Goal: Complete application form

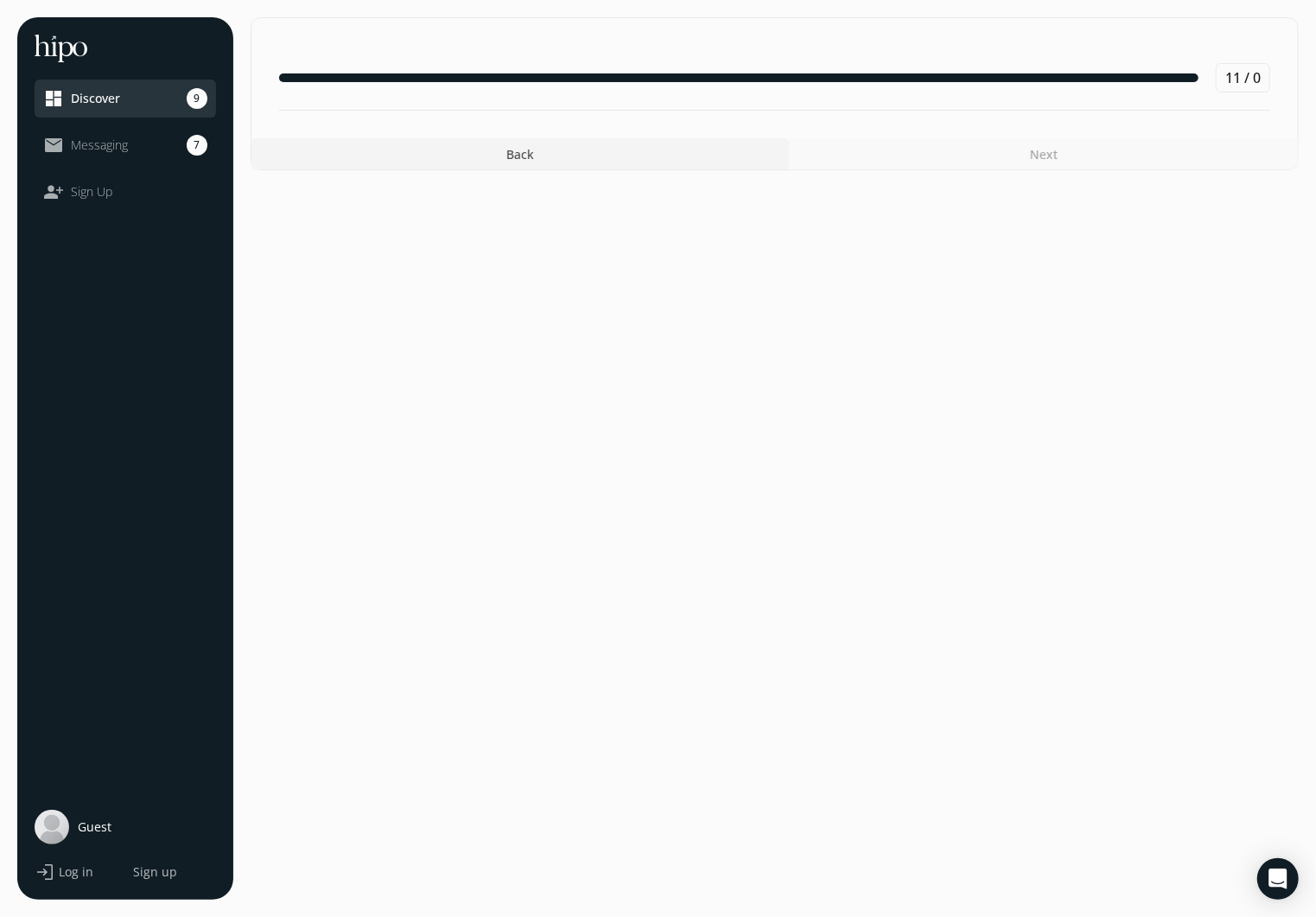
click at [1180, 265] on section "11 / 0 Back Next" at bounding box center [775, 458] width 1048 height 882
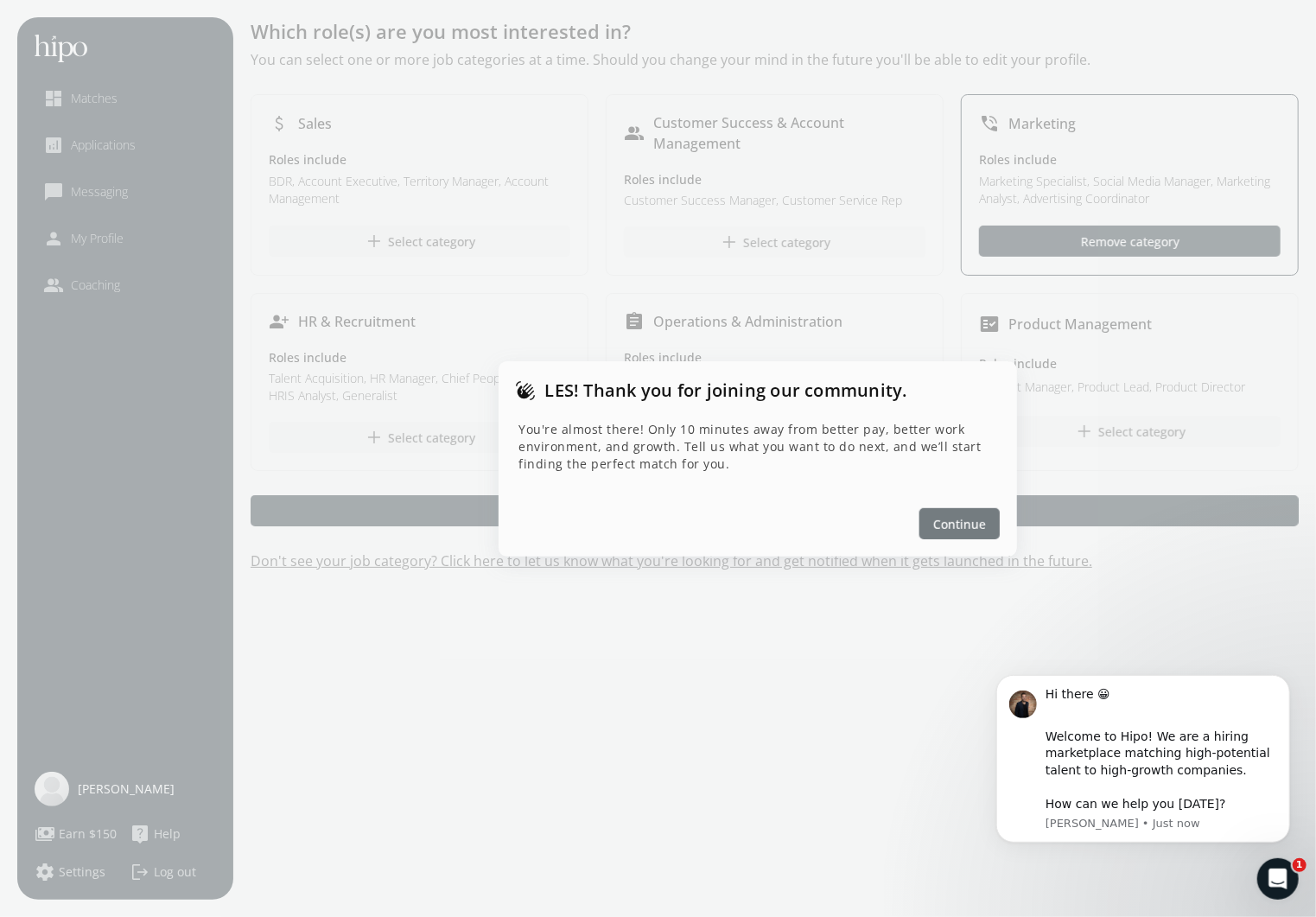
click at [969, 517] on span "Continue" at bounding box center [959, 523] width 53 height 18
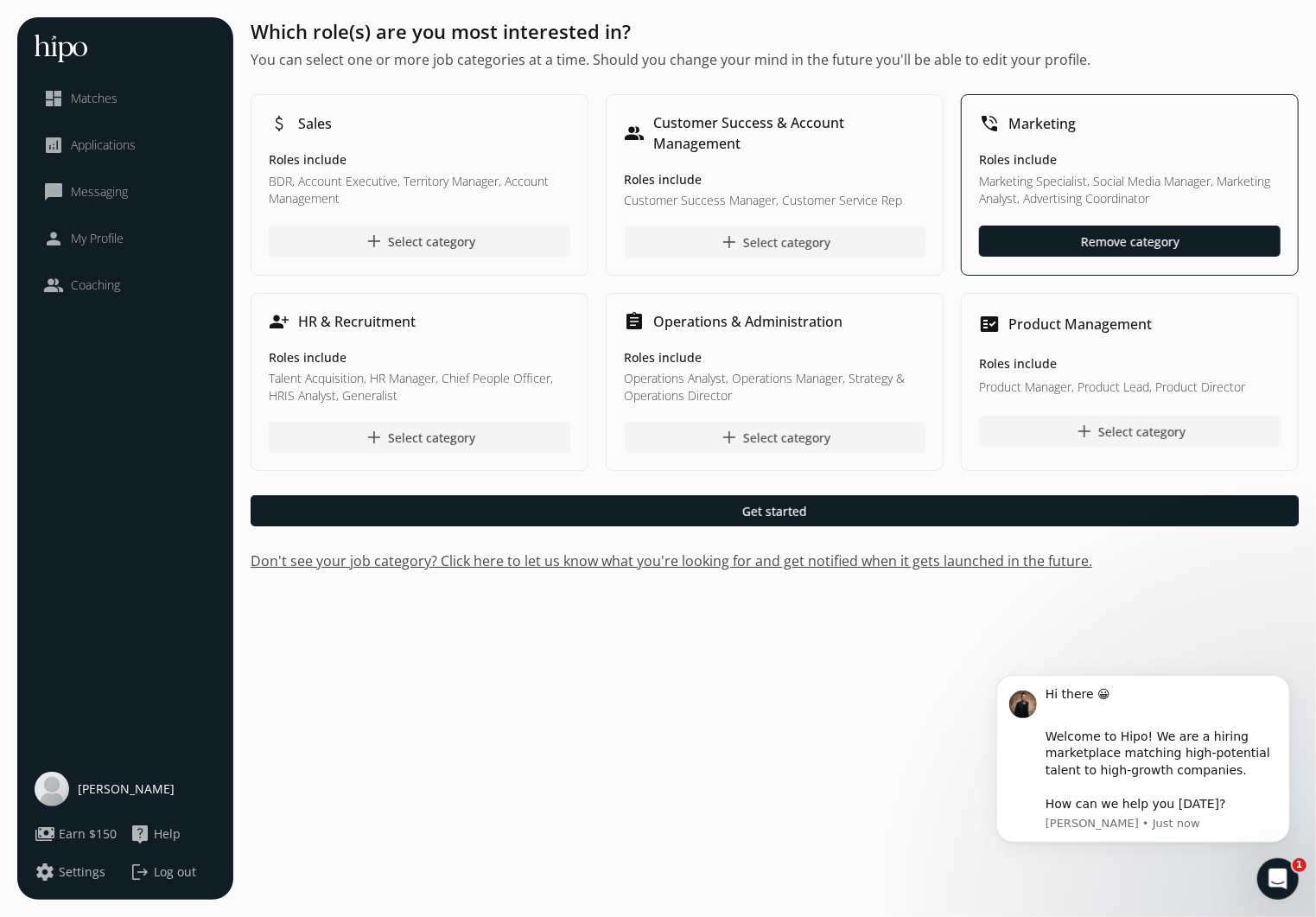
drag, startPoint x: 699, startPoint y: 740, endPoint x: 697, endPoint y: 727, distance: 13.2
click at [699, 734] on div "Which role(s) are you most interested in? You can select one or more job catego…" at bounding box center [775, 458] width 1048 height 882
click at [95, 232] on span "My Profile" at bounding box center [96, 238] width 53 height 17
click at [114, 796] on span "[PERSON_NAME]" at bounding box center [126, 790] width 96 height 17
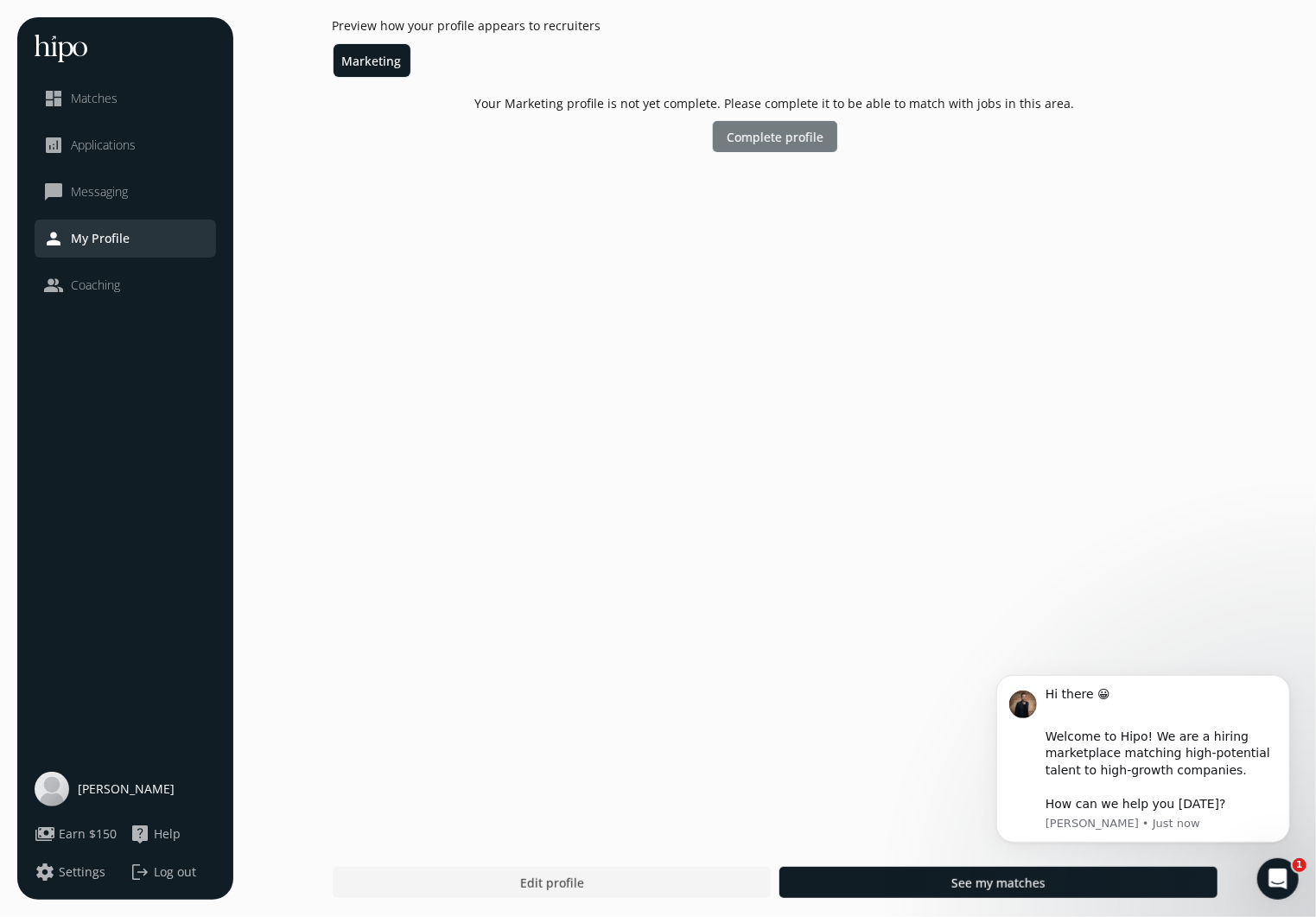
click at [785, 149] on div at bounding box center [775, 136] width 124 height 31
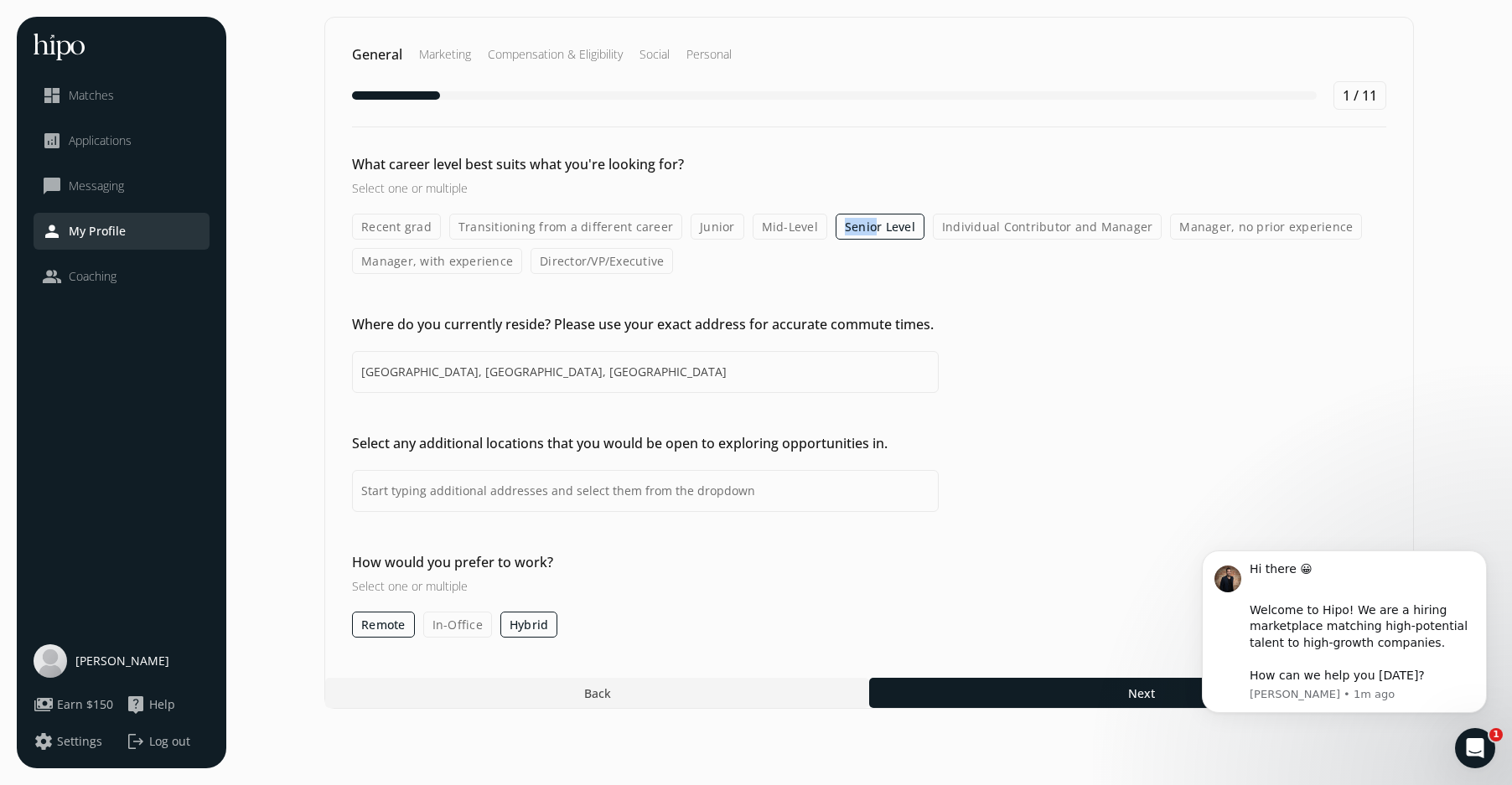
click at [865, 217] on label "Senior Level" at bounding box center [880, 226] width 89 height 26
click at [0, 0] on input "Senior Level" at bounding box center [0, 0] width 0 height 0
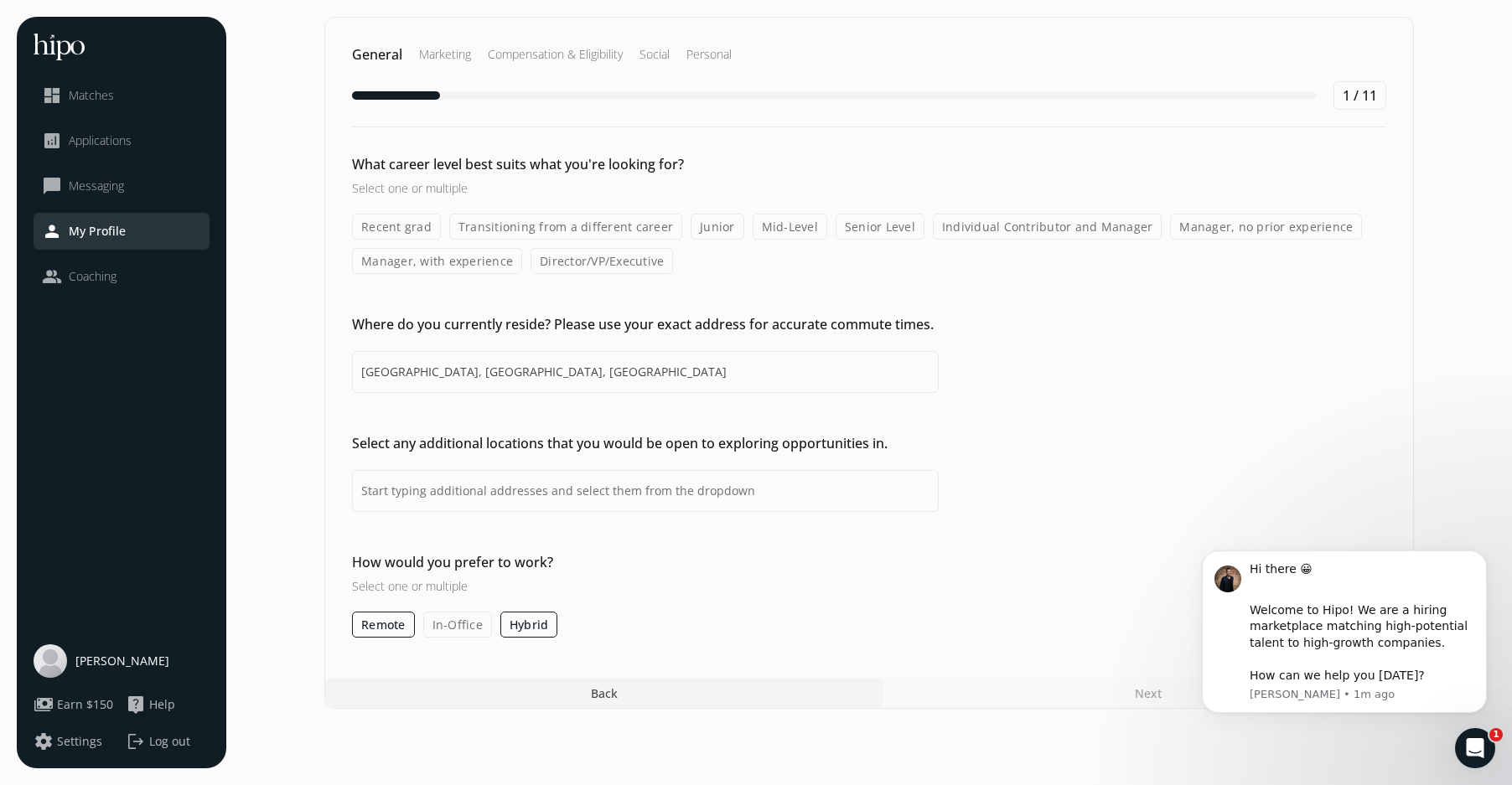
click at [867, 223] on label "Senior Level" at bounding box center [880, 226] width 89 height 26
click at [0, 0] on input "Senior Level" at bounding box center [0, 0] width 0 height 0
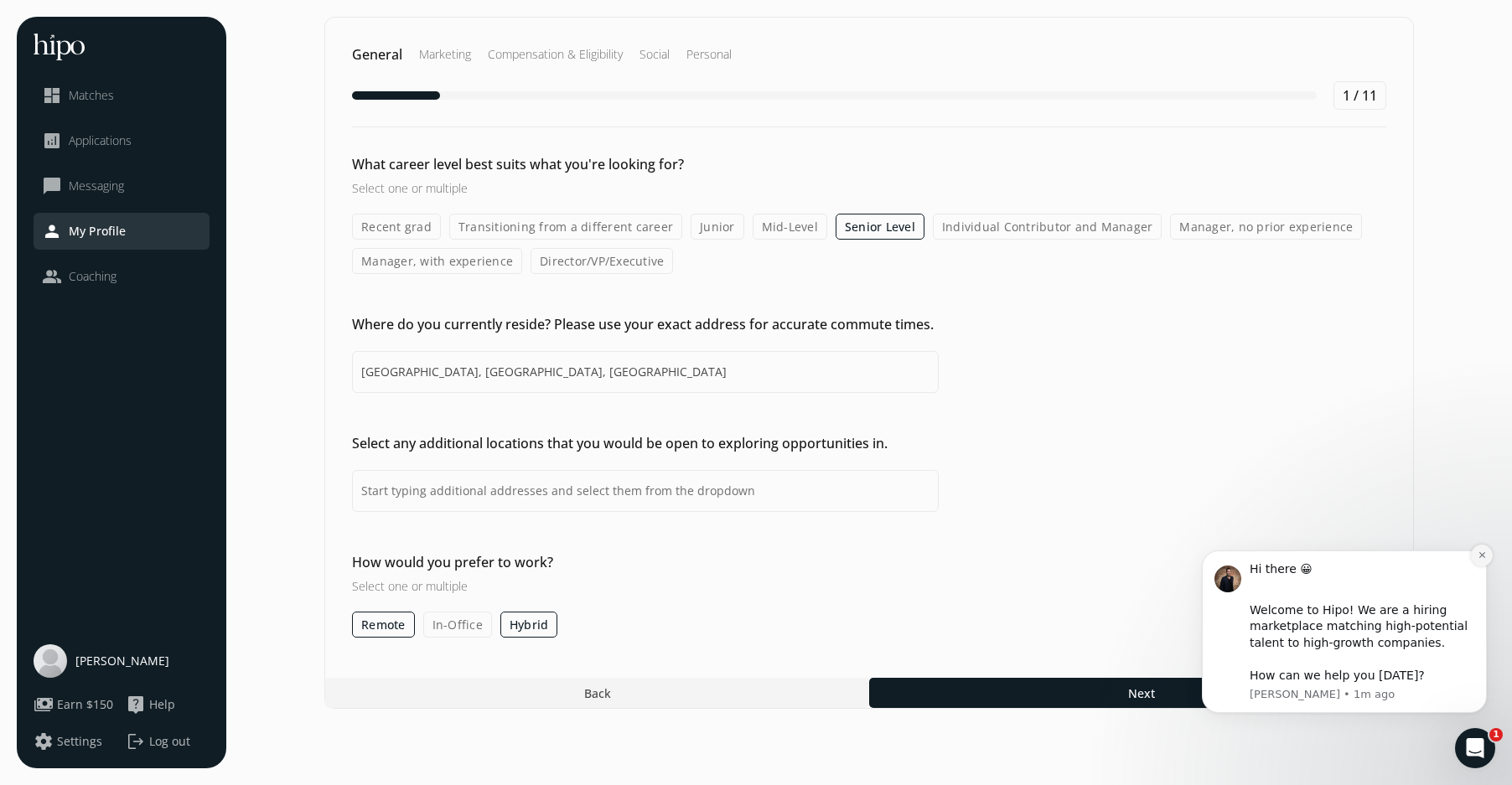
click at [1276, 556] on icon "Dismiss notification" at bounding box center [1482, 555] width 6 height 6
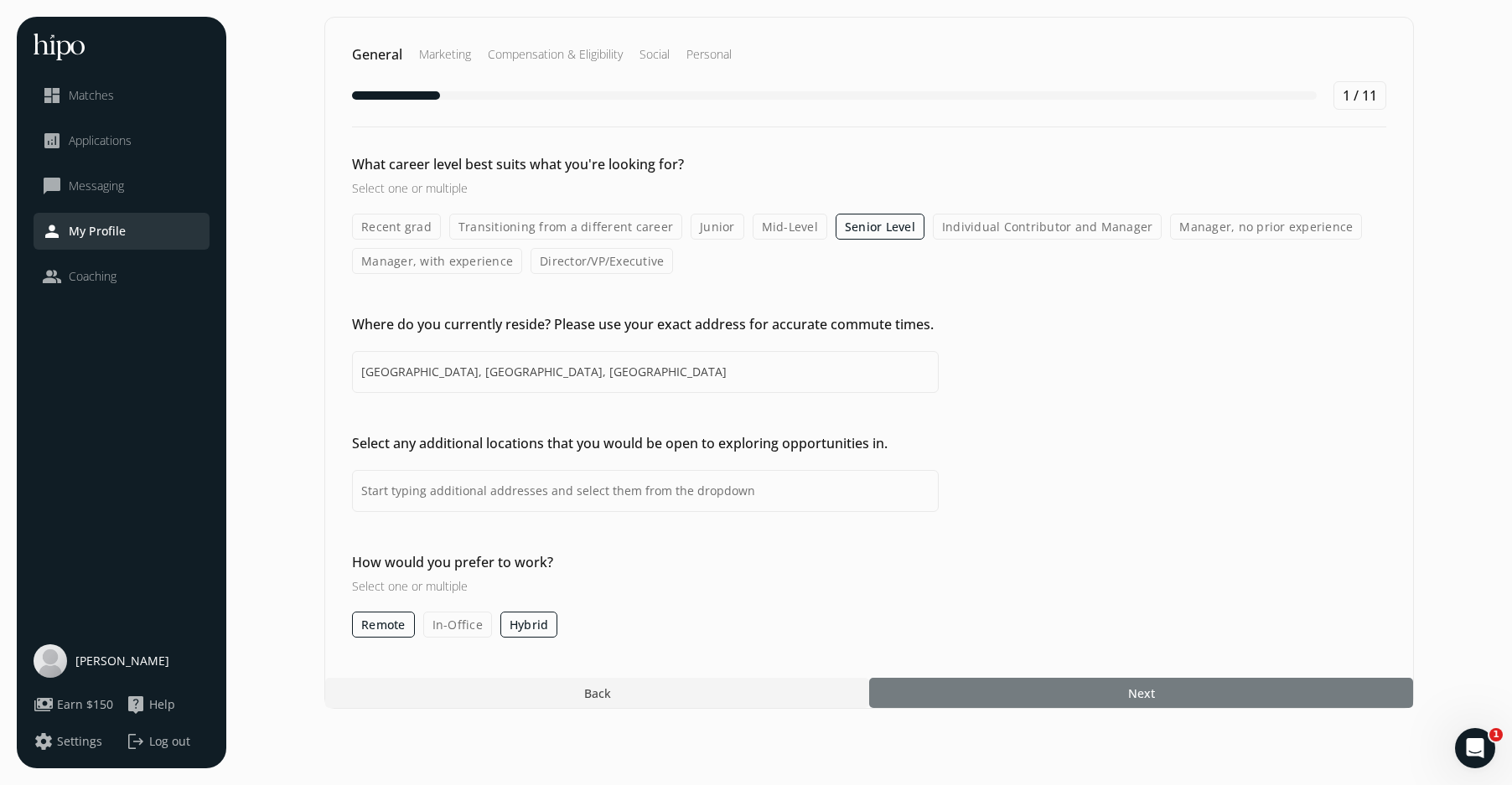
click at [1138, 687] on span "Next" at bounding box center [1141, 693] width 27 height 18
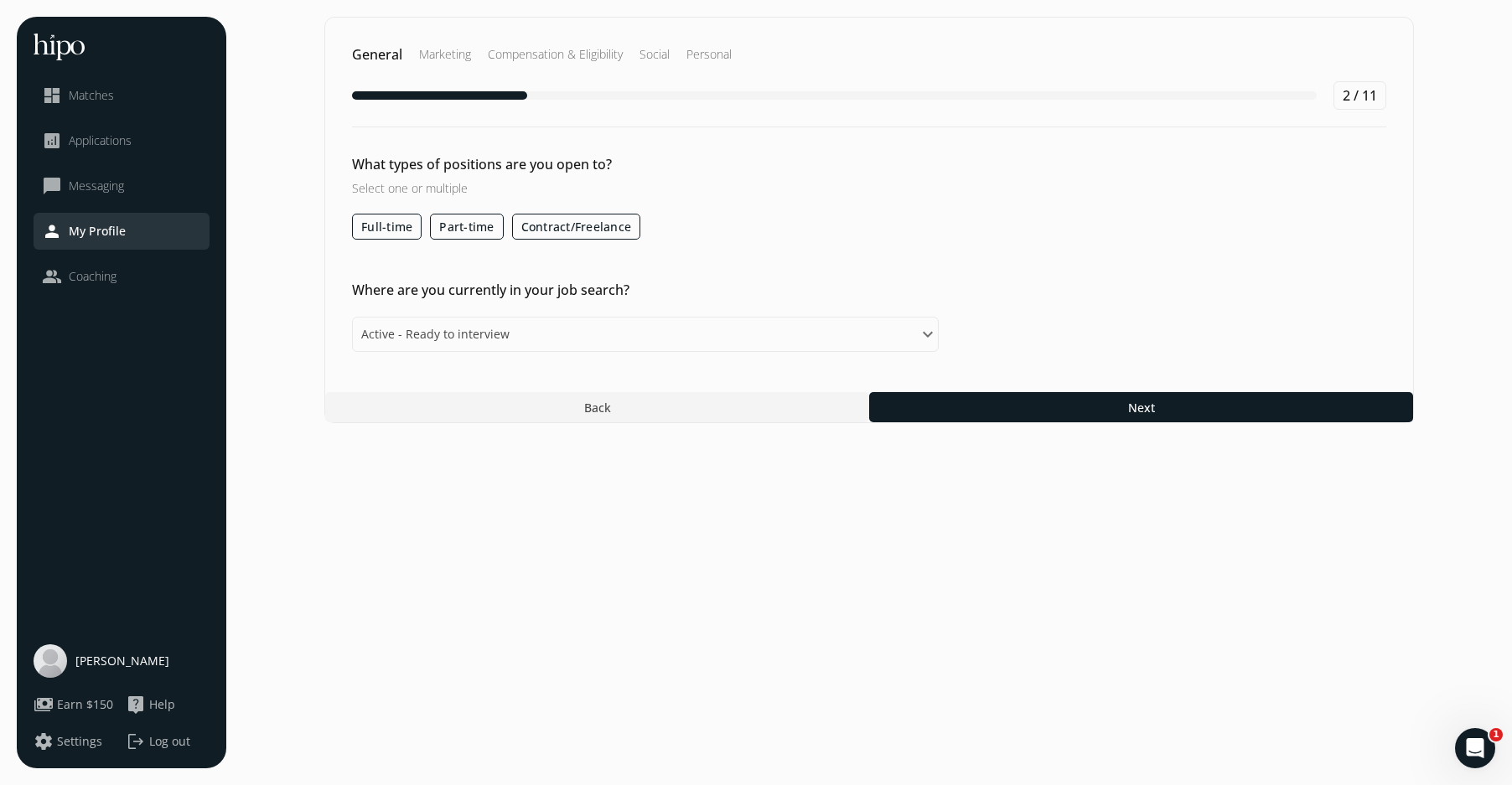
drag, startPoint x: 397, startPoint y: 235, endPoint x: 442, endPoint y: 225, distance: 46.1
click at [402, 232] on label "Full-time" at bounding box center [387, 226] width 69 height 26
click at [450, 224] on label "Part-time" at bounding box center [466, 226] width 73 height 26
click at [548, 222] on label "Contract/Freelance" at bounding box center [577, 226] width 129 height 26
click at [0, 0] on input "Contract/Freelance" at bounding box center [0, 0] width 0 height 0
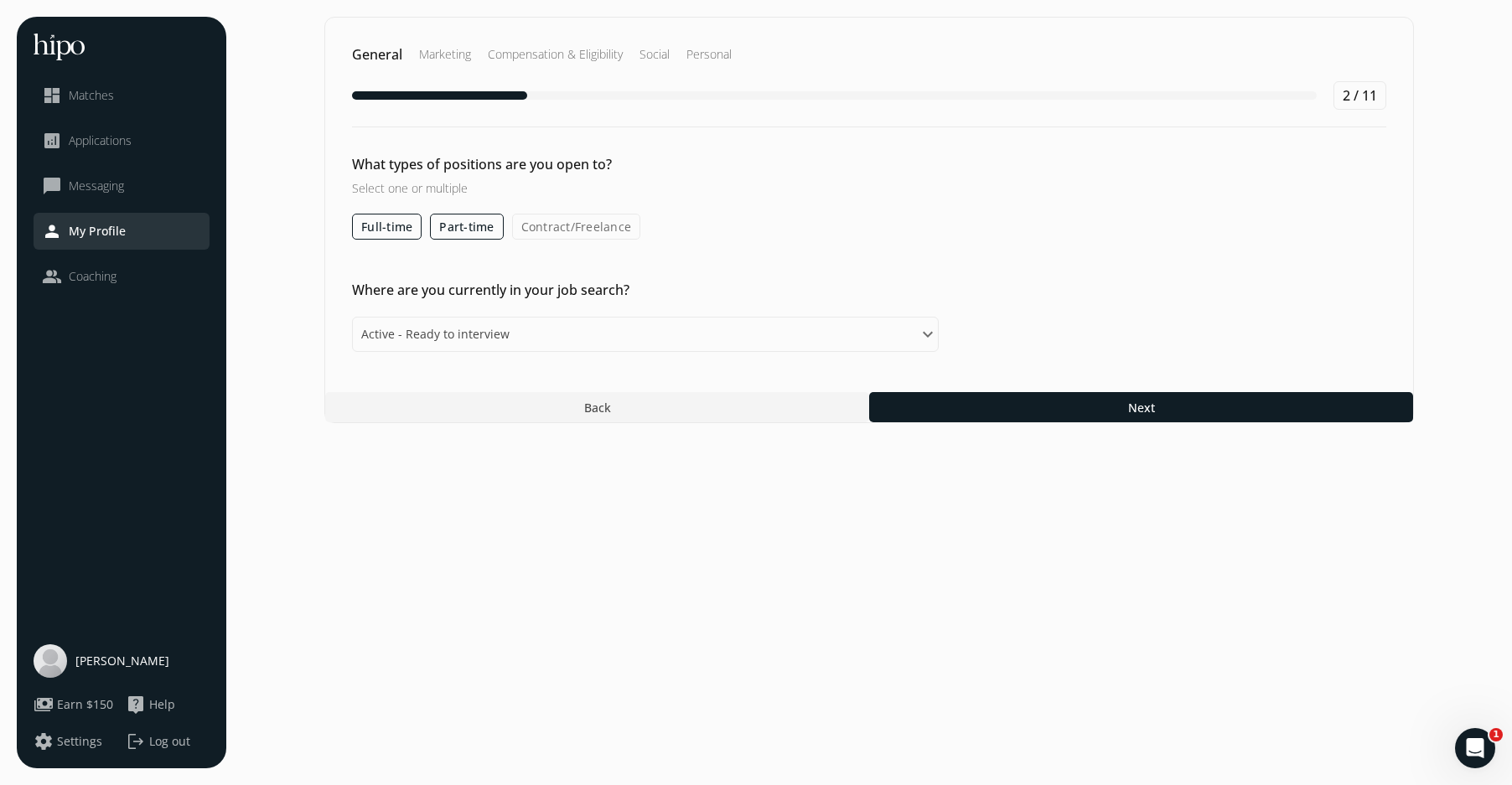
drag, startPoint x: 589, startPoint y: 221, endPoint x: 656, endPoint y: 235, distance: 68.4
click at [589, 221] on label "Contract/Freelance" at bounding box center [577, 226] width 129 height 26
click at [0, 0] on input "Contract/Freelance" at bounding box center [0, 0] width 0 height 0
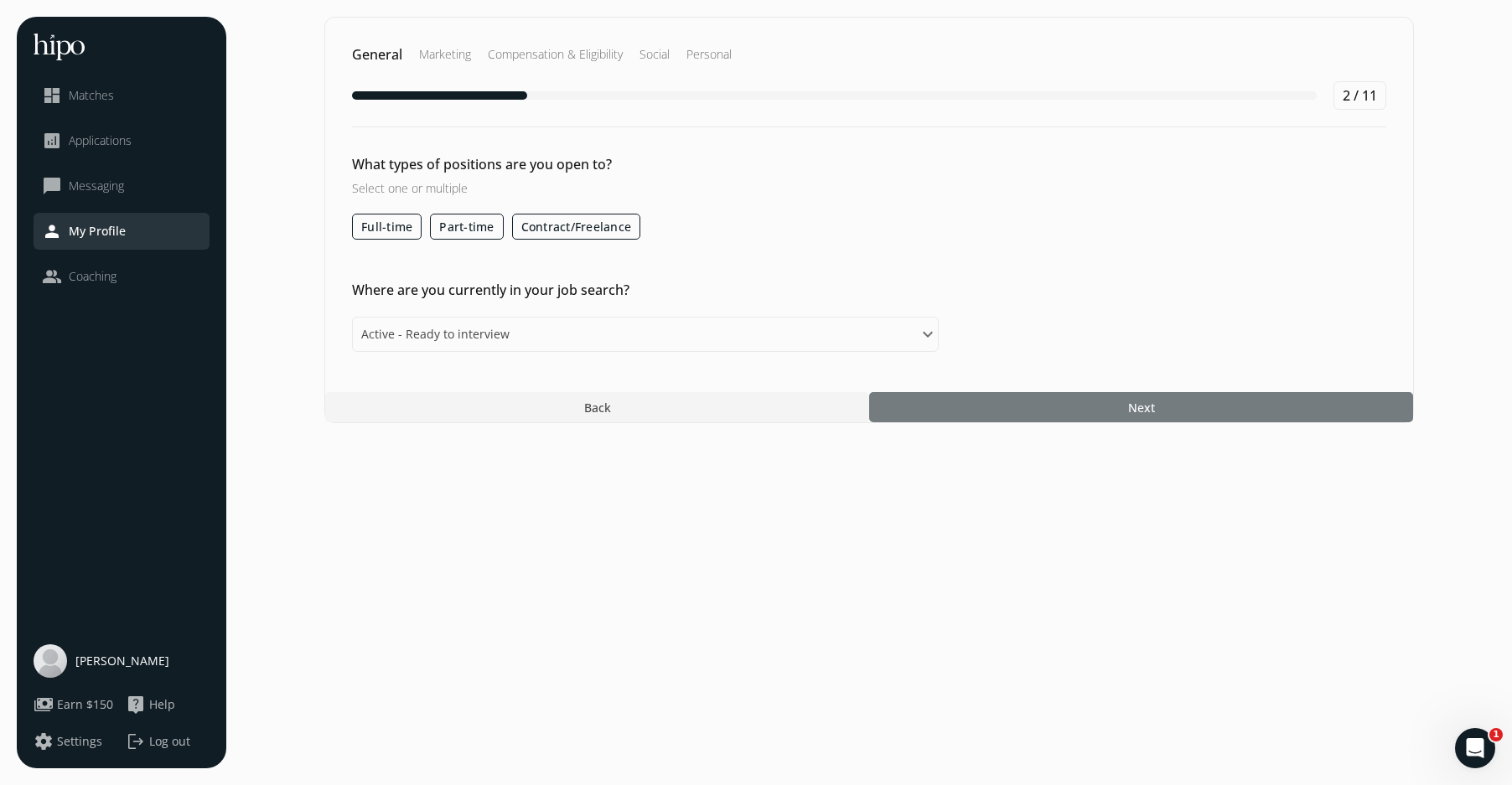
click at [1069, 409] on div at bounding box center [1141, 407] width 544 height 30
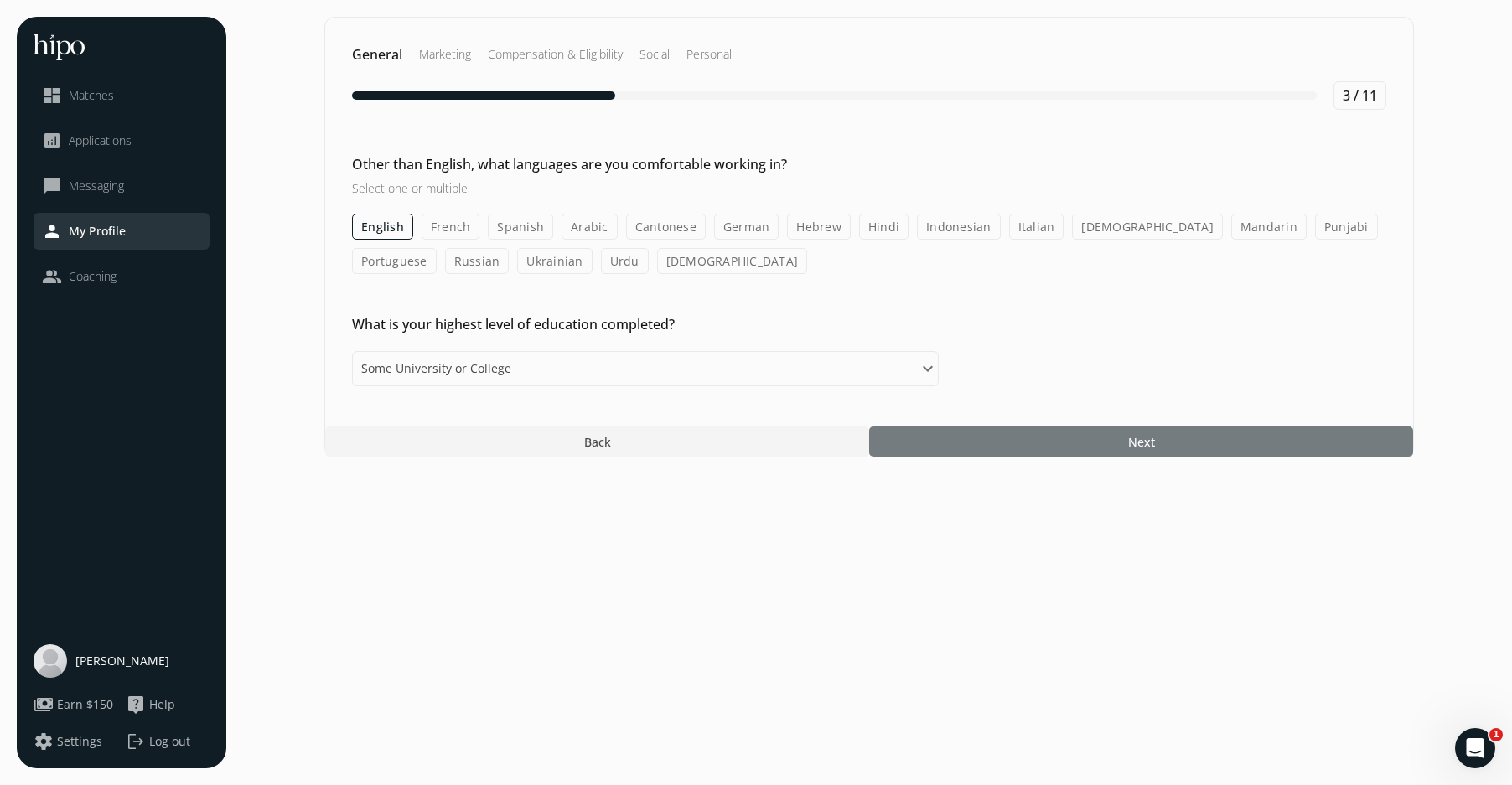
click at [1083, 436] on div at bounding box center [1141, 442] width 544 height 30
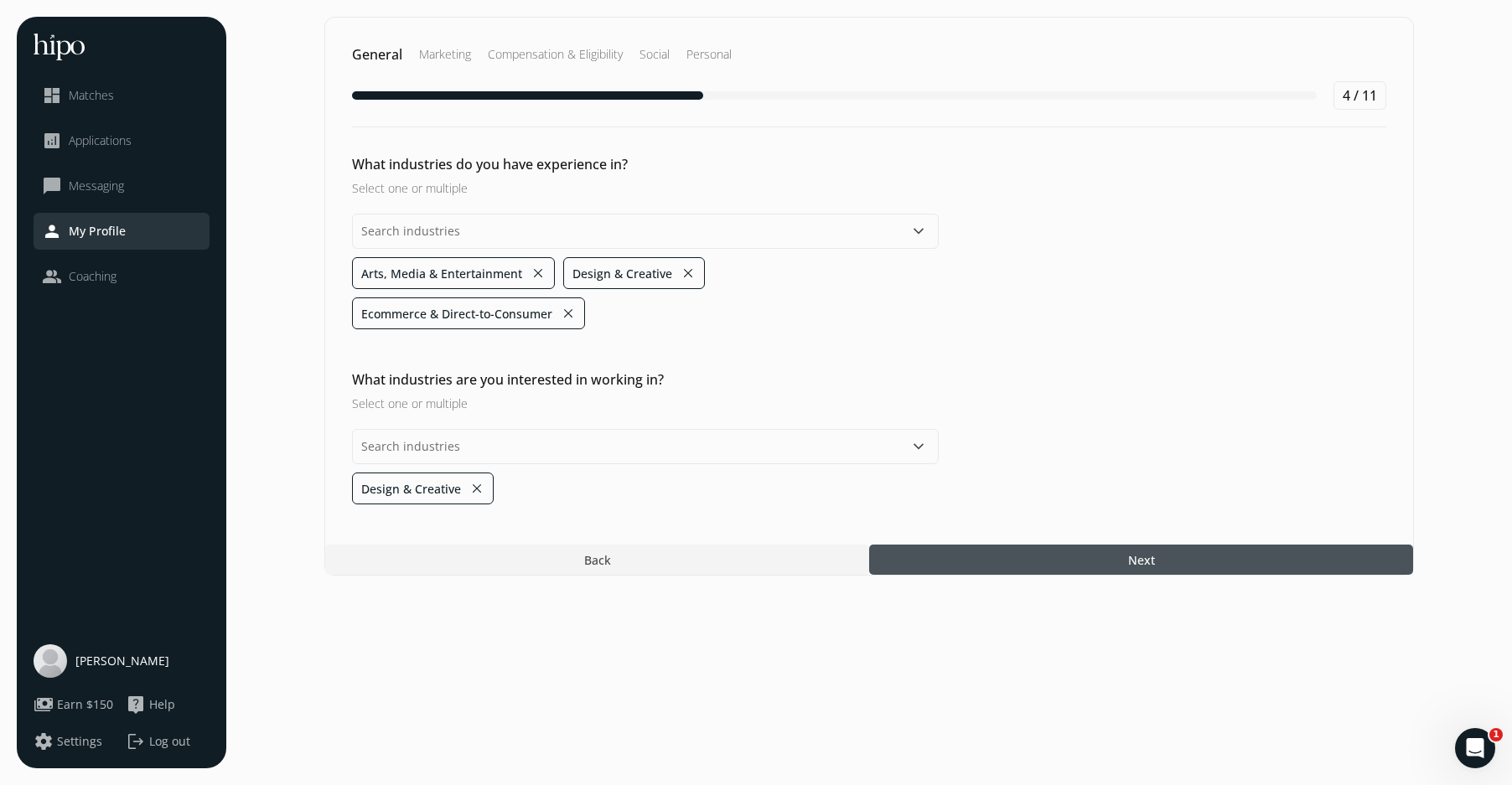
click at [1096, 559] on div at bounding box center [1141, 560] width 544 height 30
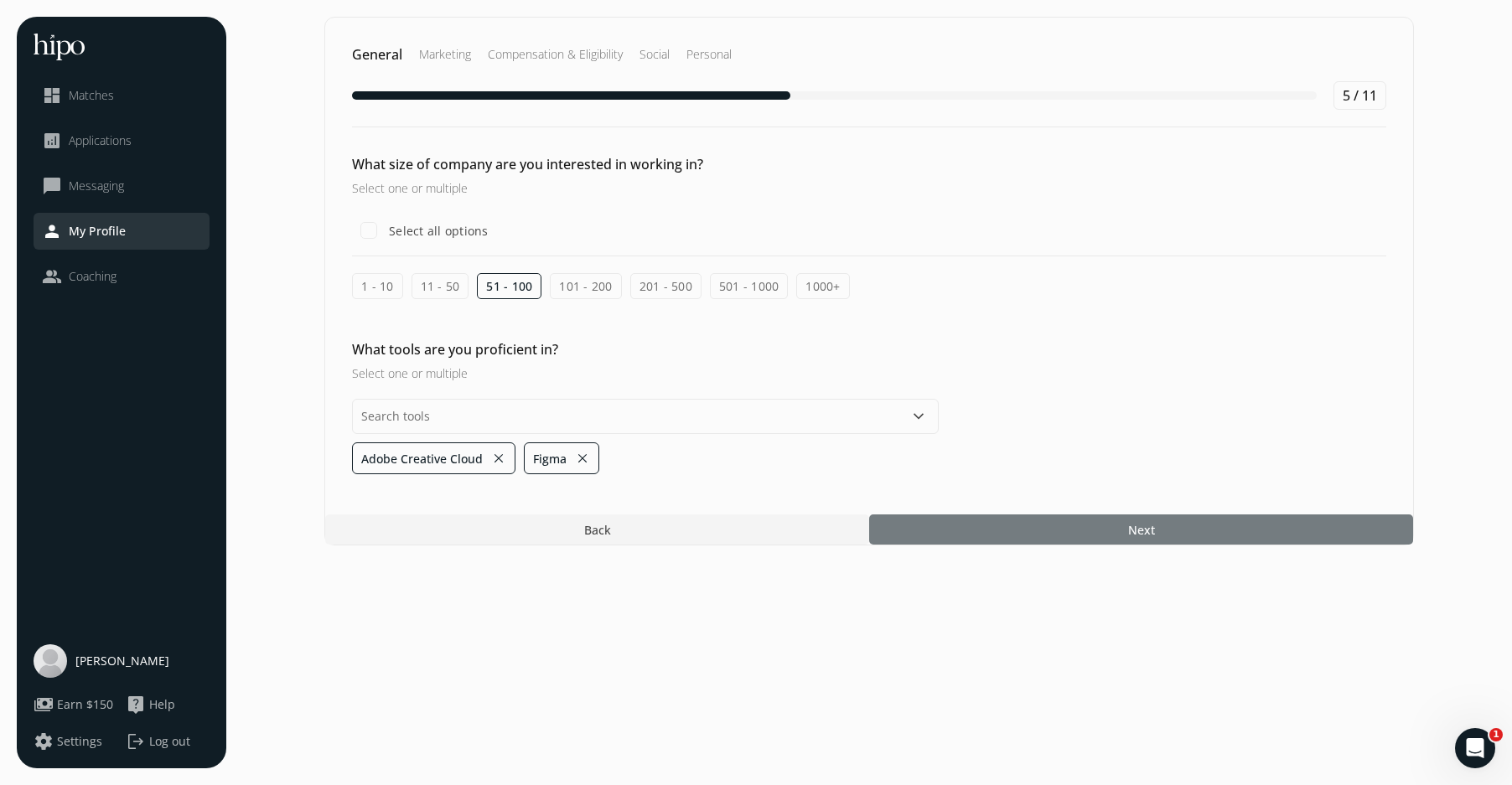
click at [1091, 517] on div at bounding box center [1141, 530] width 544 height 30
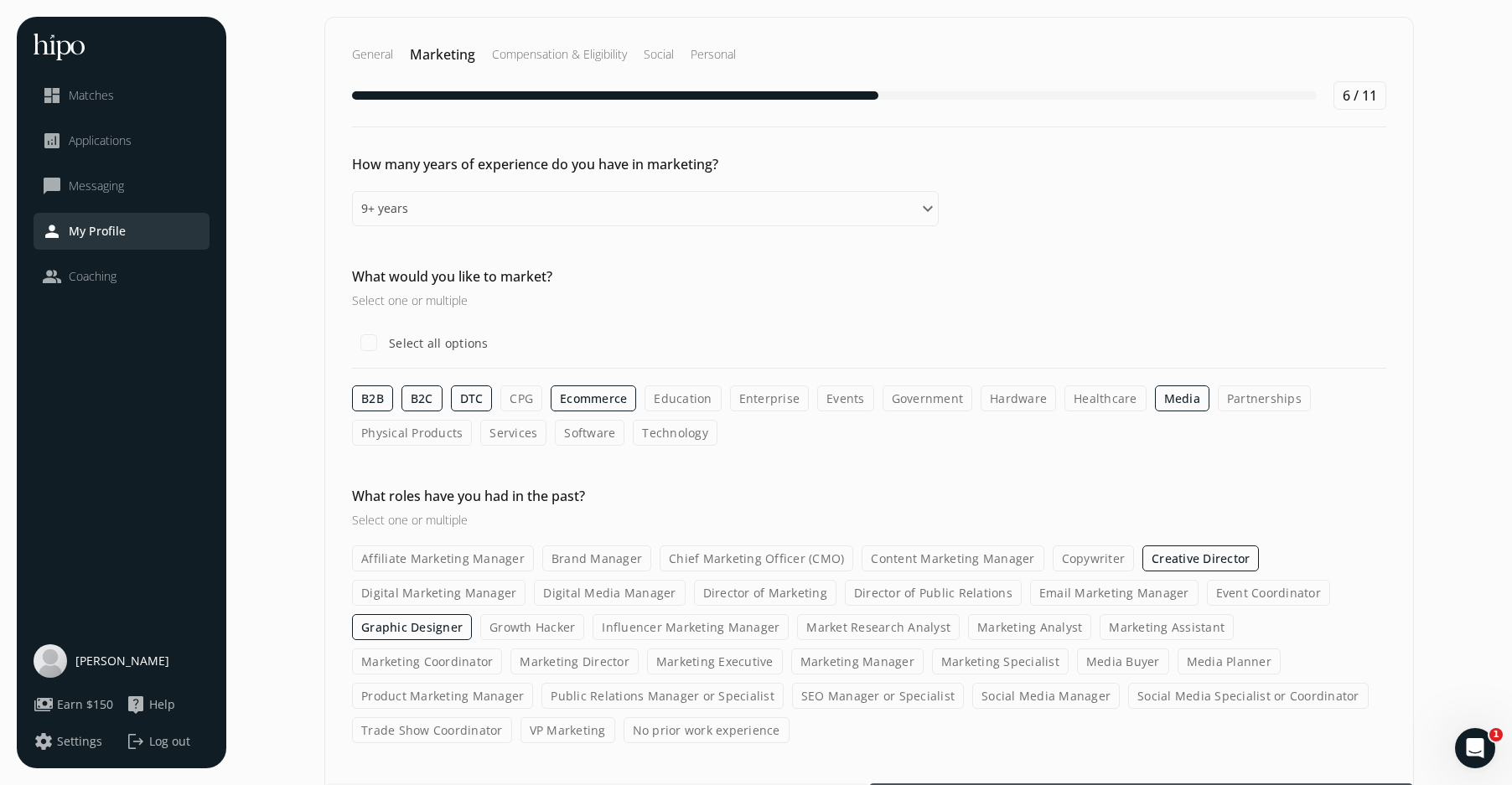
scroll to position [46, 0]
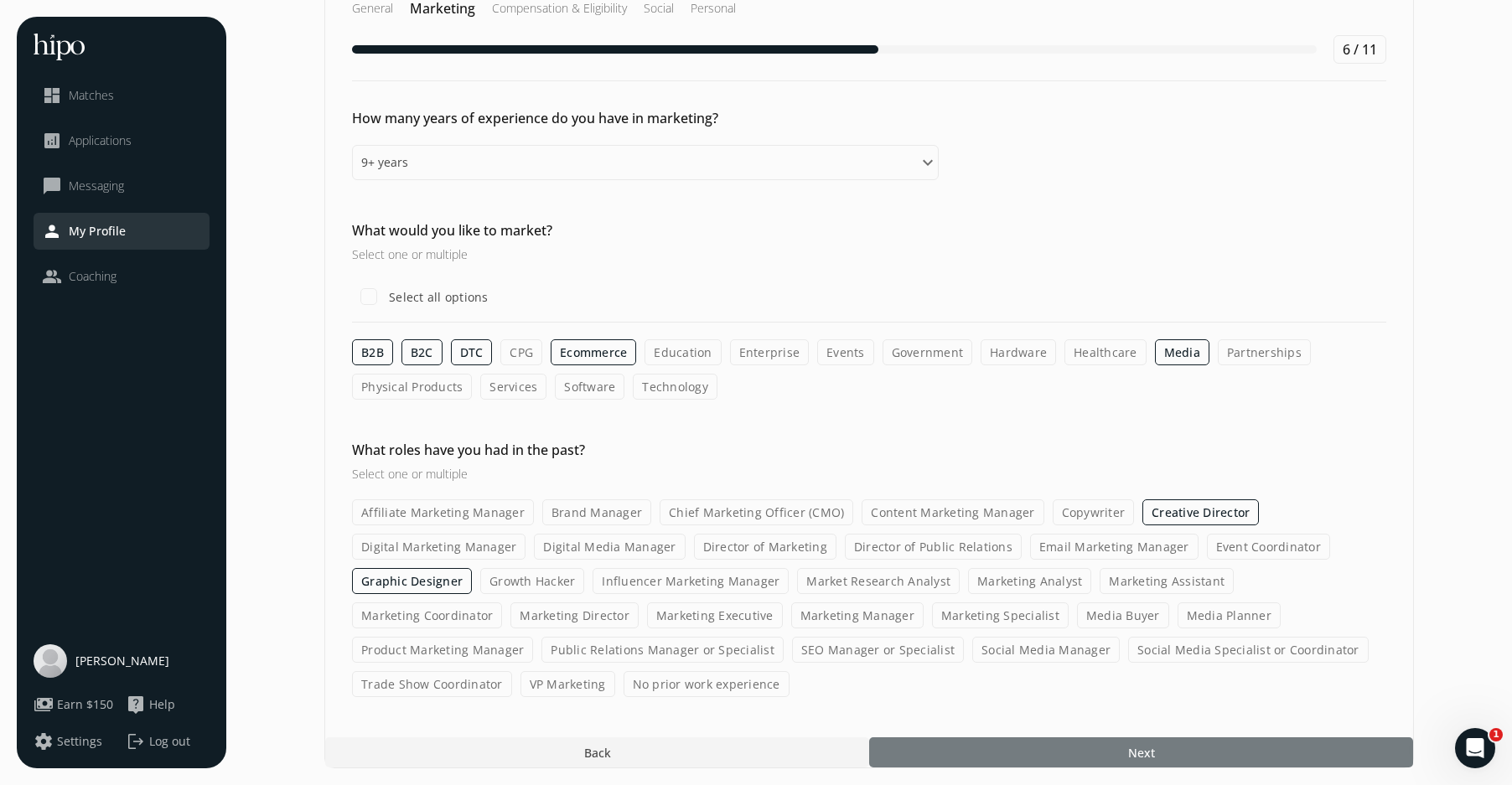
click at [1116, 750] on div at bounding box center [1141, 752] width 544 height 30
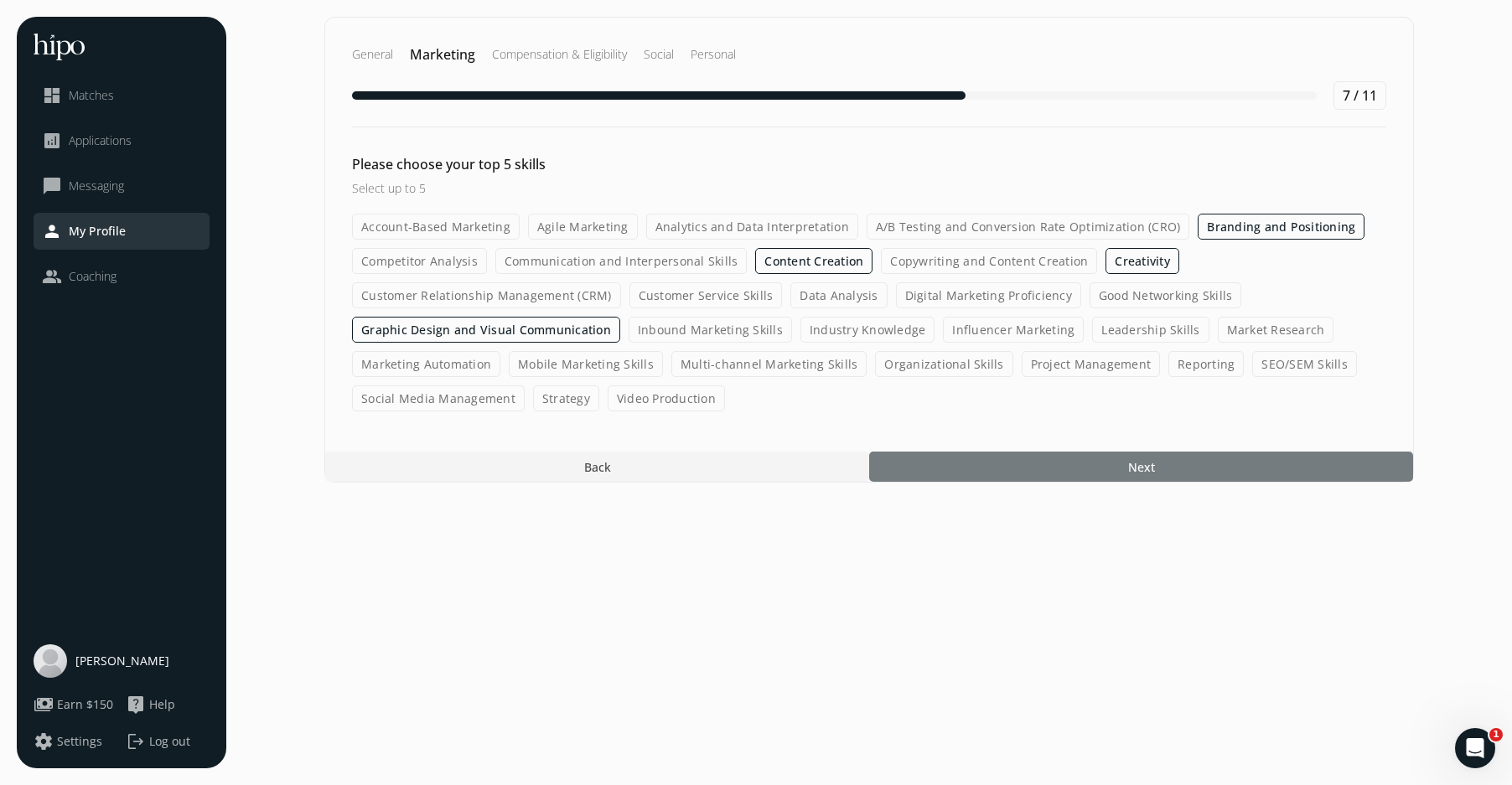
click at [1036, 469] on div at bounding box center [1141, 467] width 544 height 30
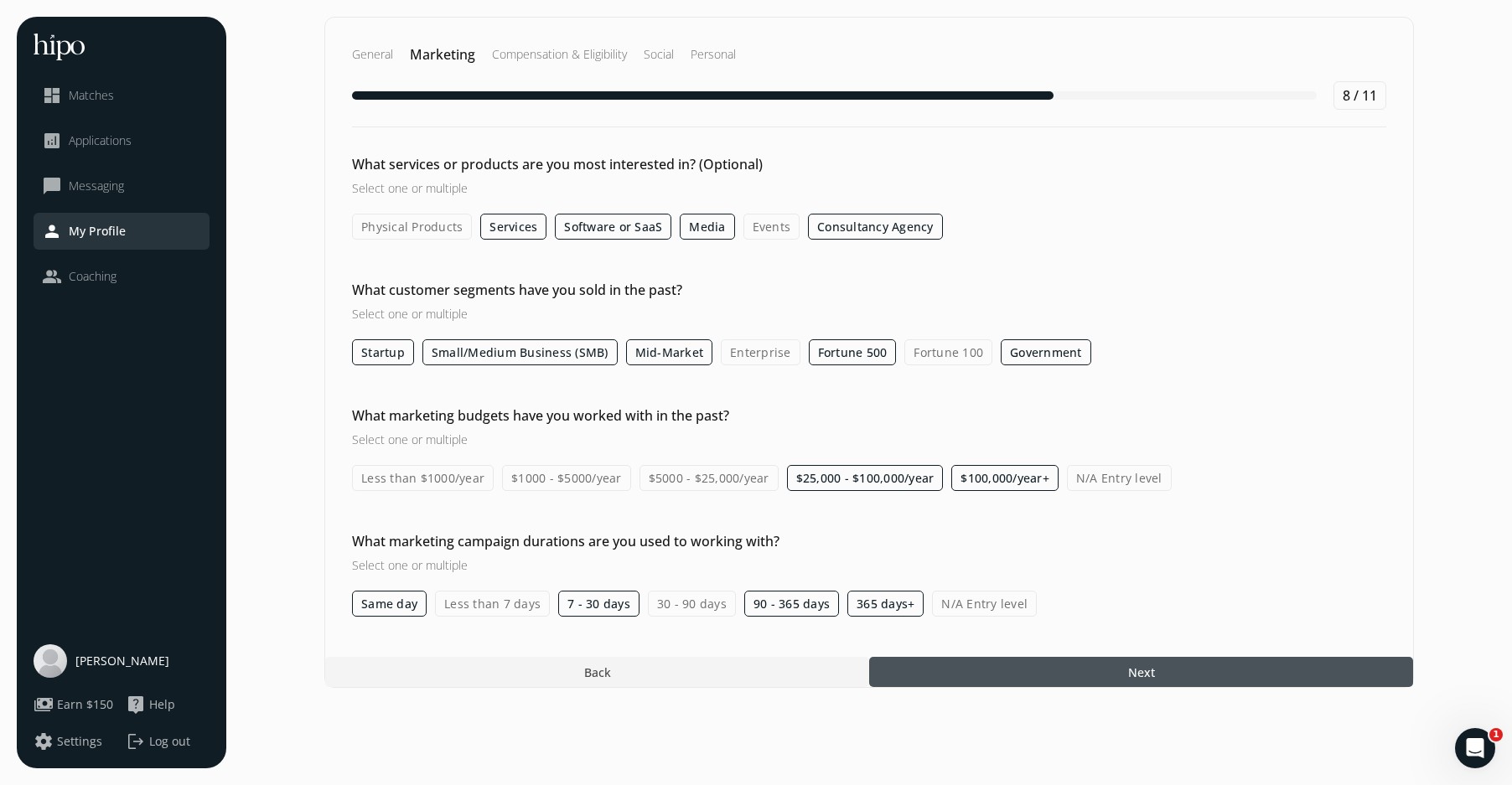
click at [1127, 666] on div at bounding box center [1141, 672] width 544 height 30
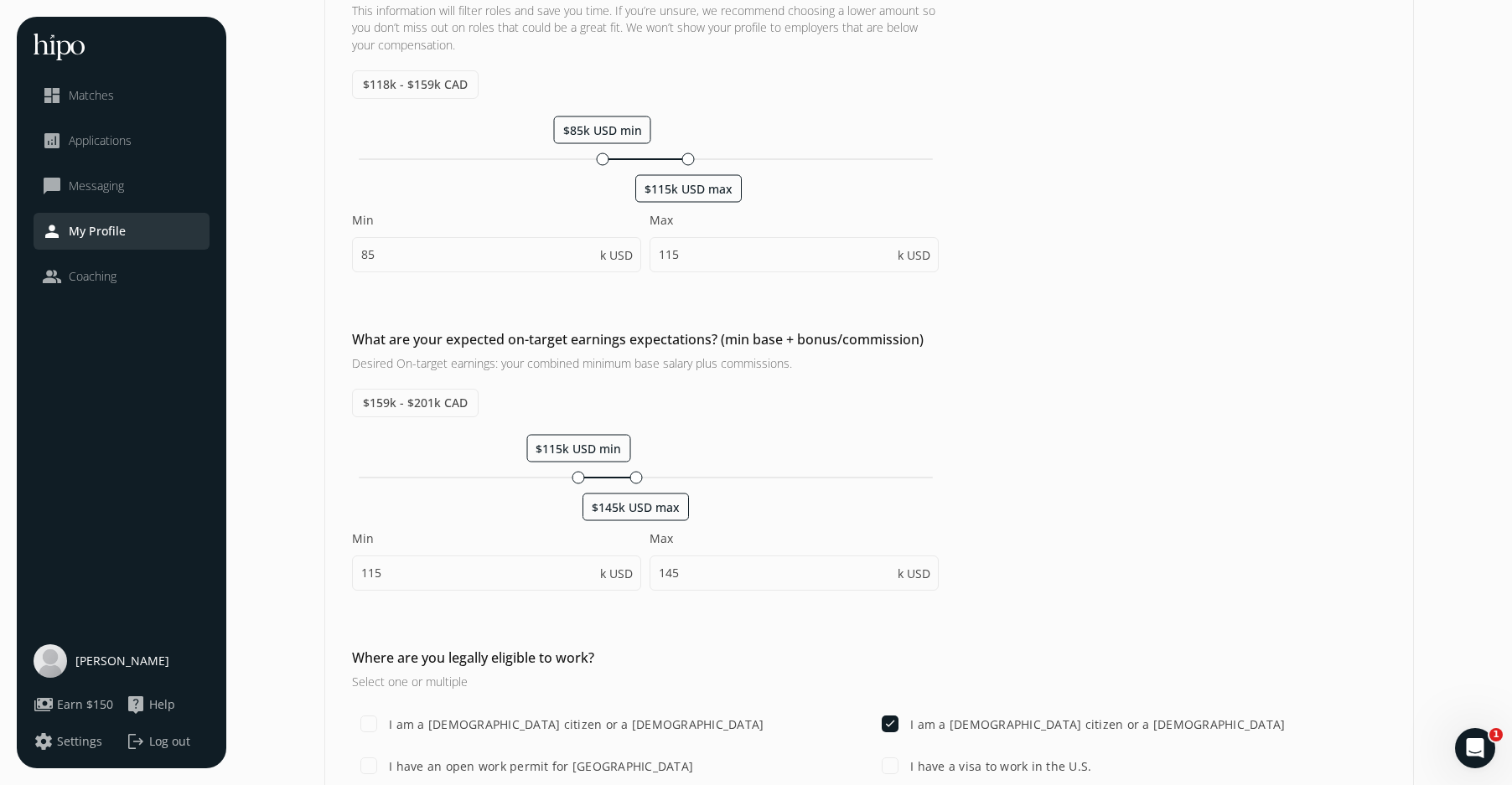
scroll to position [702, 0]
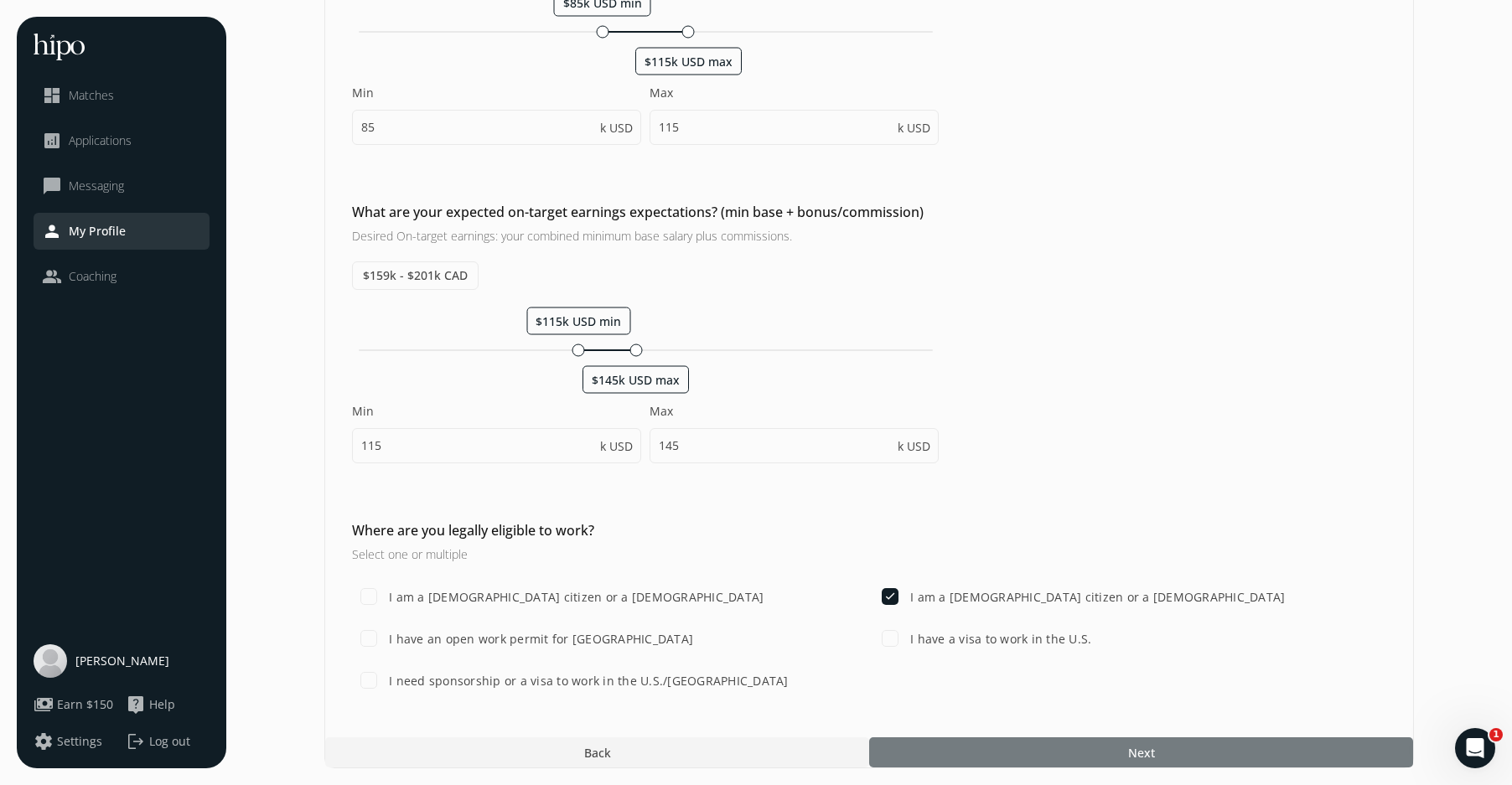
click at [1115, 752] on div at bounding box center [1141, 752] width 544 height 30
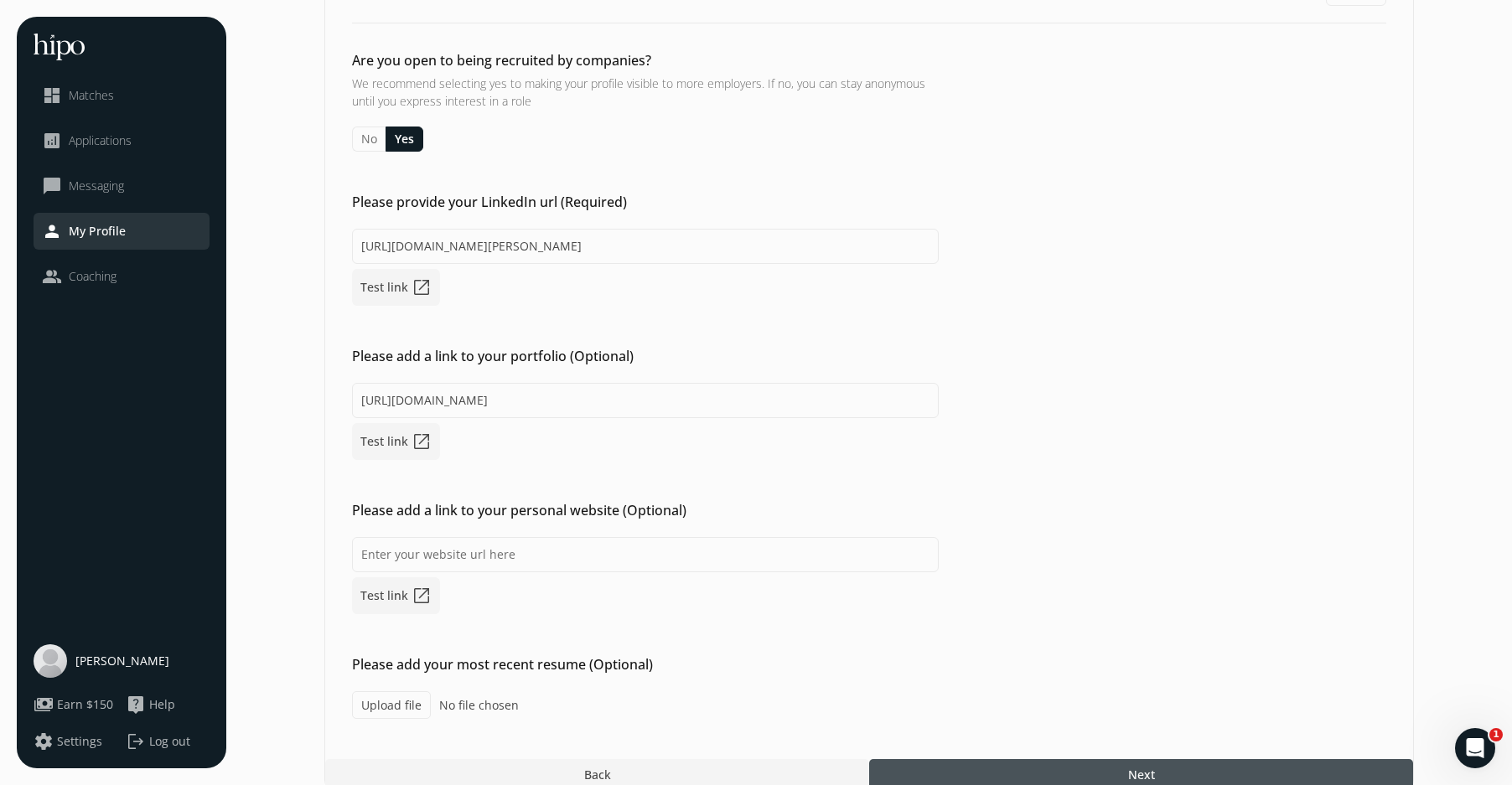
scroll to position [125, 0]
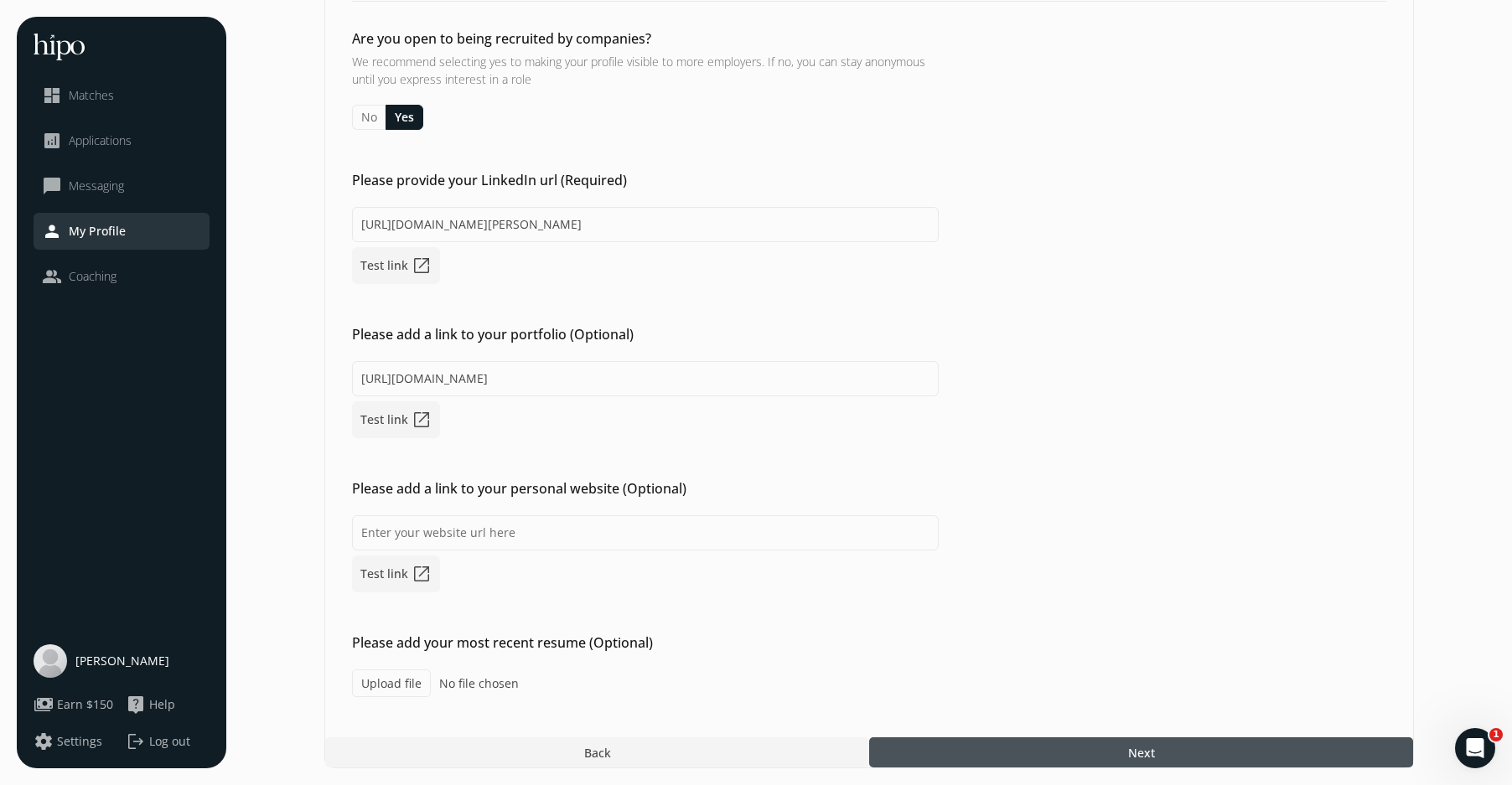
click at [381, 681] on label "Upload file" at bounding box center [391, 683] width 79 height 28
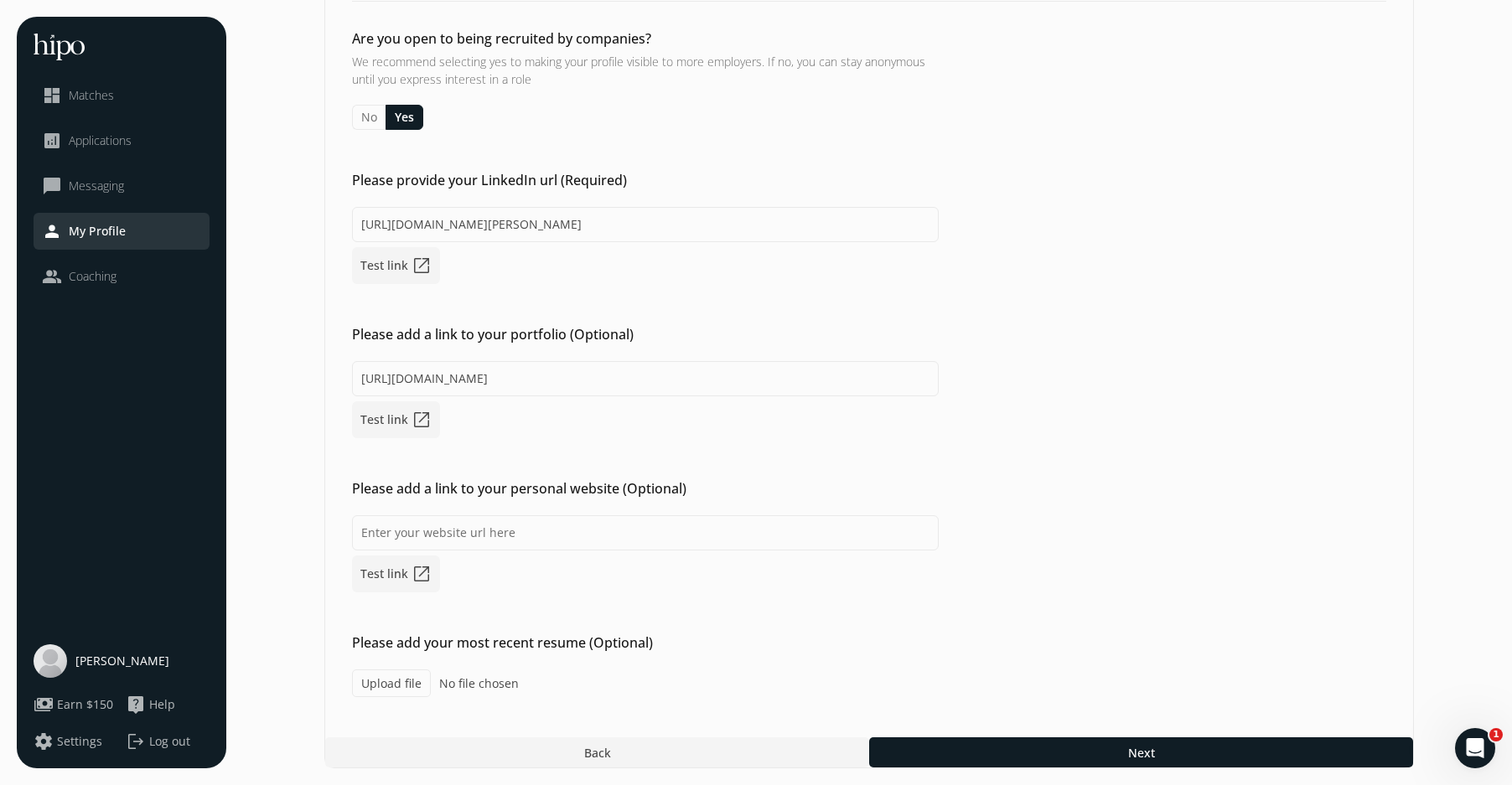
type input "C:\fakepath\[PERSON_NAME] - Resume - Hybrid Senior Designer - Digital Designer …"
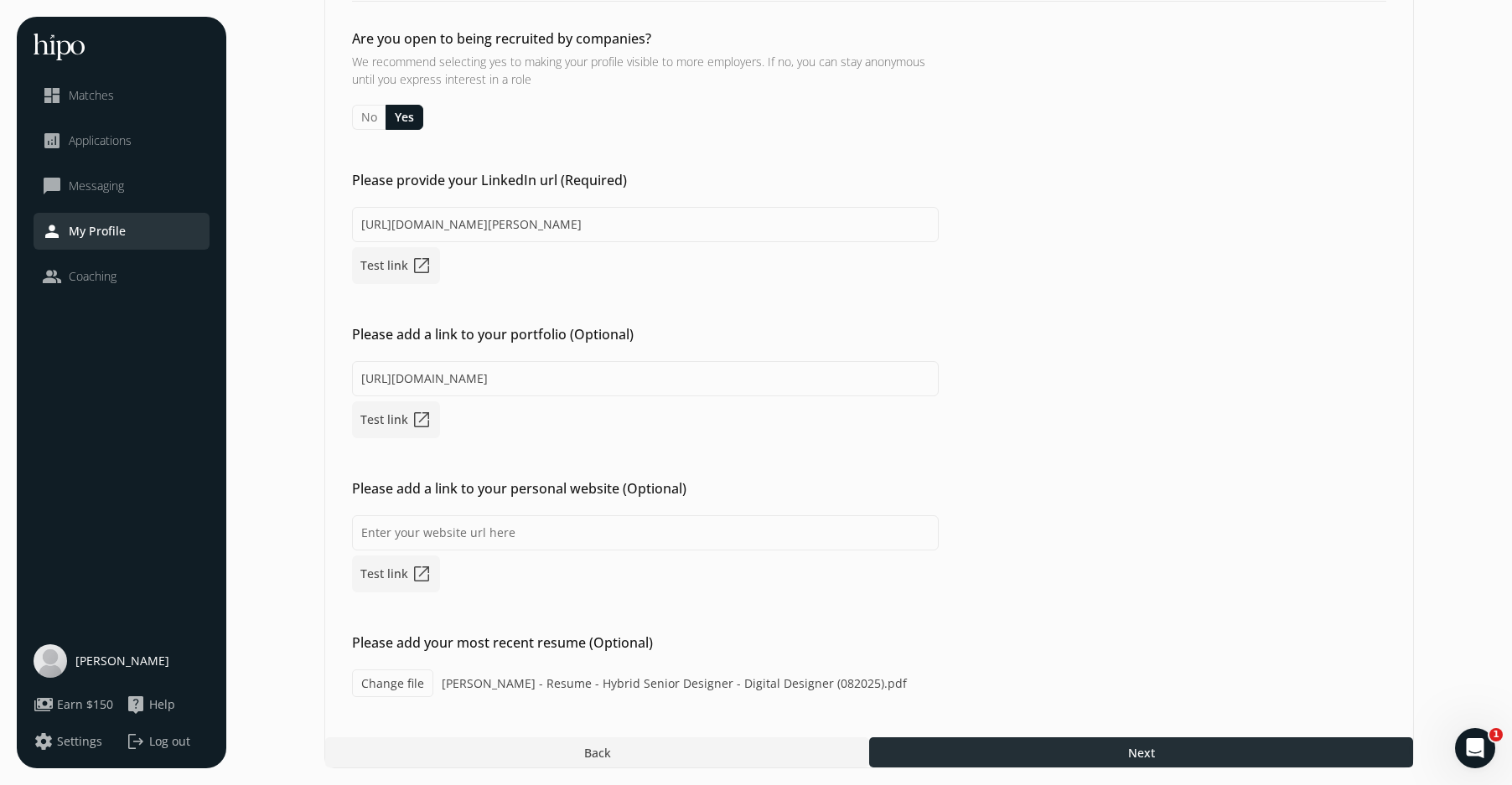
click at [1133, 749] on span "Next" at bounding box center [1141, 752] width 27 height 18
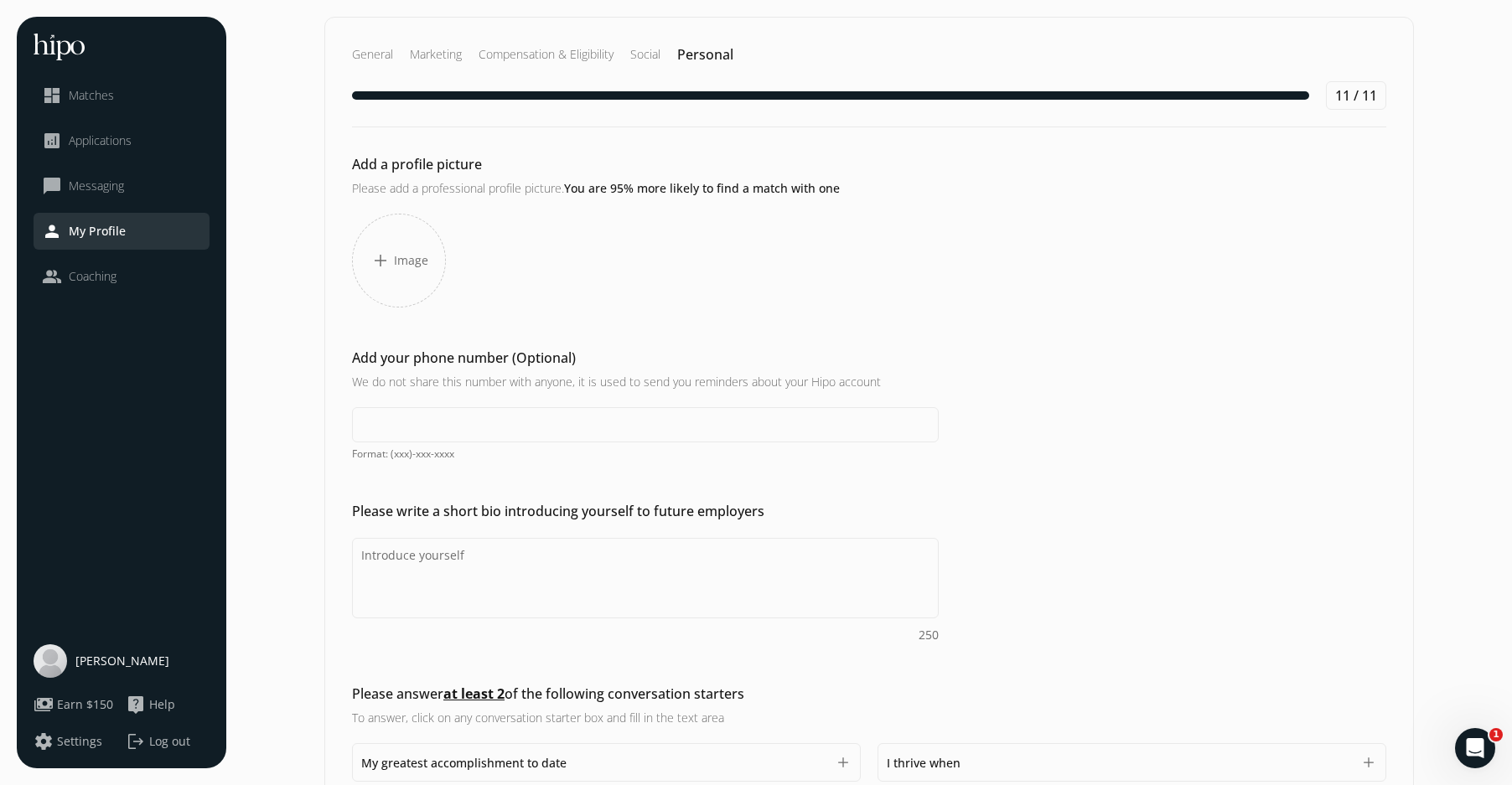
click at [396, 261] on span "Image" at bounding box center [411, 261] width 35 height 17
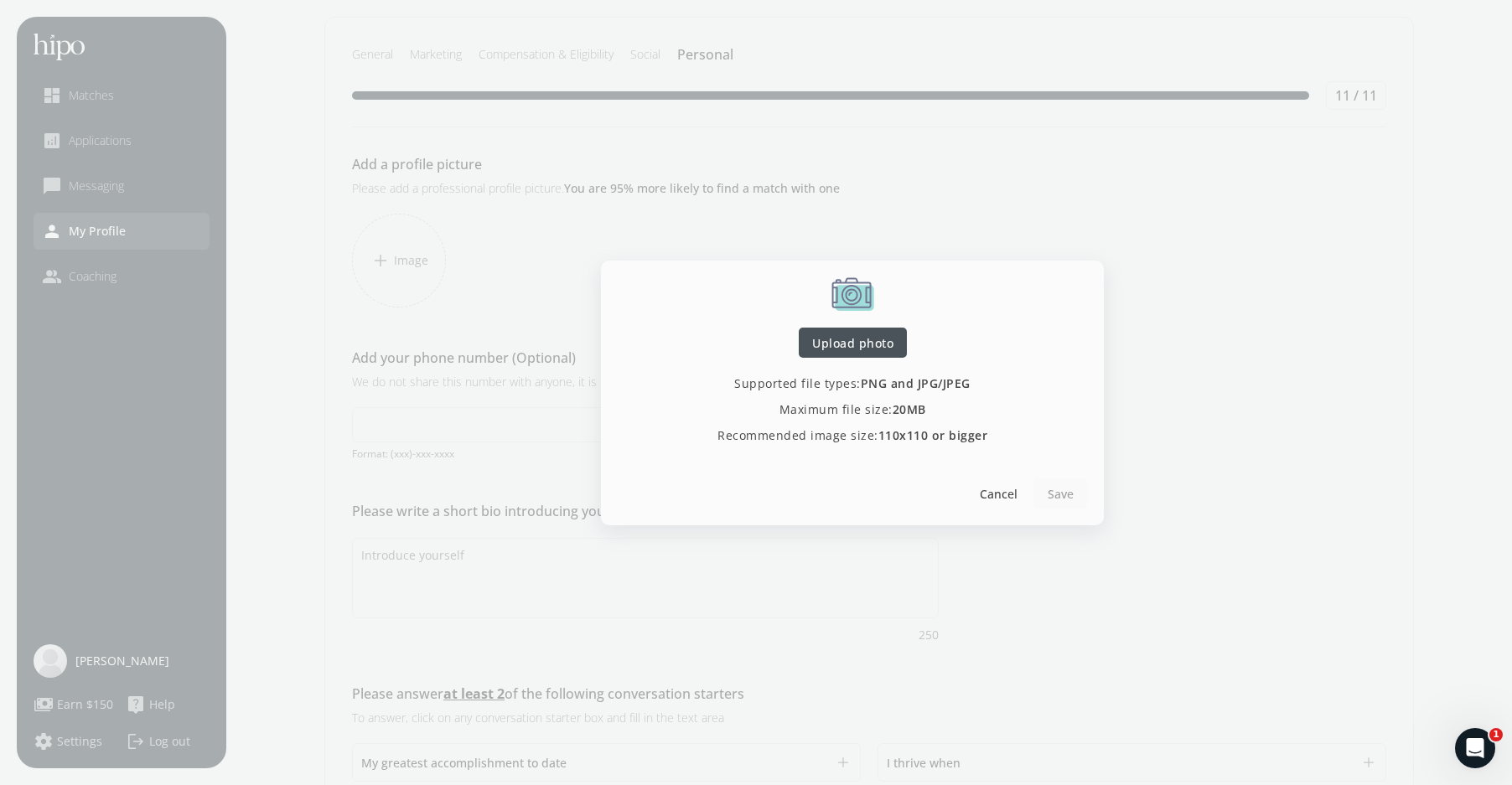
click at [853, 342] on span "Upload photo" at bounding box center [853, 342] width 81 height 18
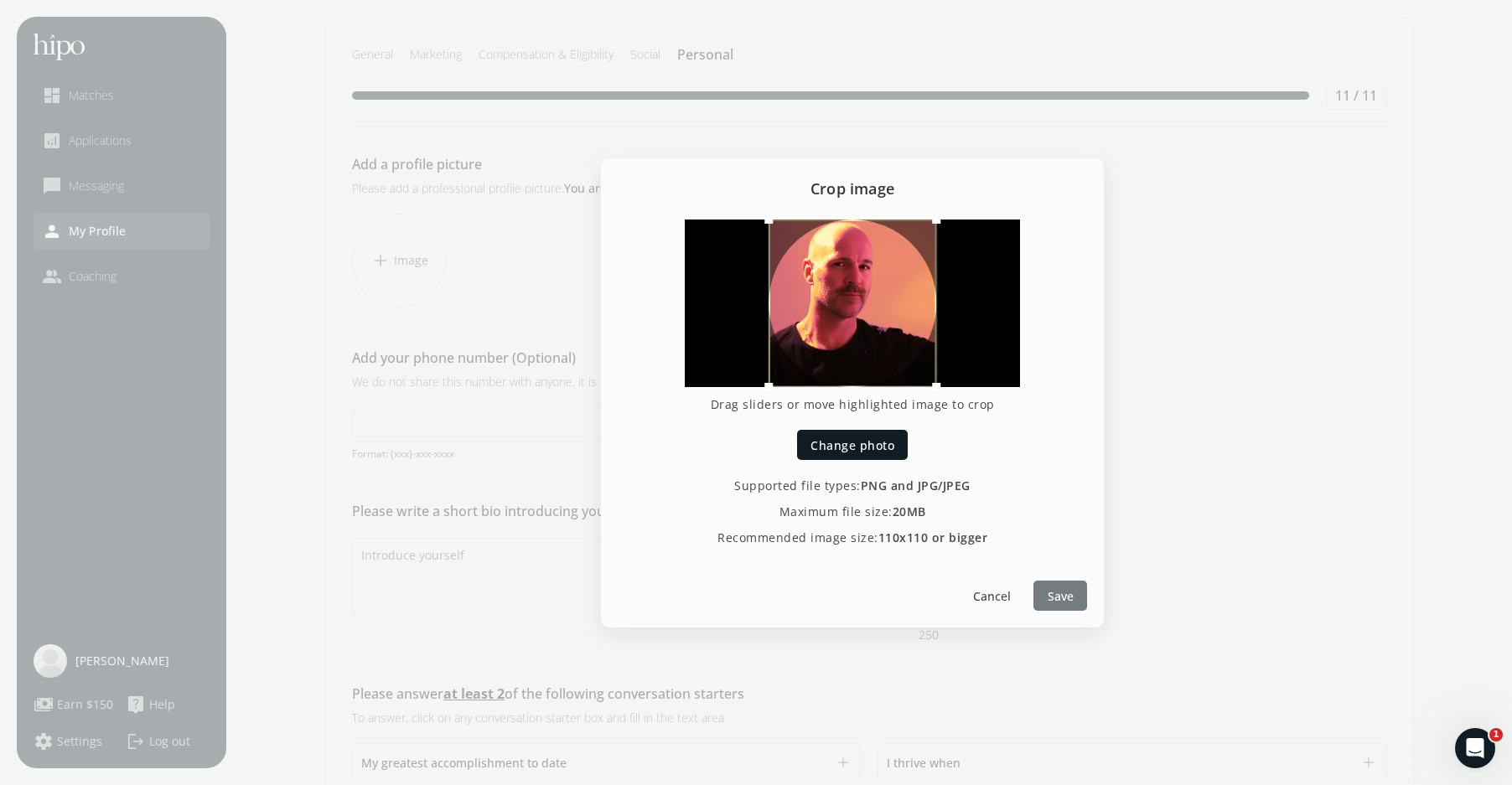
click at [1062, 595] on span "Save" at bounding box center [1061, 595] width 26 height 18
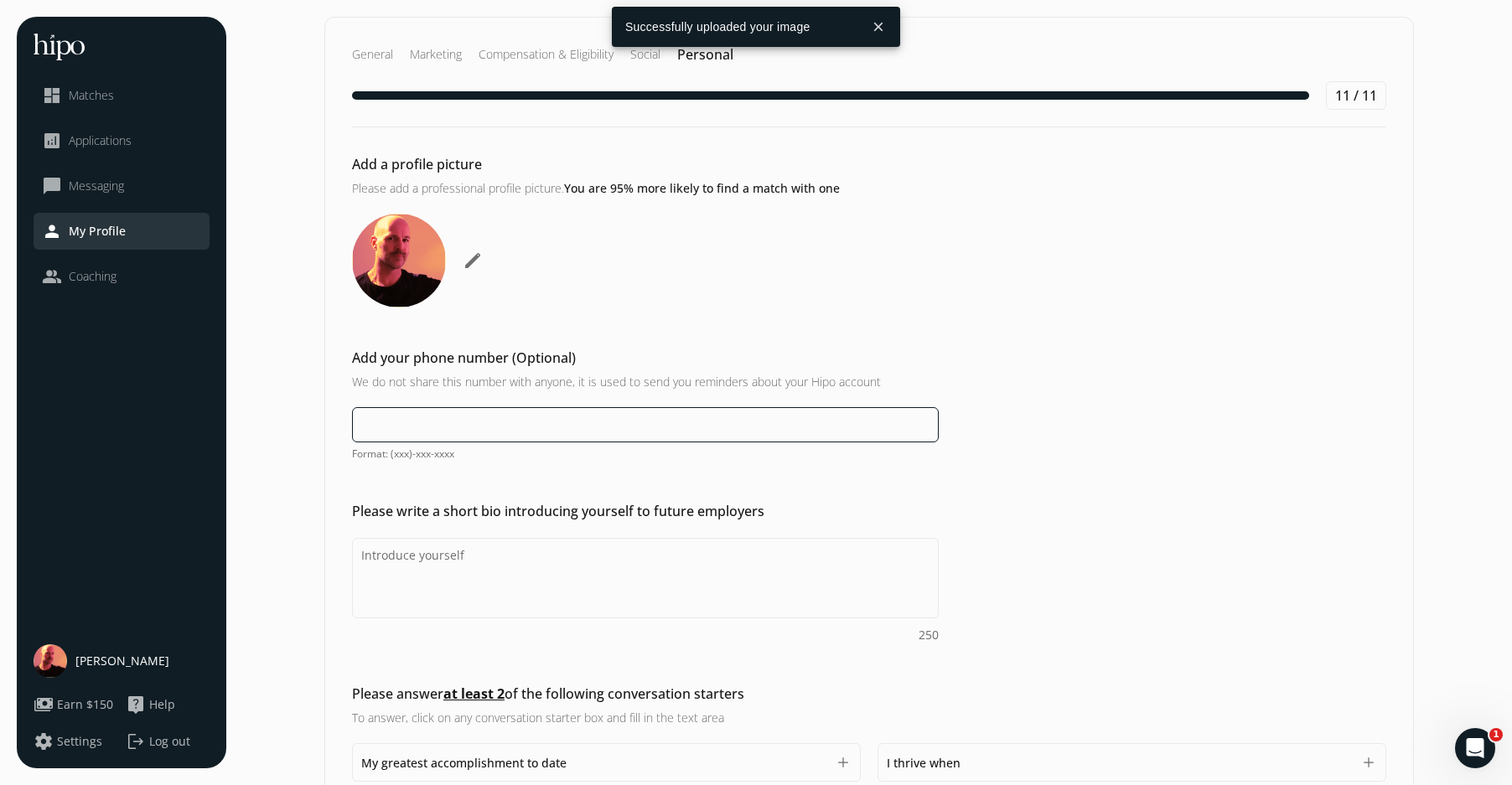
click at [423, 408] on input at bounding box center [645, 425] width 587 height 36
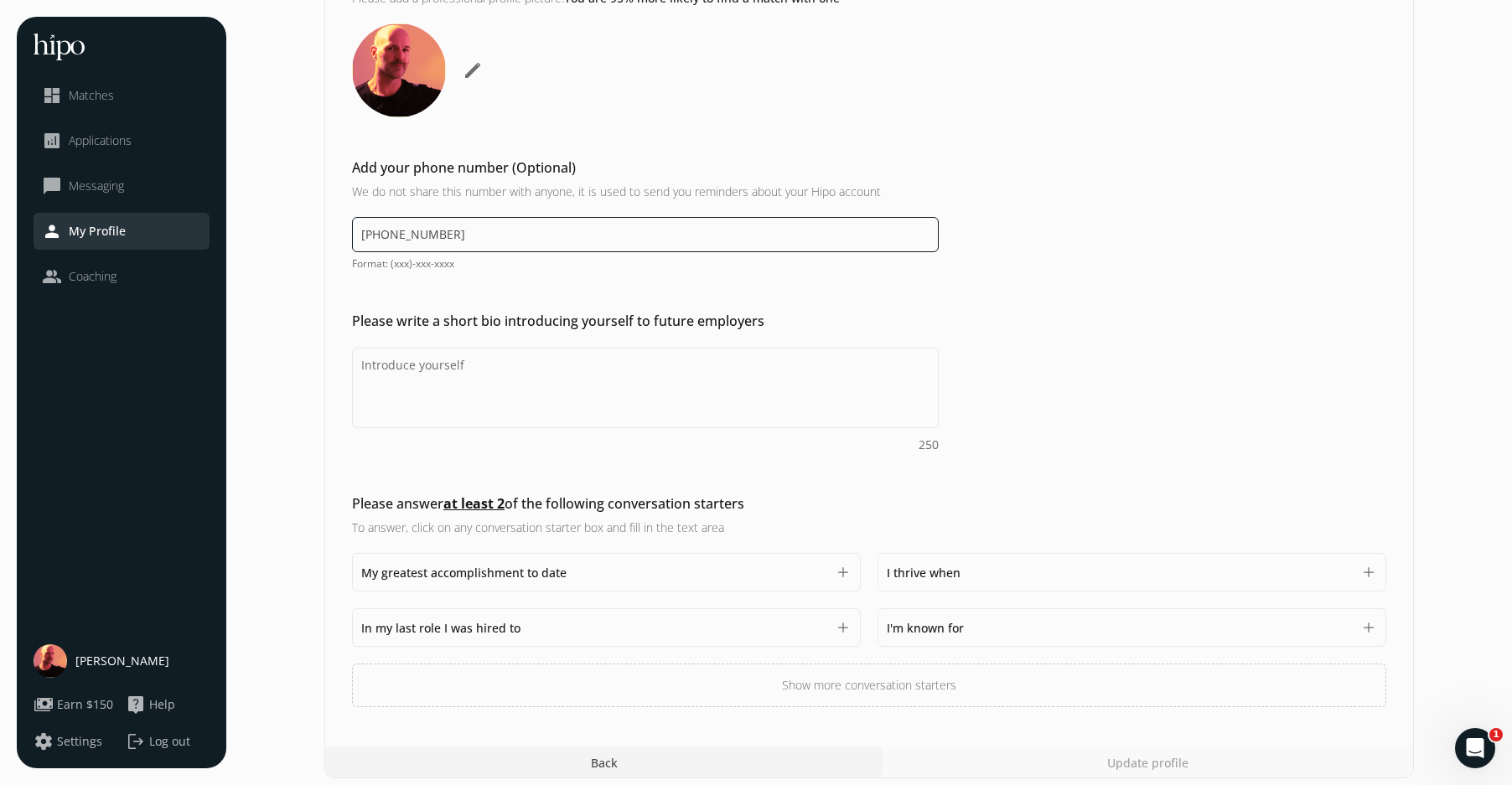
scroll to position [197, 0]
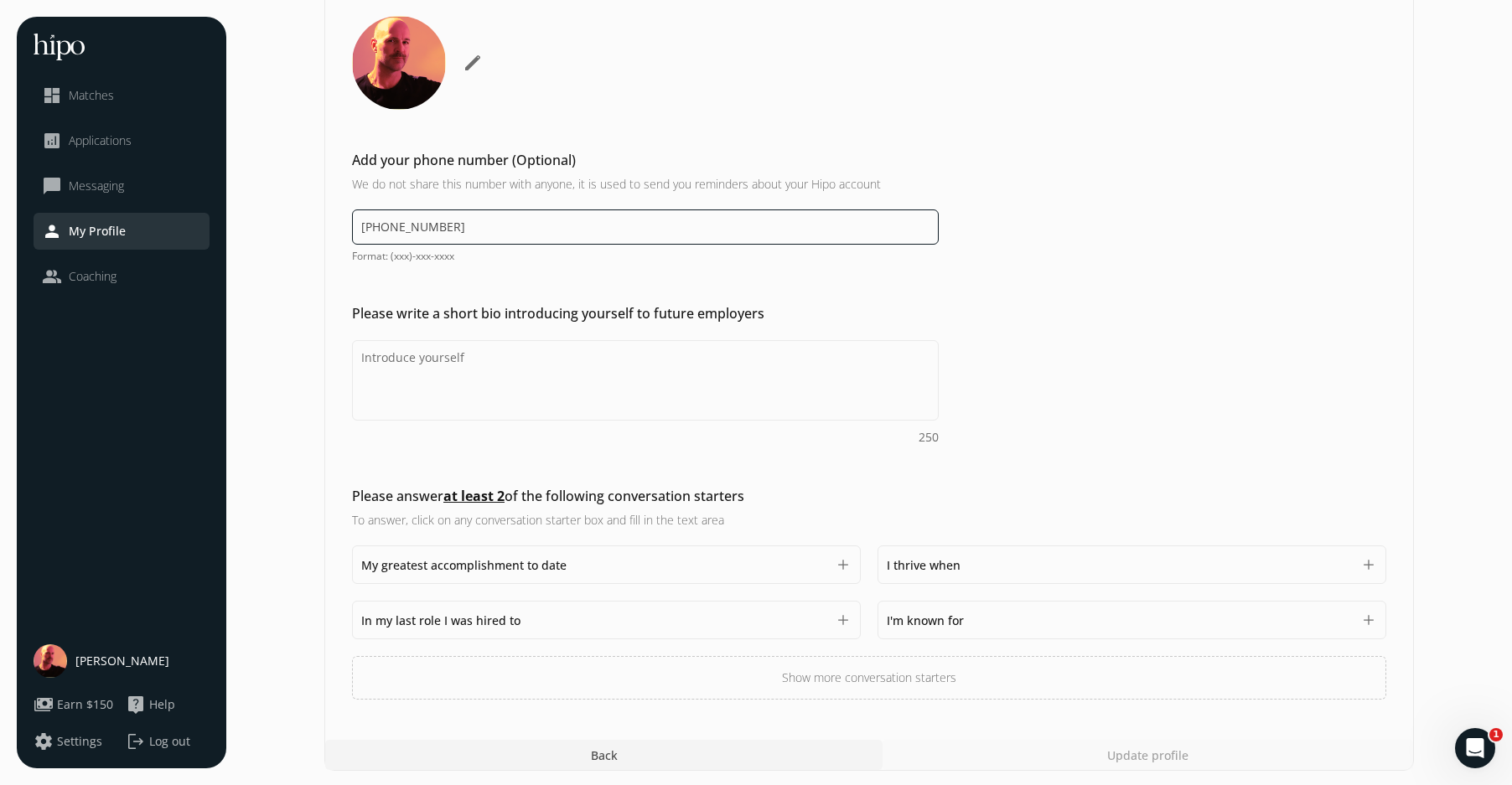
type input "[PHONE_NUMBER]"
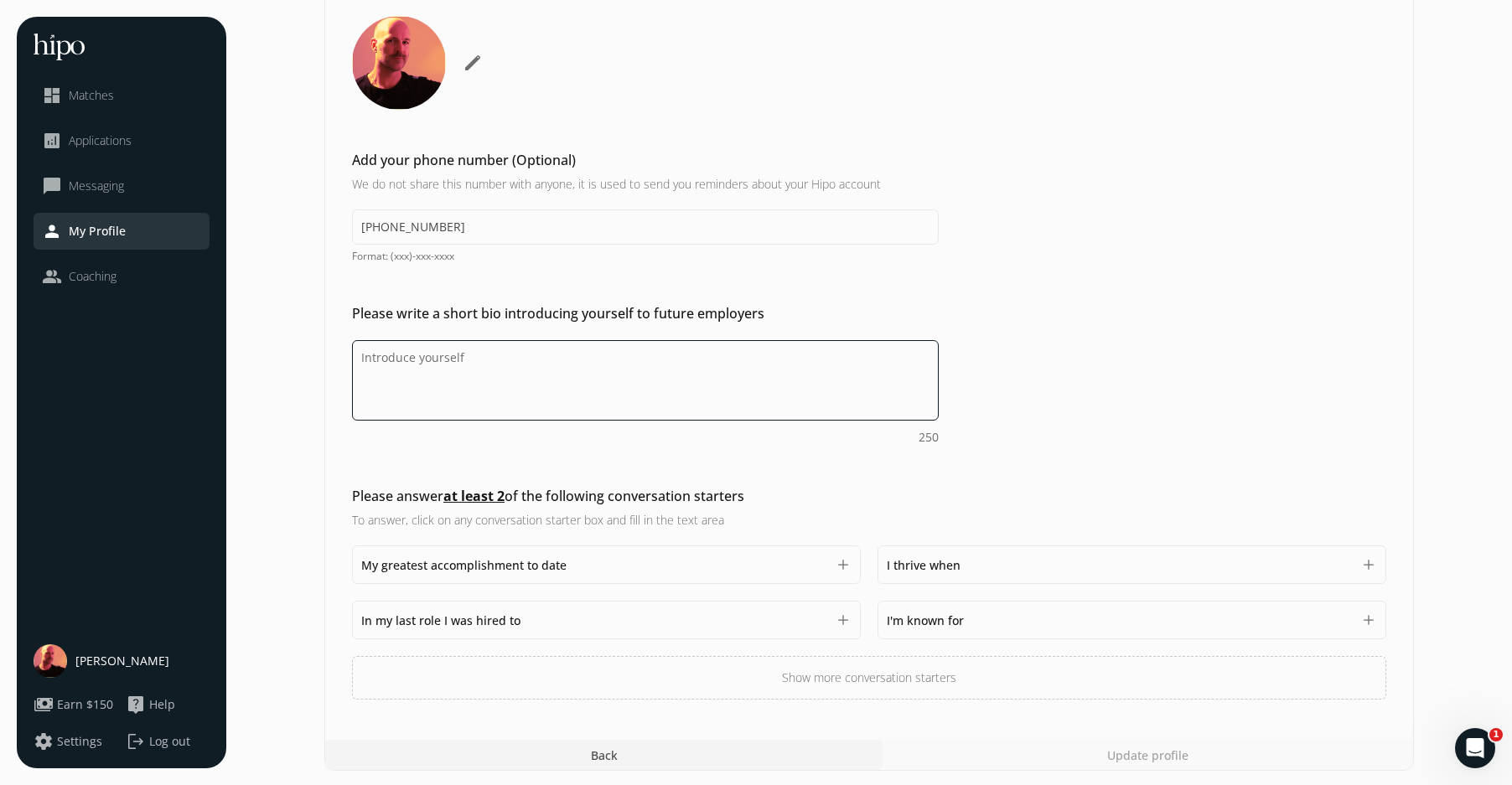
click at [463, 369] on textarea "Do you feel like we missed asking any questions that would improve your profile…" at bounding box center [645, 381] width 587 height 80
click at [404, 378] on textarea "Do you feel like we missed asking any questions that would improve your profile…" at bounding box center [645, 381] width 587 height 80
paste textarea "HYBRID SENIOR DESIGNER + DIGITAL DESIGNER Multi-disciplinary and Multi-channel …"
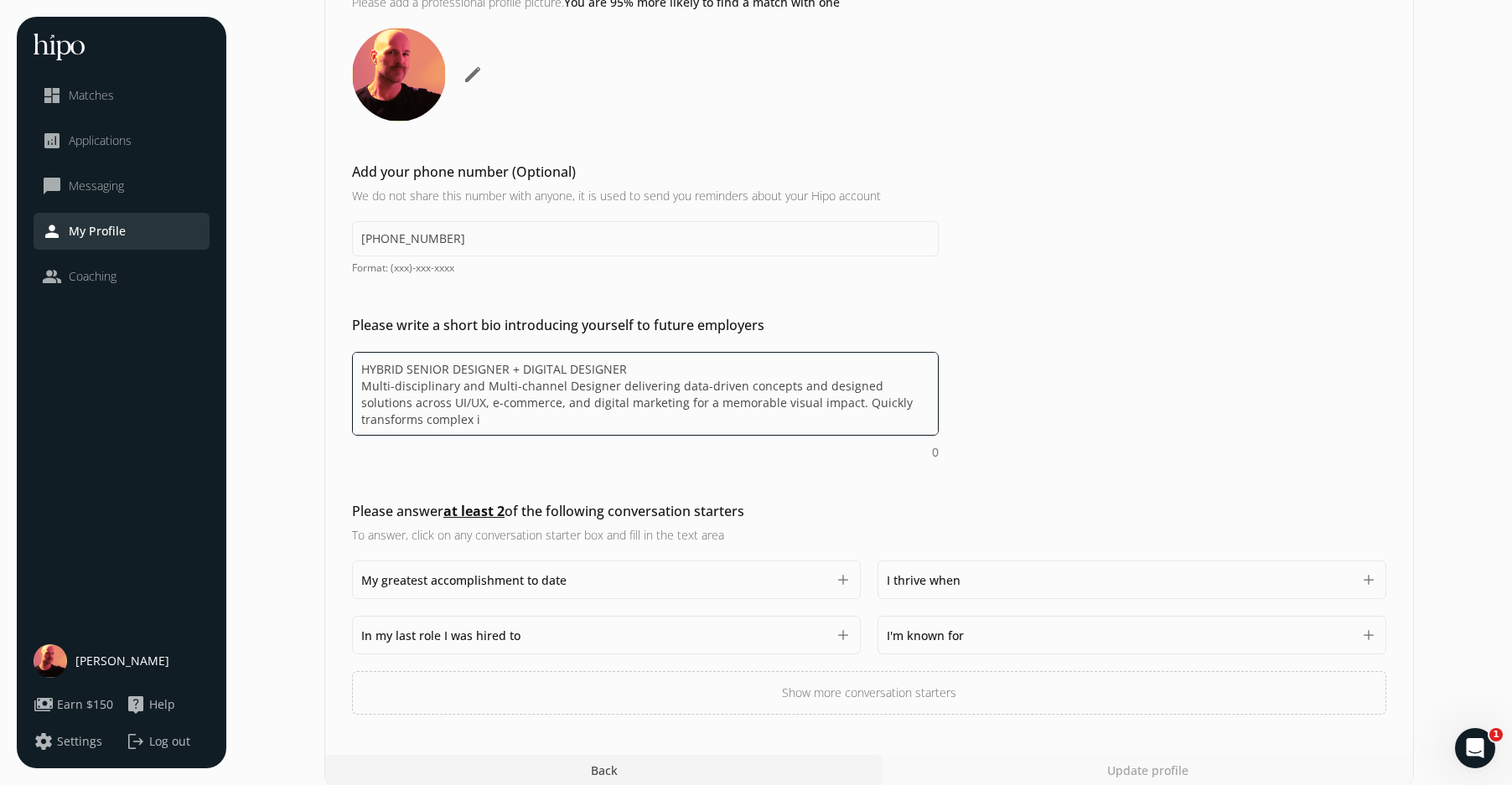
scroll to position [204, 0]
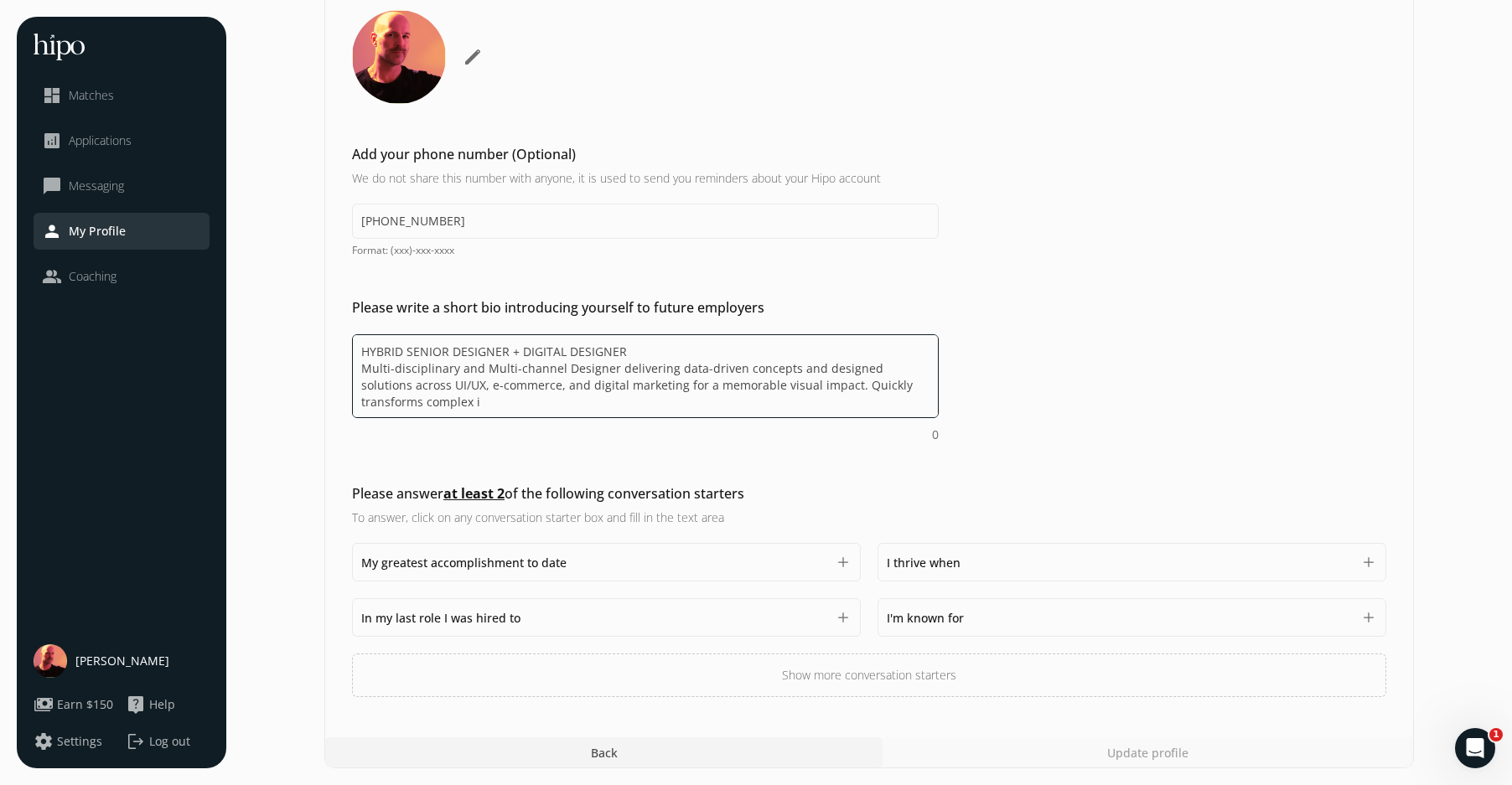
drag, startPoint x: 660, startPoint y: 349, endPoint x: 253, endPoint y: 342, distance: 407.1
click at [253, 342] on section "General Marketing Compensation & Eligibility Social Personal 11 / 11 Add a prof…" at bounding box center [870, 290] width 1253 height 955
click at [581, 377] on textarea "Multi-disciplinary and Multi-channel Designer delivering data-driven concepts a…" at bounding box center [645, 376] width 587 height 84
paste textarea "Multi-disciplinary and Multi-channel Designer delivering data-driven concepts a…"
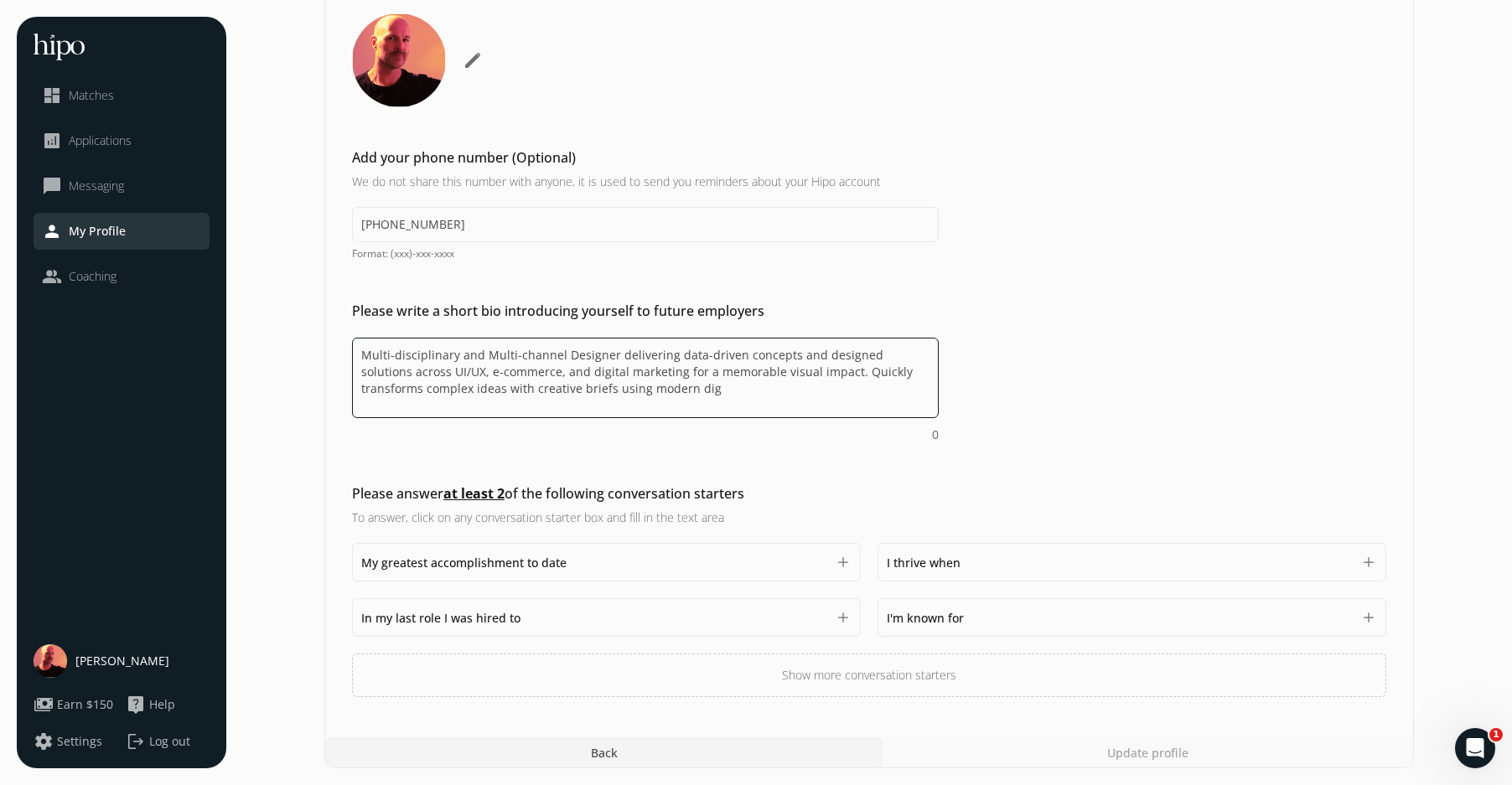
scroll to position [200, 0]
drag, startPoint x: 579, startPoint y: 377, endPoint x: 309, endPoint y: 342, distance: 272.3
click at [305, 342] on section "General Marketing Compensation & Eligibility Social Personal 11 / 11 Add a prof…" at bounding box center [870, 292] width 1253 height 952
drag, startPoint x: 444, startPoint y: 388, endPoint x: 477, endPoint y: 398, distance: 34.5
click at [444, 388] on textarea "Multi-disciplinary and Multi-channel Designer delivering data-driven concepts a…" at bounding box center [645, 378] width 587 height 80
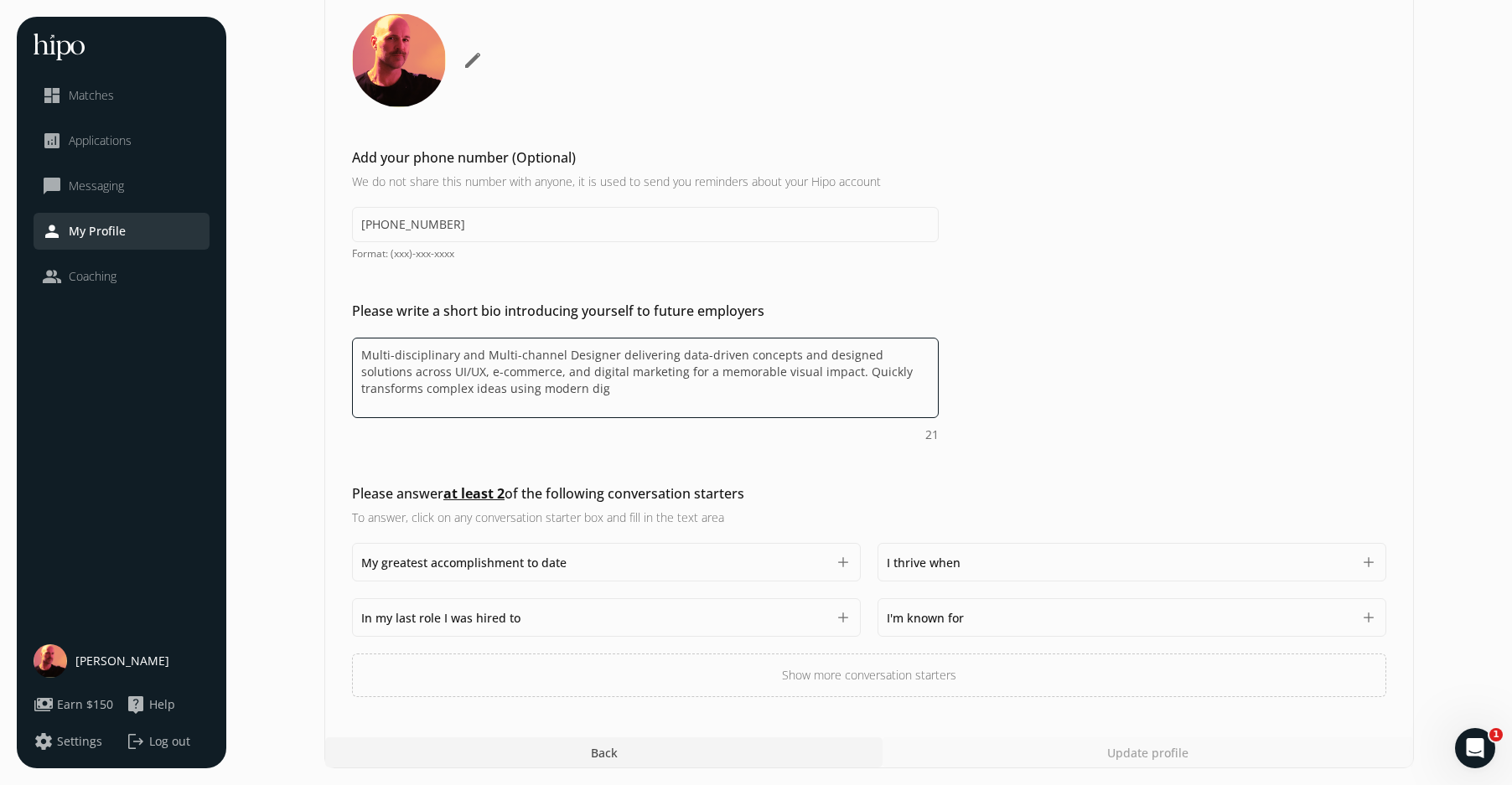
click at [591, 392] on textarea "Multi-disciplinary and Multi-channel Designer delivering data-driven concepts a…" at bounding box center [645, 378] width 587 height 80
type textarea "Multi-disciplinary and Multi-channel Designer delivering data-driven concepts a…"
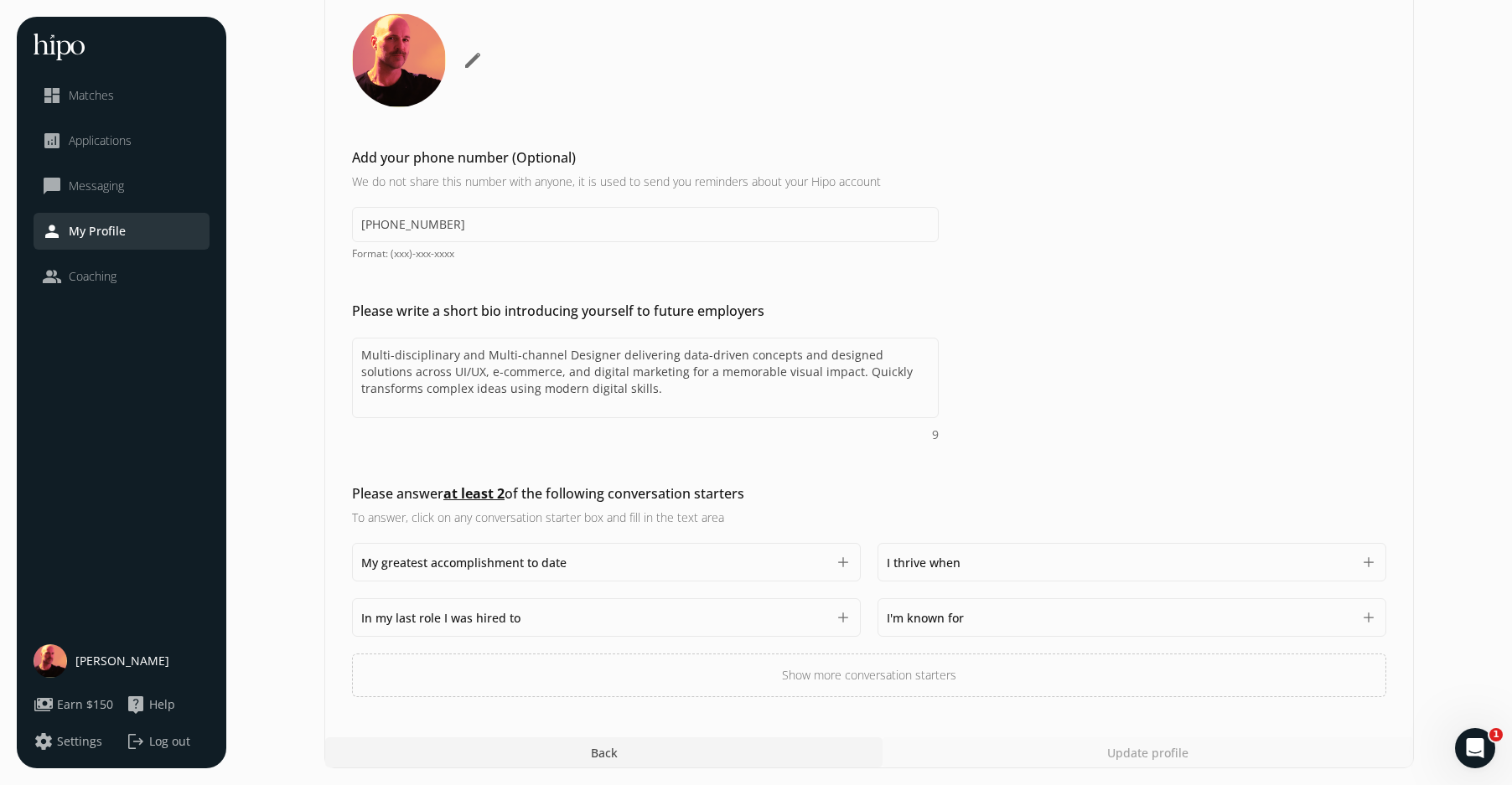
click at [842, 557] on button "add" at bounding box center [844, 562] width 17 height 17
click at [506, 558] on span "My greatest accomplishment to date" at bounding box center [463, 562] width 205 height 16
click at [506, 557] on span "My greatest accomplishment to date" at bounding box center [463, 562] width 205 height 16
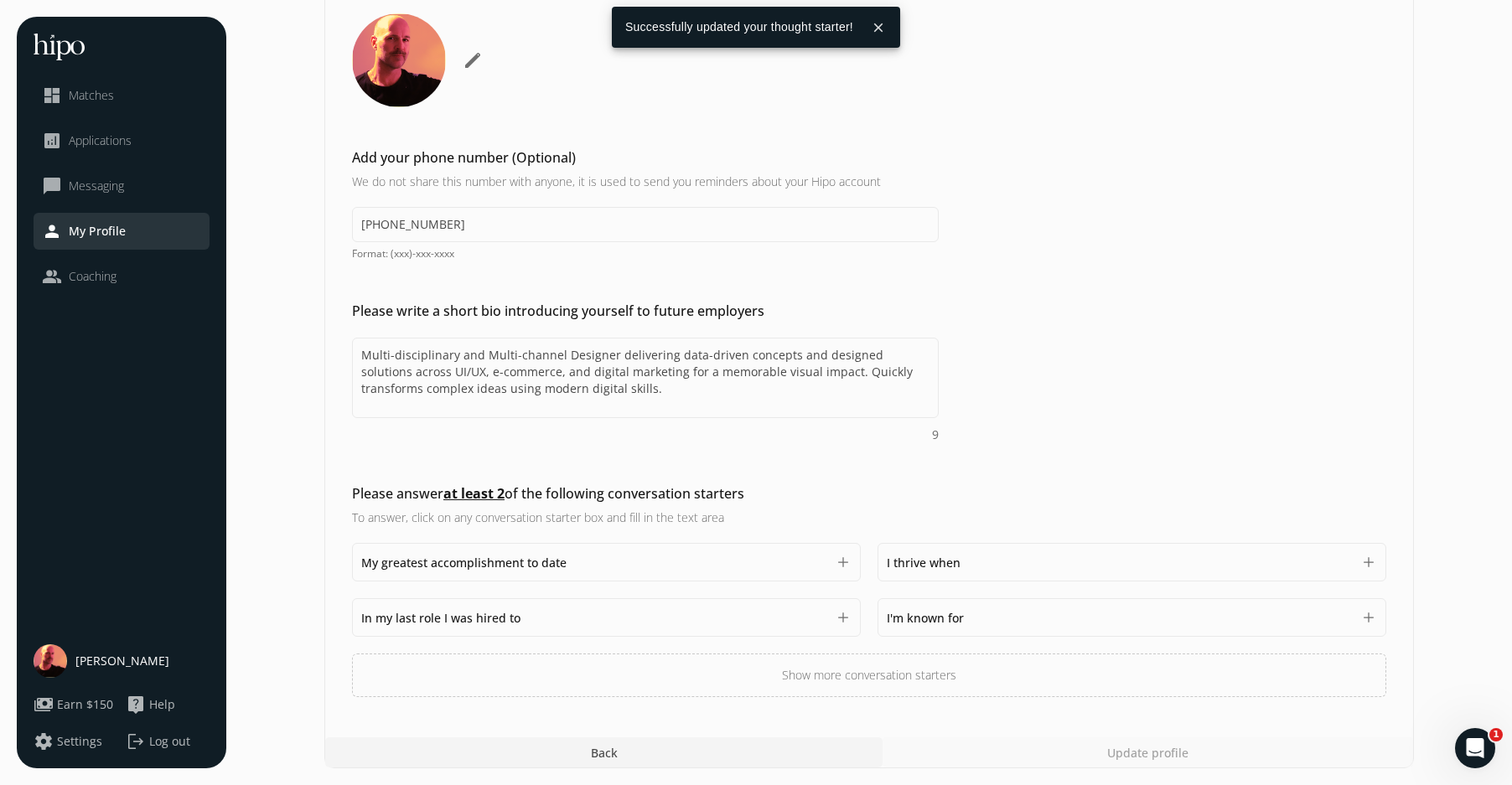
drag, startPoint x: 494, startPoint y: 556, endPoint x: 459, endPoint y: 586, distance: 46.1
click at [494, 556] on span "My greatest accomplishment to date" at bounding box center [463, 562] width 205 height 16
click at [407, 605] on textarea "Do you feel like we missed asking any questions that would improve your profile…" at bounding box center [607, 621] width 491 height 80
paste textarea "AWARD-WINNING WORK: Led Times Square OOH displays and top-5 selling product lau…"
type textarea "AWARD-WINNING WORK: Led Times Square OOH displays and top-5 selling product lau…"
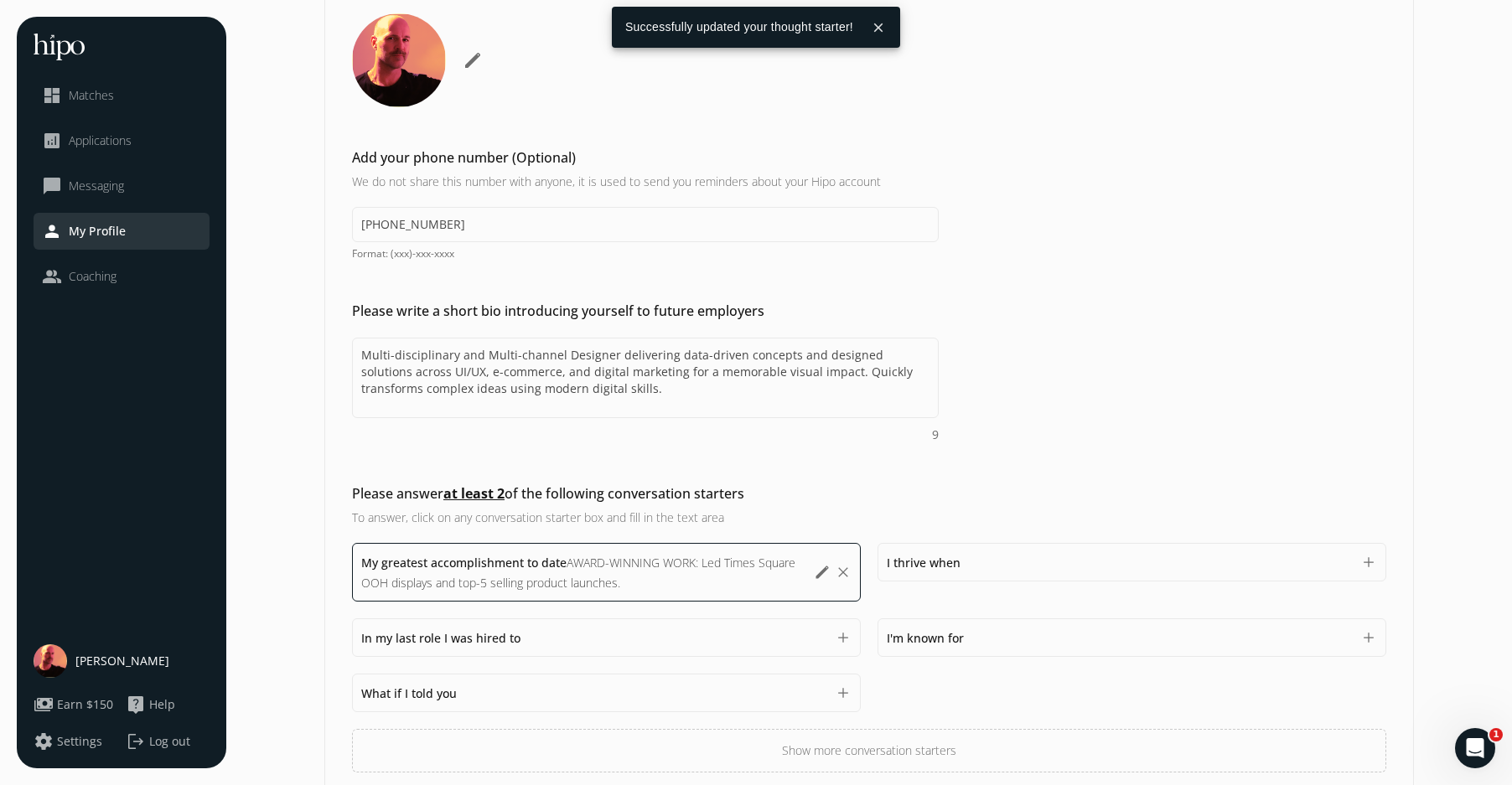
click at [1029, 557] on div "I thrive when 1500" at bounding box center [1119, 561] width 465 height 20
drag, startPoint x: 347, startPoint y: 605, endPoint x: 361, endPoint y: 602, distance: 14.3
click at [347, 605] on div "Please answer at least 2 of the following conversation starters To answer, clic…" at bounding box center [869, 628] width 1088 height 289
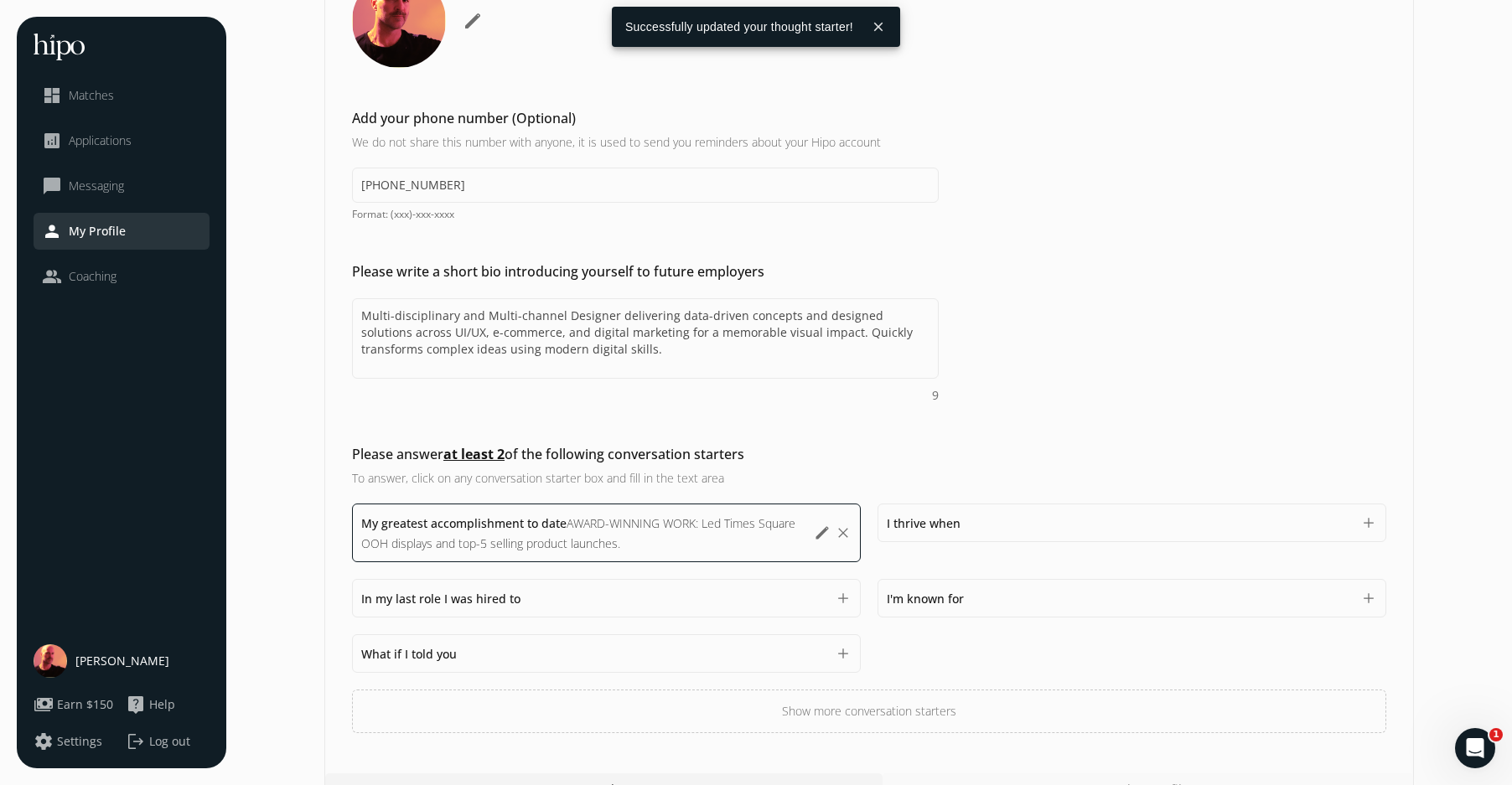
scroll to position [259, 0]
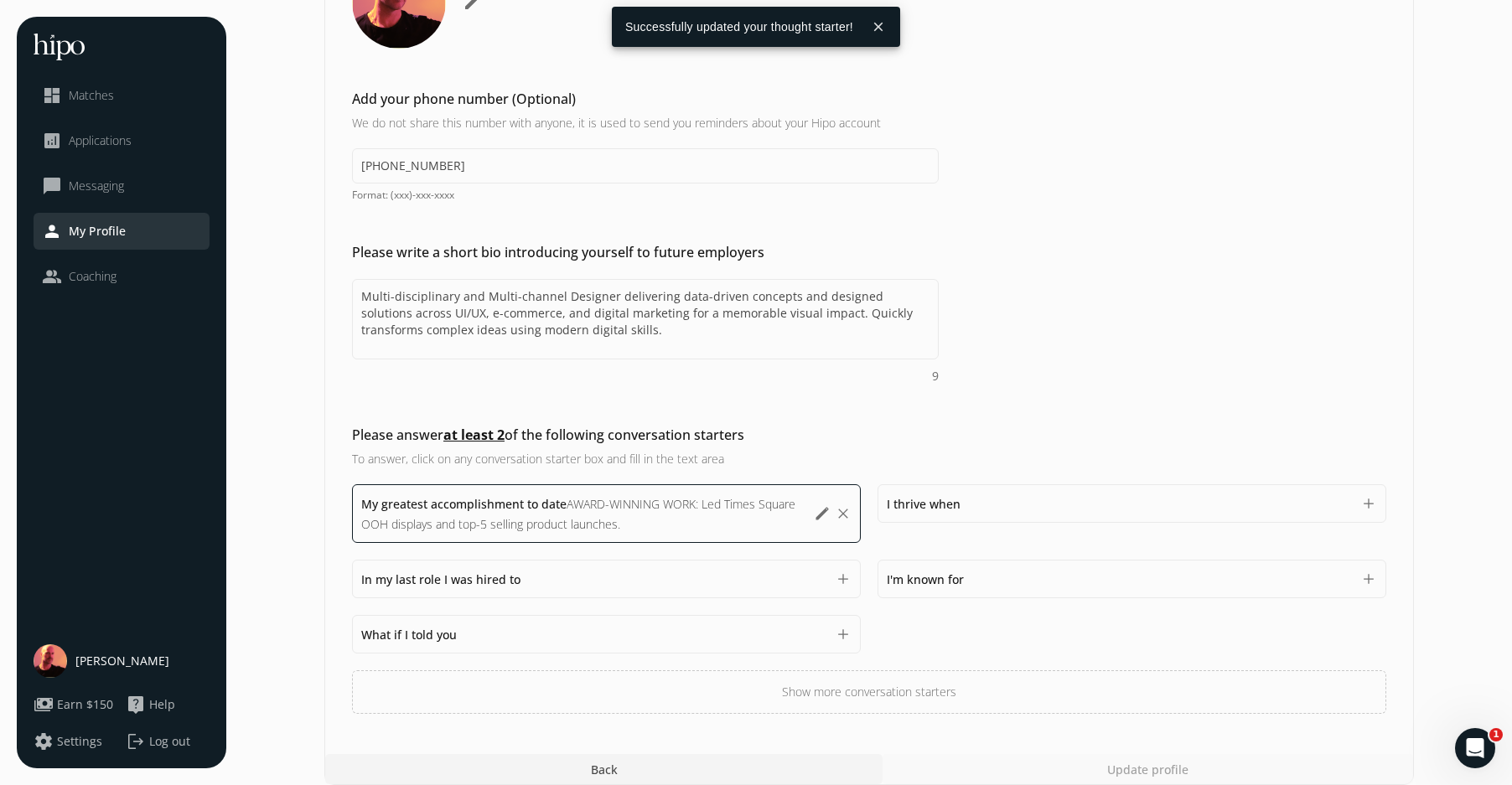
click at [565, 581] on div "In my last role I was hired to 1500" at bounding box center [594, 578] width 465 height 20
click at [458, 574] on span "In my last role I was hired to" at bounding box center [441, 579] width 159 height 16
paste textarea "Scaling 60+ brands with (40%) traffic growth through end-to-end design systems …"
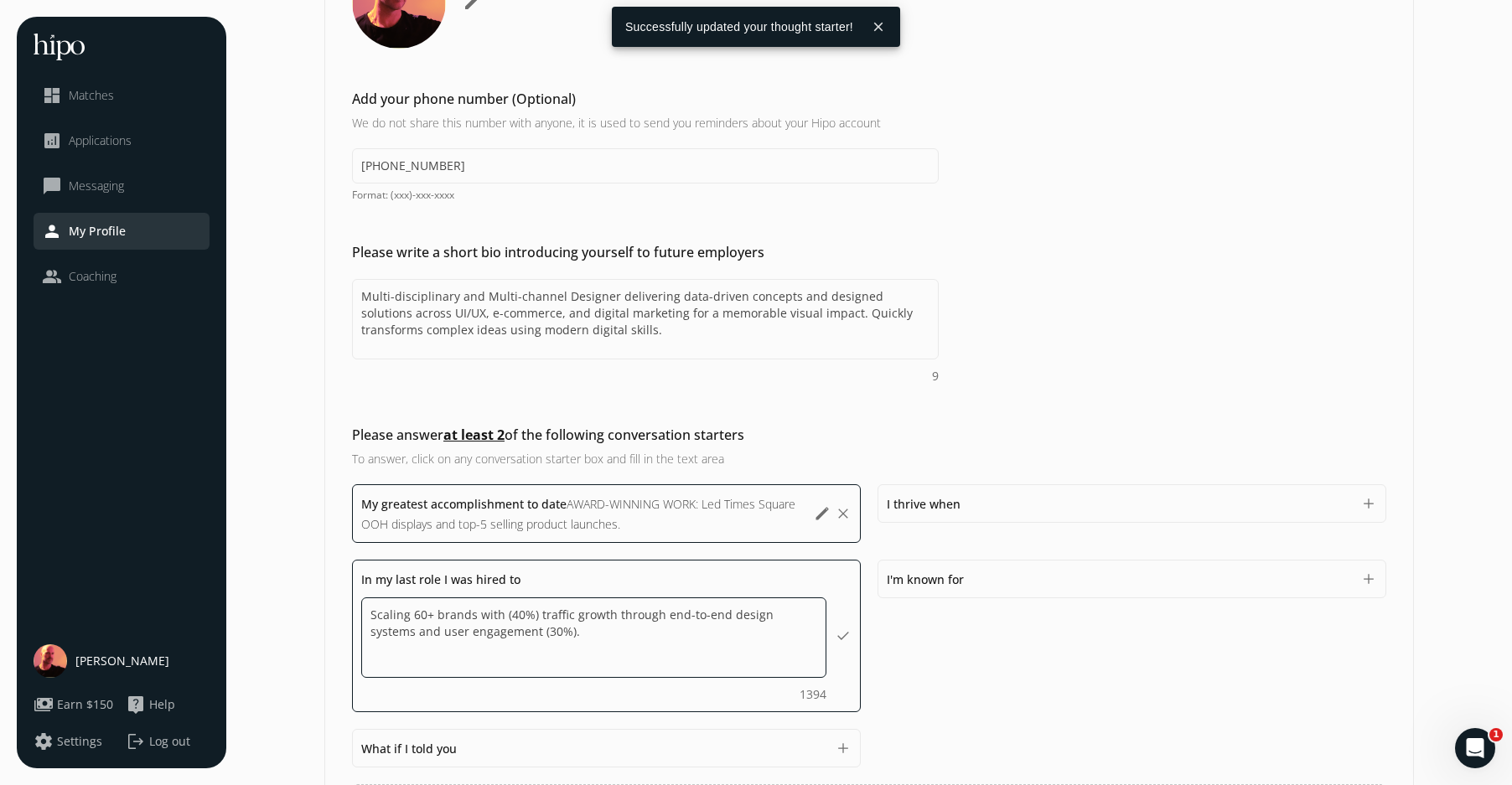
drag, startPoint x: 435, startPoint y: 600, endPoint x: 294, endPoint y: 589, distance: 141.4
click at [294, 589] on section "General Marketing Compensation & Eligibility Social Personal 11 / 11 Add a prof…" at bounding box center [870, 328] width 1253 height 1141
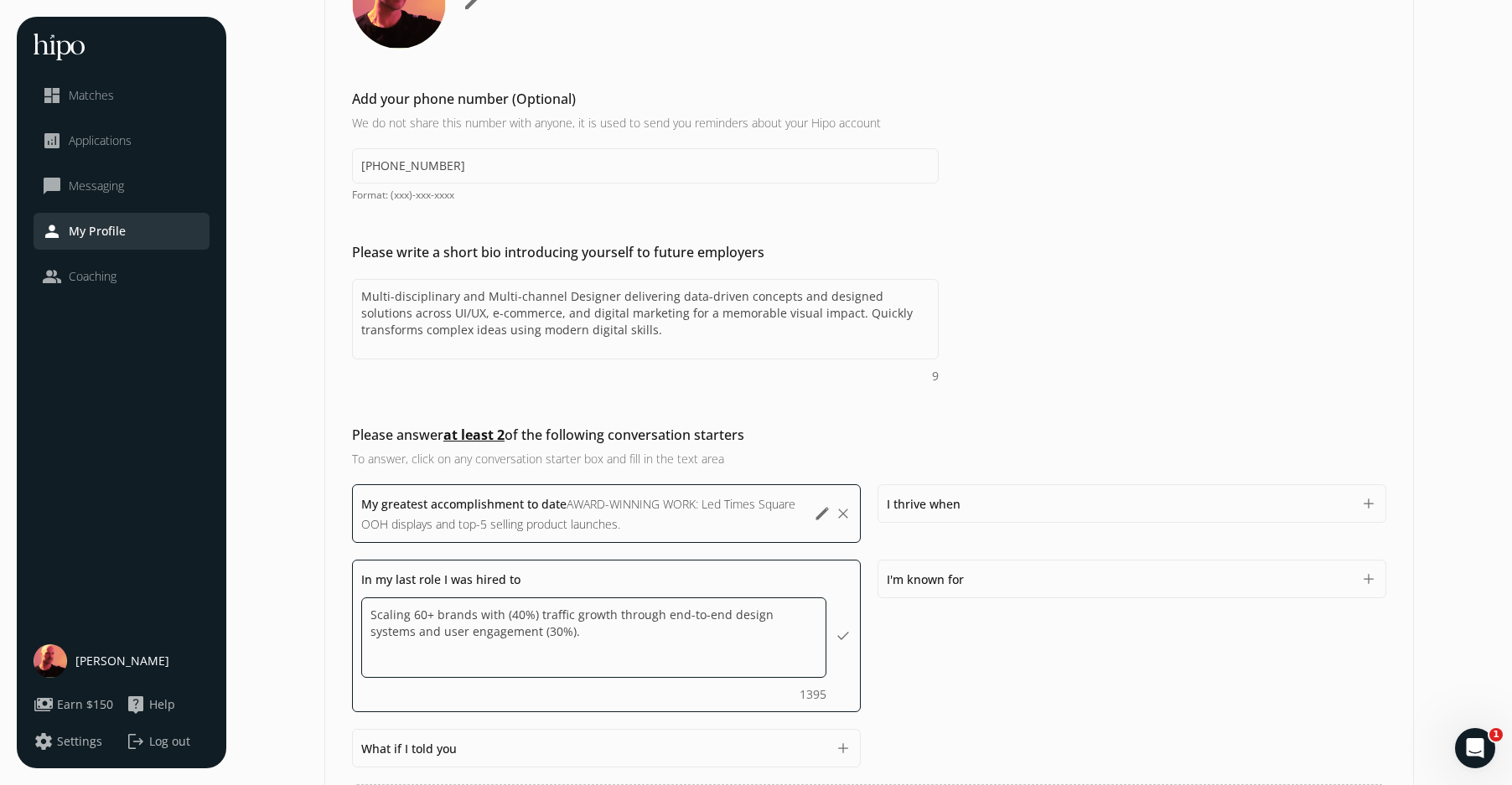
drag, startPoint x: 392, startPoint y: 613, endPoint x: 429, endPoint y: 629, distance: 40.3
click at [0, 0] on textarea "Scaling 60+ brands with (40%) traffic growth through end-to-end design systems …" at bounding box center [0, 0] width 0 height 0
type textarea "Scale 60+ brands with (40%) traffic growth through end-to-end design systems an…"
click at [0, 0] on textarea "Scale 60+ brands with (40%) traffic growth through end-to-end design systems an…" at bounding box center [0, 0] width 0 height 0
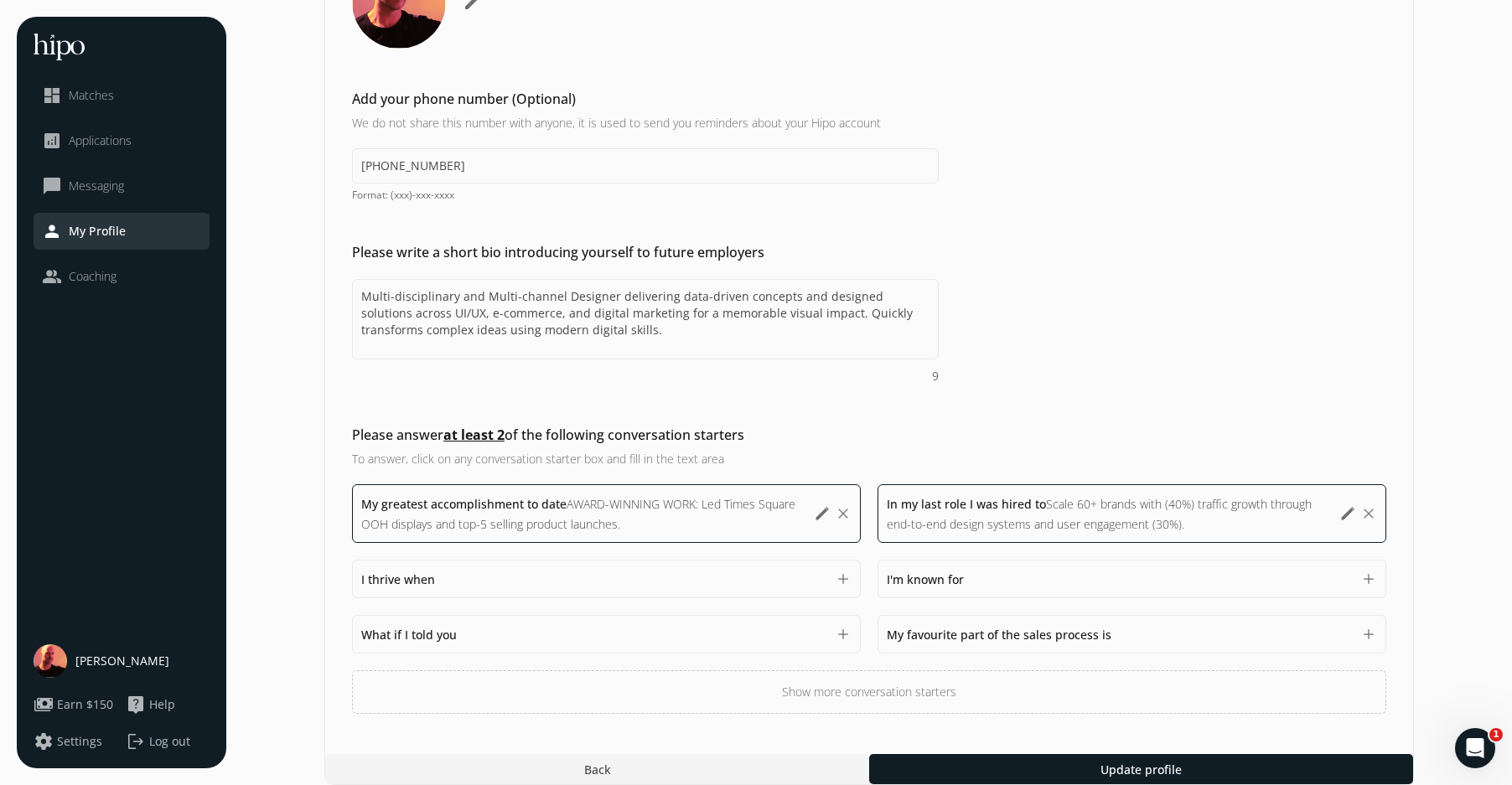
click at [989, 429] on div "Please answer at least 2 of the following conversation starters To answer, clic…" at bounding box center [869, 569] width 1088 height 289
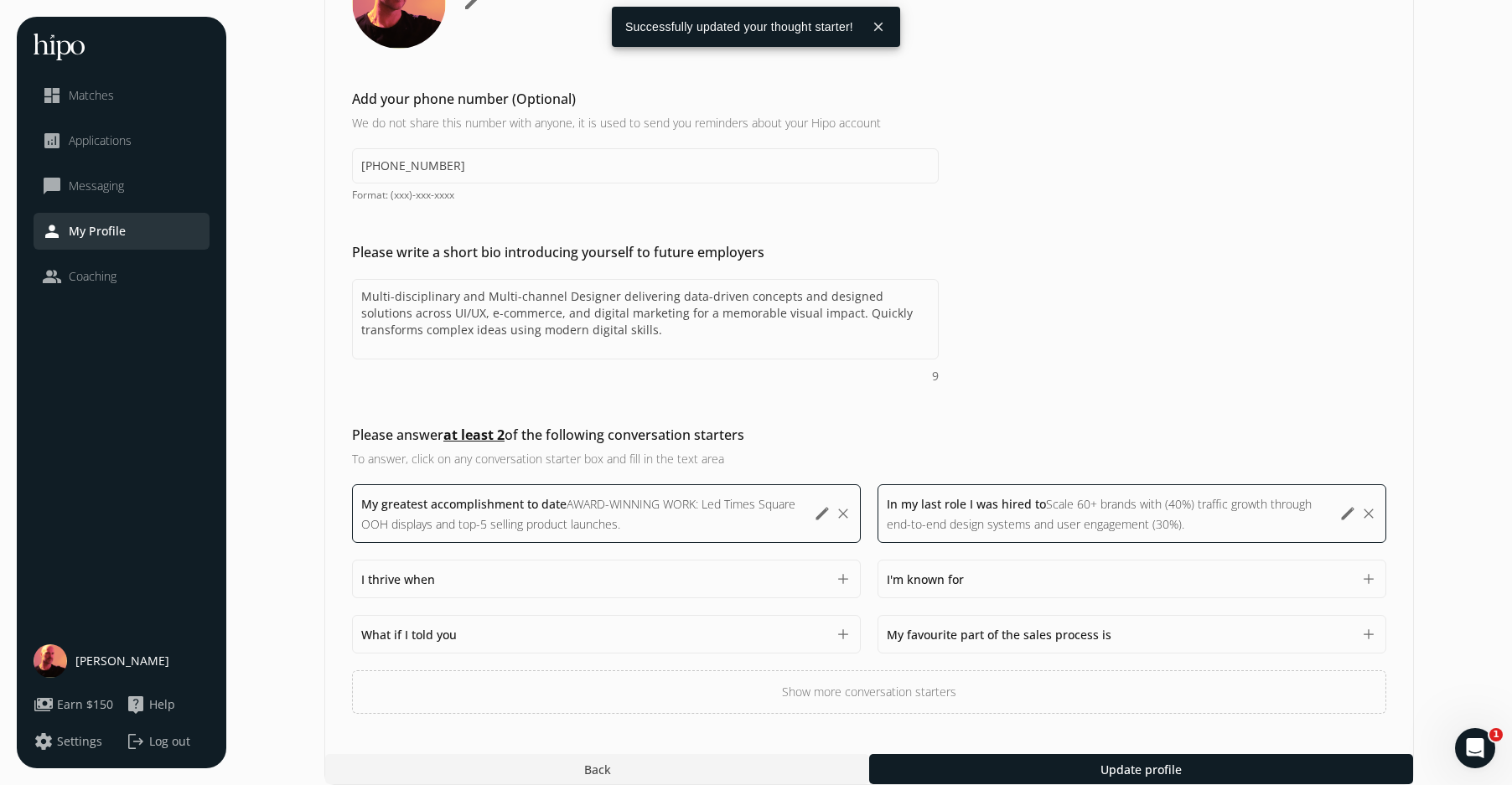
click at [758, 609] on div "My greatest accomplishment to date AWARD-WINNING WORK: Led Times Square OOH dis…" at bounding box center [869, 599] width 1035 height 229
drag, startPoint x: 830, startPoint y: 629, endPoint x: 799, endPoint y: 616, distance: 33.6
click at [829, 629] on div "What if I told you 1500 add" at bounding box center [607, 633] width 509 height 38
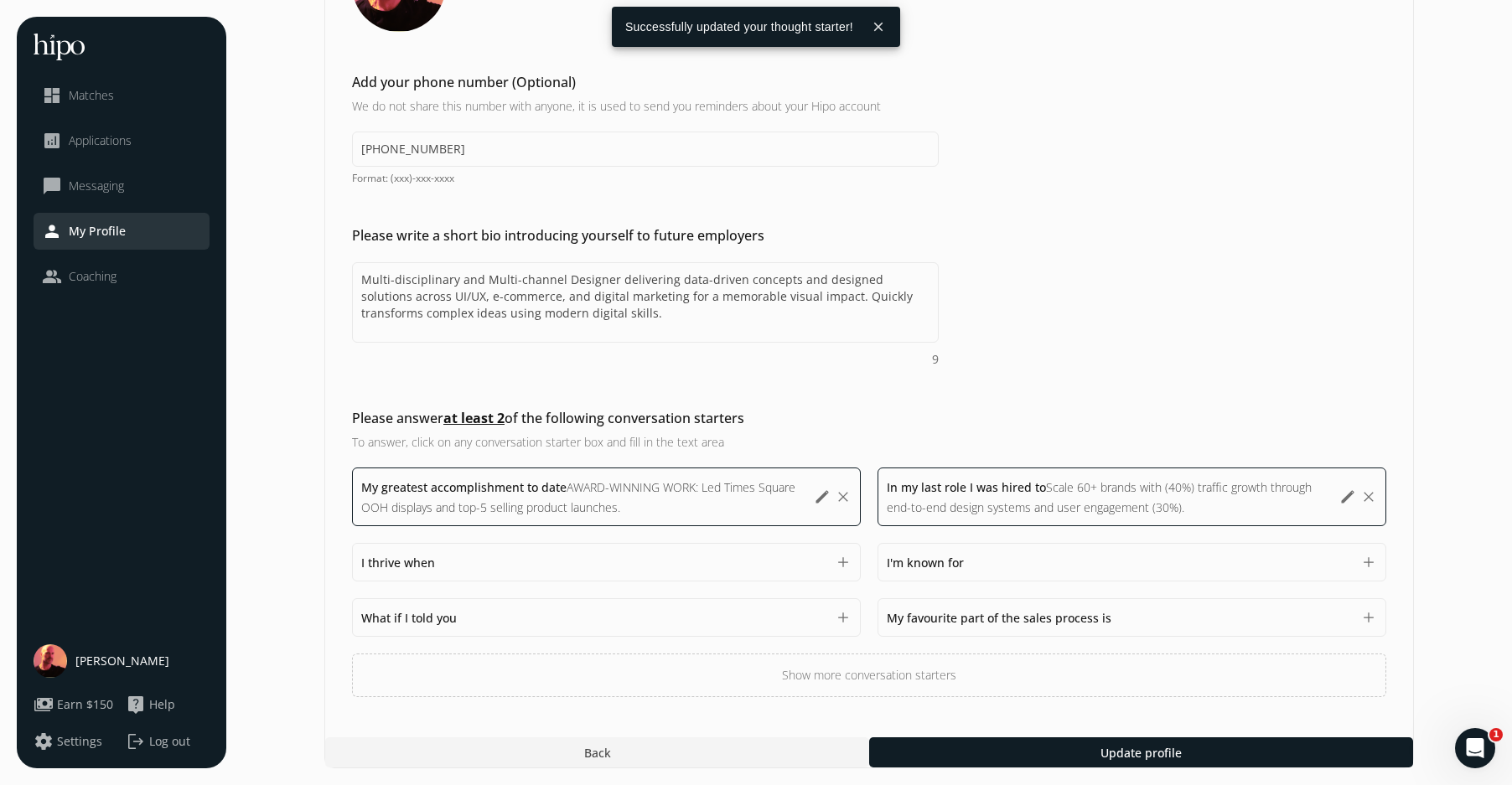
click at [844, 616] on button "add" at bounding box center [844, 618] width 17 height 17
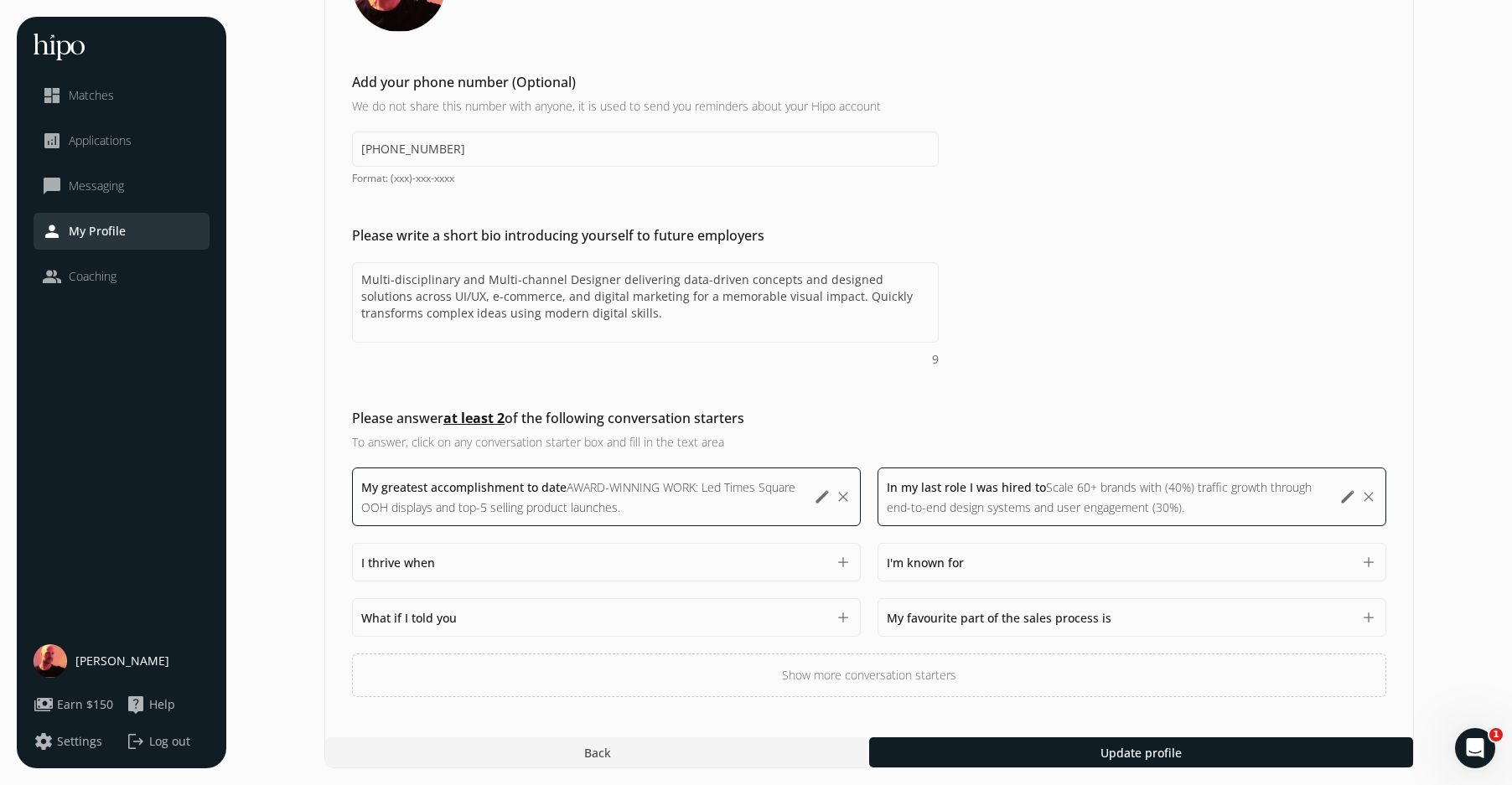
click at [504, 611] on div "What if I told you 1500" at bounding box center [594, 617] width 465 height 20
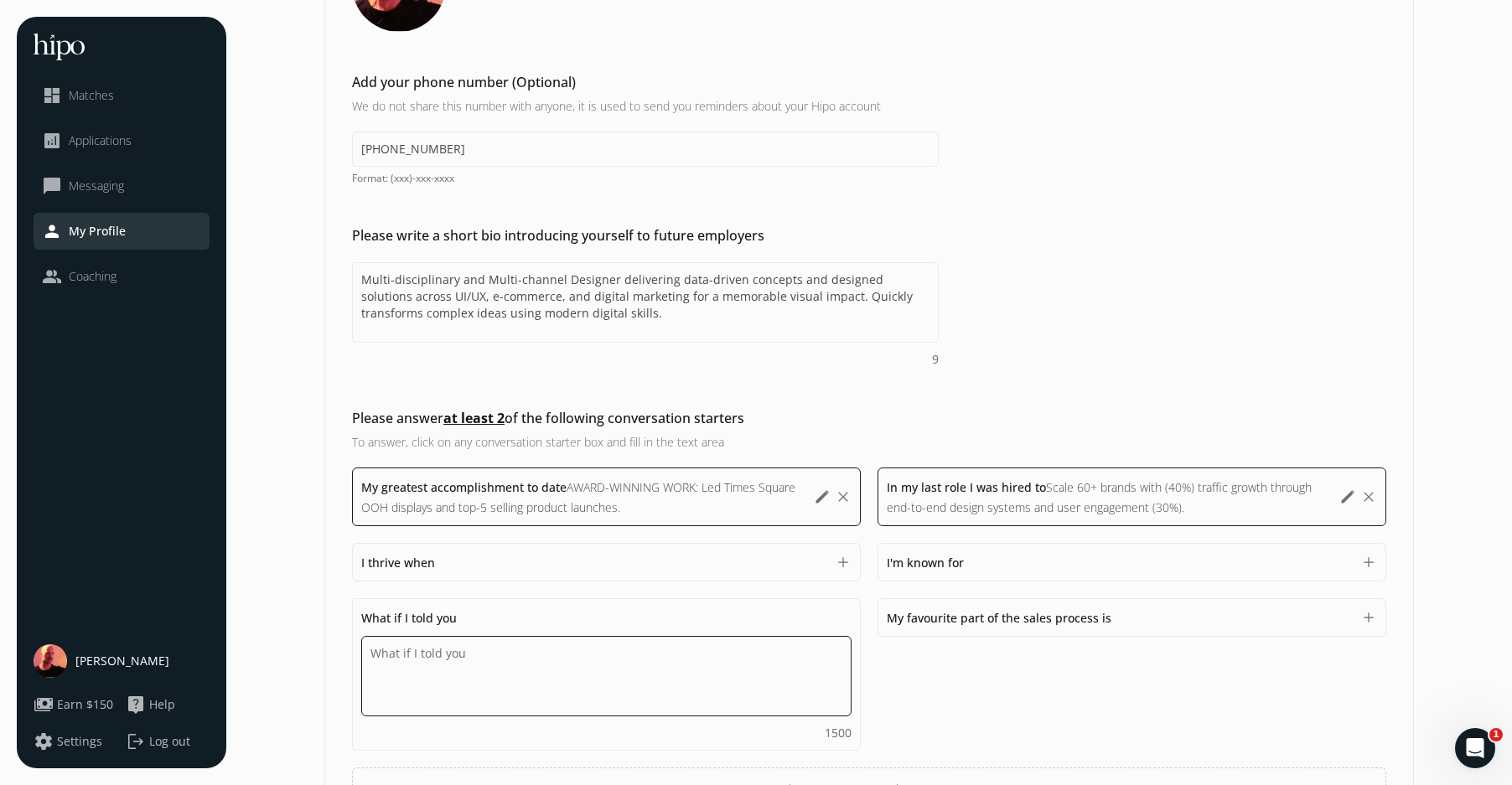
paste textarea "My branded strategic narratives yield significant campaign performance improvem…"
type textarea "My branded strategic narratives yield significant campaign performance improvem…"
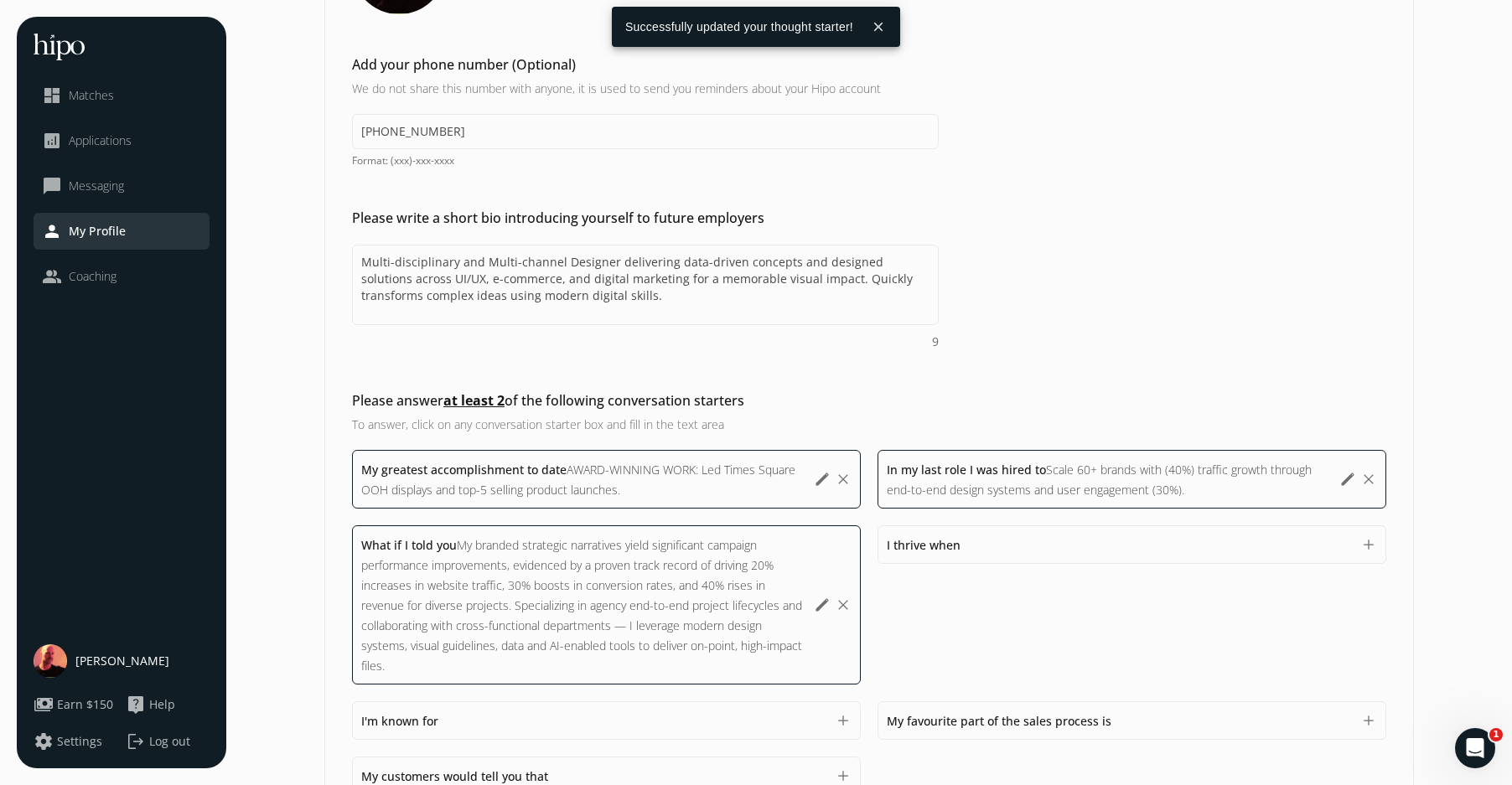
scroll to position [291, 0]
click at [1047, 539] on div "I thrive when 1500" at bounding box center [1119, 546] width 465 height 20
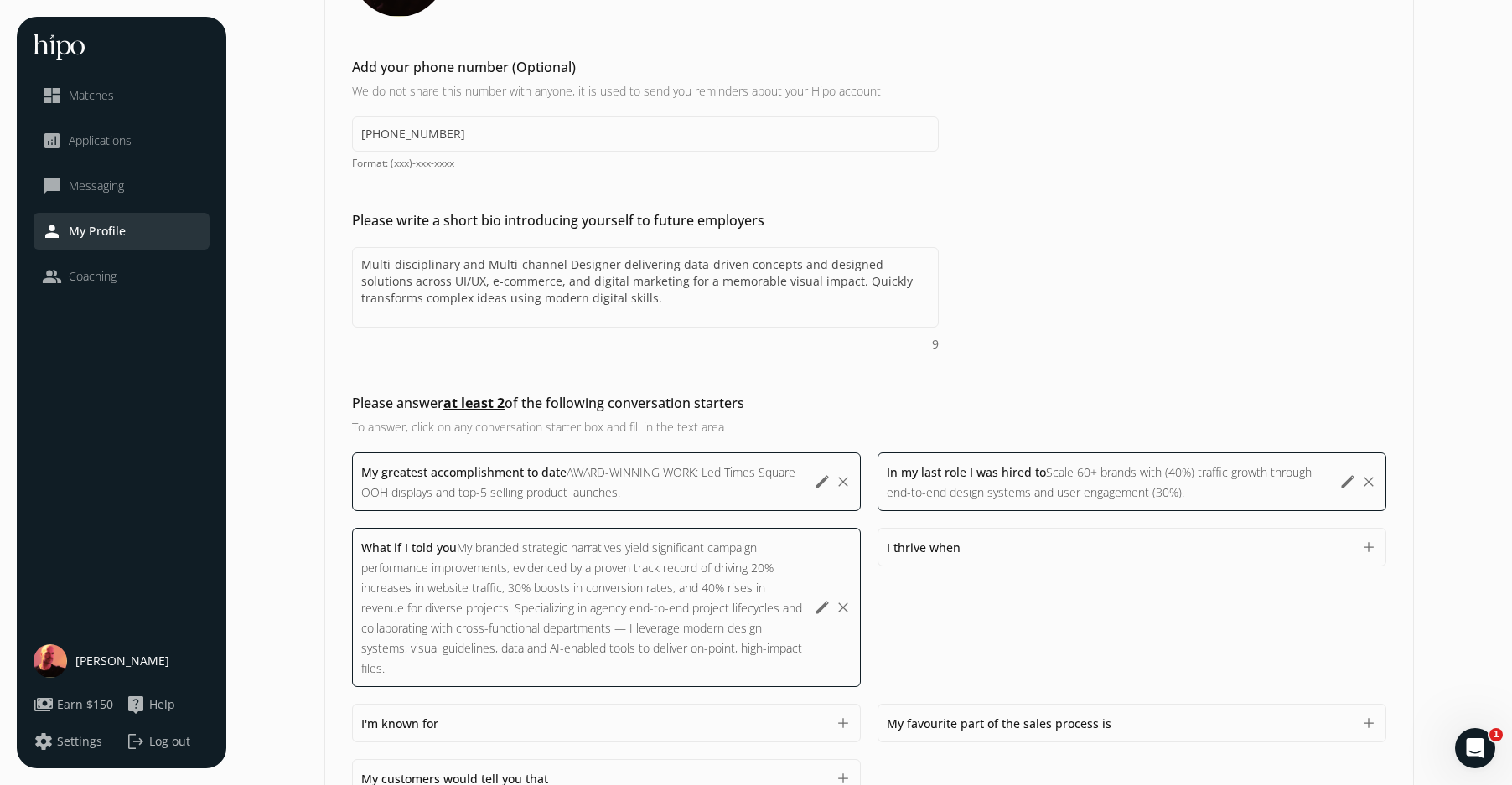
click at [944, 545] on span "I thrive when" at bounding box center [923, 547] width 74 height 16
paste textarea "Quickly transforms complex ideas with creative briefs using modern digital prod…"
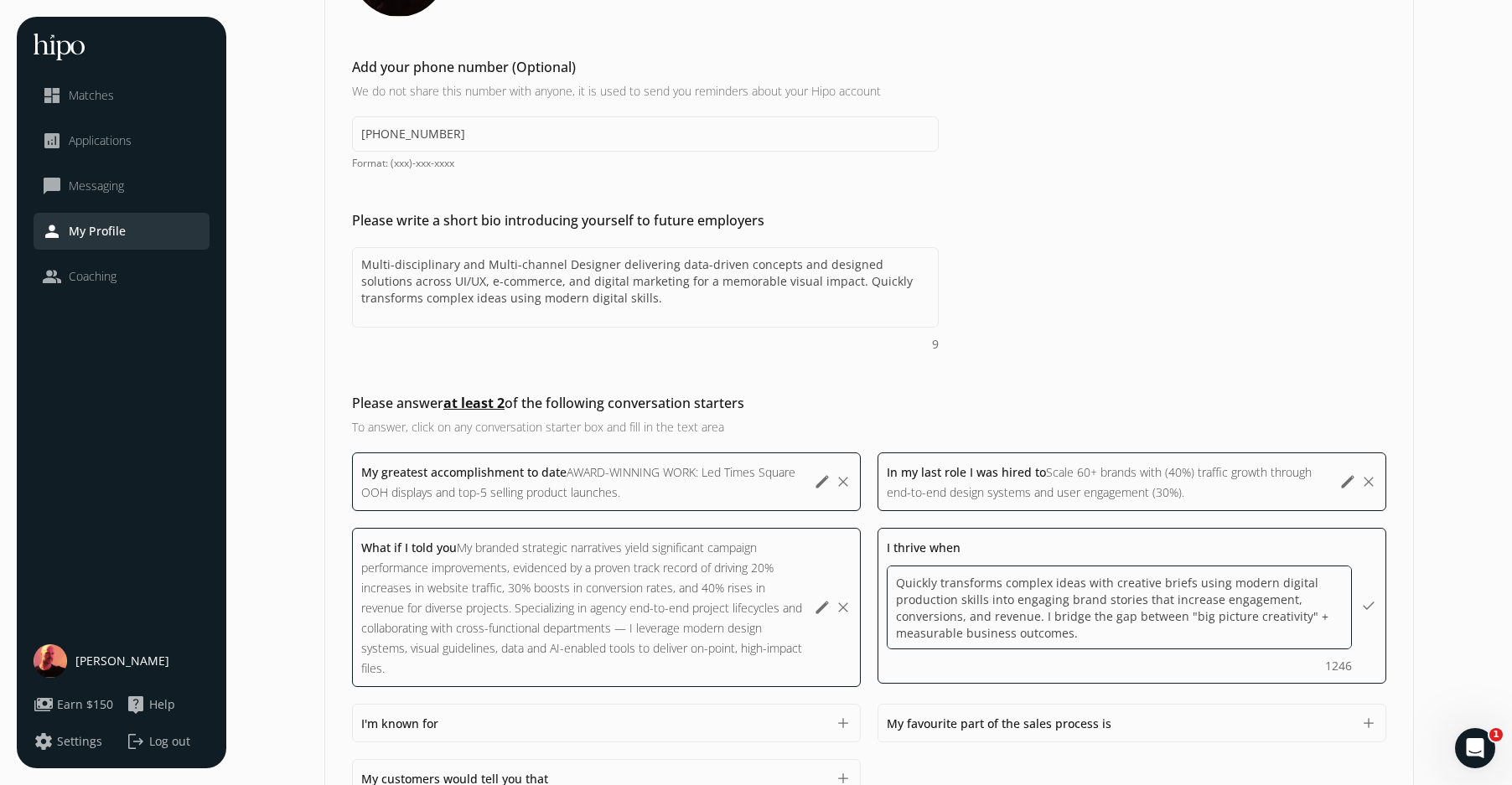
drag, startPoint x: 973, startPoint y: 593, endPoint x: 858, endPoint y: 575, distance: 116.4
click at [858, 575] on div "My greatest accomplishment to date AWARD-WINNING WORK: Led Times Square OOH dis…" at bounding box center [869, 655] width 1035 height 405
type textarea "I quickly transforms complex ideas with creative briefs using modern digital pr…"
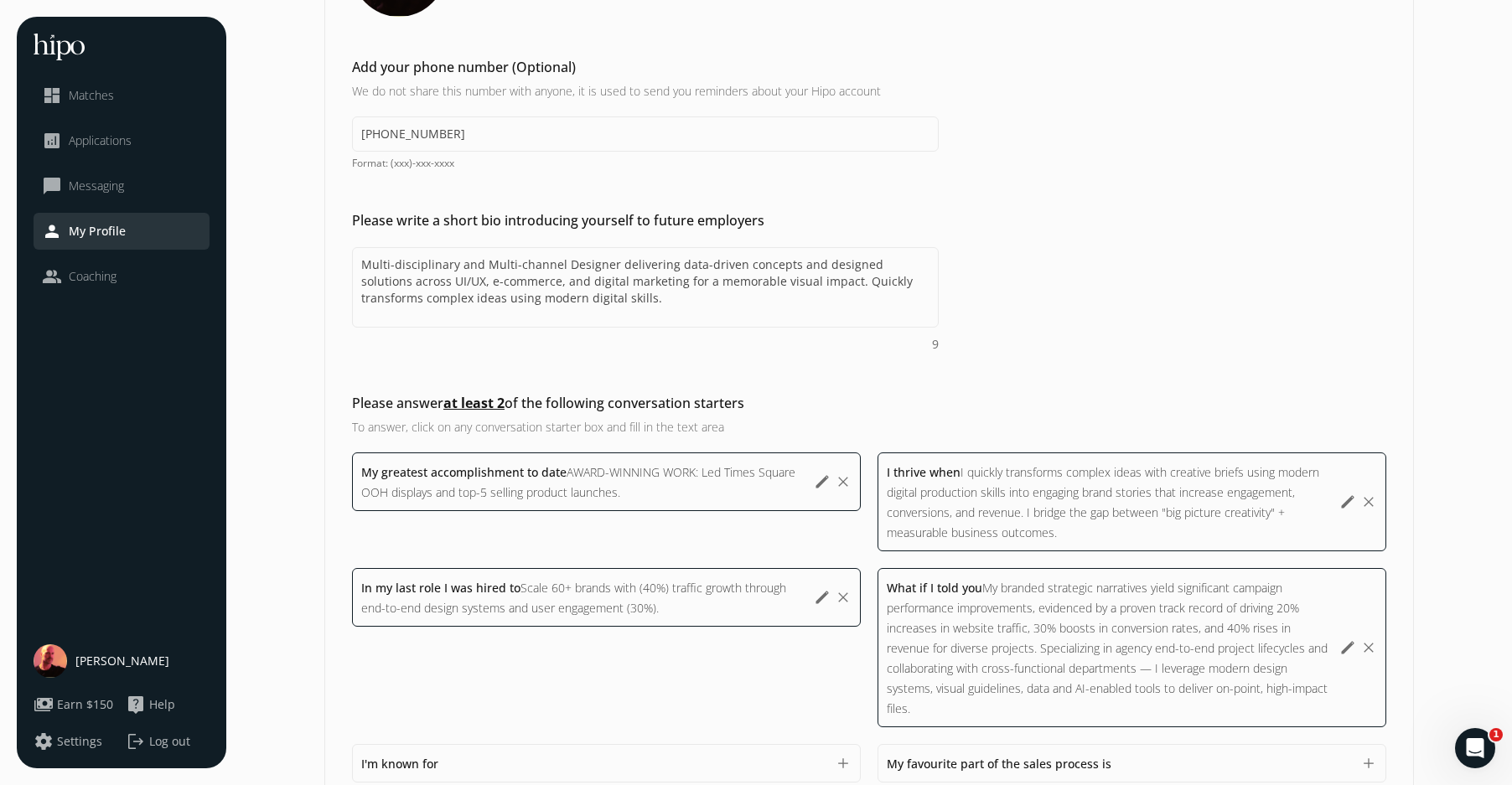
click at [1164, 393] on div "Please write a short bio introducing yourself to future employers Multi-discipl…" at bounding box center [869, 646] width 1088 height 505
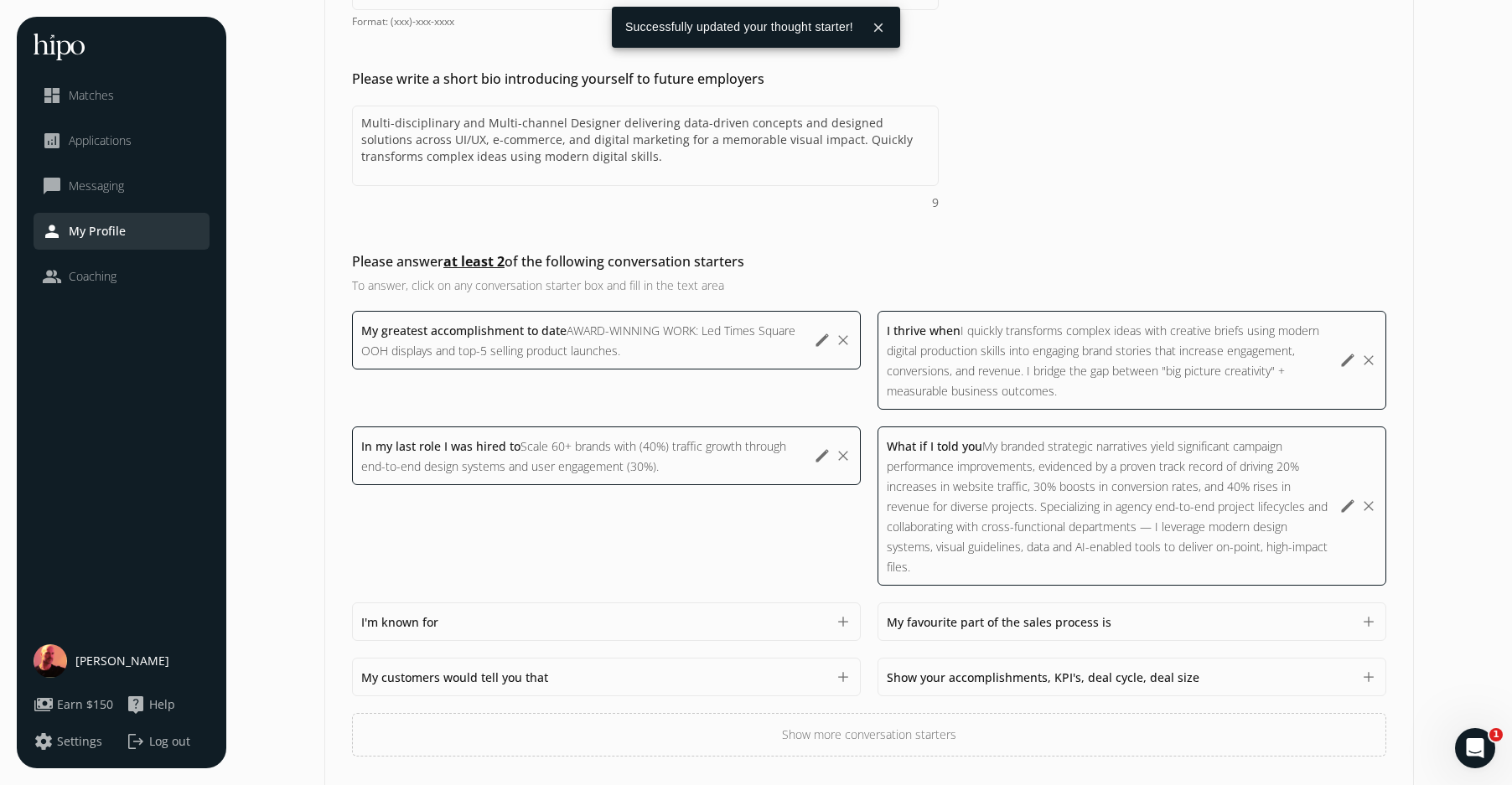
scroll to position [492, 0]
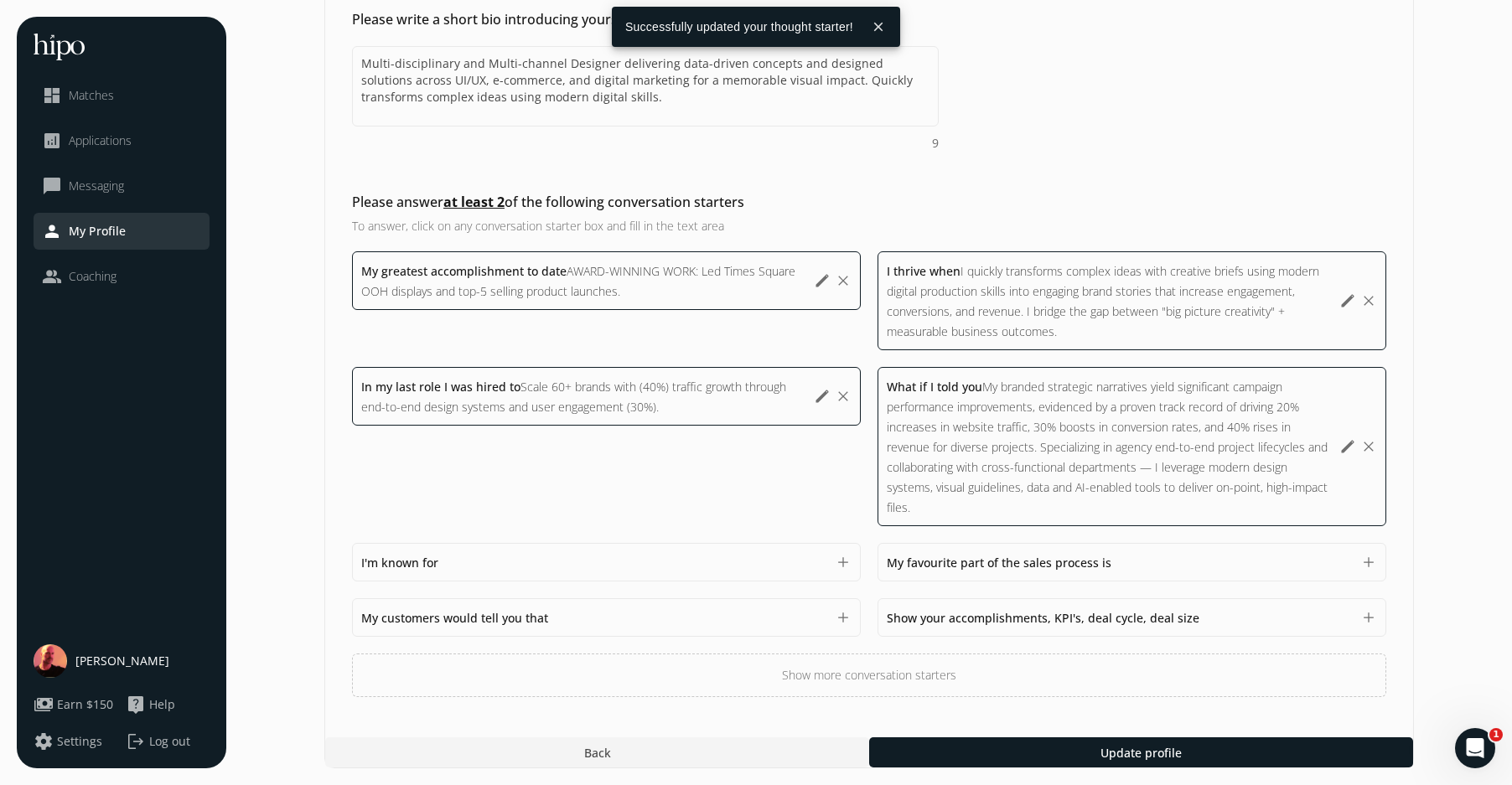
click at [670, 550] on div "I'm known for 1500 add" at bounding box center [607, 561] width 509 height 38
click at [832, 558] on div "I'm known for 1500 add" at bounding box center [607, 561] width 509 height 38
click at [852, 558] on div "I'm known for 1500 add" at bounding box center [607, 561] width 509 height 38
click at [844, 560] on button "add" at bounding box center [844, 562] width 17 height 17
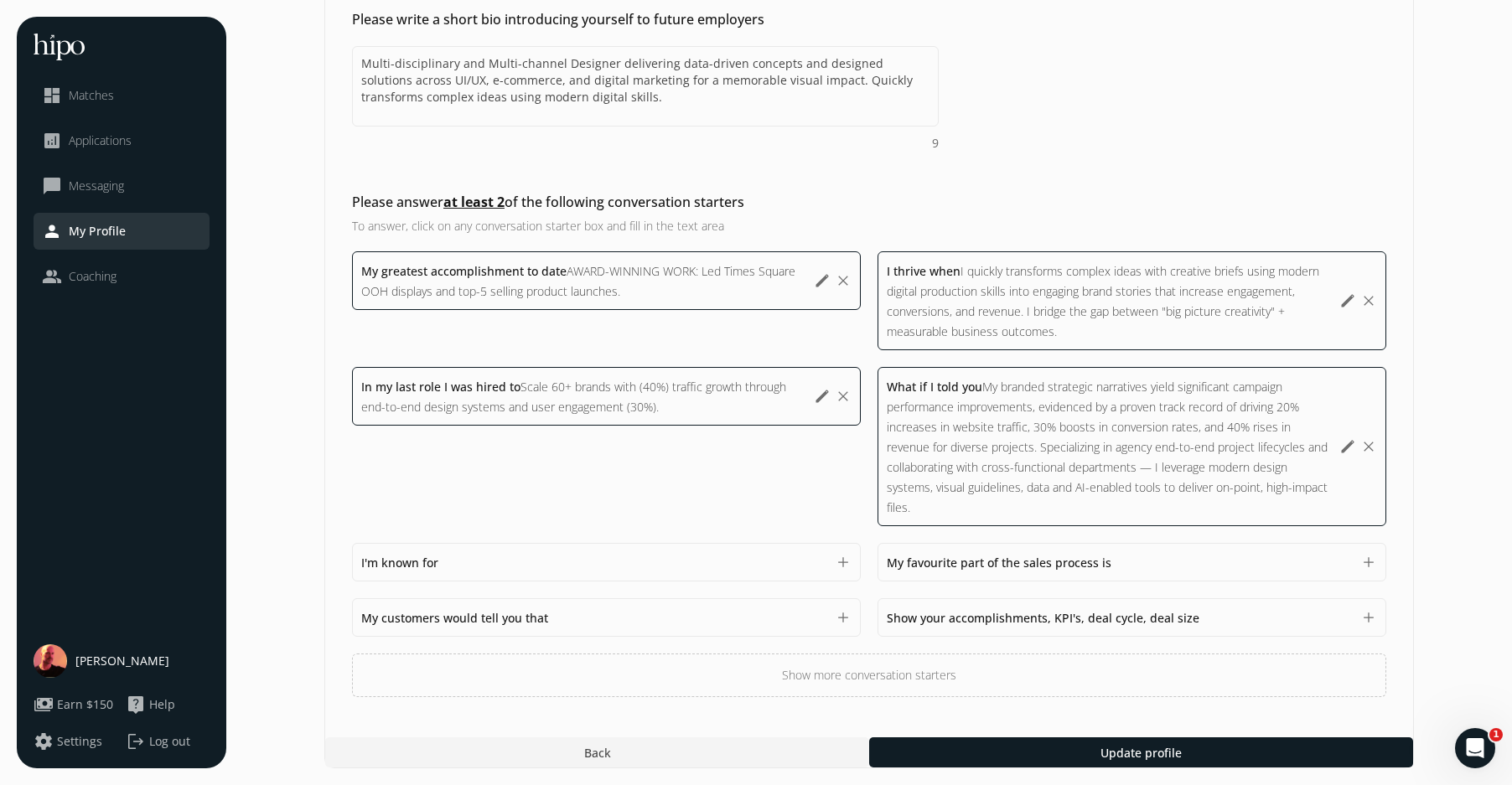
click at [518, 570] on div "I'm known for 1500" at bounding box center [594, 561] width 465 height 20
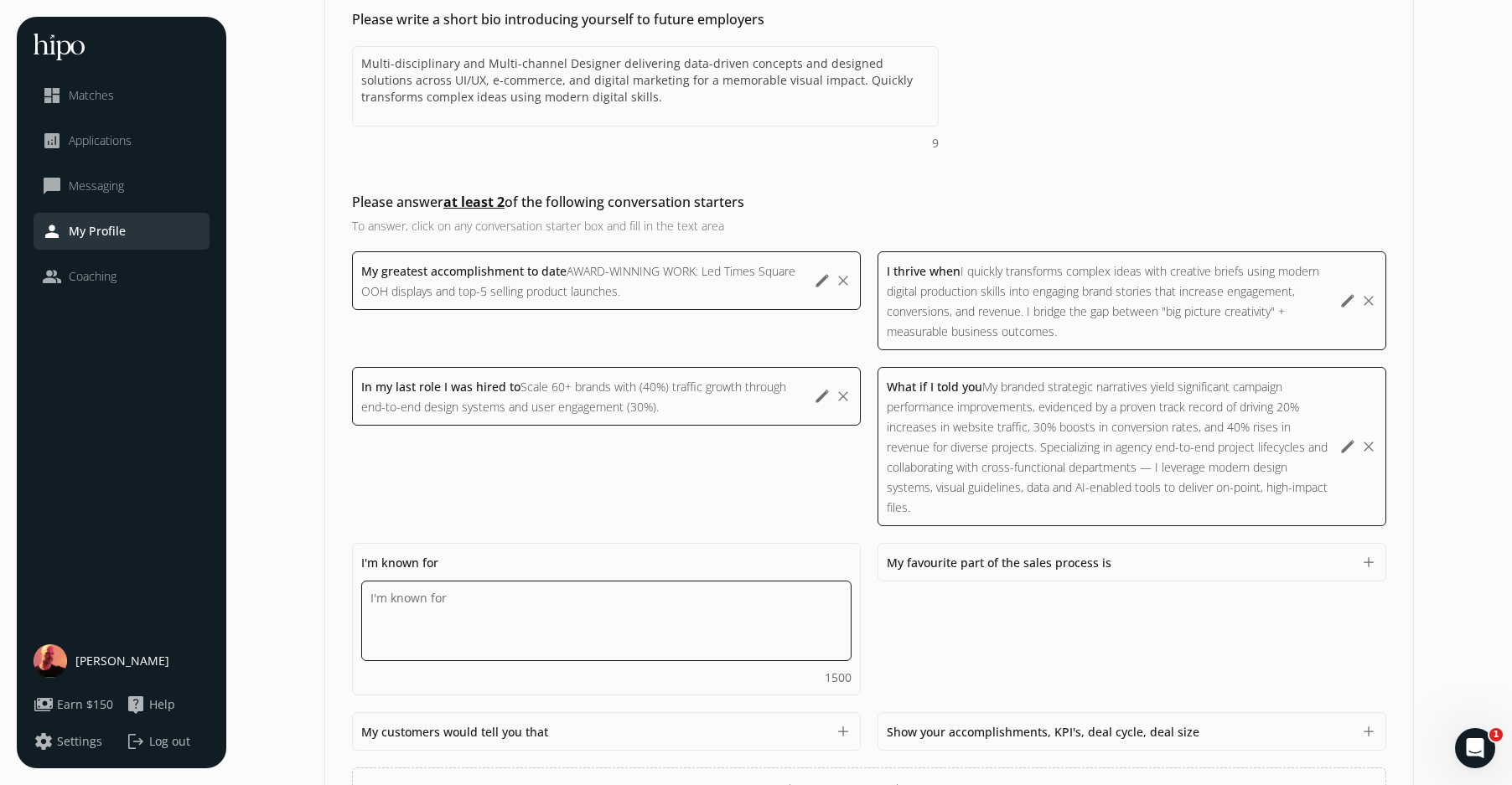
paste textarea "AREAS OF EXPERTISE CREATIVE: Strategy, Direction, Brand Identity + Design Syste…"
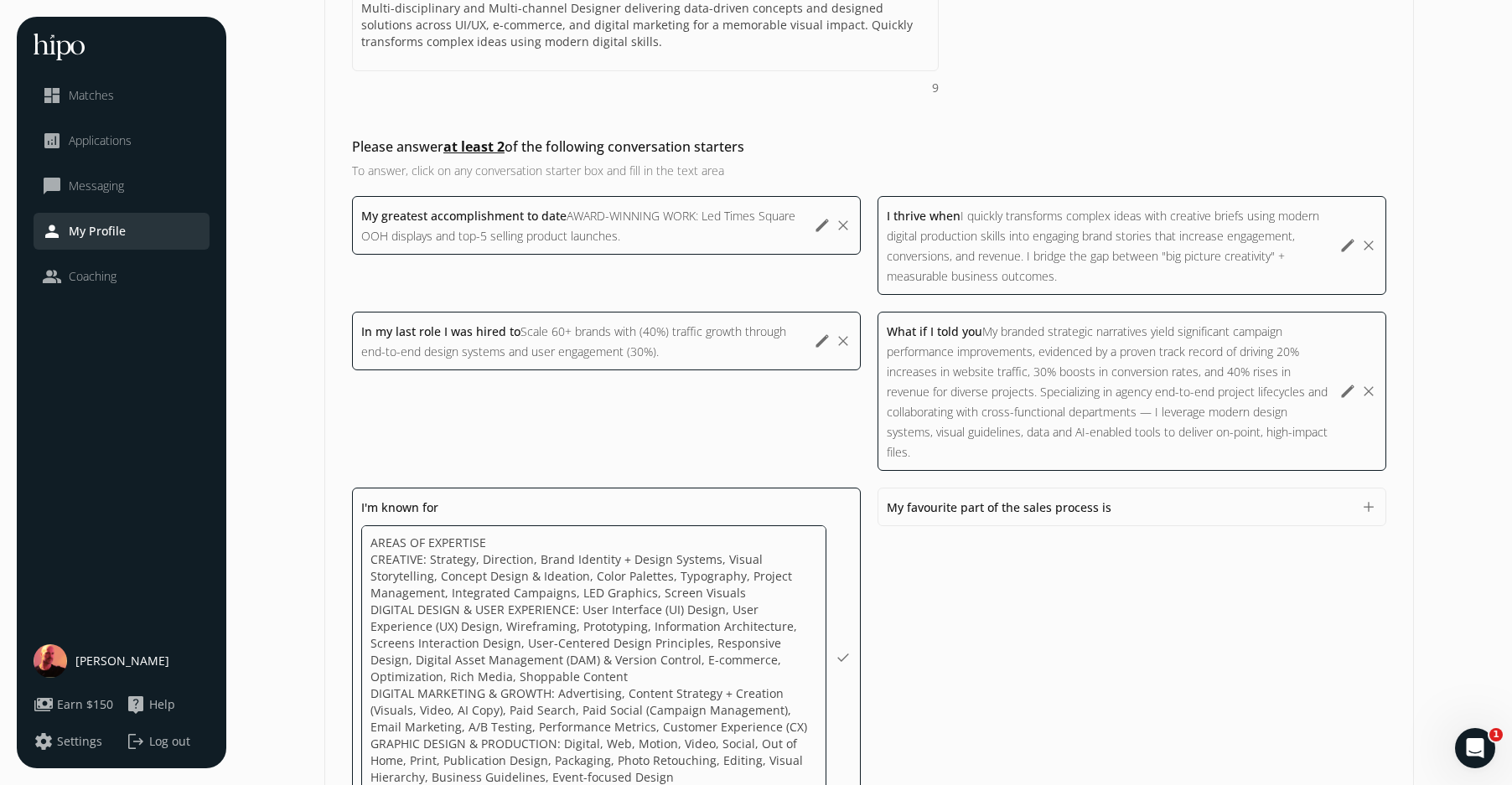
scroll to position [2, 0]
drag, startPoint x: 503, startPoint y: 538, endPoint x: 515, endPoint y: 539, distance: 12.0
click at [0, 0] on textarea "AREAS OF EXPERTISE CREATIVE: Strategy, Direction, Brand Identity + Design Syste…" at bounding box center [0, 0] width 0 height 0
drag, startPoint x: 426, startPoint y: 576, endPoint x: 479, endPoint y: 594, distance: 56.0
click at [0, 0] on textarea "AREAS OF EXPERTISE CREATIVE: Strategy, Direction, Brand Identity + Design Syste…" at bounding box center [0, 0] width 0 height 0
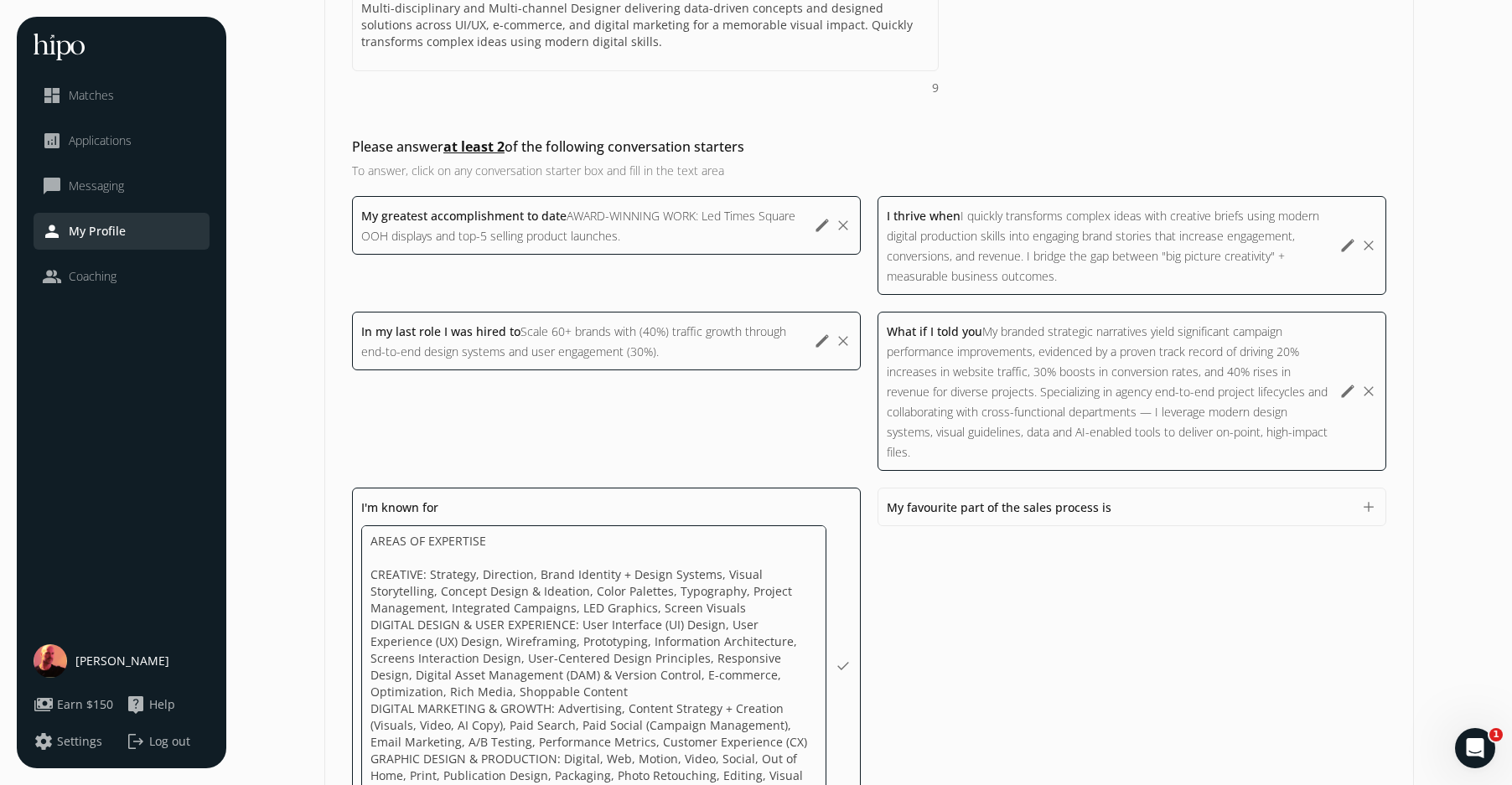
click at [0, 0] on textarea "AREAS OF EXPERTISE CREATIVE: Strategy, Direction, Brand Identity + Design Syste…" at bounding box center [0, 0] width 0 height 0
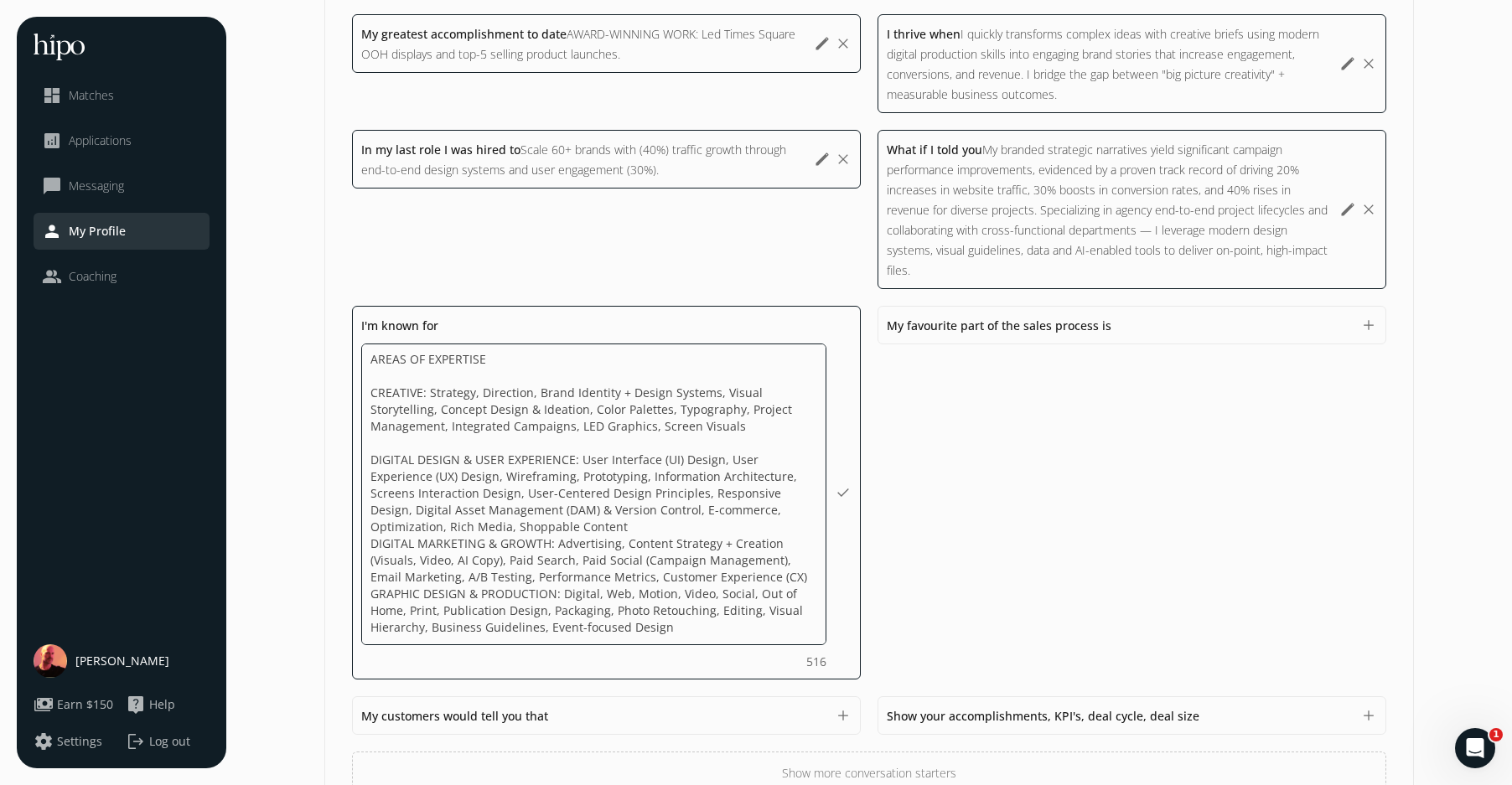
scroll to position [758, 0]
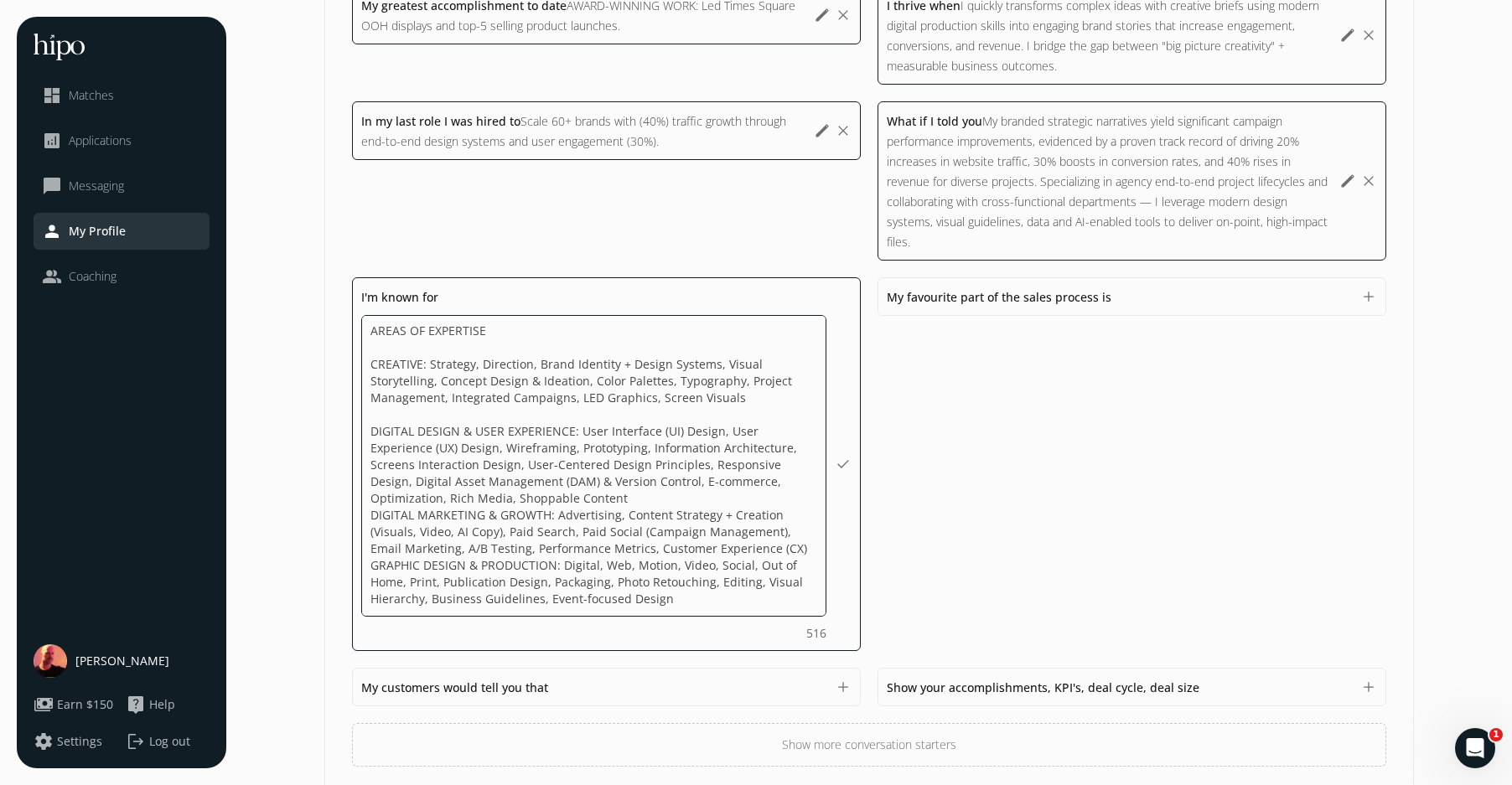
click at [0, 0] on textarea "AREAS OF EXPERTISE CREATIVE: Strategy, Direction, Brand Identity + Design Syste…" at bounding box center [0, 0] width 0 height 0
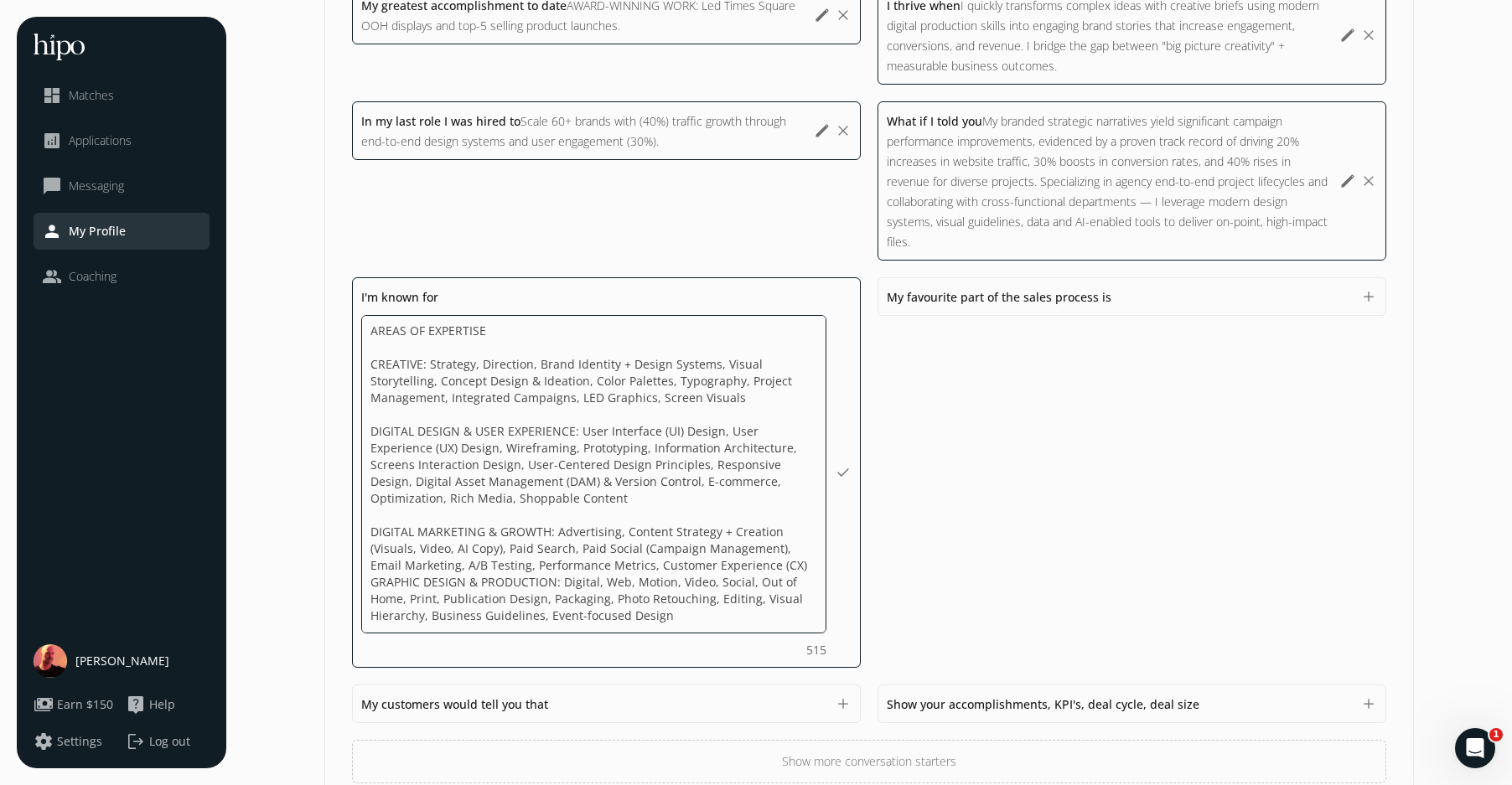
click at [0, 0] on textarea "AREAS OF EXPERTISE CREATIVE: Strategy, Direction, Brand Identity + Design Syste…" at bounding box center [0, 0] width 0 height 0
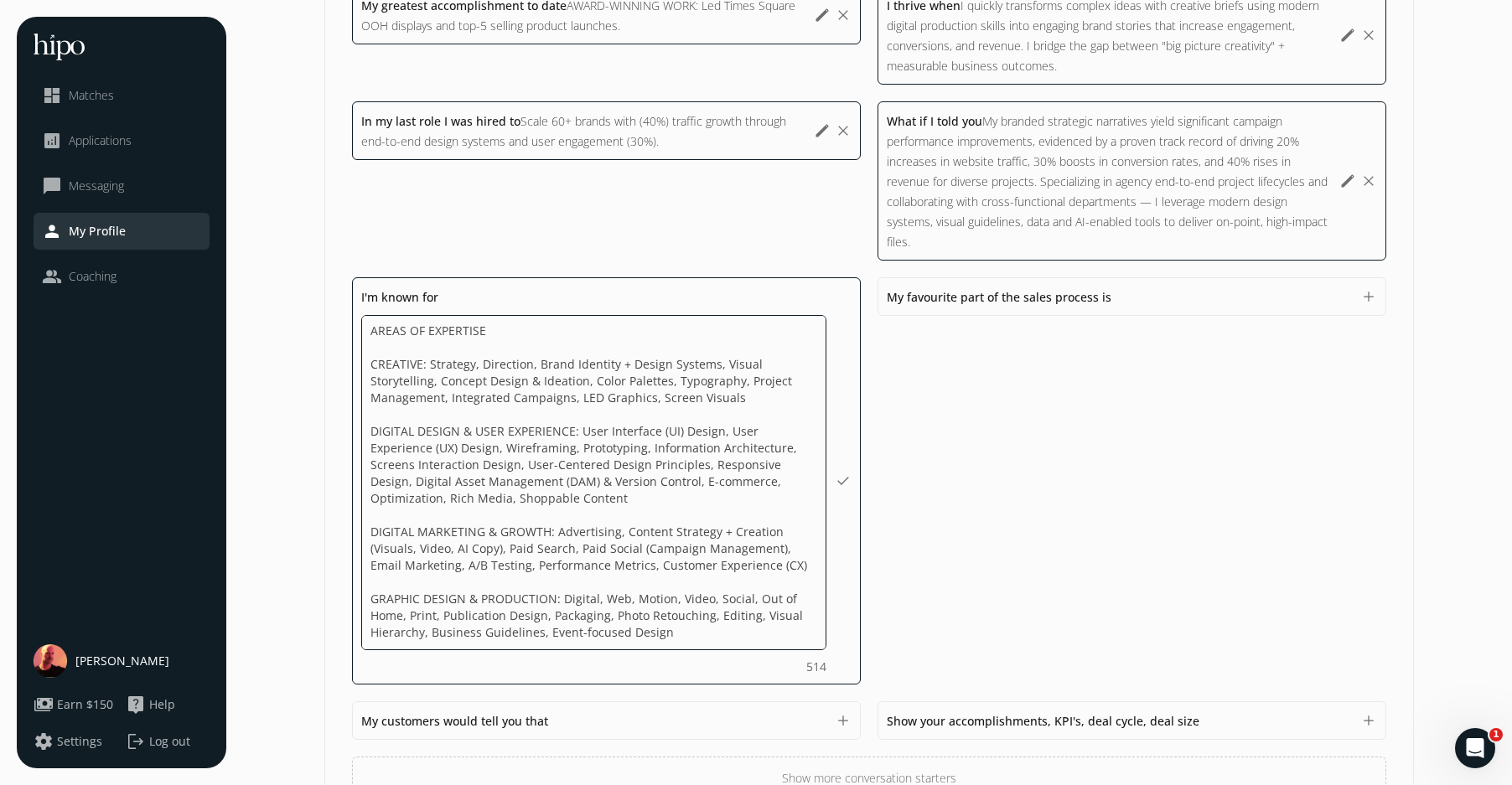
click at [0, 0] on textarea "AREAS OF EXPERTISE CREATIVE: Strategy, Direction, Brand Identity + Design Syste…" at bounding box center [0, 0] width 0 height 0
type textarea "AREAS OF EXPERTISE CREATIVE: Strategy, Direction, Brand Identity + Design Syste…"
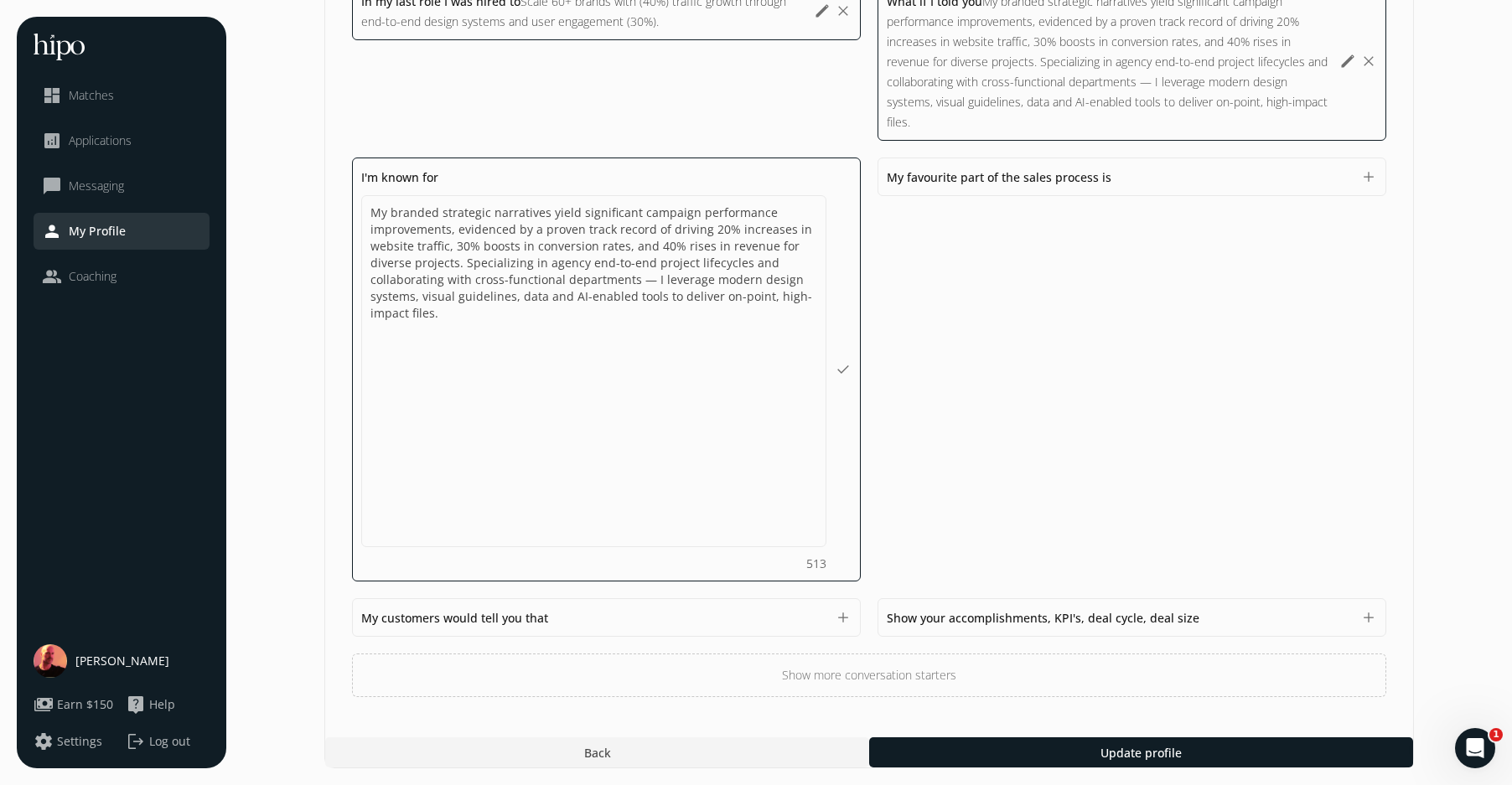
scroll to position [789, 0]
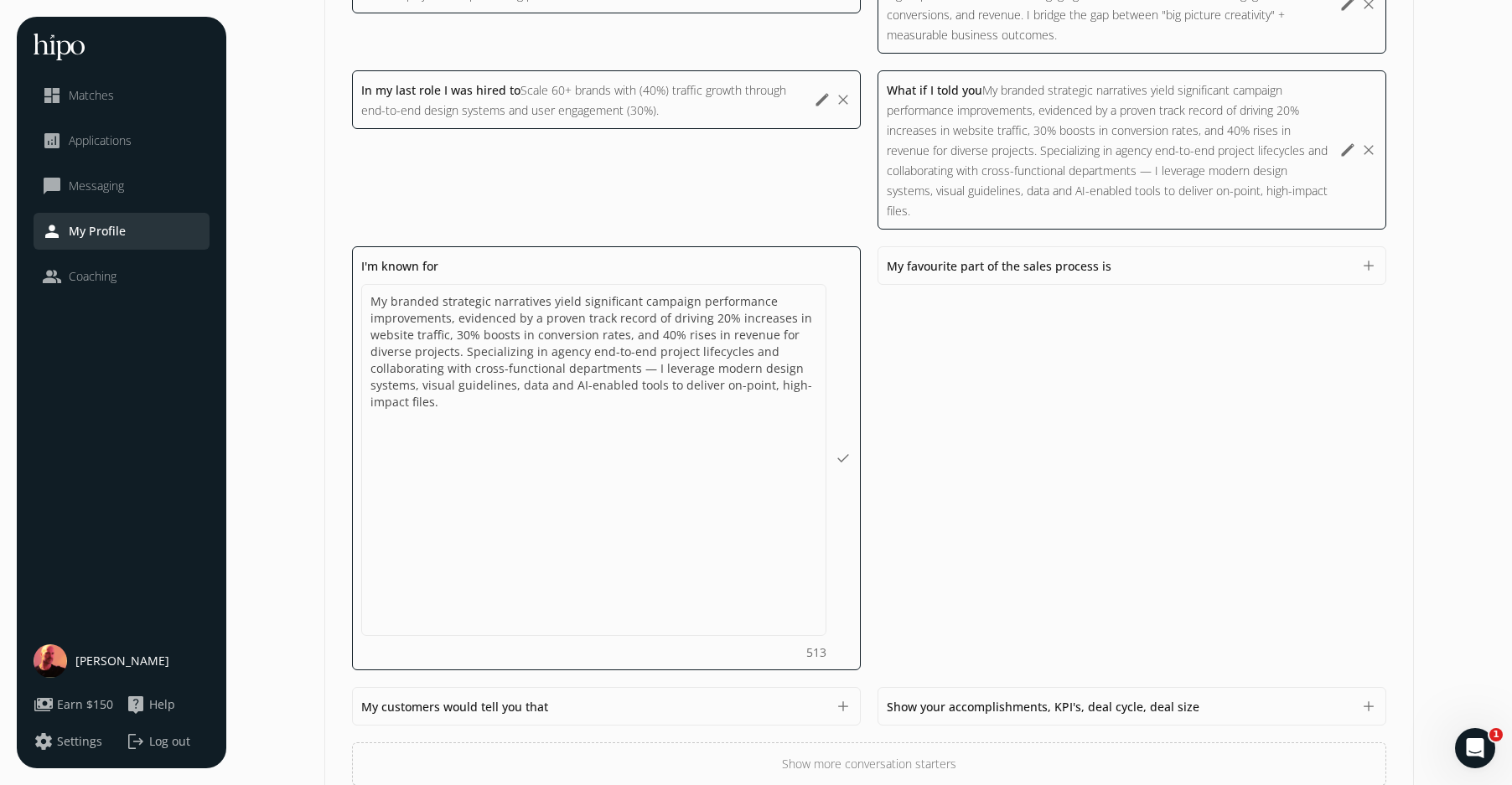
drag, startPoint x: 1110, startPoint y: 371, endPoint x: 1108, endPoint y: 313, distance: 58.0
click at [861, 687] on div "My favourite part of the sales process is 1500 add" at bounding box center [607, 705] width 509 height 38
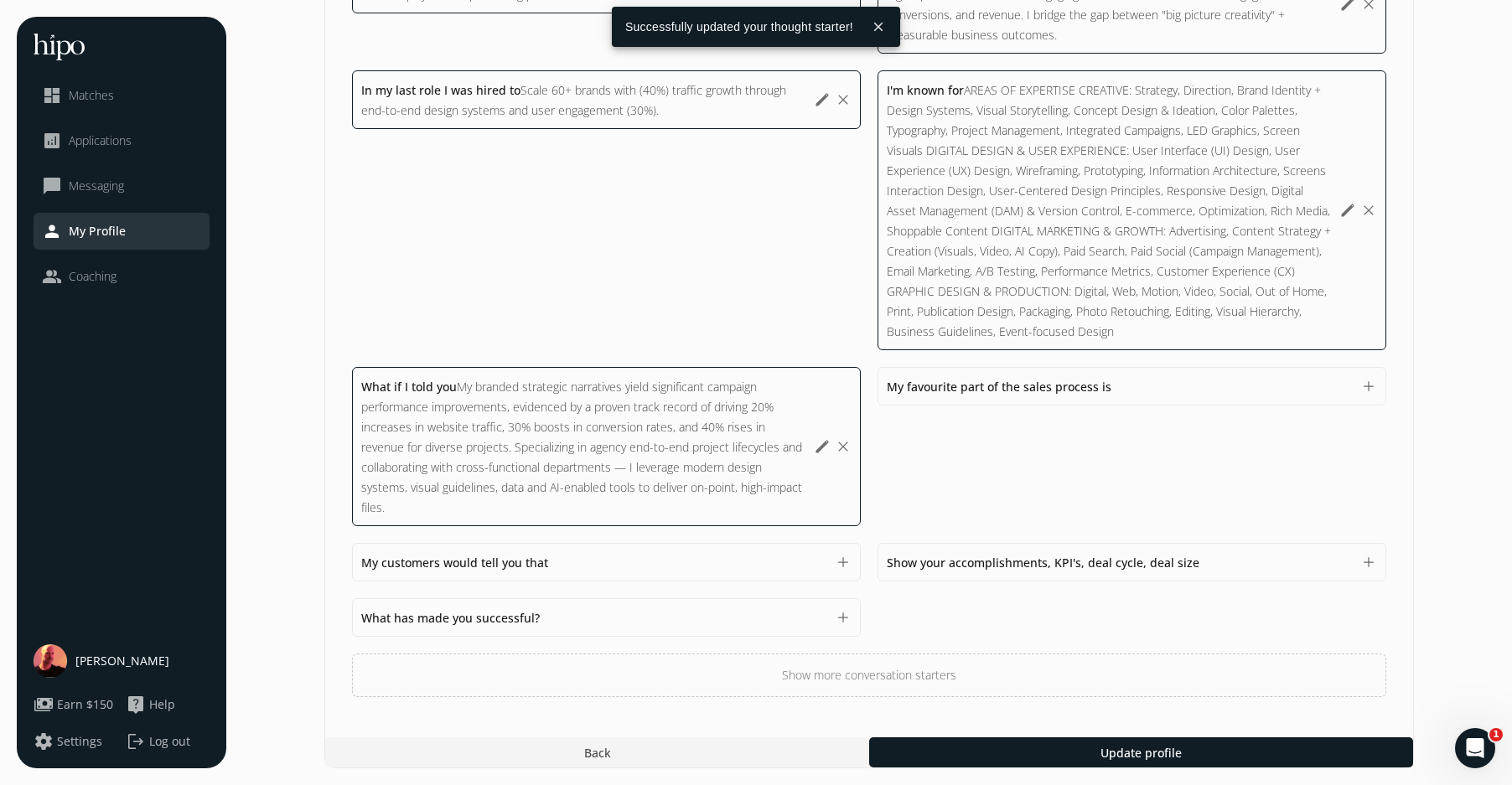
click at [1135, 382] on div "My favourite part of the sales process is 1500" at bounding box center [1119, 385] width 465 height 20
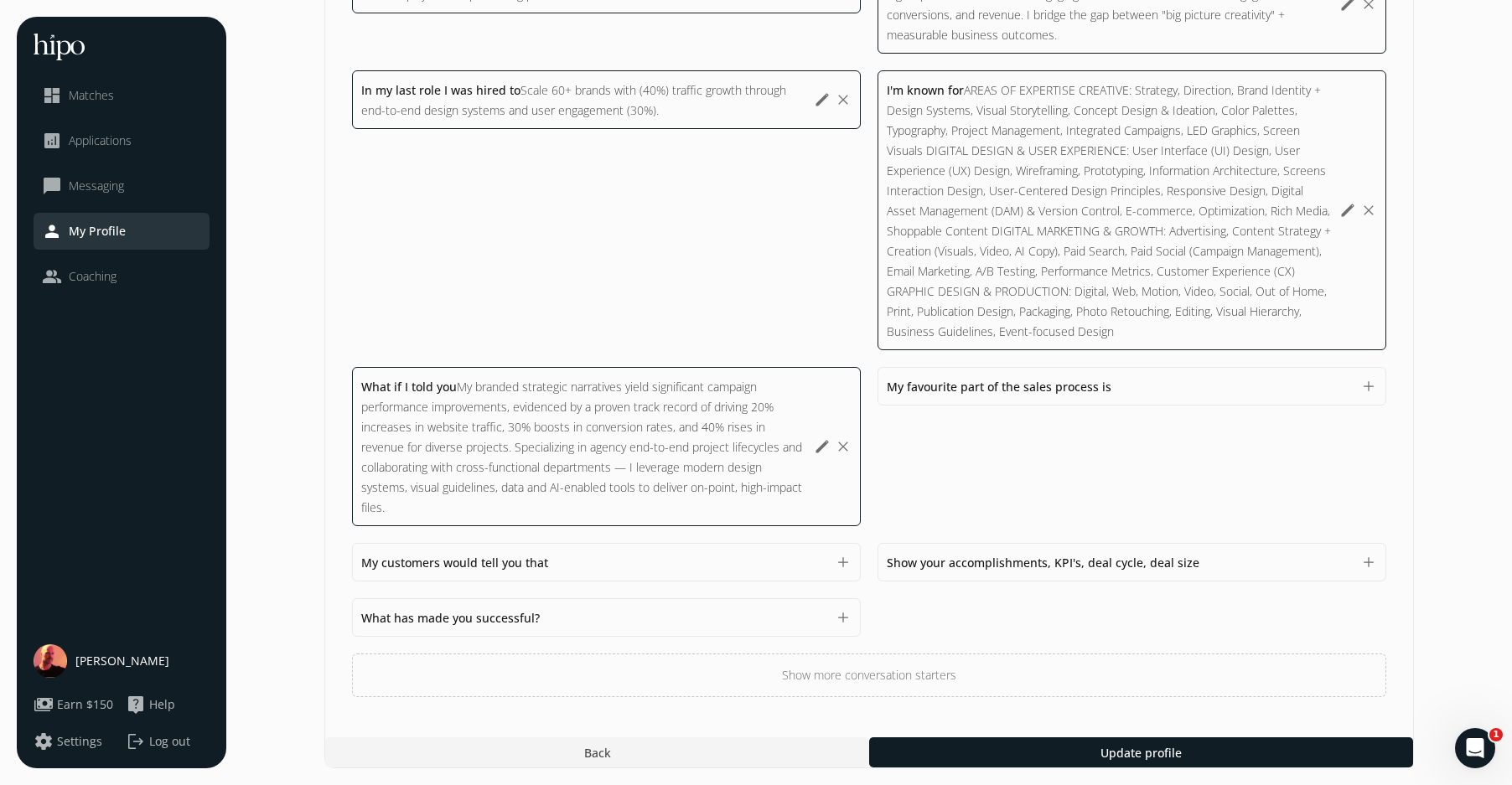
click at [944, 400] on div "My favourite part of the sales process is 1500 add" at bounding box center [1133, 385] width 509 height 38
drag, startPoint x: 946, startPoint y: 388, endPoint x: 952, endPoint y: 403, distance: 16.2
click at [946, 388] on span "My favourite part of the sales process is" at bounding box center [999, 386] width 225 height 16
paste textarea "BRAND IMPACT: Designed scalable brand systems for 27+ clients (BASF, ULI, GBTA,…"
type textarea "BRAND IMPACT: Designed scalable brand systems for 27+ clients (BASF, ULI, GBTA,…"
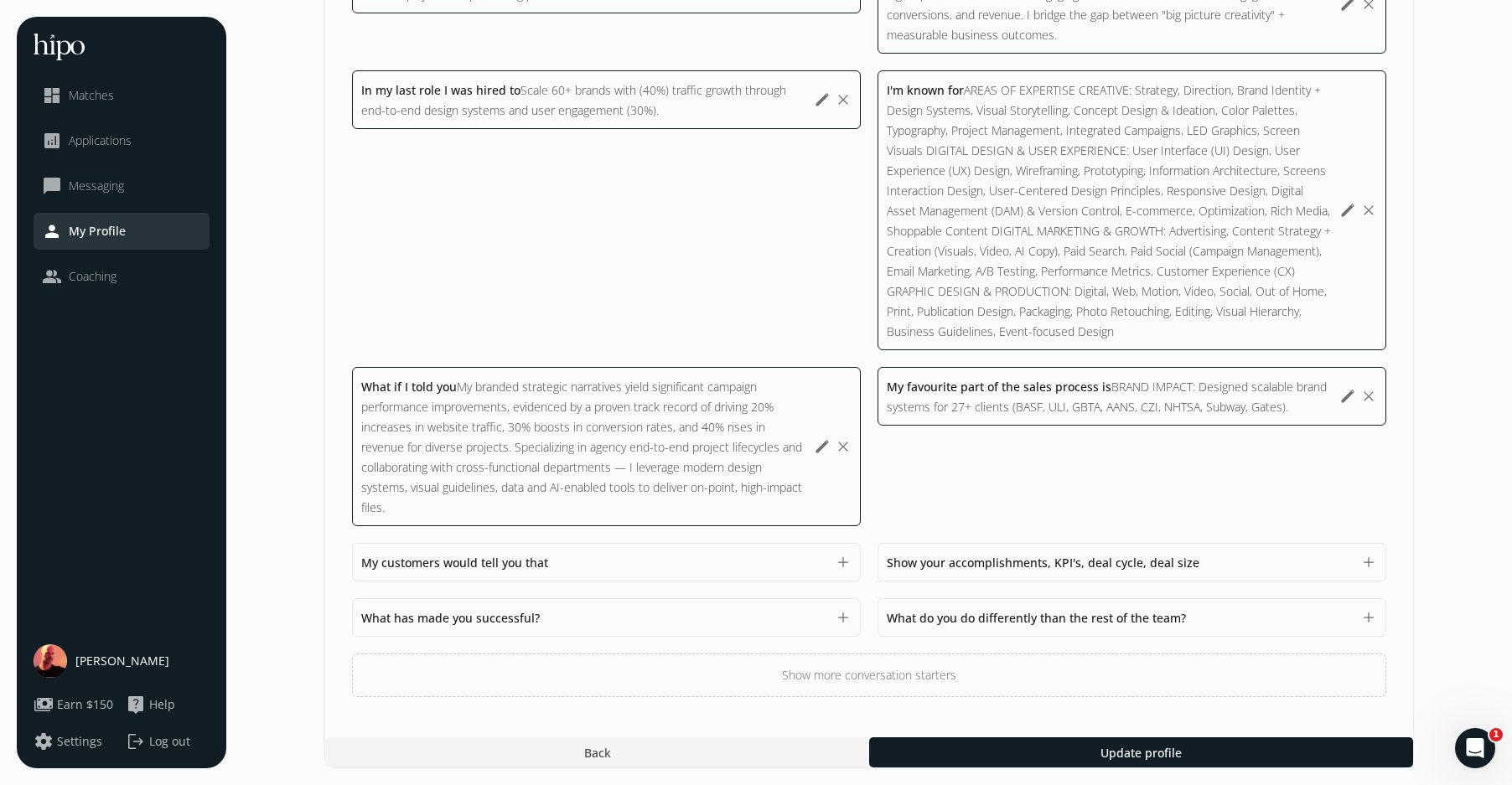
drag, startPoint x: 815, startPoint y: 554, endPoint x: 643, endPoint y: 552, distance: 172.0
click at [815, 554] on div "My customers would tell you that 1500" at bounding box center [594, 561] width 465 height 20
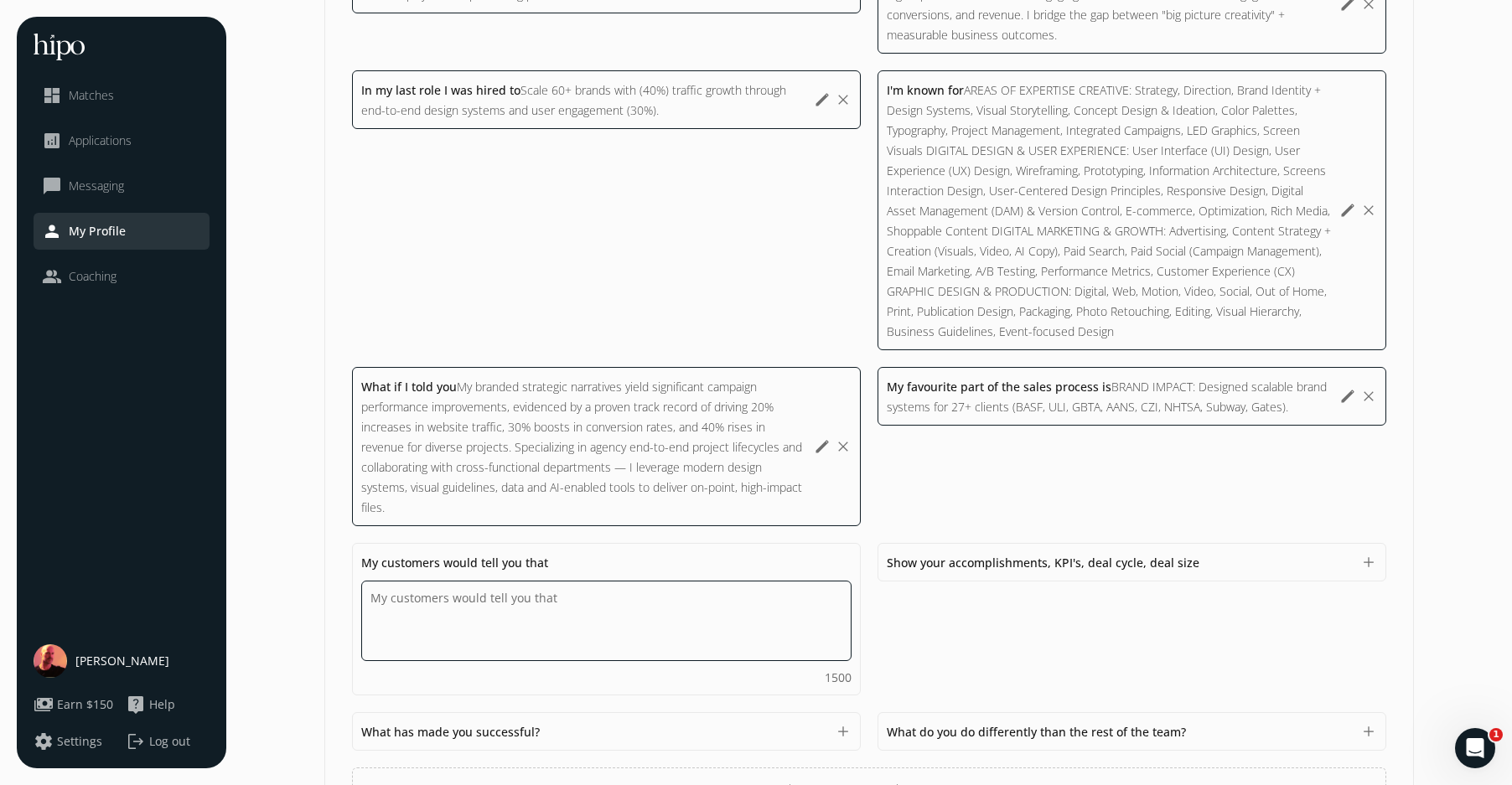
paste textarea "EFFICIENCY: Reduced production costs by 40% using AI-driven tools and Adobe Exp…"
type textarea "EFFICIENCY: Reduced production costs by 40% using AI-driven tools and Adobe Exp…"
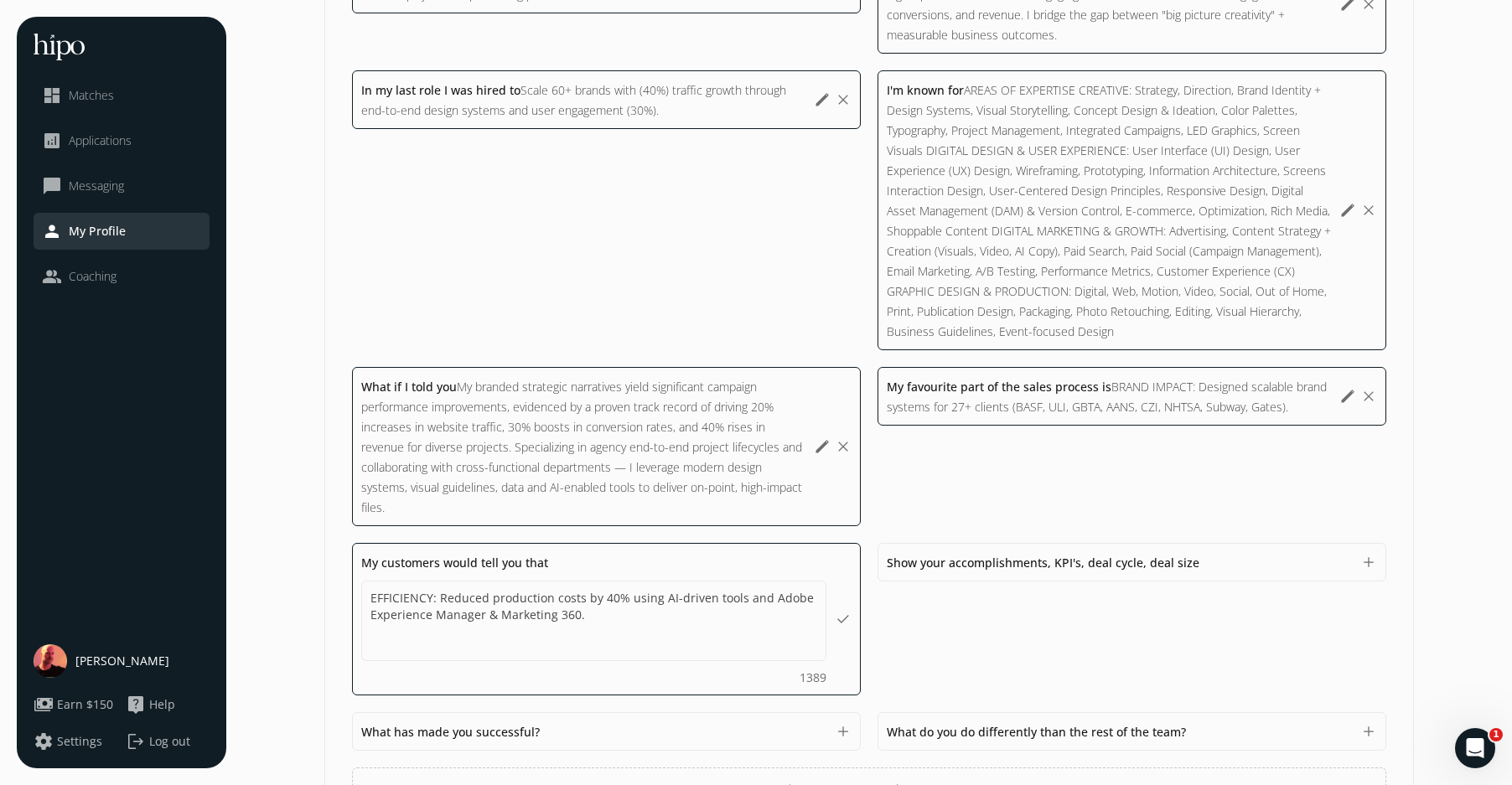
click at [1234, 561] on div "Show your accomplishments, KPI's, deal cycle, deal size 1500" at bounding box center [1119, 561] width 465 height 20
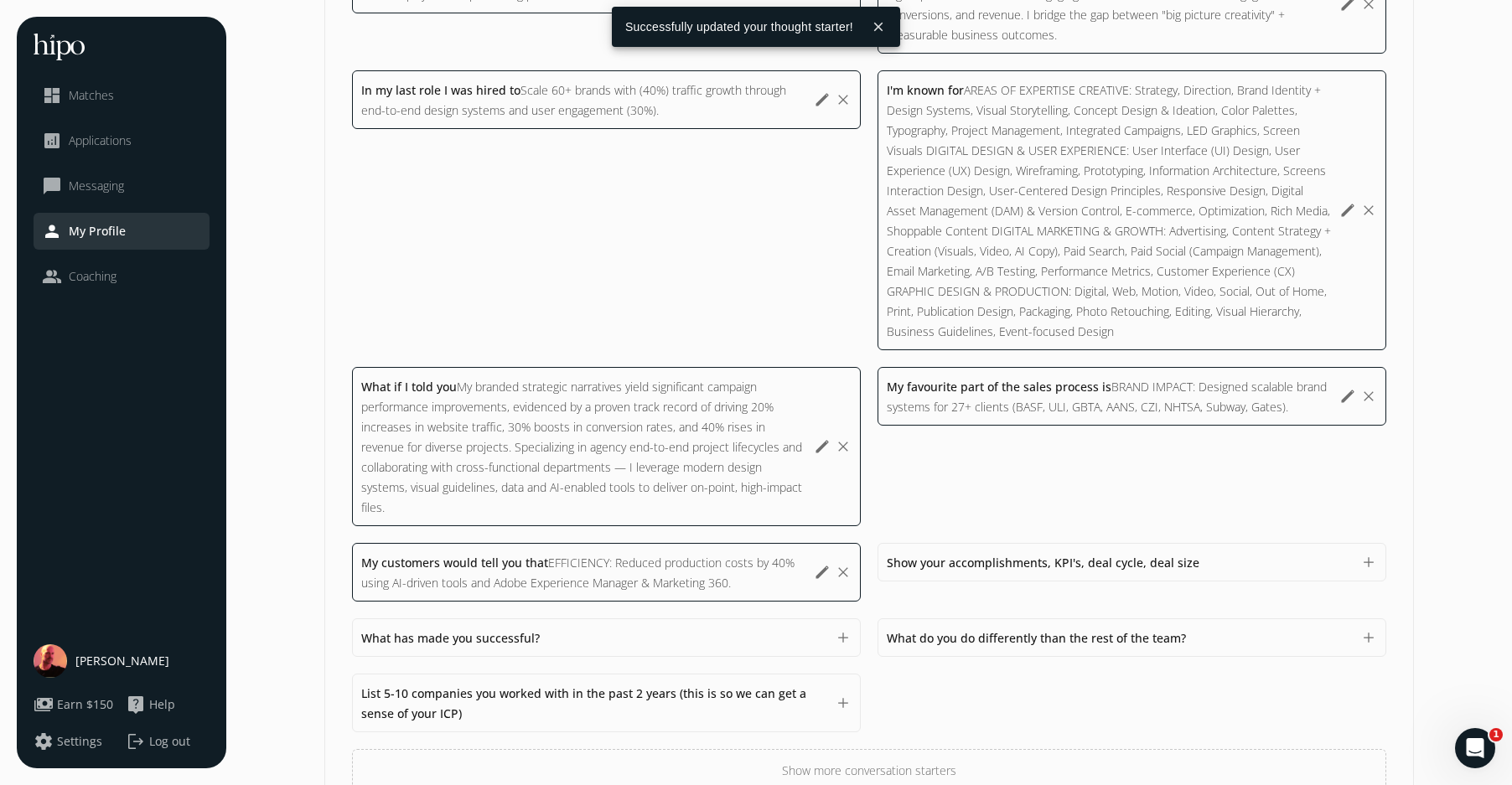
click at [983, 561] on span "Show your accomplishments, KPI's, deal cycle, deal size" at bounding box center [1043, 562] width 313 height 16
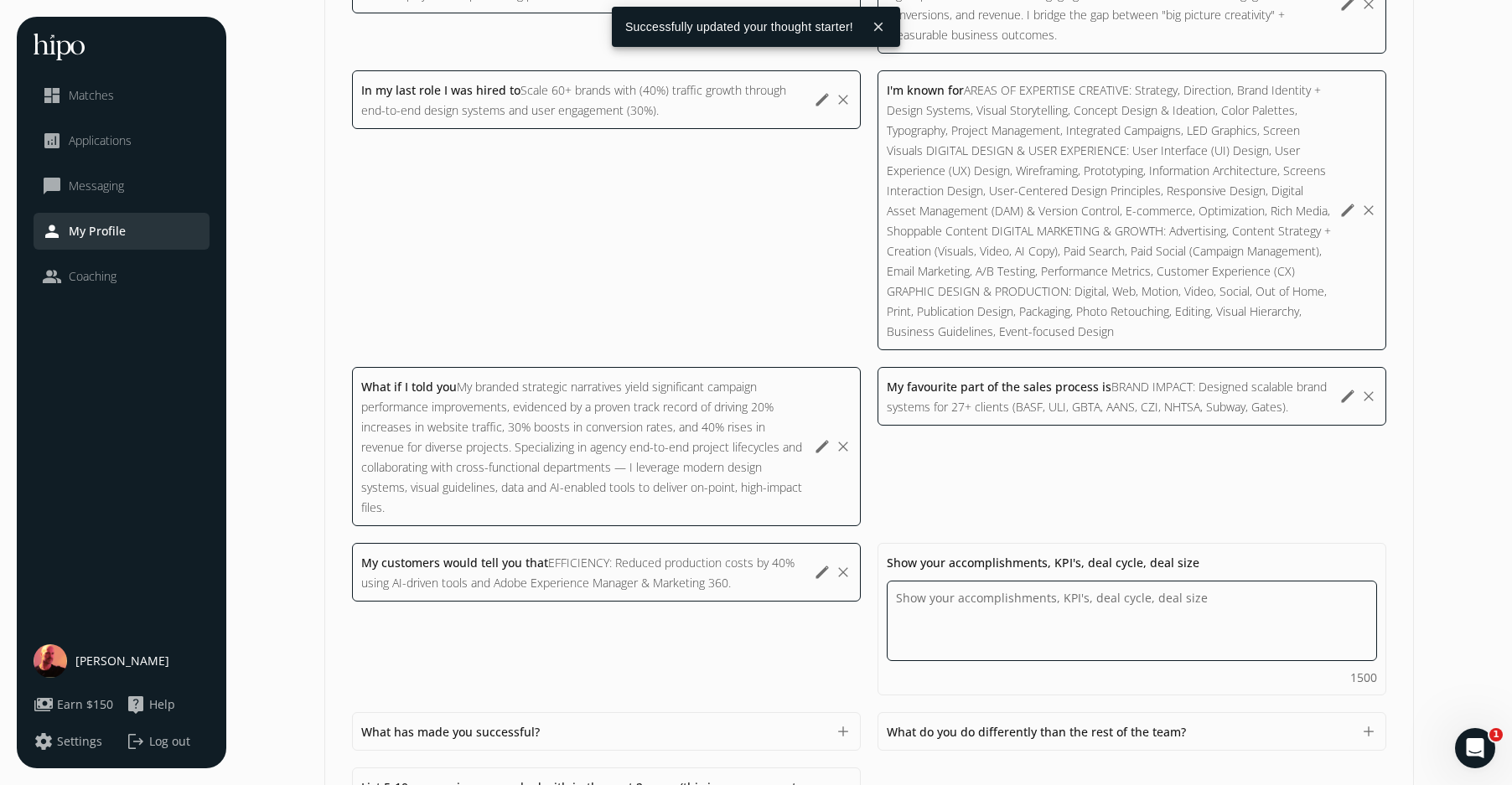
paste textarea "SOCIAL: 705% social growth; targeted medical spa content, 1.2 Million views, 67…"
type textarea "SOCIAL: 705% social growth; targeted medical spa content, 1.2 Million views, 67…"
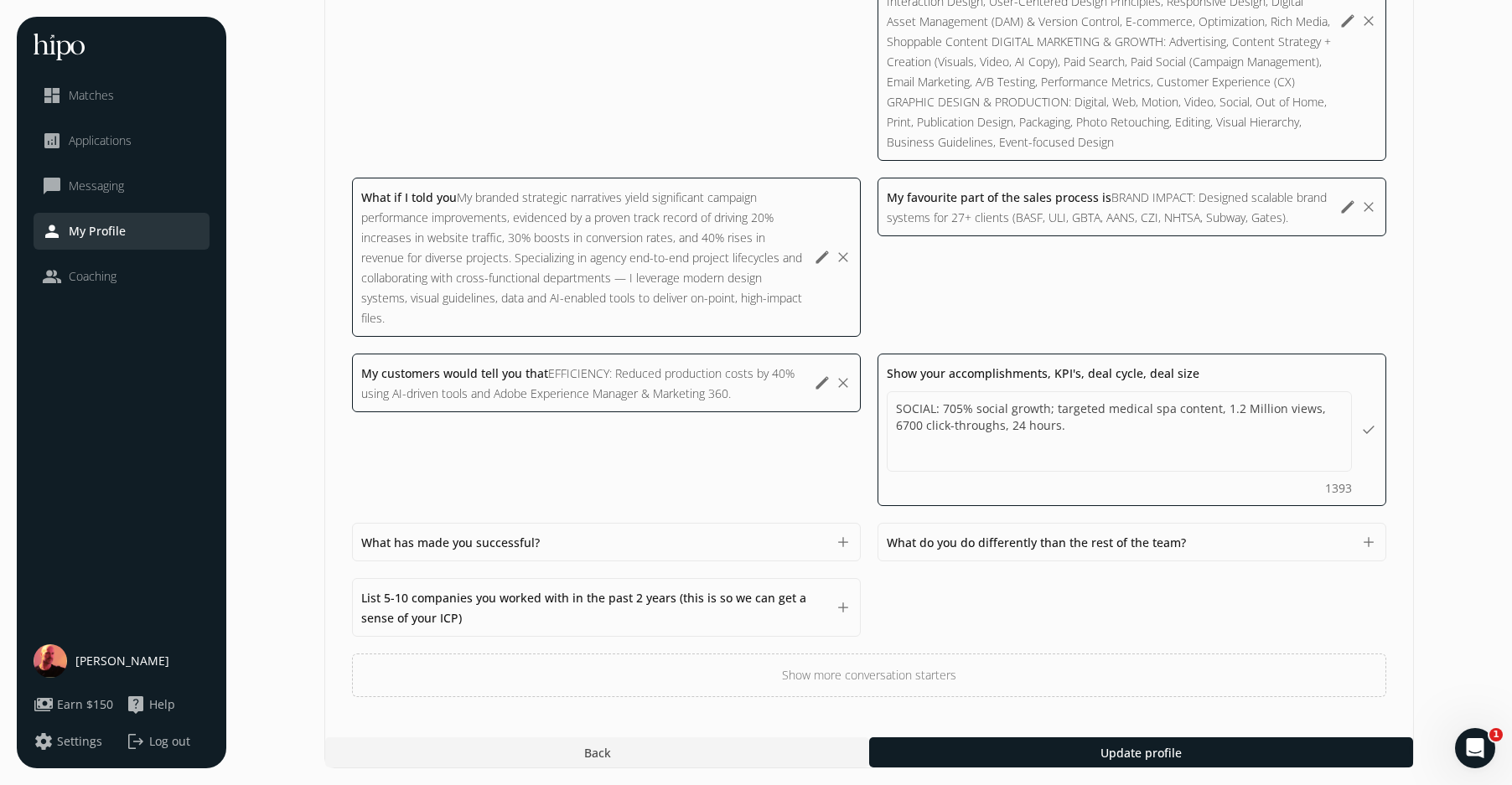
scroll to position [904, 0]
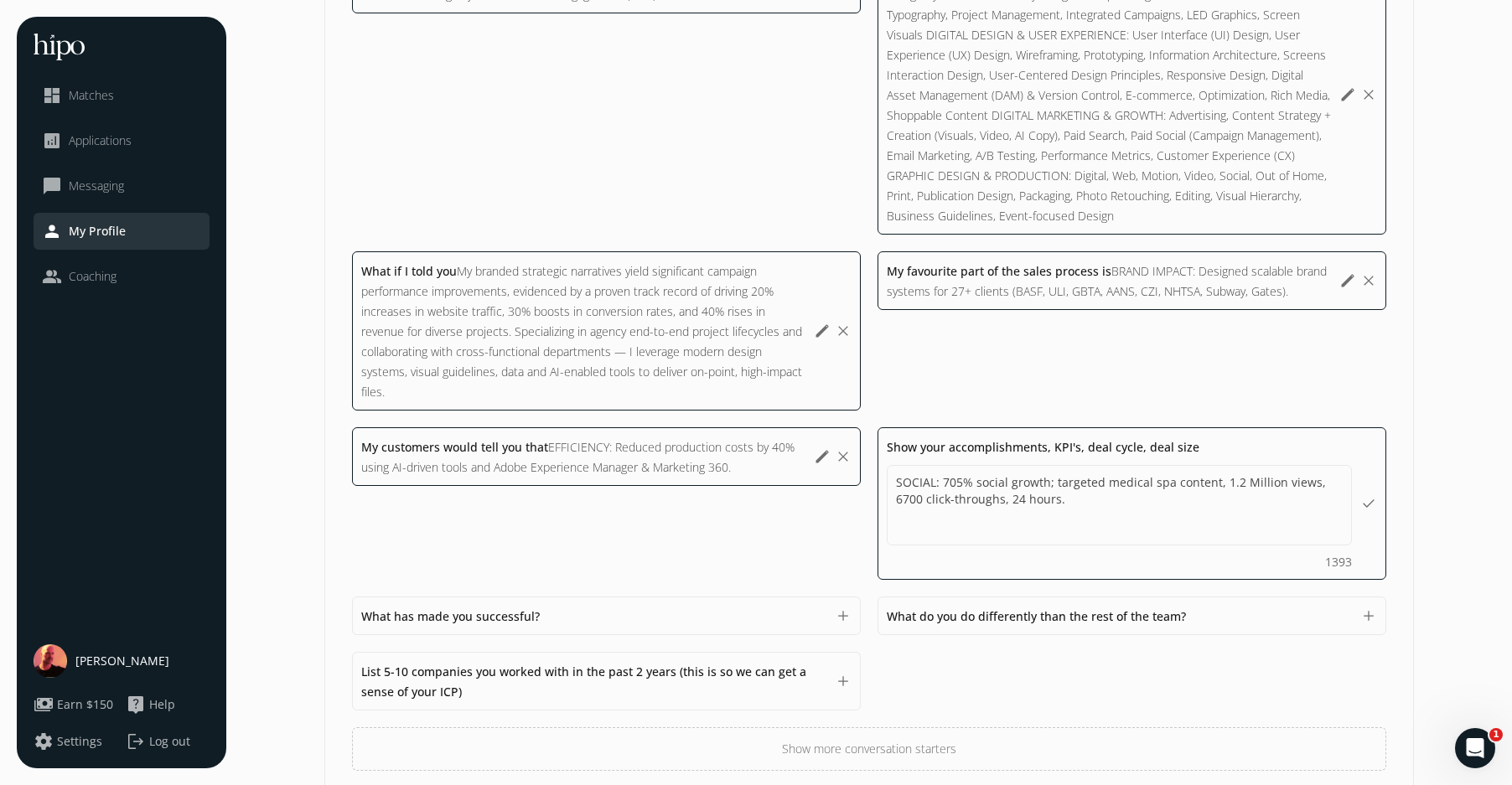
click at [685, 597] on div "What has made you successful? 1500 add" at bounding box center [607, 616] width 509 height 38
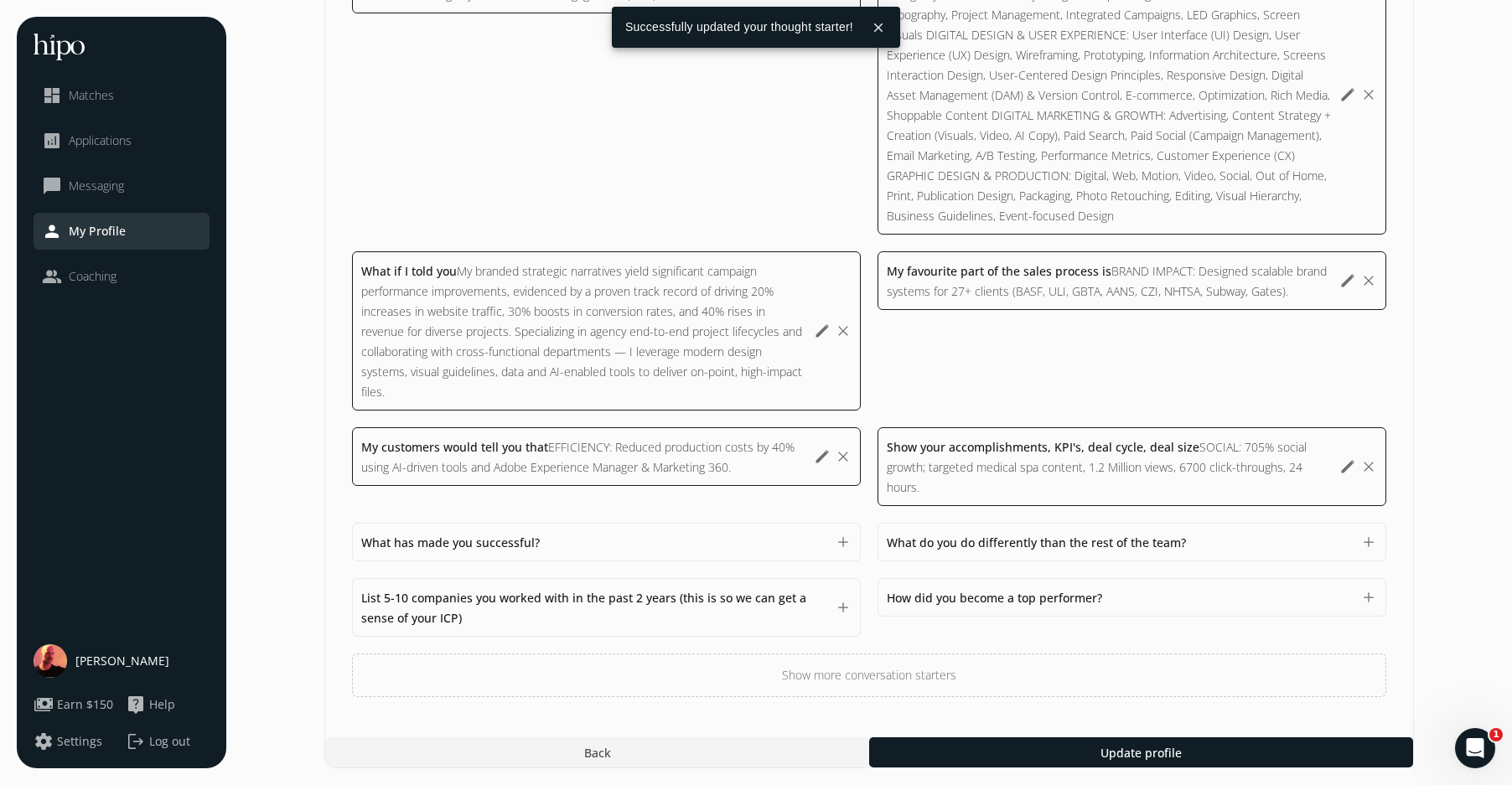
click at [704, 541] on div "What has made you successful? 1500" at bounding box center [594, 542] width 465 height 20
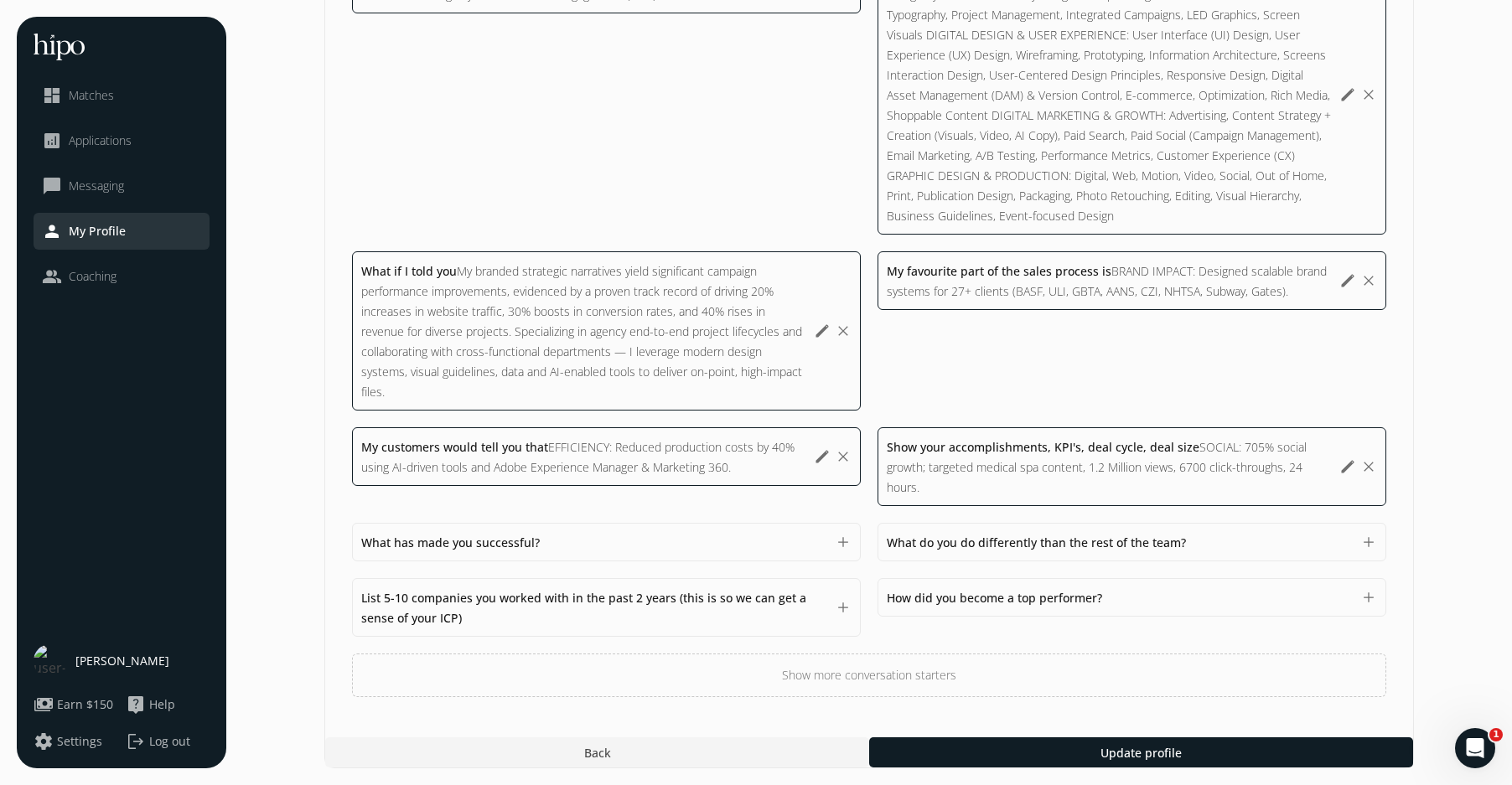
drag, startPoint x: 464, startPoint y: 540, endPoint x: 480, endPoint y: 542, distance: 16.1
click at [464, 540] on span "What has made you successful?" at bounding box center [450, 542] width 179 height 16
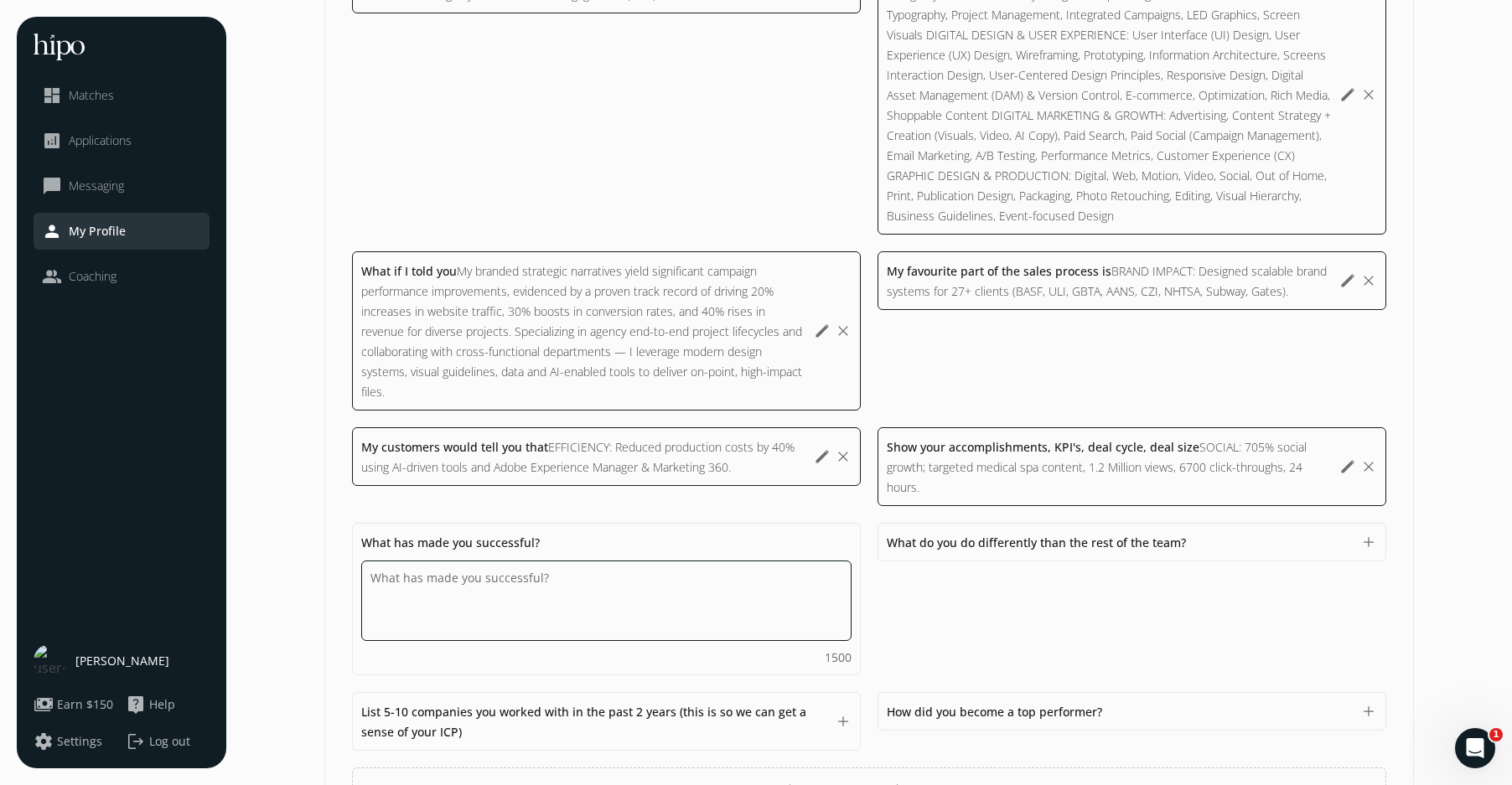
paste textarea "TECHNICAL SKILLS, TOOLS & TECHNOLOGIES DESIGN: Adobe Creative Suite (Photoshop,…"
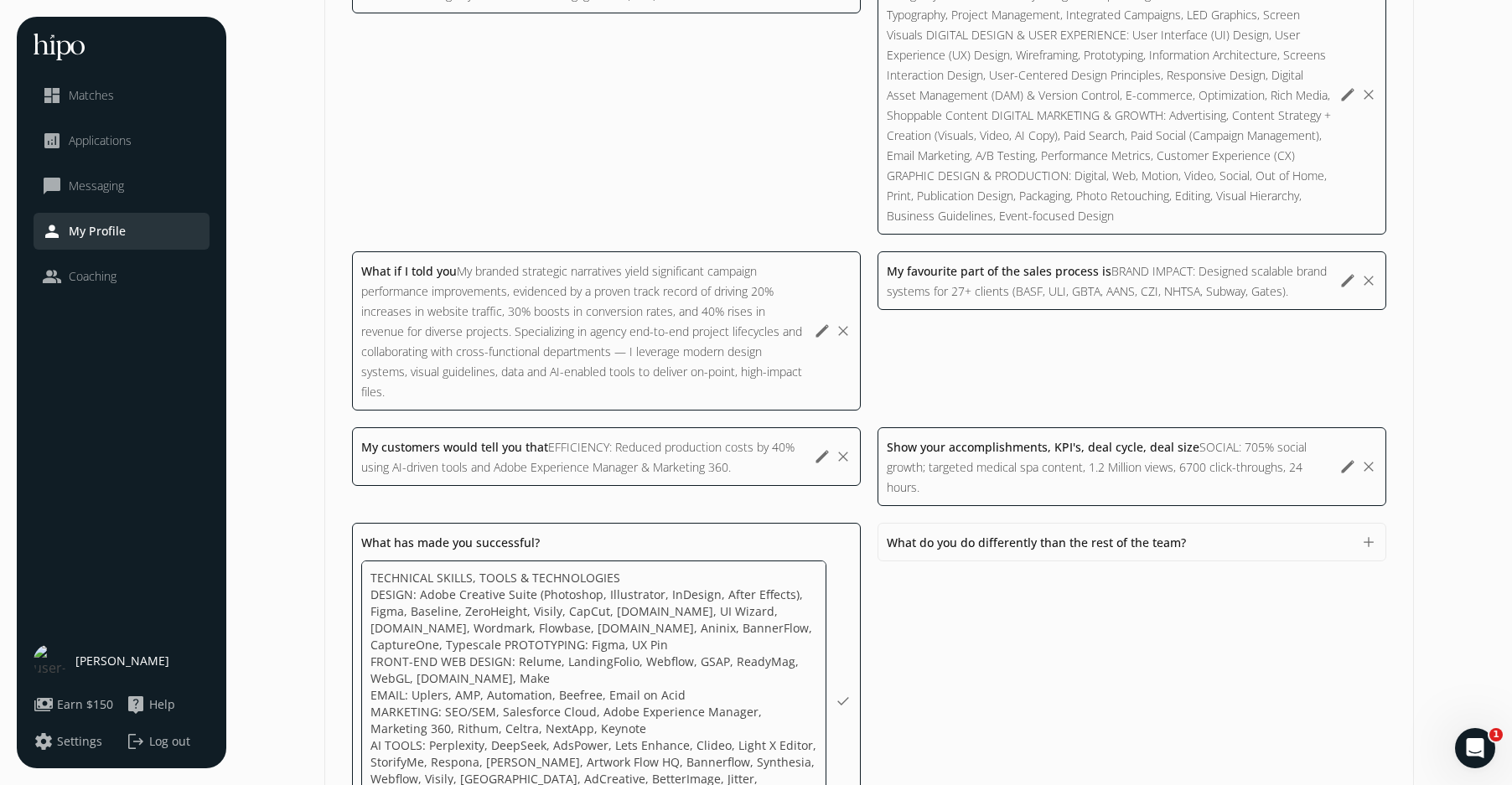
scroll to position [956, 0]
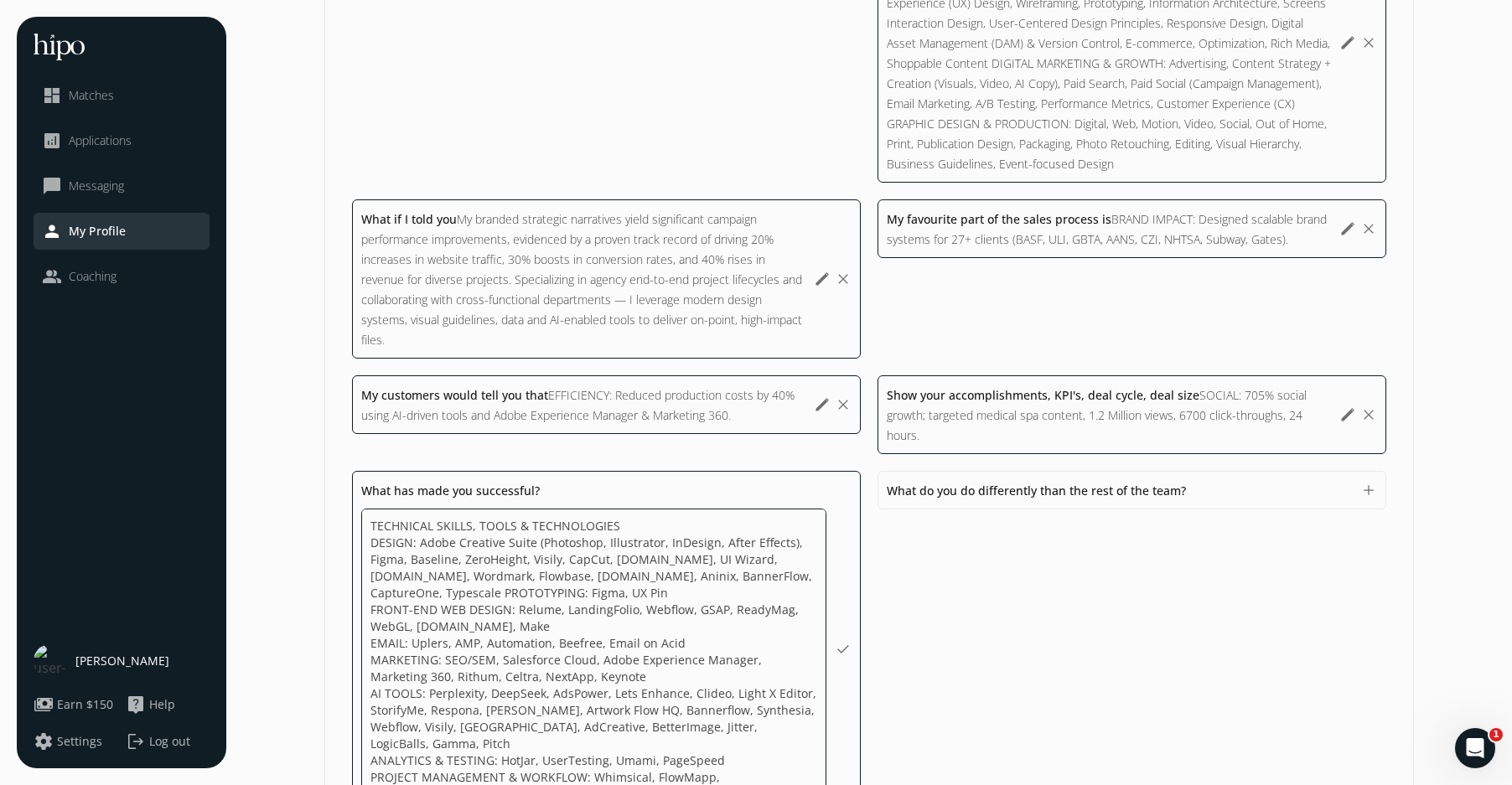
click at [0, 0] on textarea "TECHNICAL SKILLS, TOOLS & TECHNOLOGIES DESIGN: Adobe Creative Suite (Photoshop,…" at bounding box center [0, 0] width 0 height 0
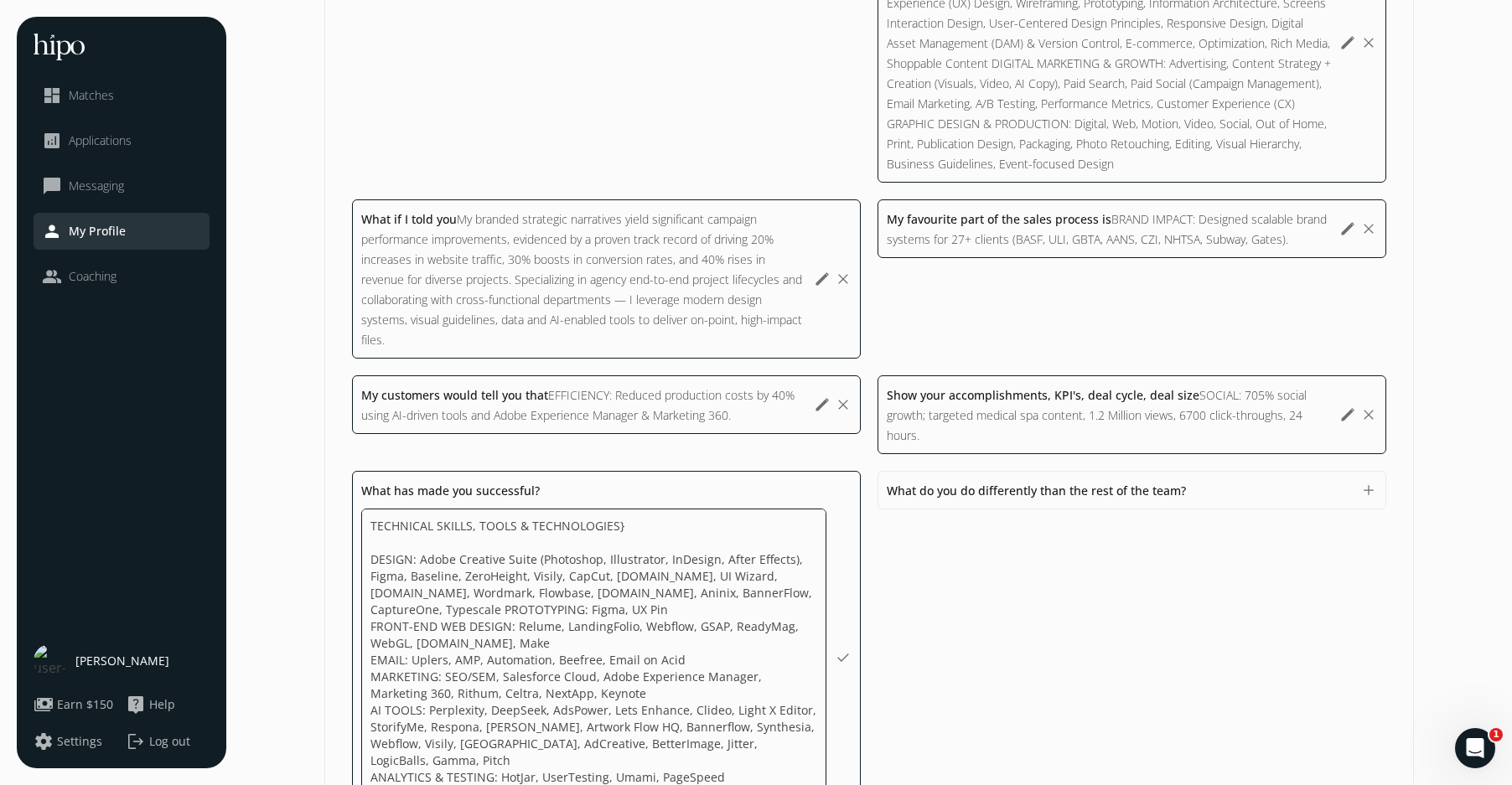
click at [0, 0] on textarea "TECHNICAL SKILLS, TOOLS & TECHNOLOGIES} DESIGN: Adobe Creative Suite (Photoshop…" at bounding box center [0, 0] width 0 height 0
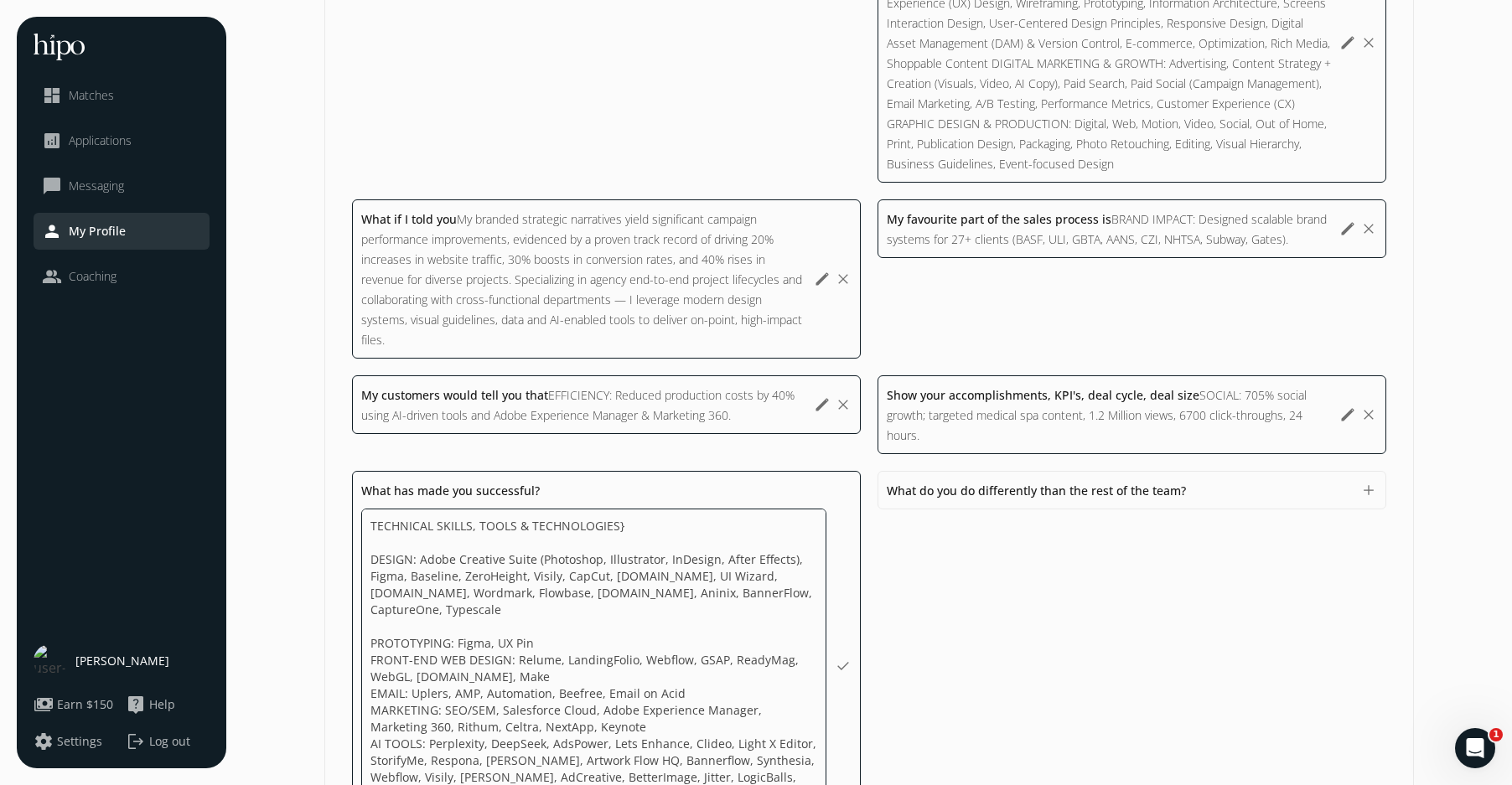
click at [0, 0] on textarea "TECHNICAL SKILLS, TOOLS & TECHNOLOGIES} DESIGN: Adobe Creative Suite (Photoshop…" at bounding box center [0, 0] width 0 height 0
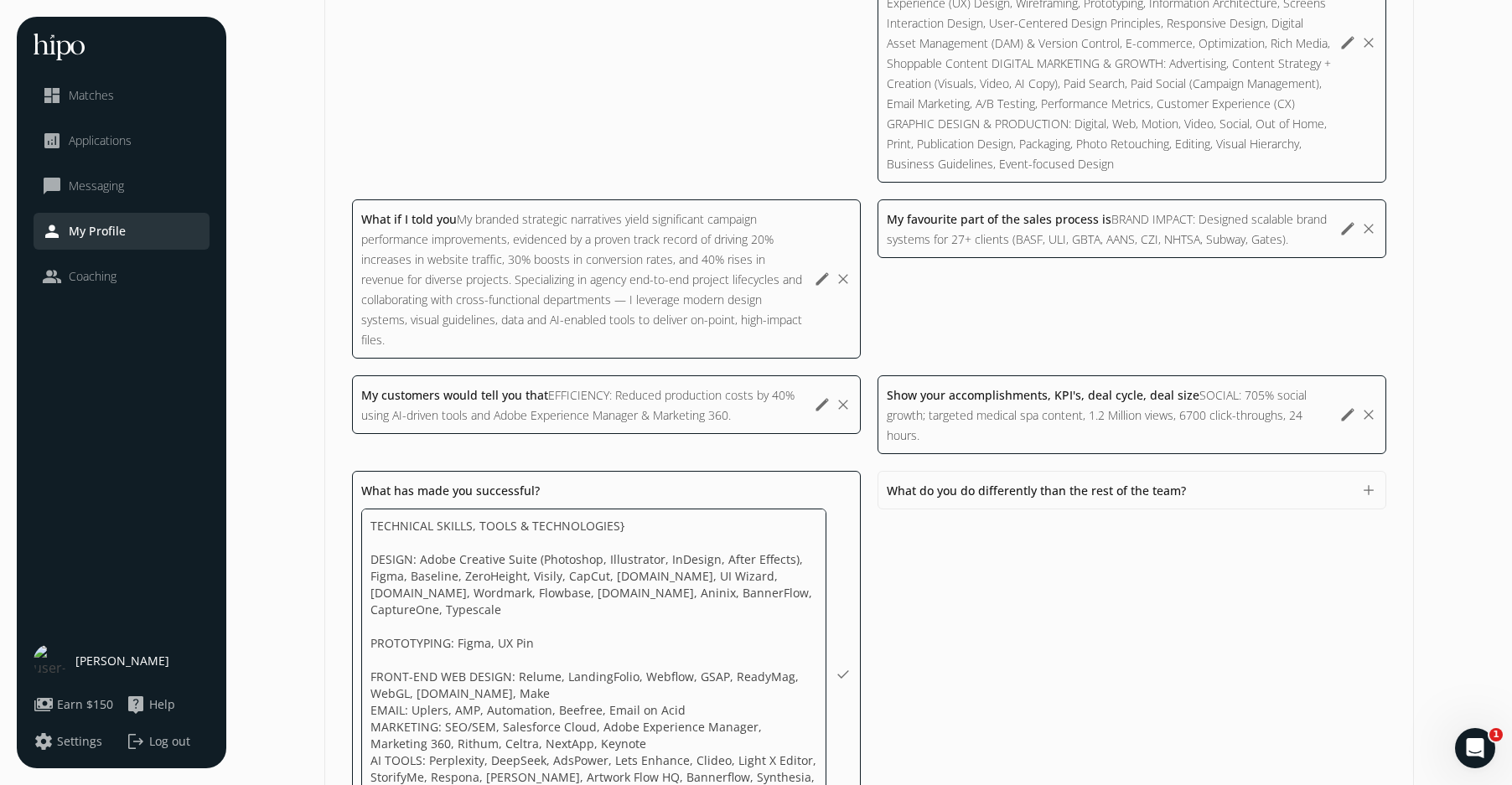
scroll to position [2, 0]
click at [0, 0] on textarea "TECHNICAL SKILLS, TOOLS & TECHNOLOGIES} DESIGN: Adobe Creative Suite (Photoshop…" at bounding box center [0, 0] width 0 height 0
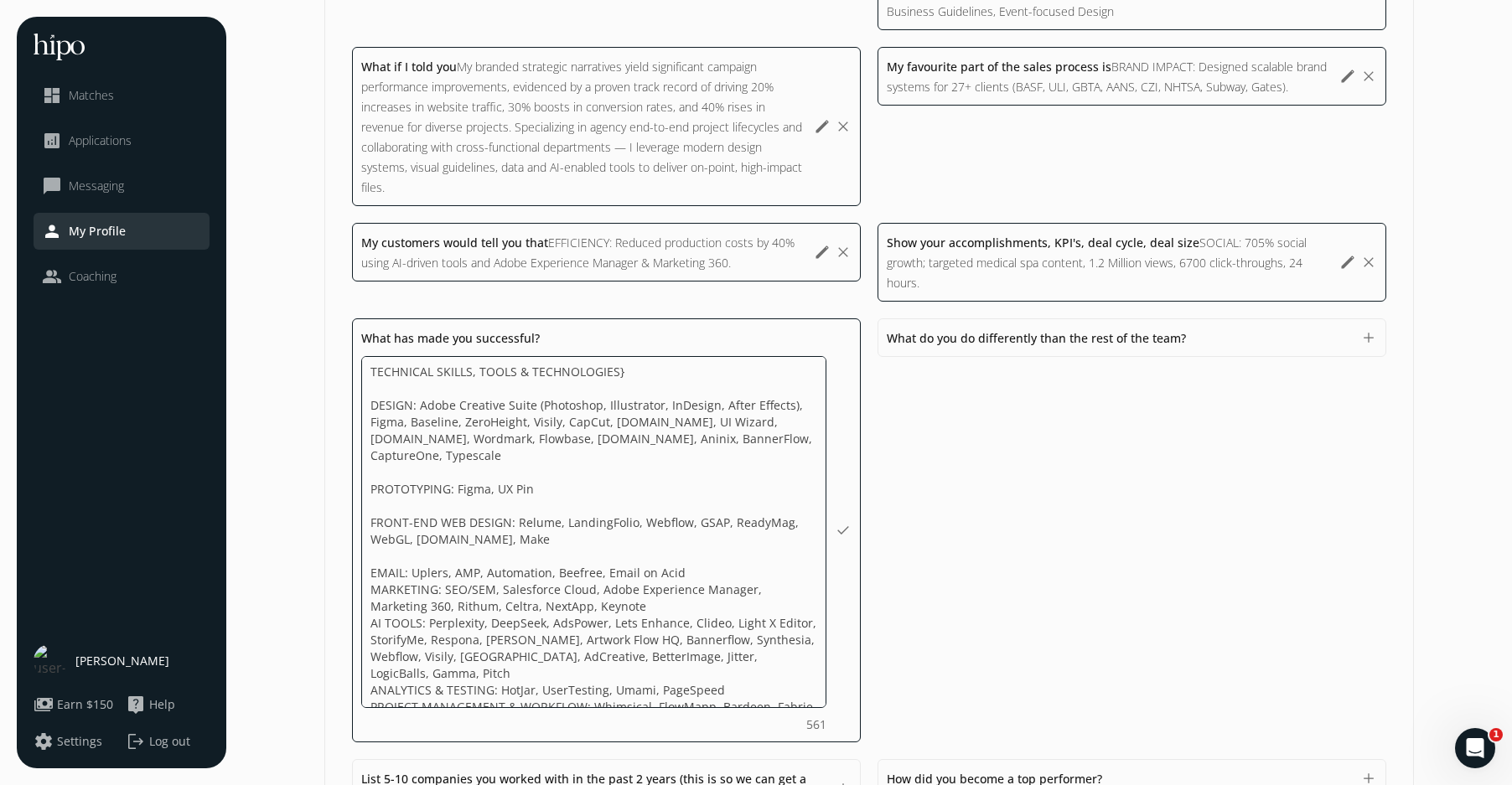
scroll to position [1110, 0]
click at [0, 0] on textarea "TECHNICAL SKILLS, TOOLS & TECHNOLOGIES} DESIGN: Adobe Creative Suite (Photoshop…" at bounding box center [0, 0] width 0 height 0
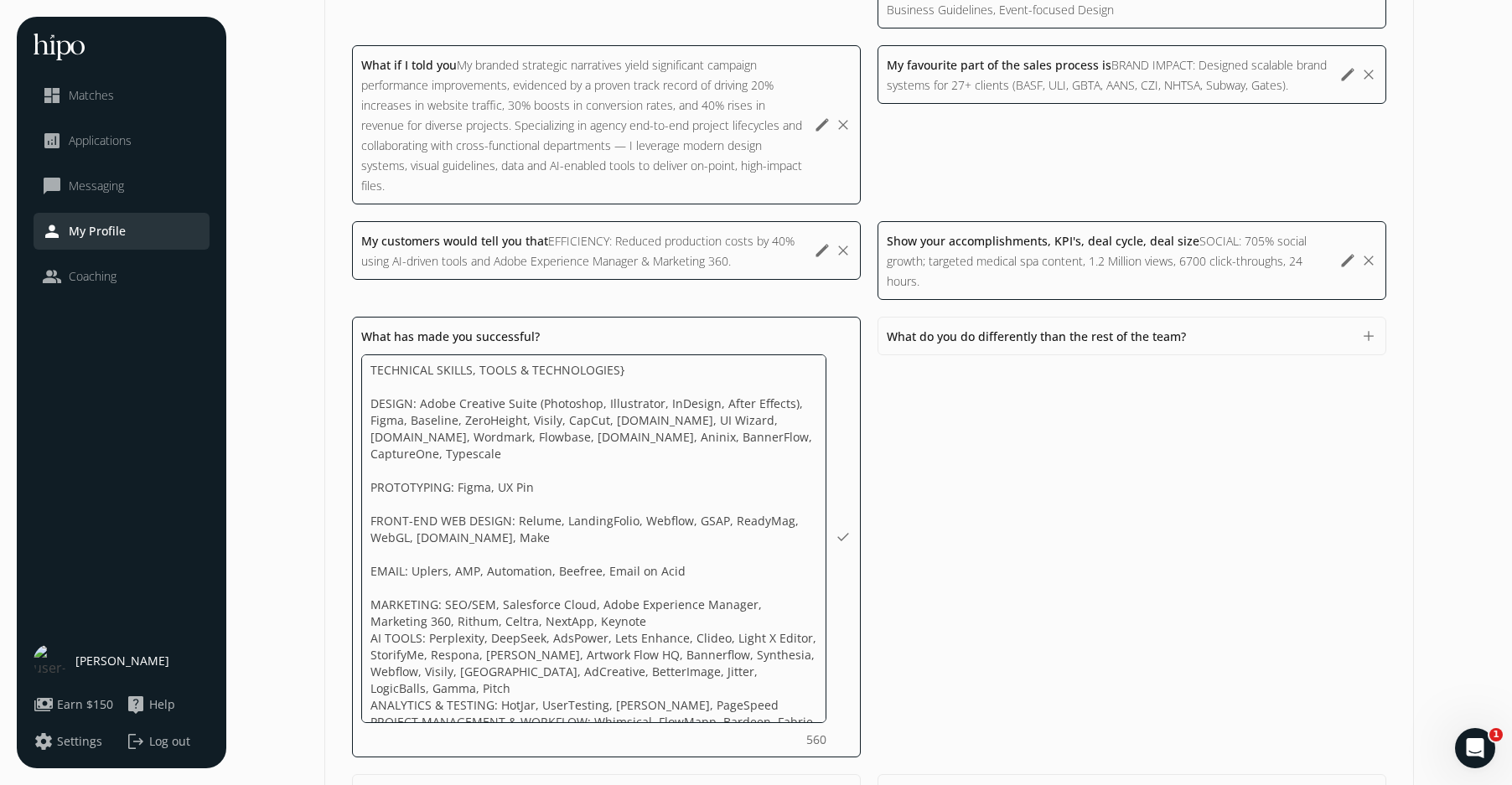
click at [0, 0] on textarea "TECHNICAL SKILLS, TOOLS & TECHNOLOGIES} DESIGN: Adobe Creative Suite (Photoshop…" at bounding box center [0, 0] width 0 height 0
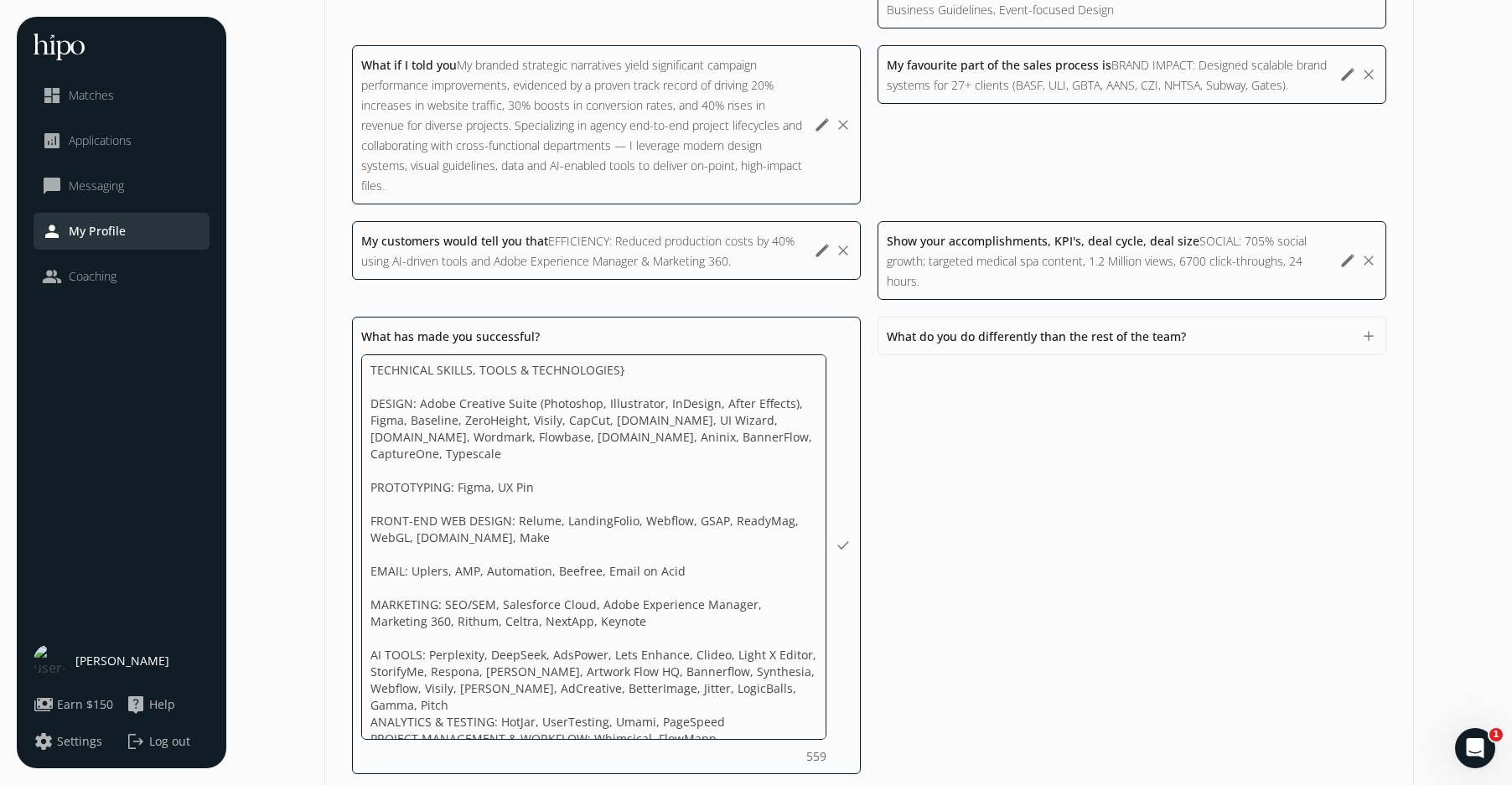
click at [0, 0] on textarea "TECHNICAL SKILLS, TOOLS & TECHNOLOGIES} DESIGN: Adobe Creative Suite (Photoshop…" at bounding box center [0, 0] width 0 height 0
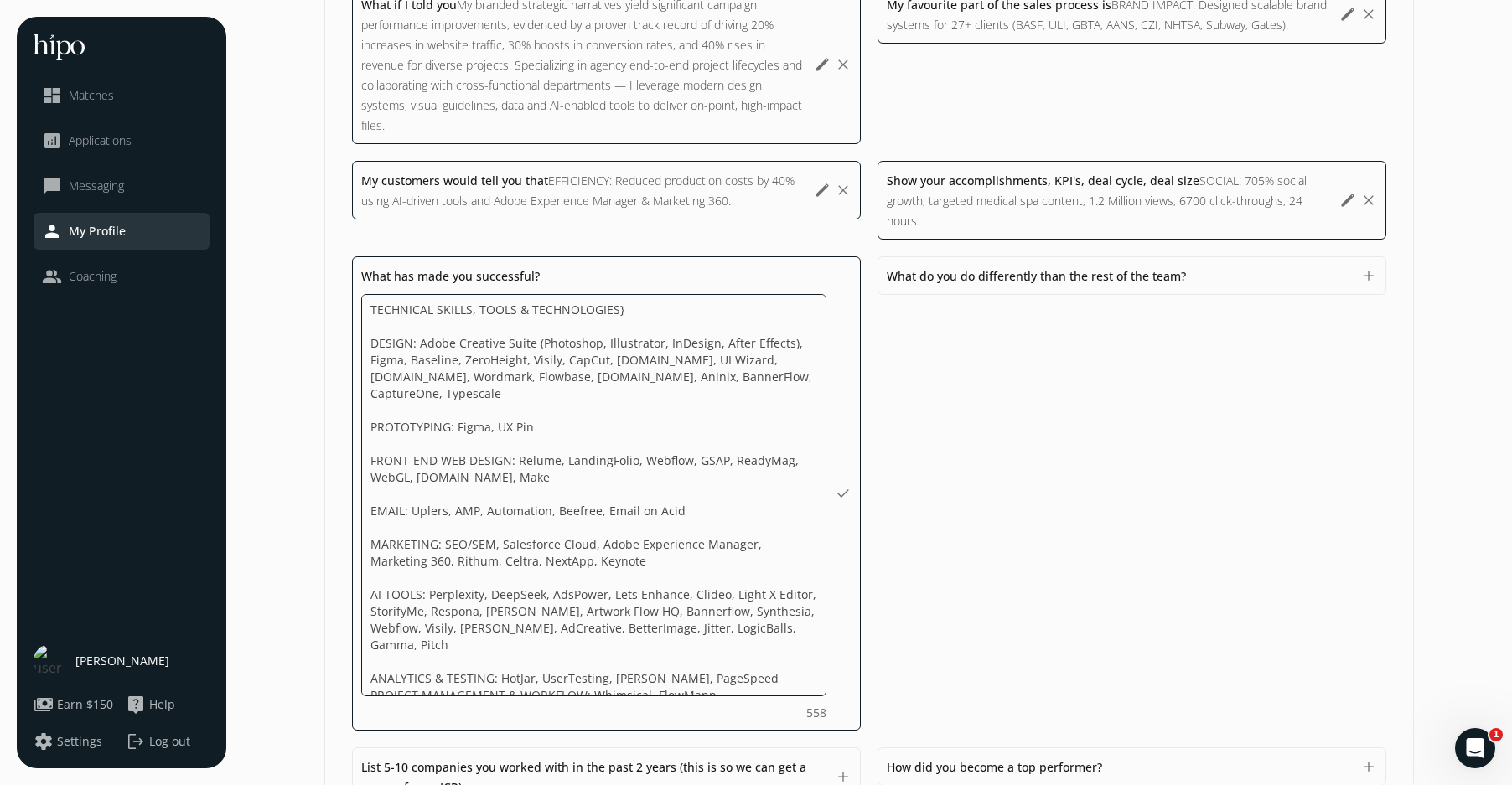
scroll to position [1171, 0]
click at [0, 0] on textarea "TECHNICAL SKILLS, TOOLS & TECHNOLOGIES} DESIGN: Adobe Creative Suite (Photoshop…" at bounding box center [0, 0] width 0 height 0
type textarea "TECHNICAL SKILLS, TOOLS & TECHNOLOGIES} DESIGN: Adobe Creative Suite (Photoshop…"
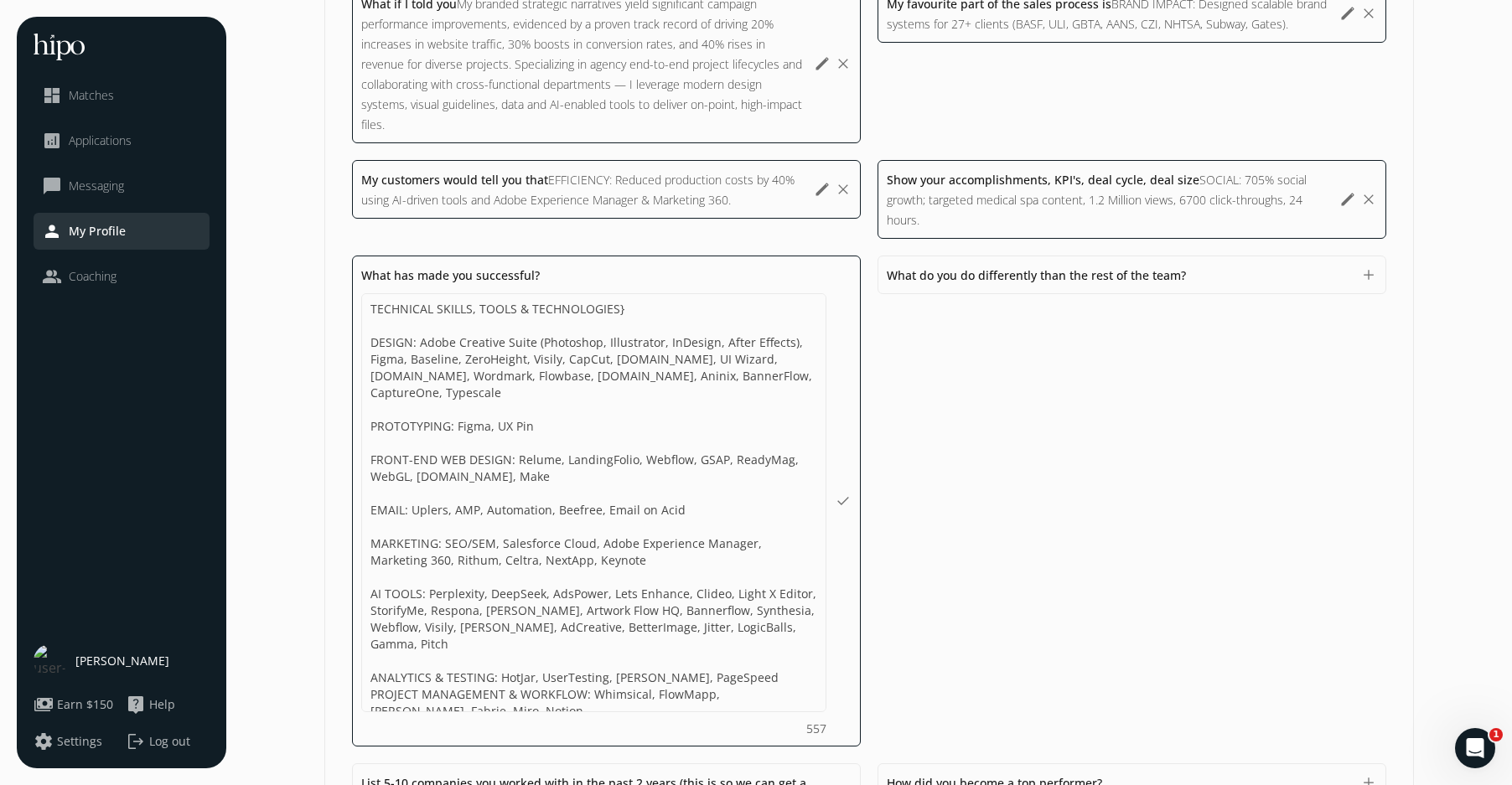
click at [1135, 275] on span "What do you do differently than the rest of the team?" at bounding box center [1036, 275] width 300 height 16
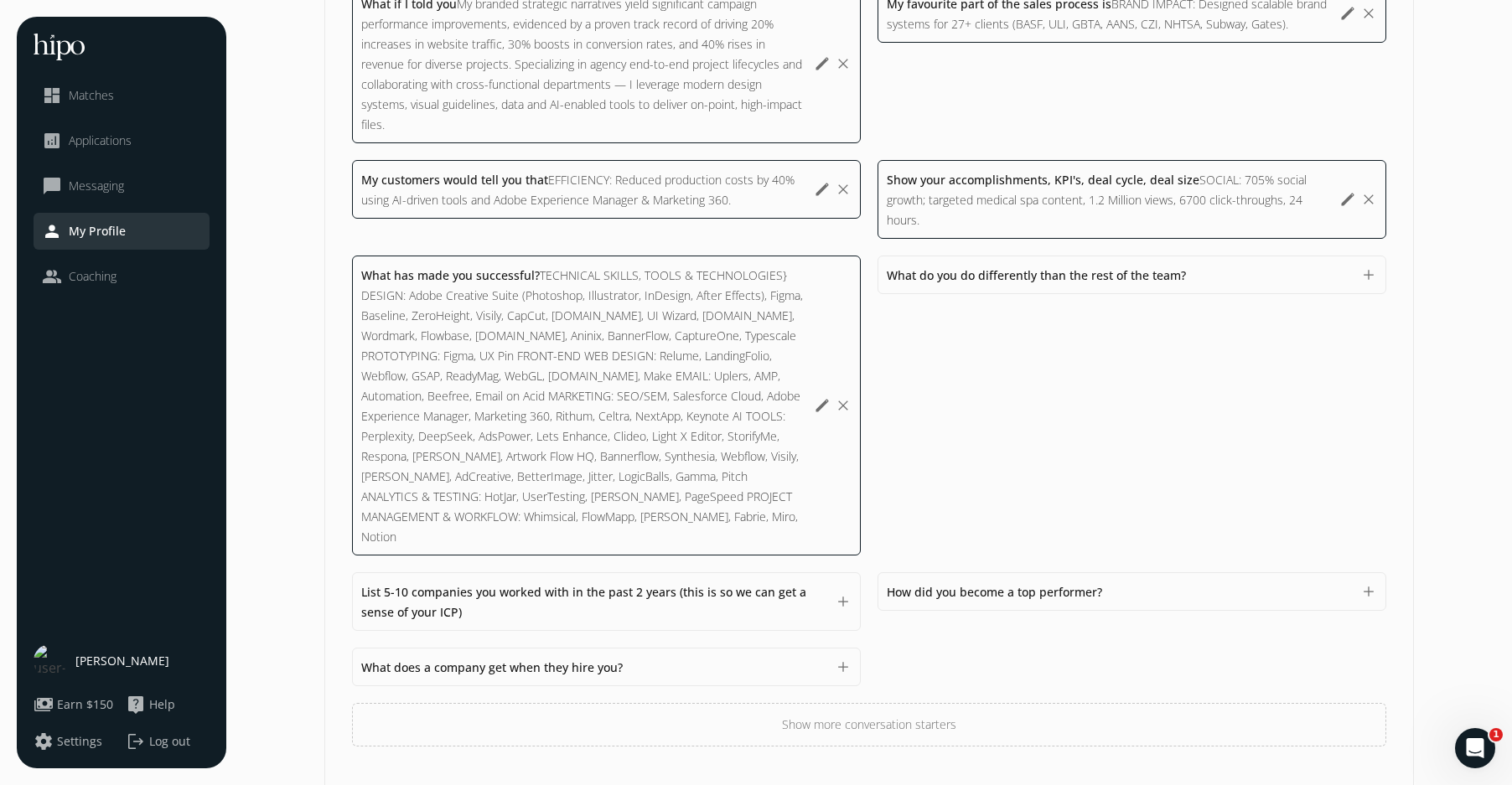
click at [1103, 271] on span "What do you do differently than the rest of the team?" at bounding box center [1036, 275] width 300 height 16
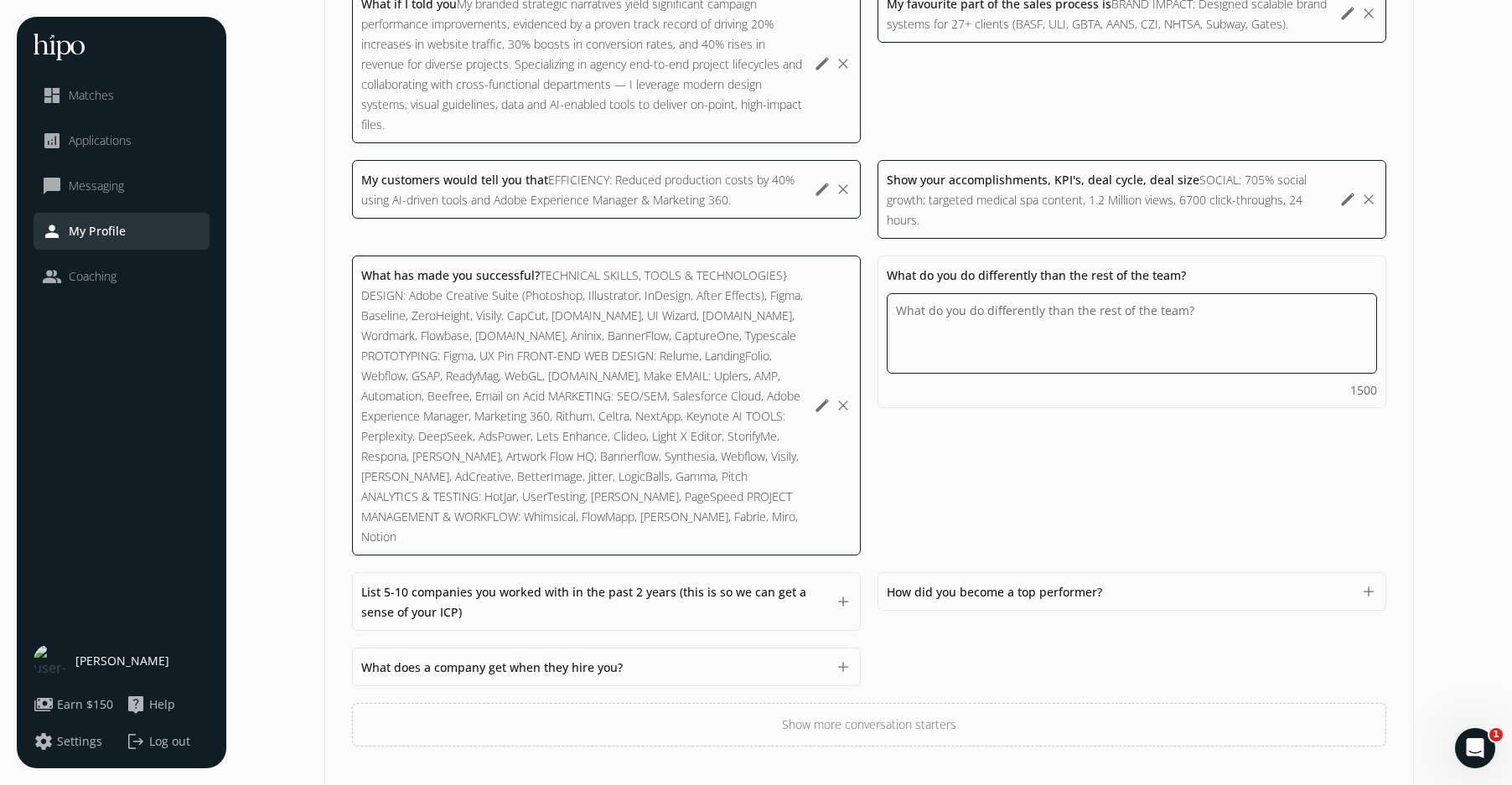
paste textarea "● Define and drive creative solutions across 39+ industries, niche markets, 28 …"
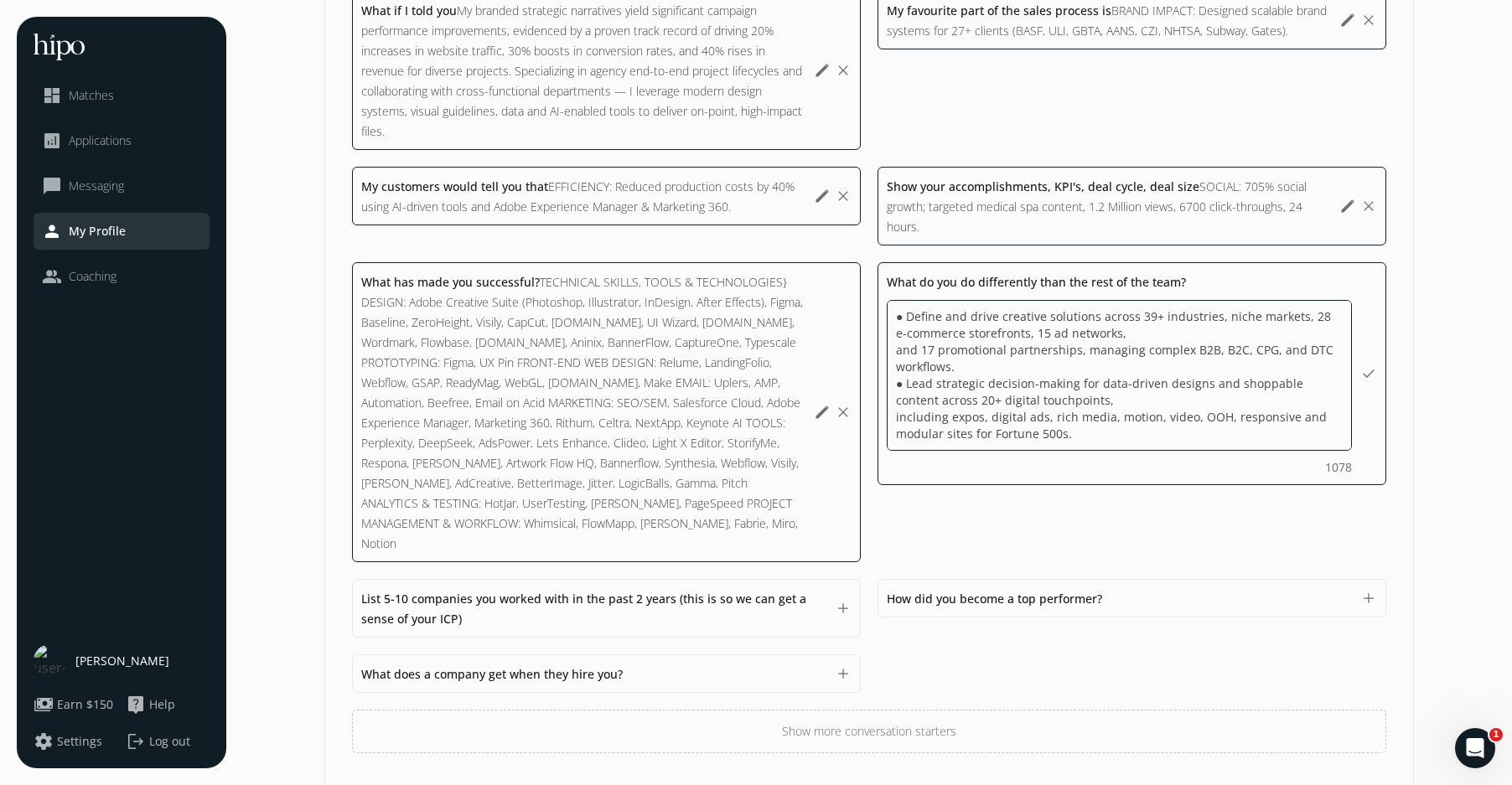
scroll to position [0, 0]
drag, startPoint x: 1054, startPoint y: 319, endPoint x: 870, endPoint y: 307, distance: 184.4
click at [871, 306] on div "My greatest accomplishment to date AWARD-WINNING WORK: Led Times Square OOH dis…" at bounding box center [869, 166] width 1035 height 1174
drag, startPoint x: 974, startPoint y: 356, endPoint x: 1105, endPoint y: 338, distance: 132.2
click at [0, 0] on textarea "● Define and drive creative solutions across 39+ industries, niche markets, 28 …" at bounding box center [0, 0] width 0 height 0
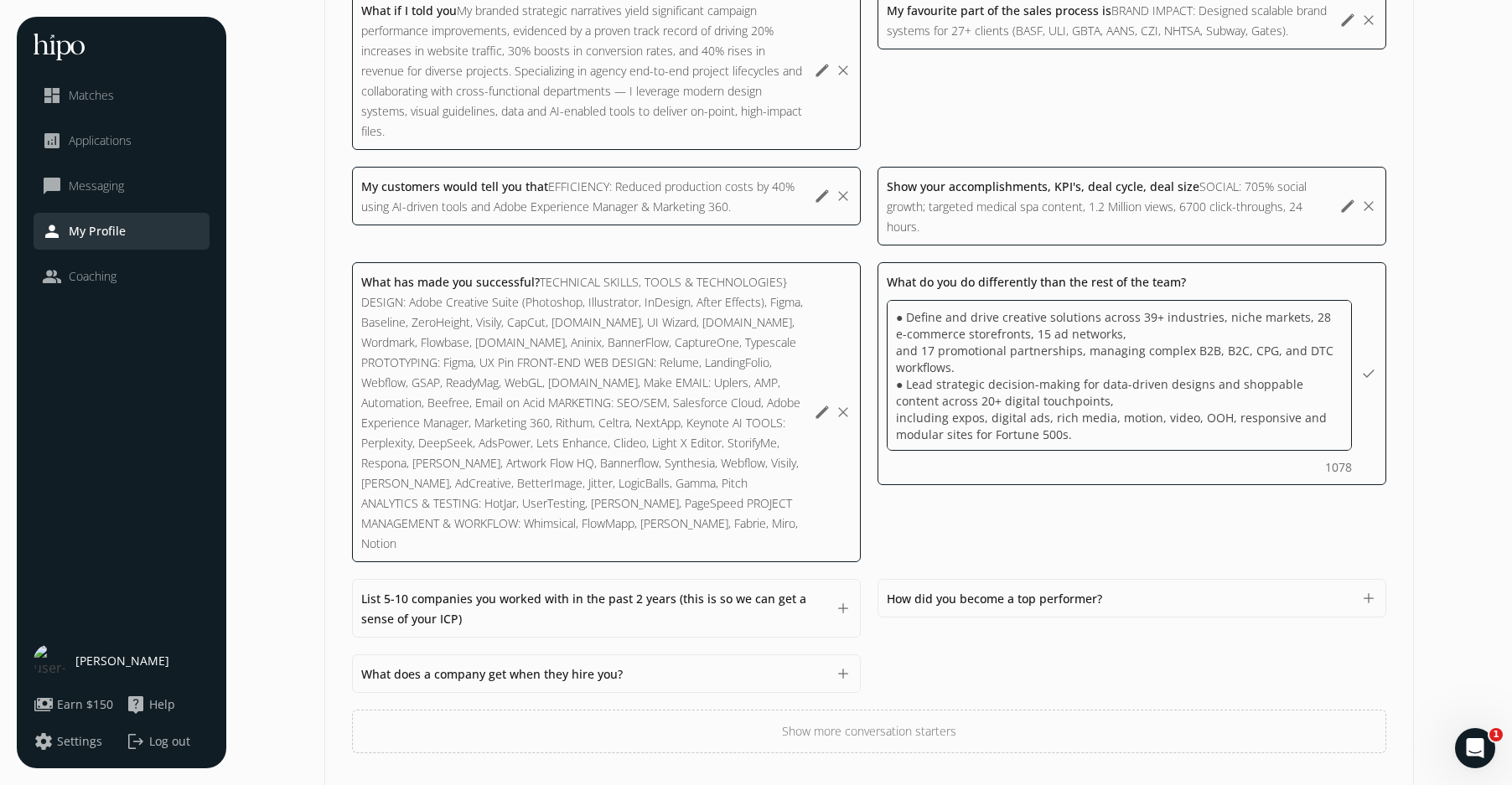
click at [0, 0] on textarea "● Define and drive creative solutions across 39+ industries, niche markets, 28 …" at bounding box center [0, 0] width 0 height 0
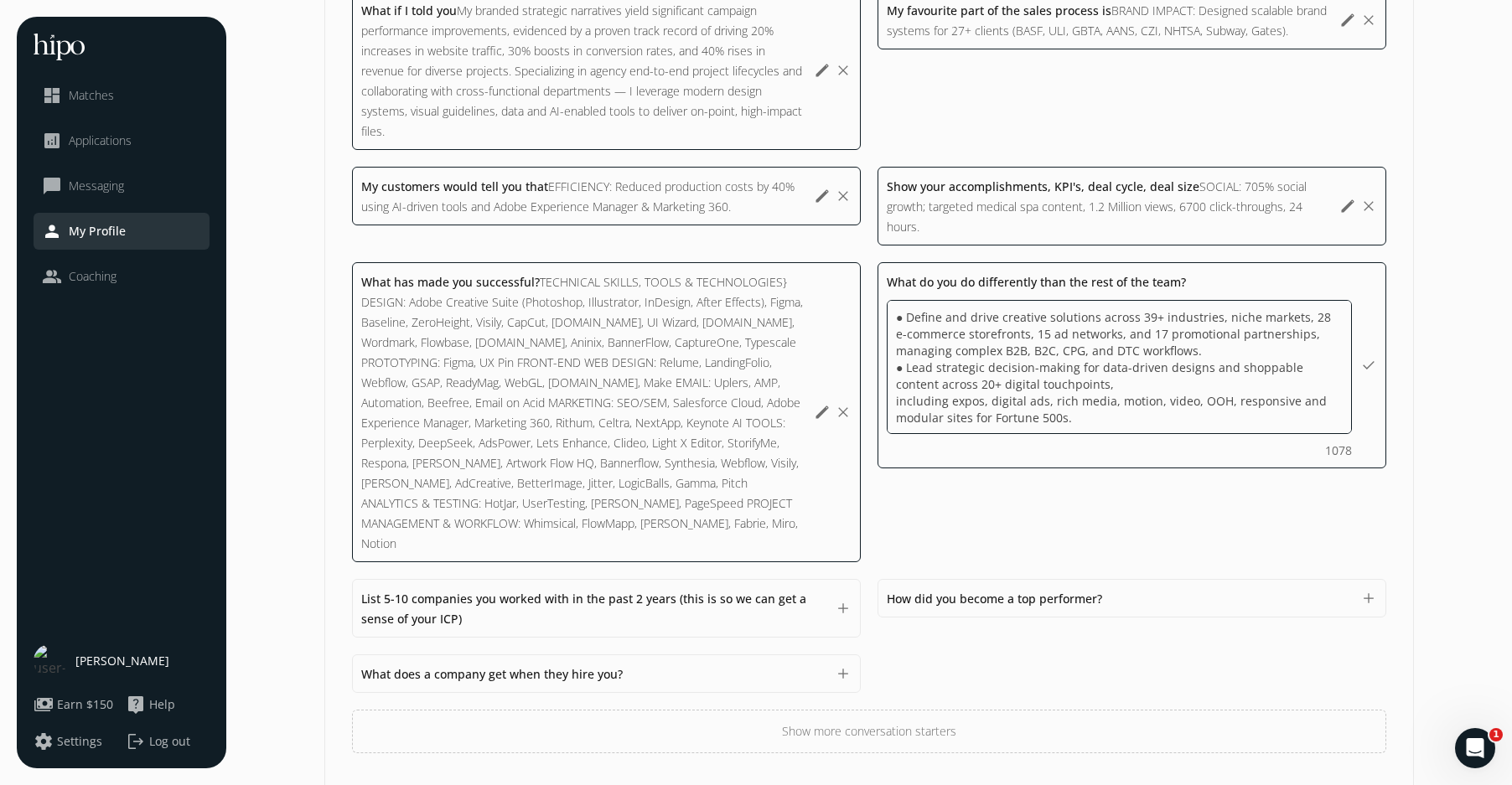
click at [0, 0] on textarea "● Define and drive creative solutions across 39+ industries, niche markets, 28 …" at bounding box center [0, 0] width 0 height 0
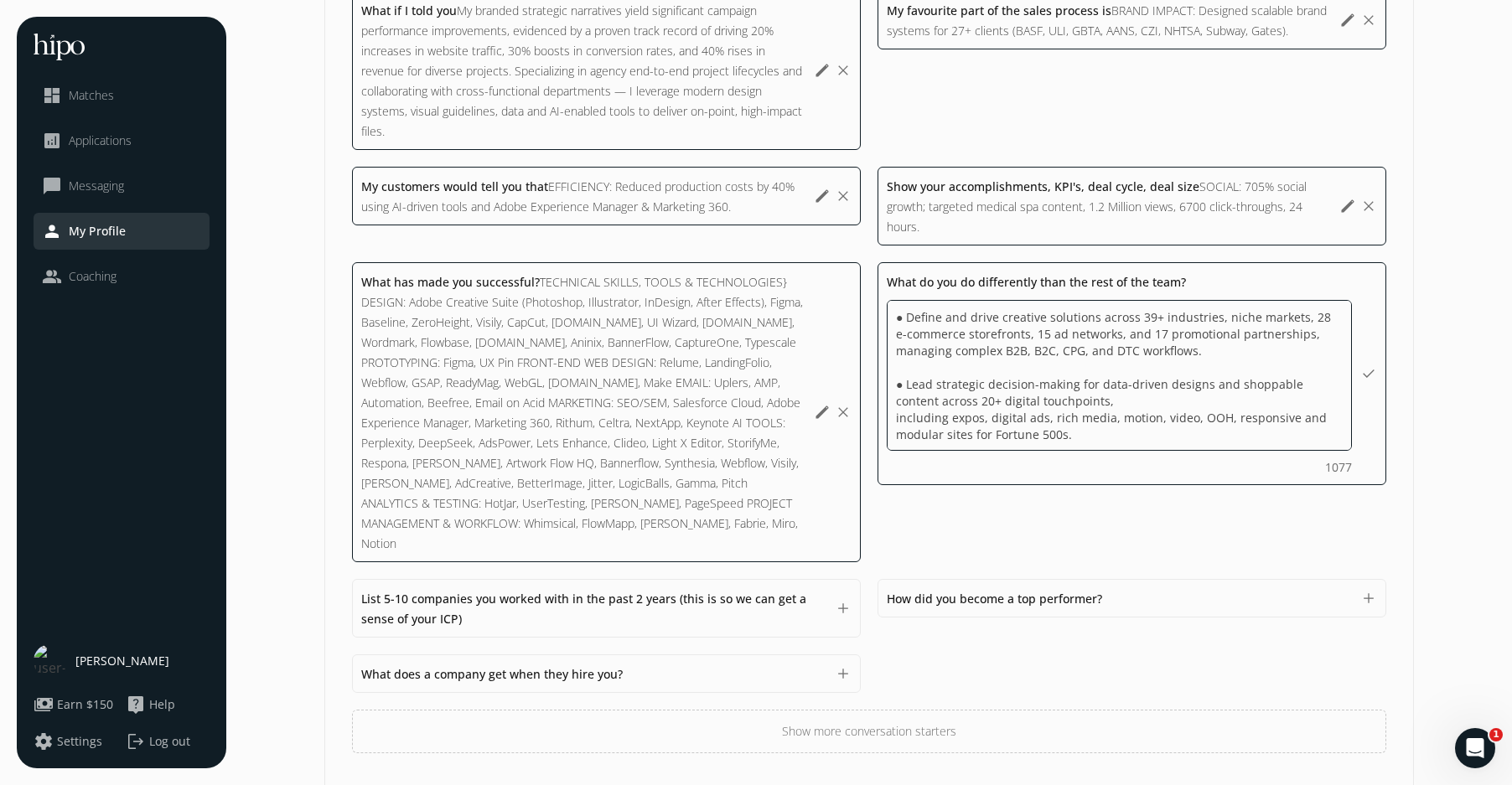
click at [0, 0] on textarea "● Define and drive creative solutions across 39+ industries, niche markets, 28 …" at bounding box center [0, 0] width 0 height 0
type textarea "● Define and drive creative solutions across 39+ industries, niche markets, 28 …"
click at [0, 0] on textarea "● Define and drive creative solutions across 39+ industries, niche markets, 28 …" at bounding box center [0, 0] width 0 height 0
click at [861, 579] on div "What do you do differently than the rest of the team? ● Define and drive creati…" at bounding box center [607, 608] width 509 height 59
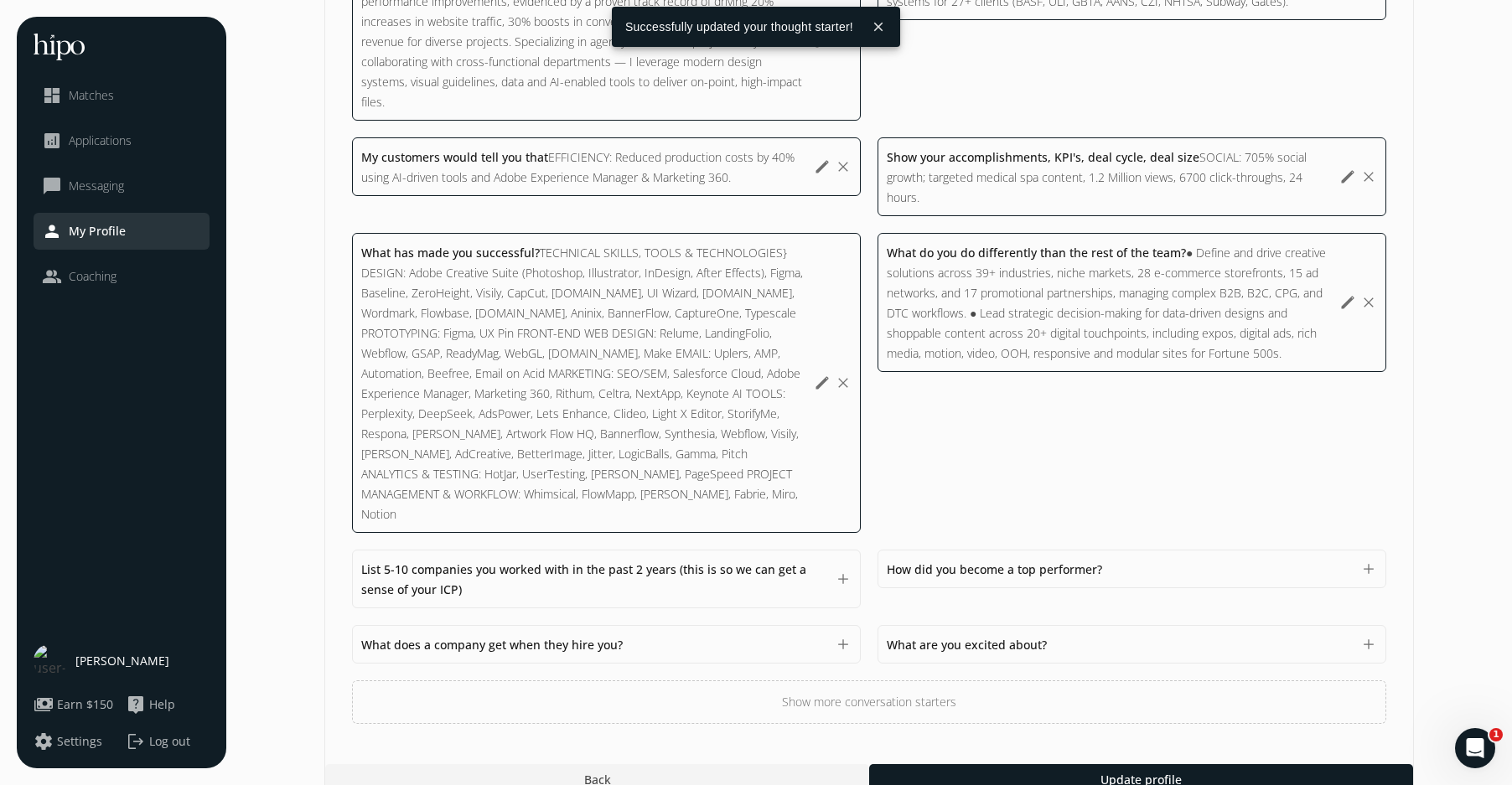
scroll to position [1196, 0]
click at [788, 558] on div "List 5-10 companies you worked with in the past 2 years (this is so we can get …" at bounding box center [594, 576] width 465 height 40
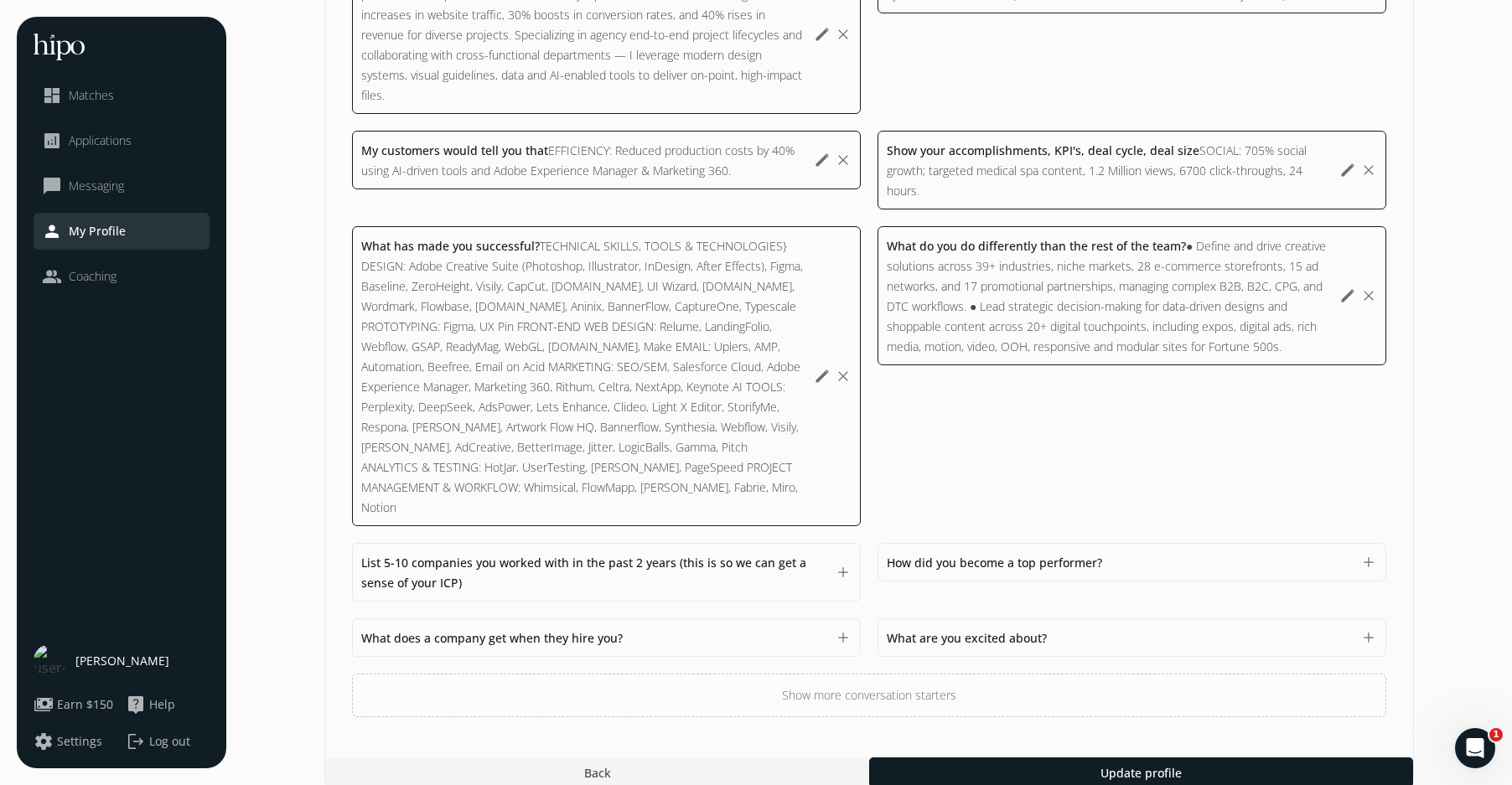
click at [840, 629] on button "add" at bounding box center [844, 637] width 17 height 17
drag, startPoint x: 815, startPoint y: 535, endPoint x: 668, endPoint y: 554, distance: 148.2
click at [815, 552] on div "List 5-10 companies you worked with in the past 2 years (this is so we can get …" at bounding box center [594, 572] width 465 height 40
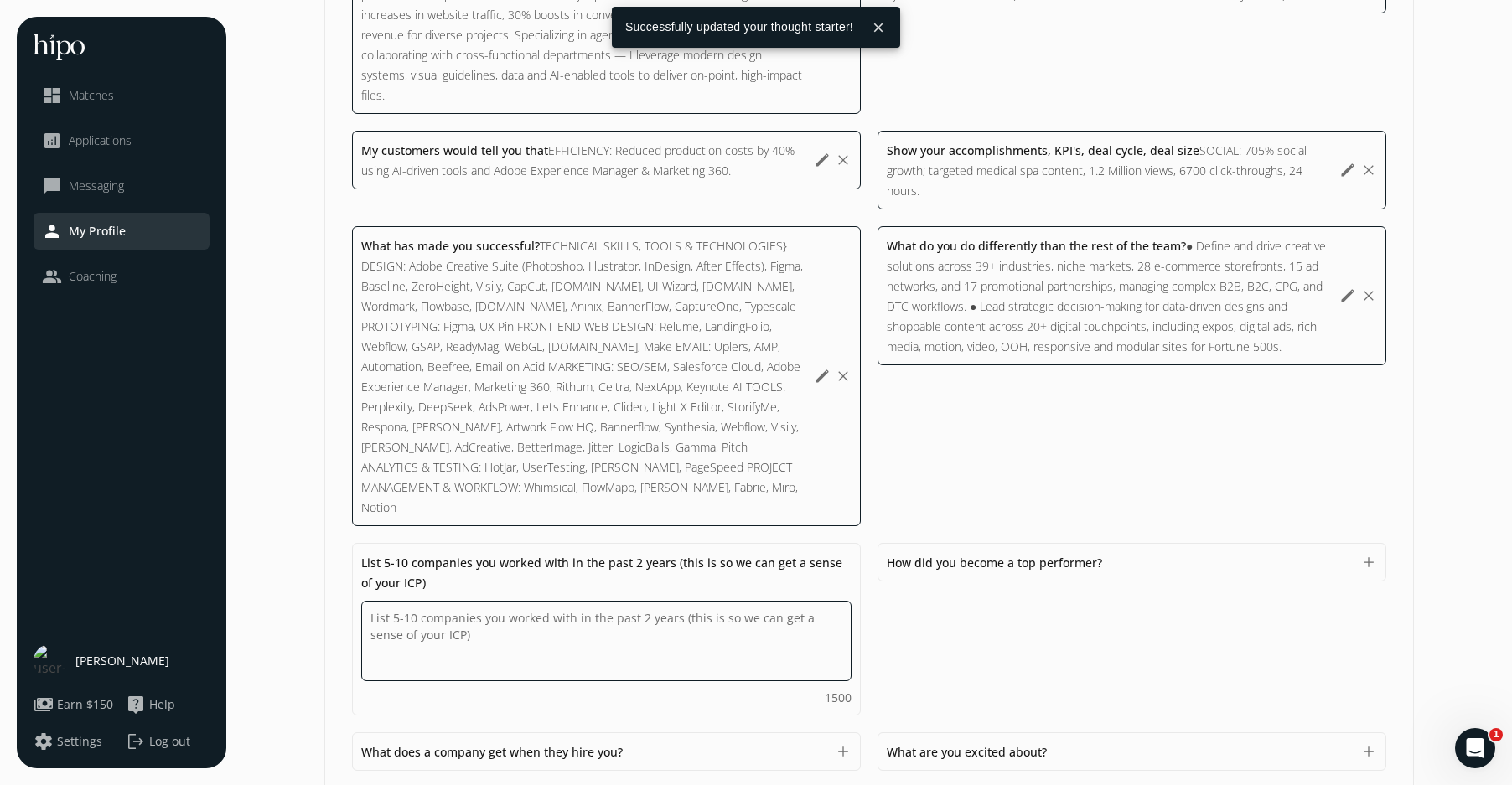
paste textarea "AGENCIES ADVERTISING Epsilon, Carling, Lambesis, GMMB ([PERSON_NAME] Omnicon Gr…"
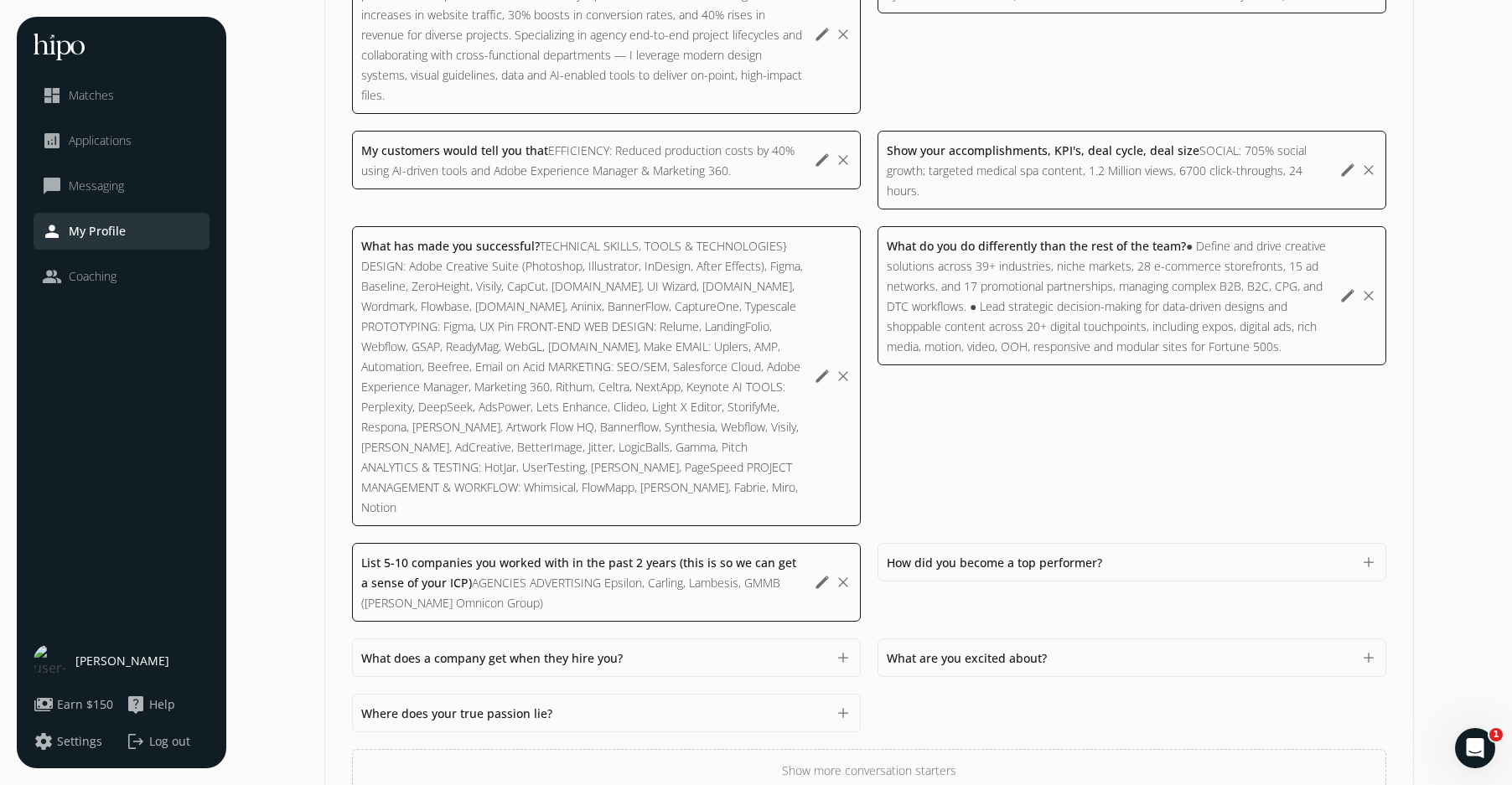
drag, startPoint x: 822, startPoint y: 558, endPoint x: 759, endPoint y: 574, distance: 65.0
click at [822, 574] on button "edit" at bounding box center [822, 582] width 17 height 17
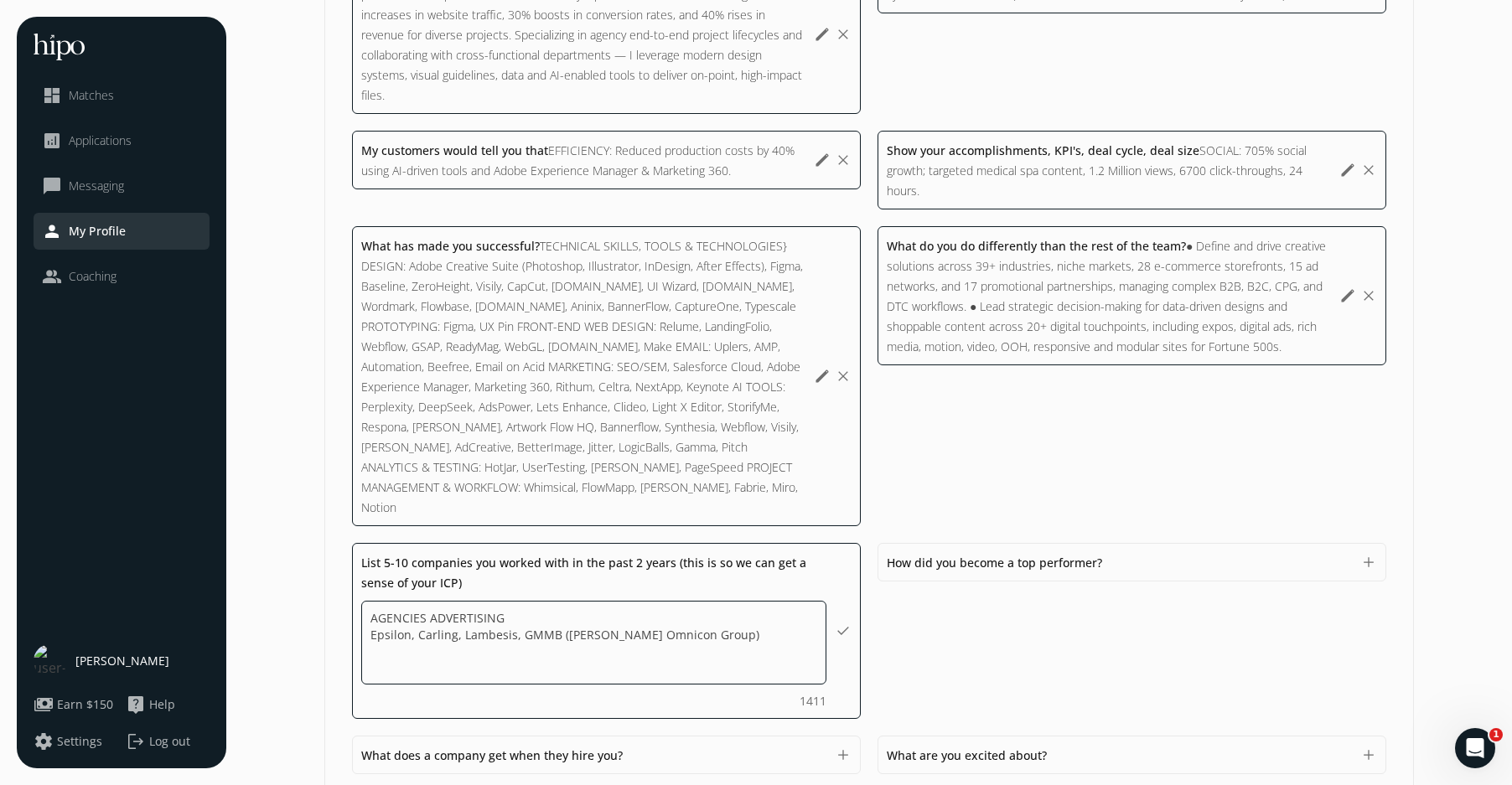
paste textarea "EVENTS EXPOS, CONVENTIONS & MEETINGS Aesthetic Vizion & [PERSON_NAME] Events, U…"
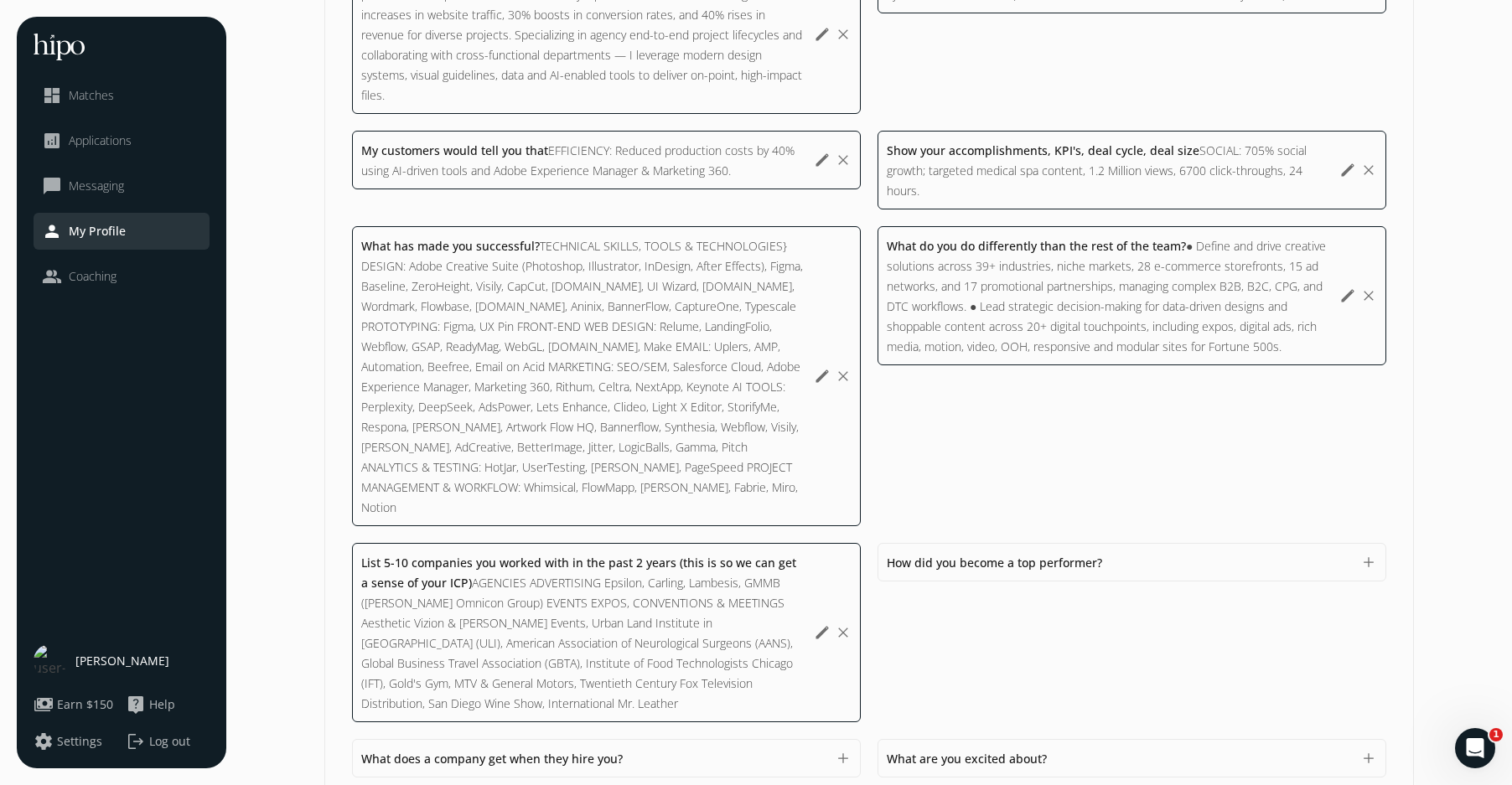
drag, startPoint x: 553, startPoint y: 676, endPoint x: 562, endPoint y: 678, distance: 9.2
click at [553, 676] on div "List 5-10 companies you worked with in the past 2 years (this is so we can get …" at bounding box center [583, 632] width 445 height 161
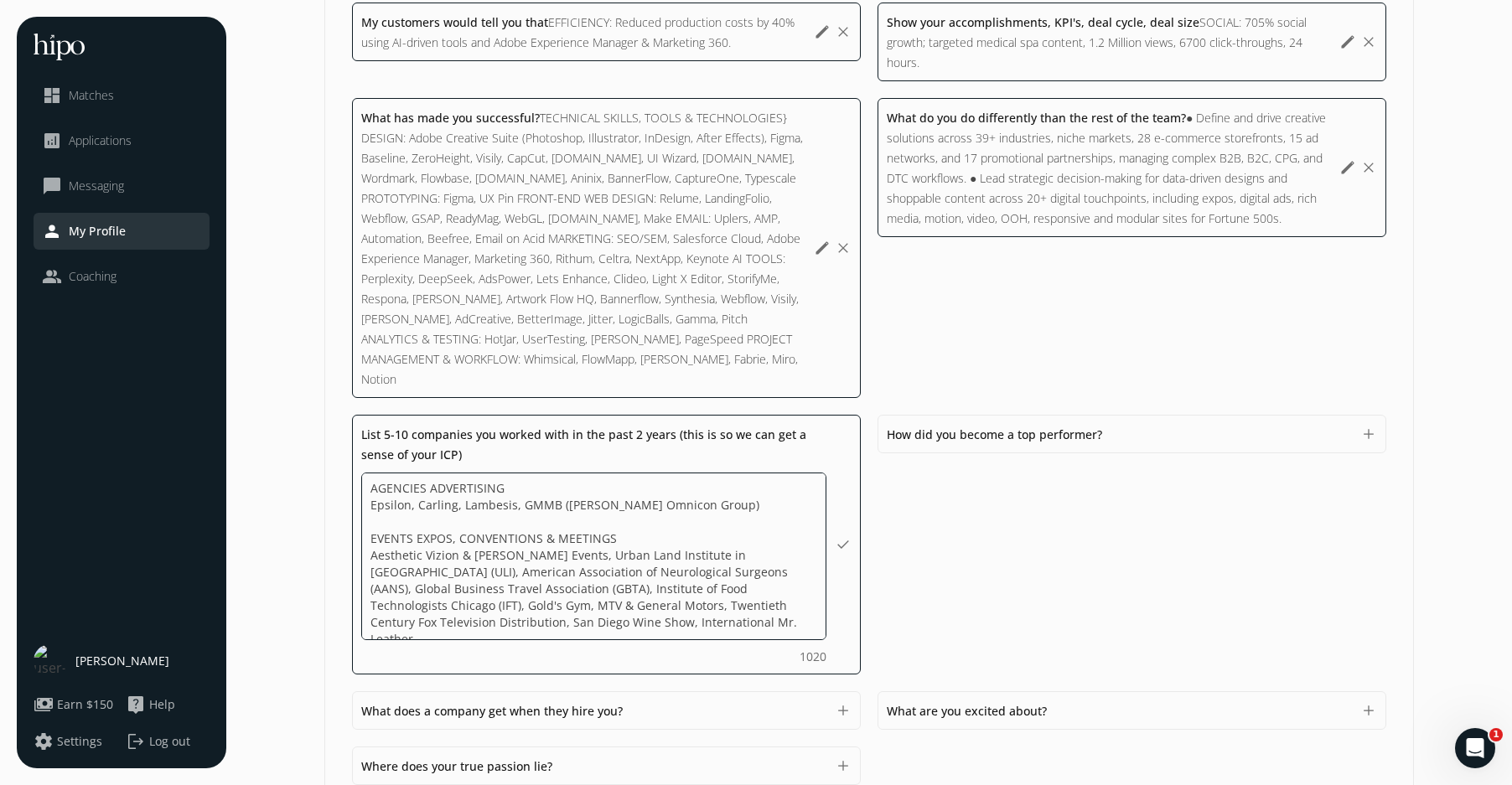
scroll to position [1330, 0]
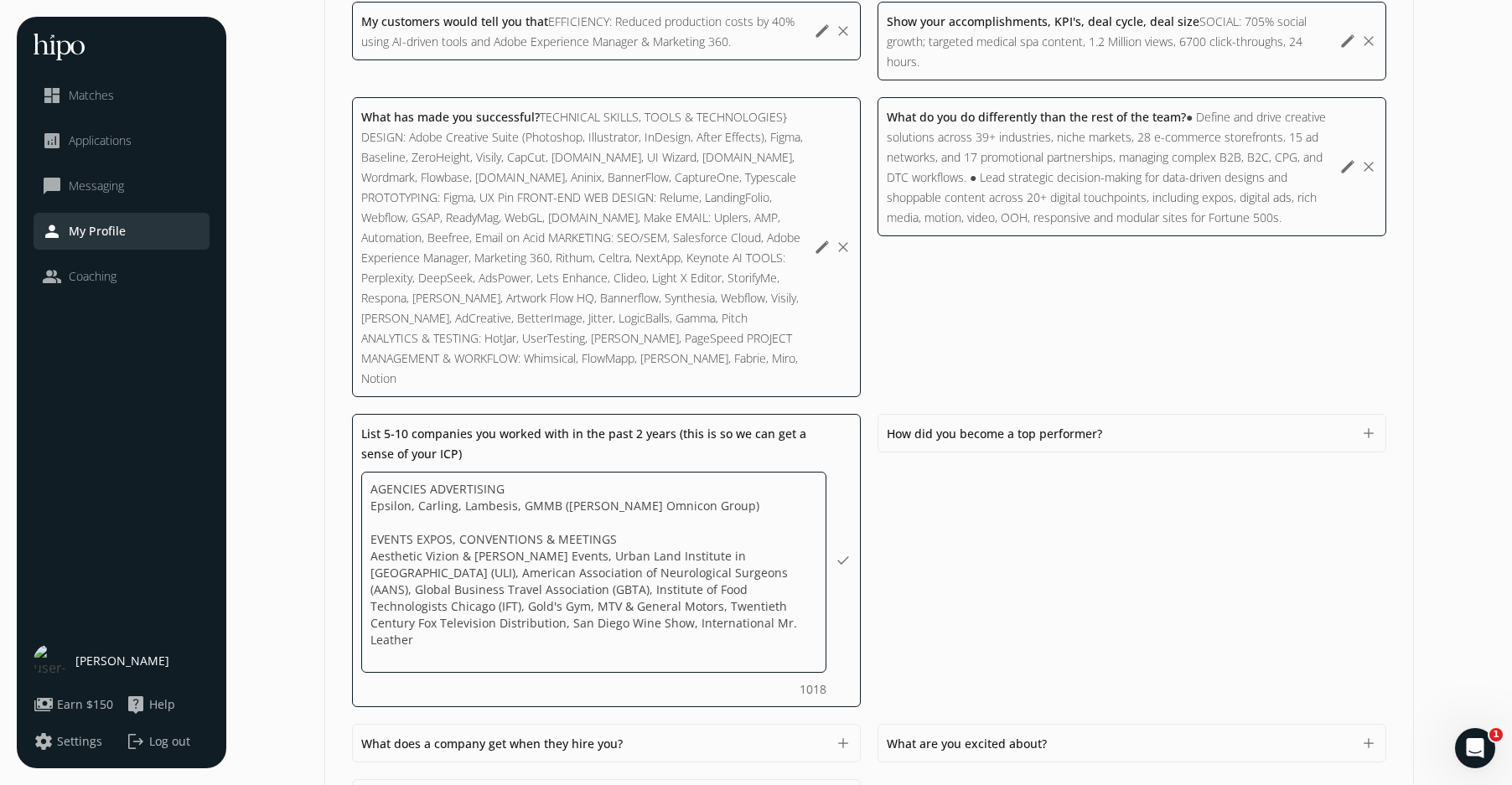
paste textarea "LIFESTYLE BEAUTY, SKINCARE & FASHION Stila, Smashbox Cosmetics, Nordstrom Direc…"
type textarea "AGENCIES ADVERTISING Epsilon, Carling, Lambesis, GMMB ([PERSON_NAME] Omnicon Gr…"
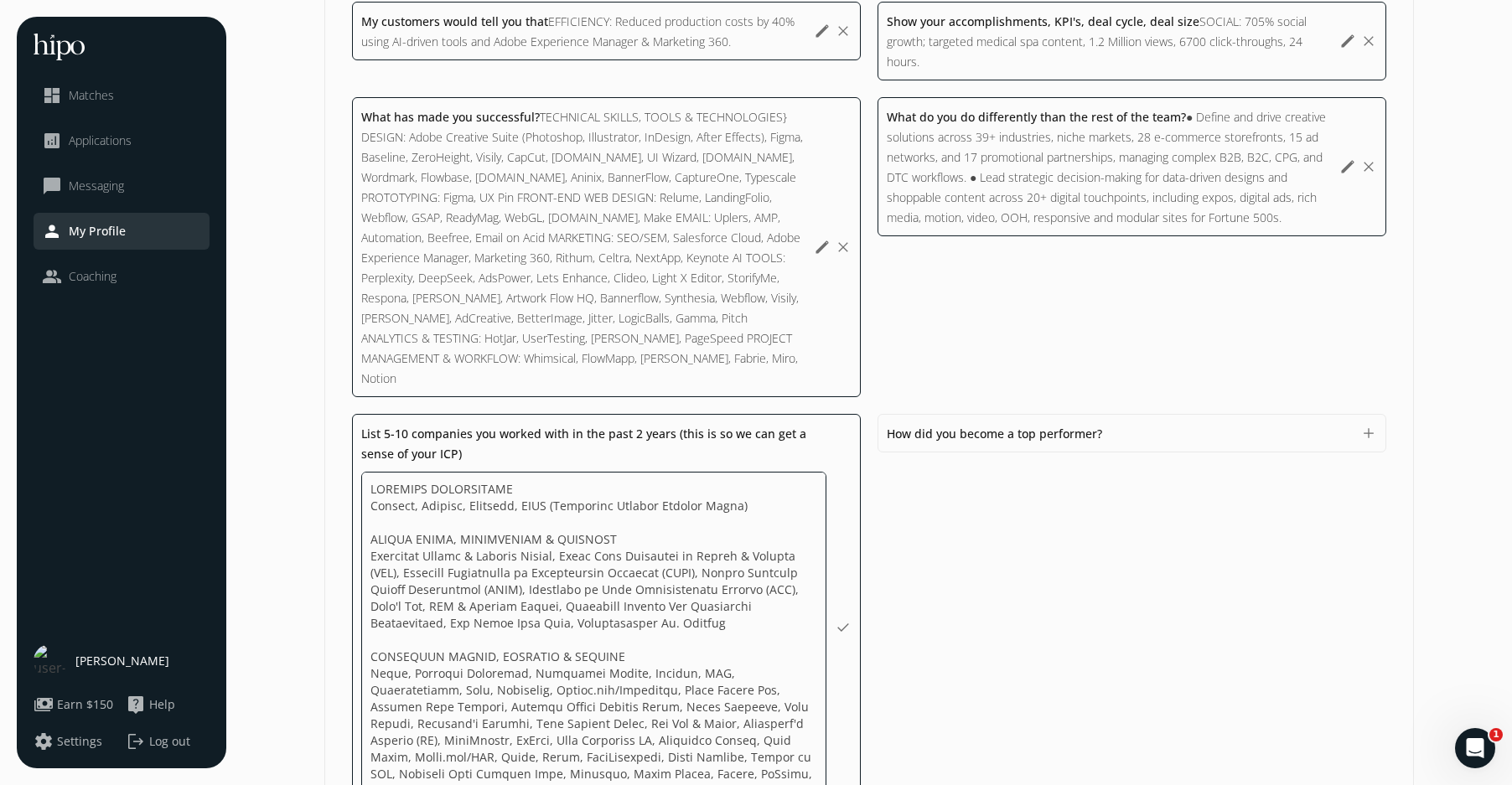
scroll to position [2, 0]
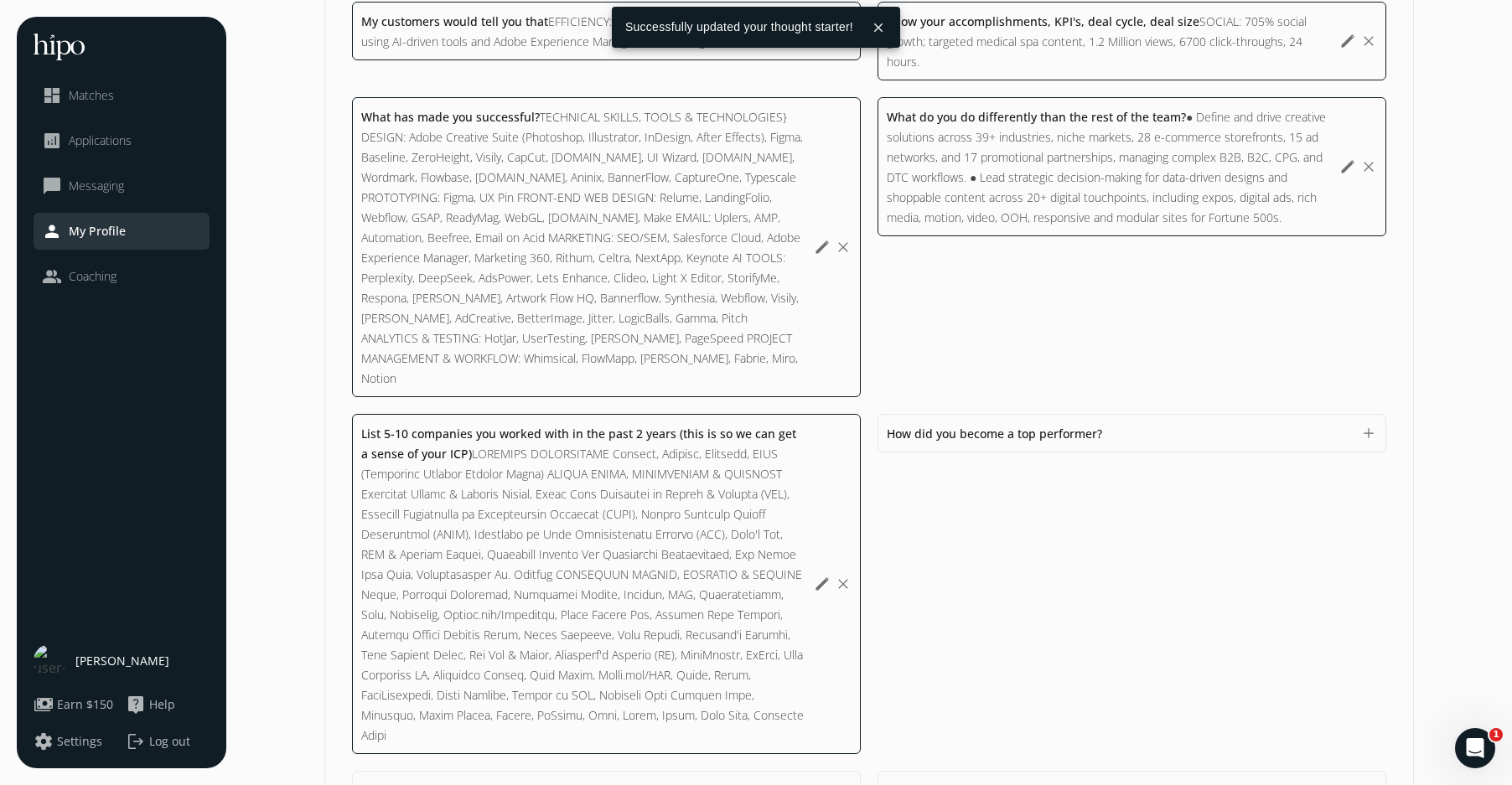
drag, startPoint x: 985, startPoint y: 598, endPoint x: 957, endPoint y: 597, distance: 28.0
click at [861, 771] on div "How did you become a top performer? 1500 add" at bounding box center [607, 790] width 509 height 38
drag, startPoint x: 1056, startPoint y: 409, endPoint x: 1105, endPoint y: 426, distance: 51.9
click at [1057, 426] on span "How did you become a top performer?" at bounding box center [994, 433] width 215 height 16
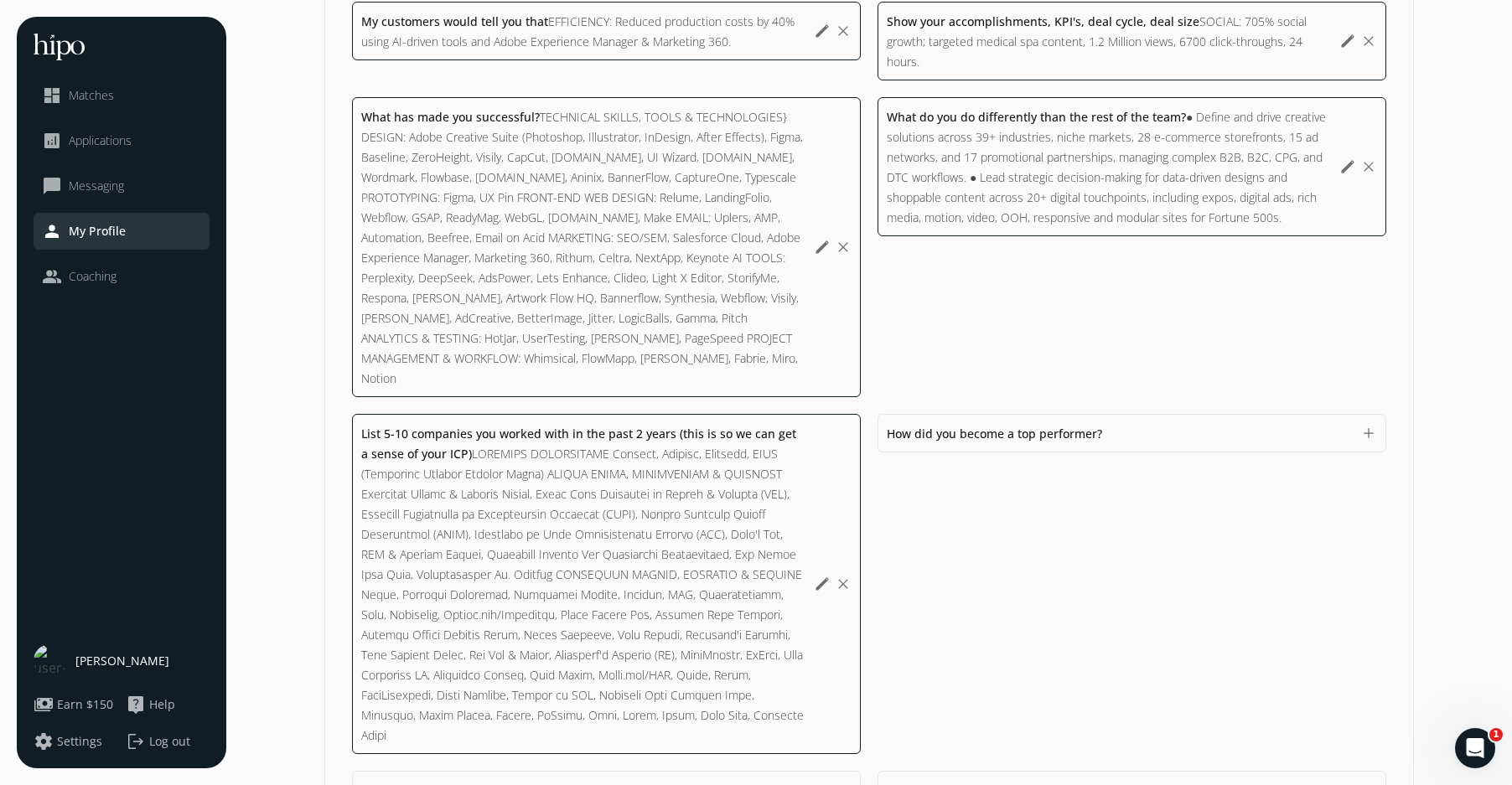
scroll to position [1329, 0]
click at [816, 240] on button "edit" at bounding box center [822, 248] width 17 height 17
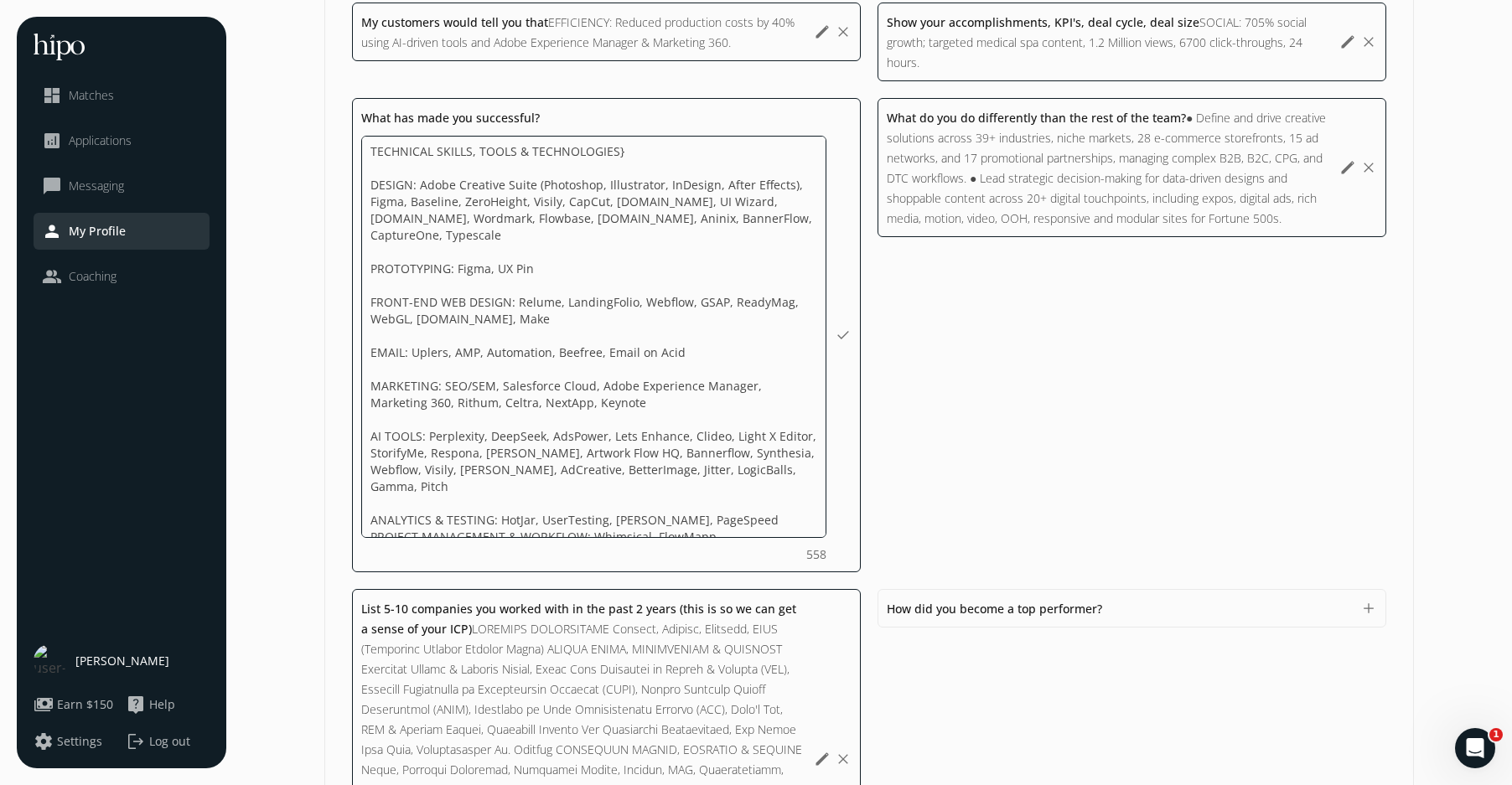
scroll to position [1331, 0]
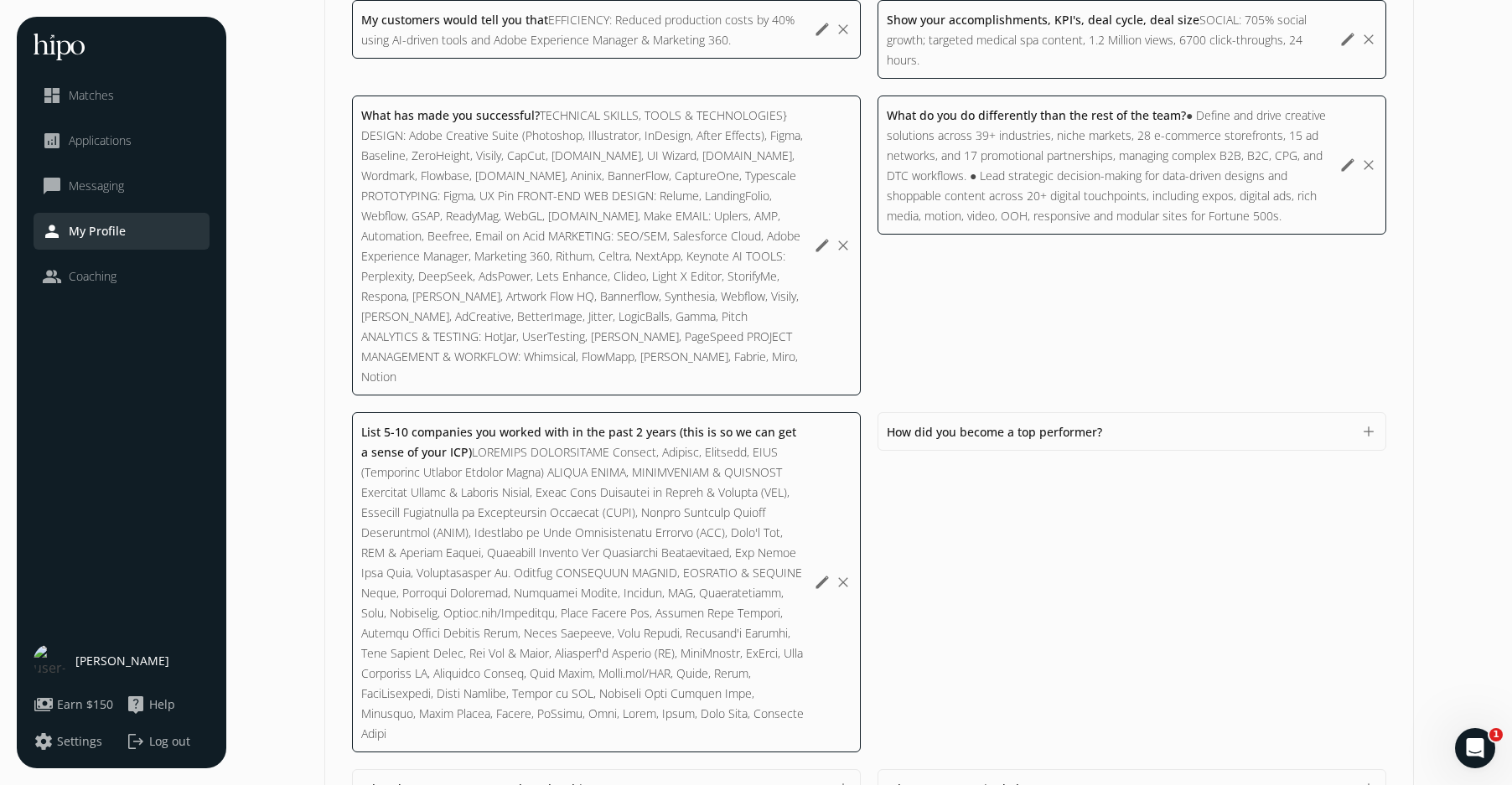
click at [861, 413] on div "What do you do differently than the rest of the team? ● Define and drive creati…" at bounding box center [607, 583] width 509 height 341
click at [1276, 423] on button "add" at bounding box center [1369, 431] width 17 height 17
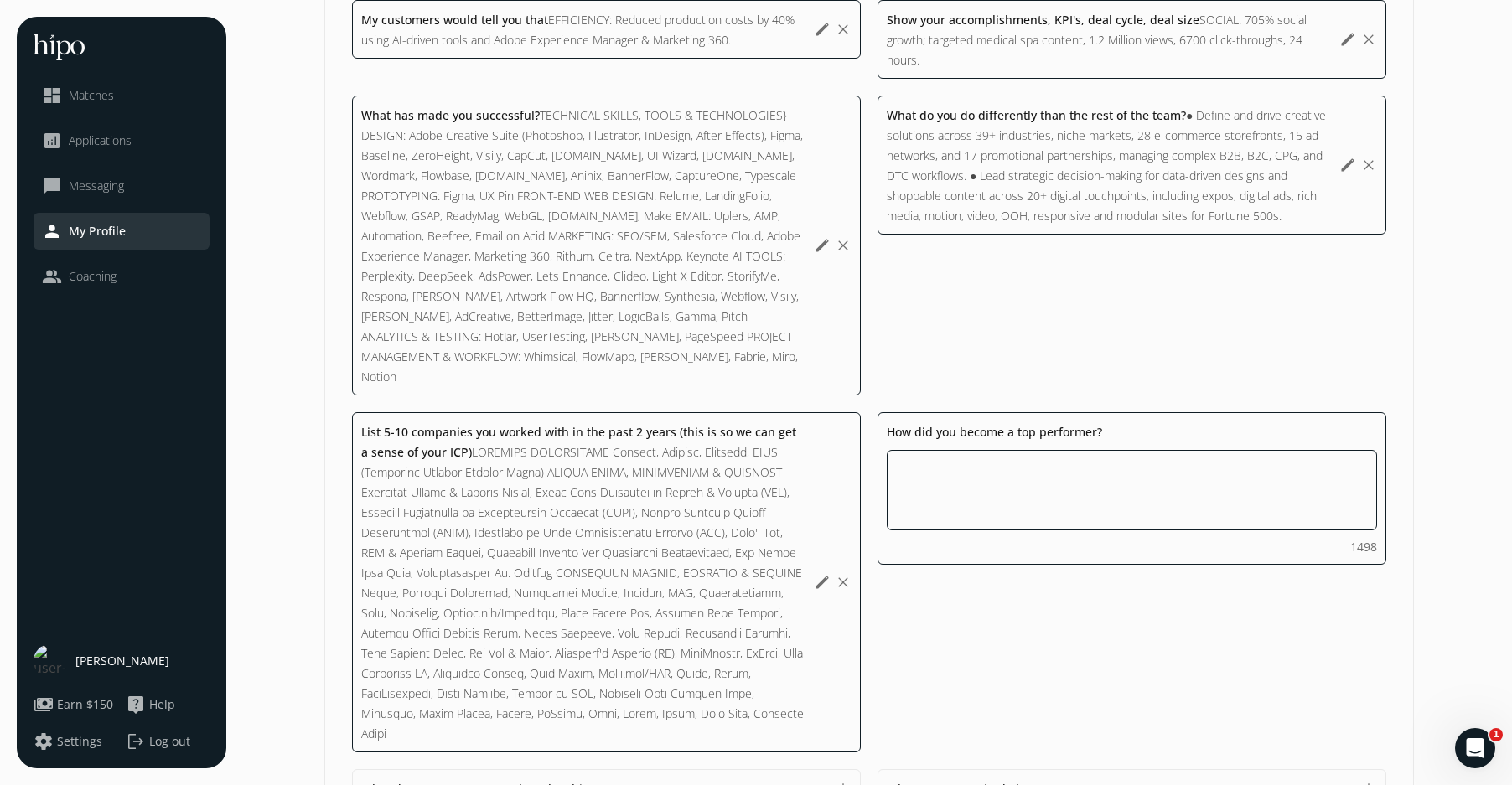
paste textarea "ACHIEVEMENTS 35% avg. revenue increases; post e-commerce updates. 20% bounce ra…"
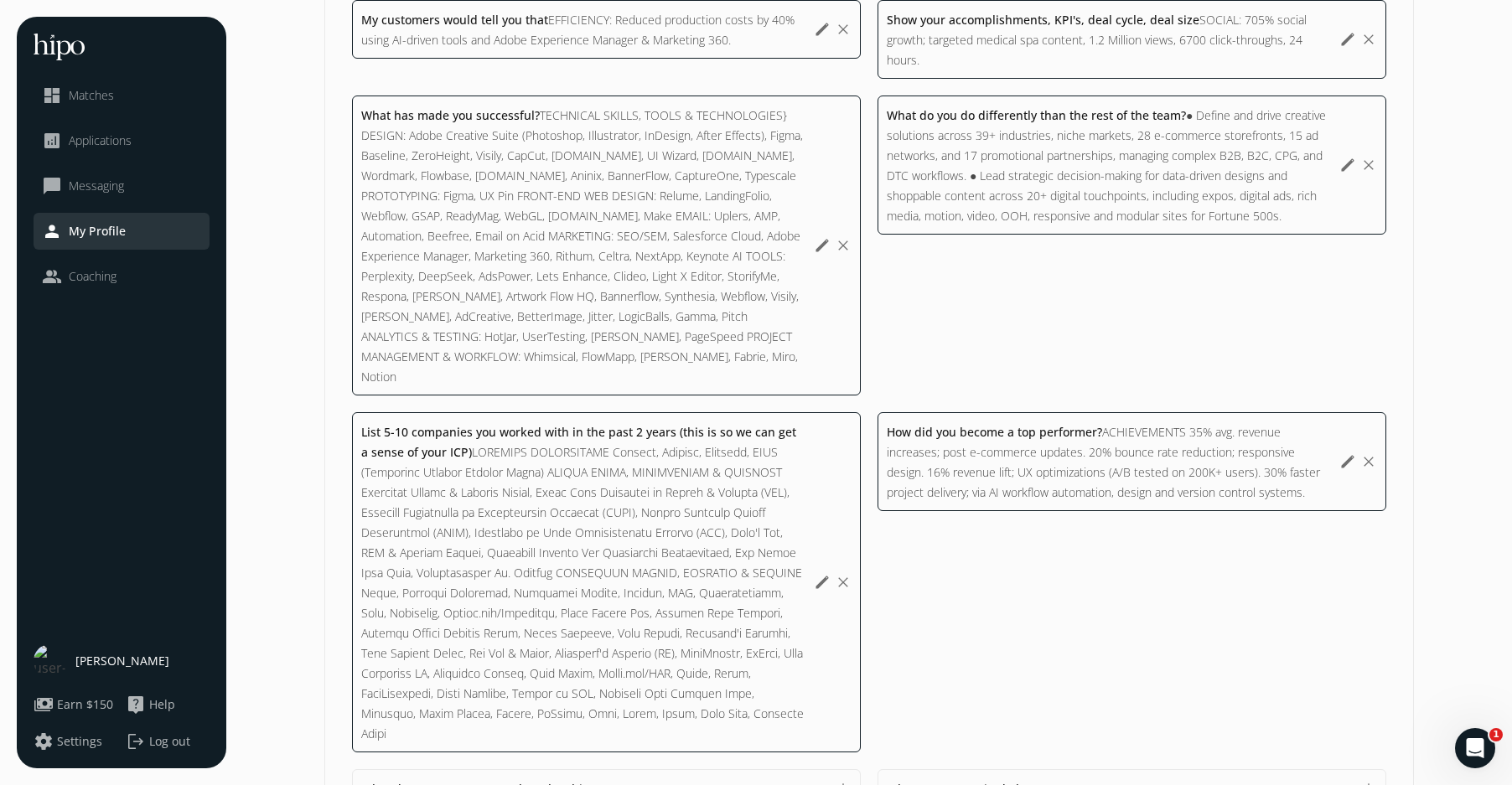
click at [1276, 453] on button "edit" at bounding box center [1348, 461] width 17 height 17
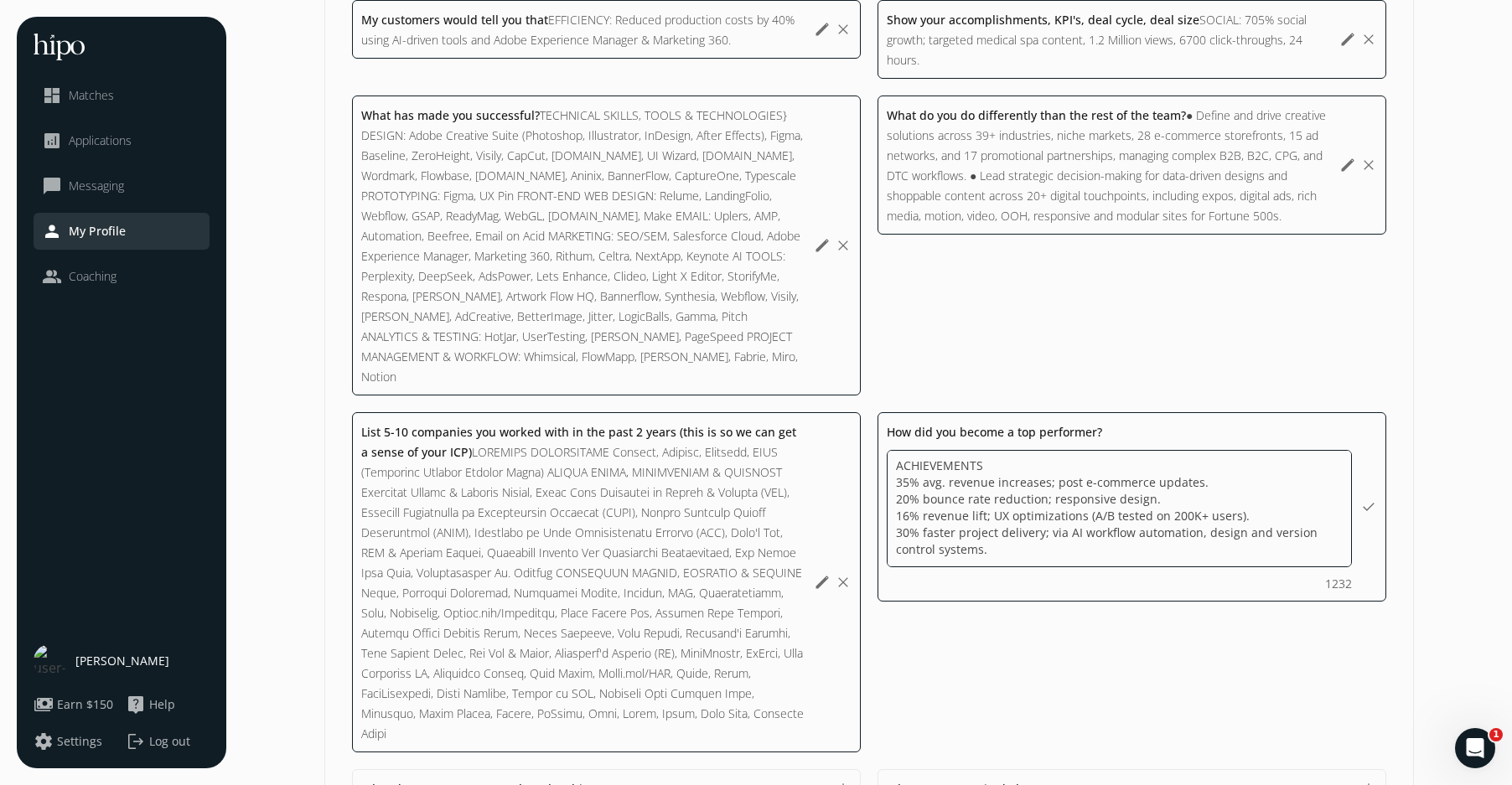
scroll to position [0, 0]
drag, startPoint x: 998, startPoint y: 442, endPoint x: 847, endPoint y: 436, distance: 151.1
click at [847, 436] on div "My greatest accomplishment to date AWARD-WINNING WORK: Led Times Square OOH dis…" at bounding box center [869, 167] width 1035 height 1511
paste textarea "● Direct brand execution for digital ads, direct mail, content block emails, pr…"
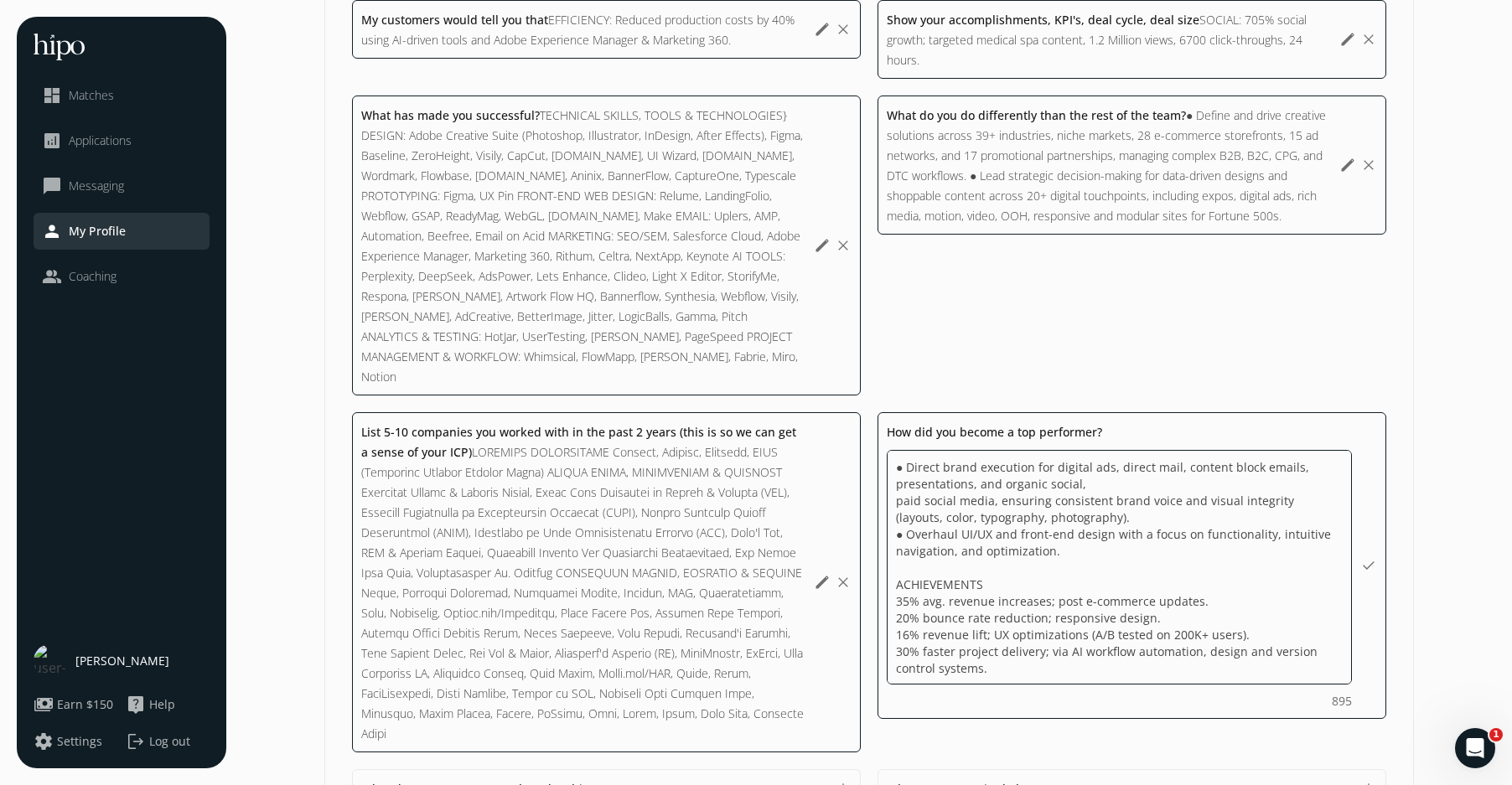
click at [0, 0] on textarea "● Direct brand execution for digital ads, direct mail, content block emails, pr…" at bounding box center [0, 0] width 0 height 0
click at [0, 0] on textarea "● Directiung brand execution for digital ads, direct mail, content block emails…" at bounding box center [0, 0] width 0 height 0
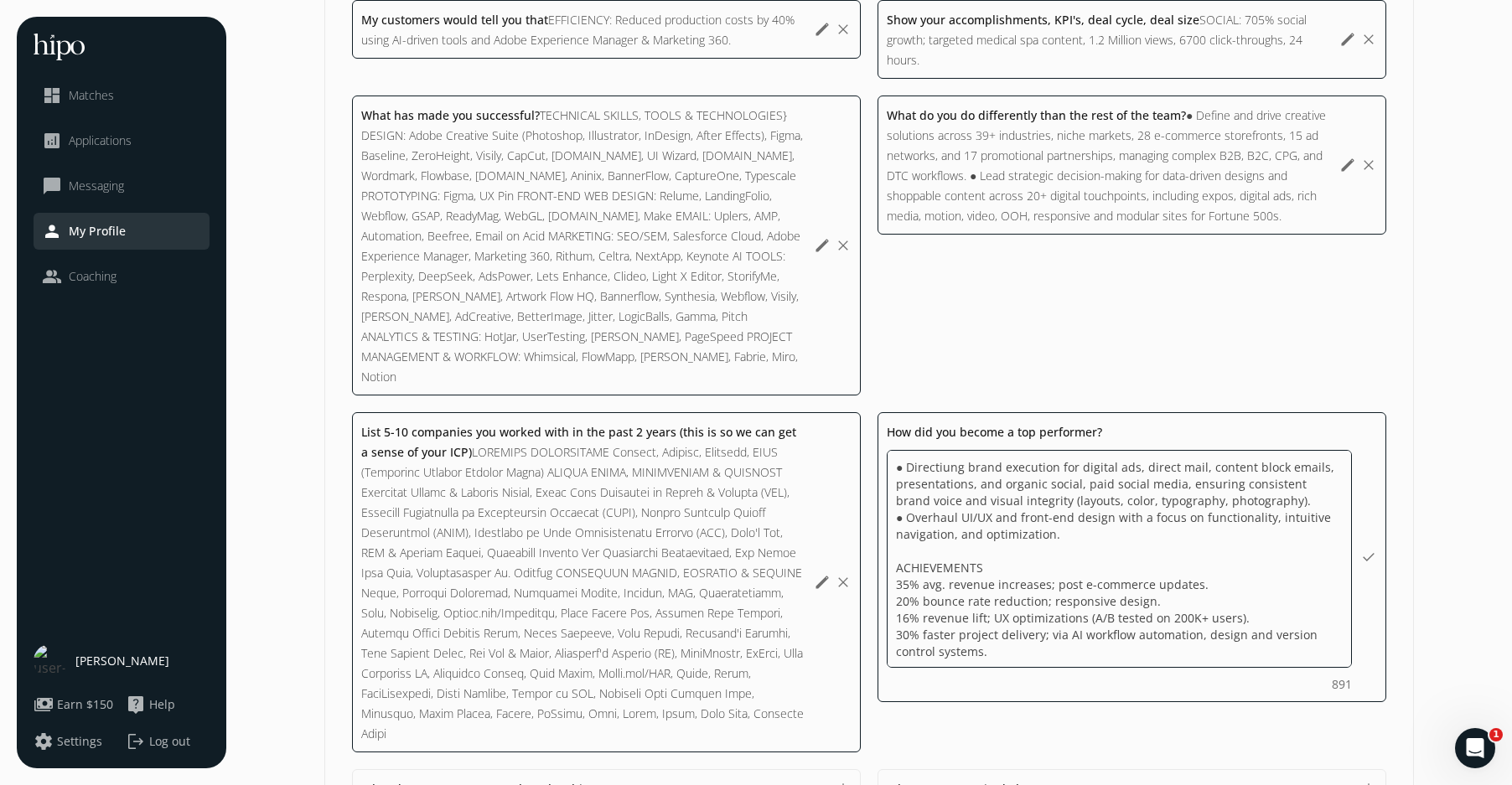
click at [0, 0] on textarea "● Directiung brand execution for digital ads, direct mail, content block emails…" at bounding box center [0, 0] width 0 height 0
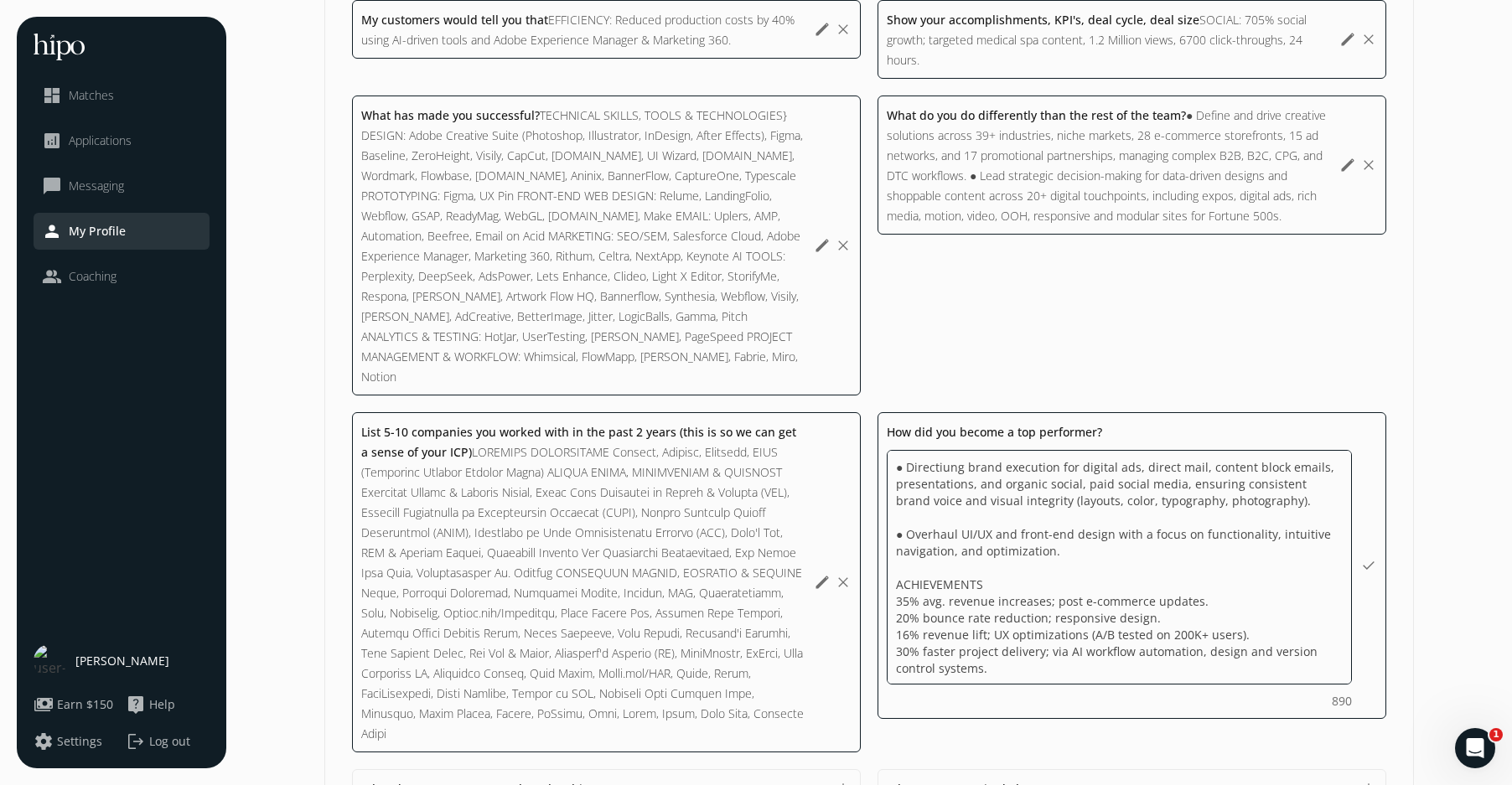
drag, startPoint x: 962, startPoint y: 517, endPoint x: 1034, endPoint y: 565, distance: 86.5
click at [0, 0] on textarea "● Directiung brand execution for digital ads, direct mail, content block emails…" at bounding box center [0, 0] width 0 height 0
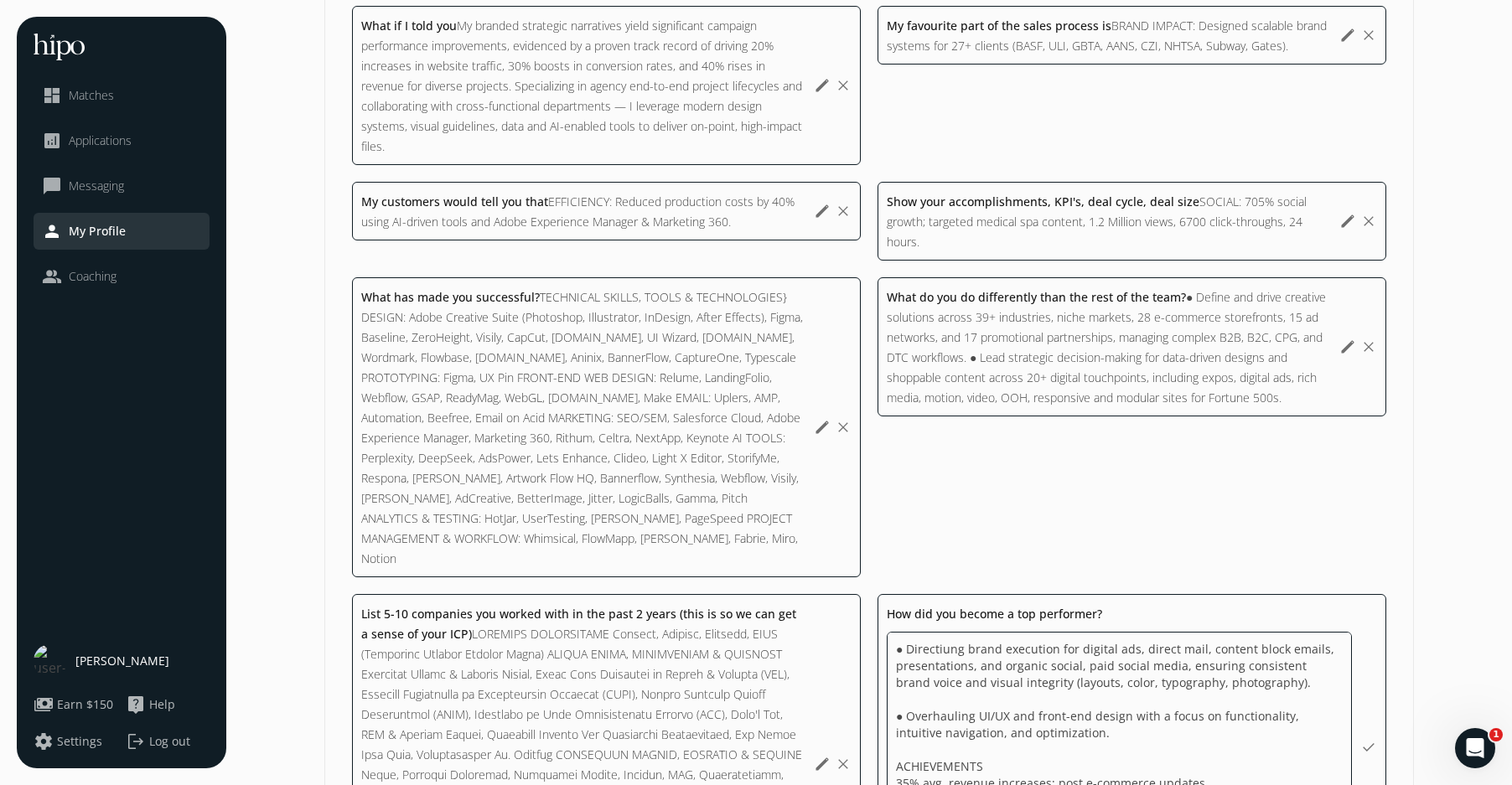
scroll to position [1154, 0]
drag, startPoint x: 951, startPoint y: 621, endPoint x: 989, endPoint y: 637, distance: 41.2
click at [0, 0] on textarea "● Directiung brand execution for digital ads, direct mail, content block emails…" at bounding box center [0, 0] width 0 height 0
type textarea "● Directing brand execution for digital ads, direct mail, content block emails,…"
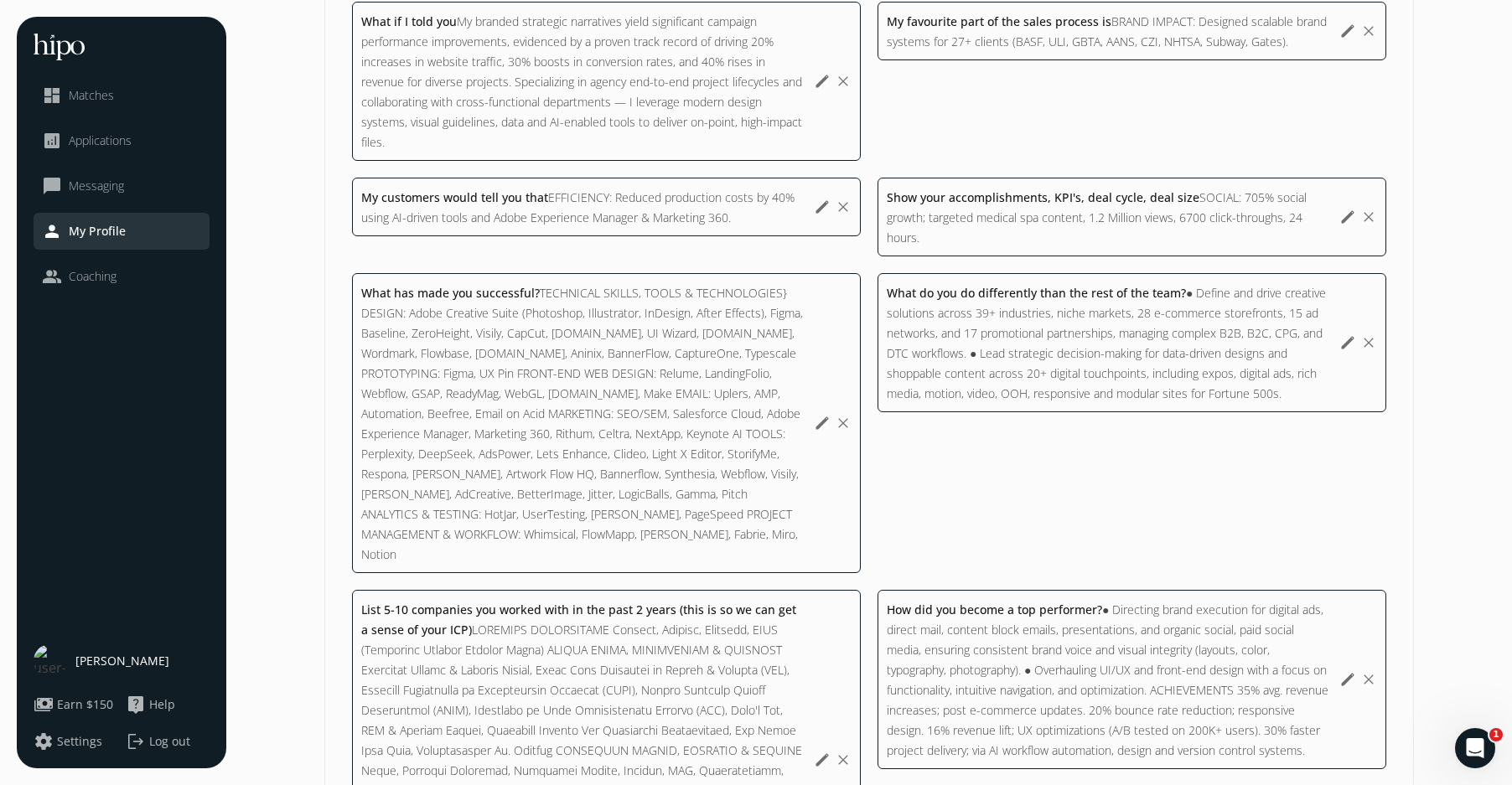
click at [861, 589] on div "What do you do differently than the rest of the team? ● Define and drive creati…" at bounding box center [607, 760] width 509 height 341
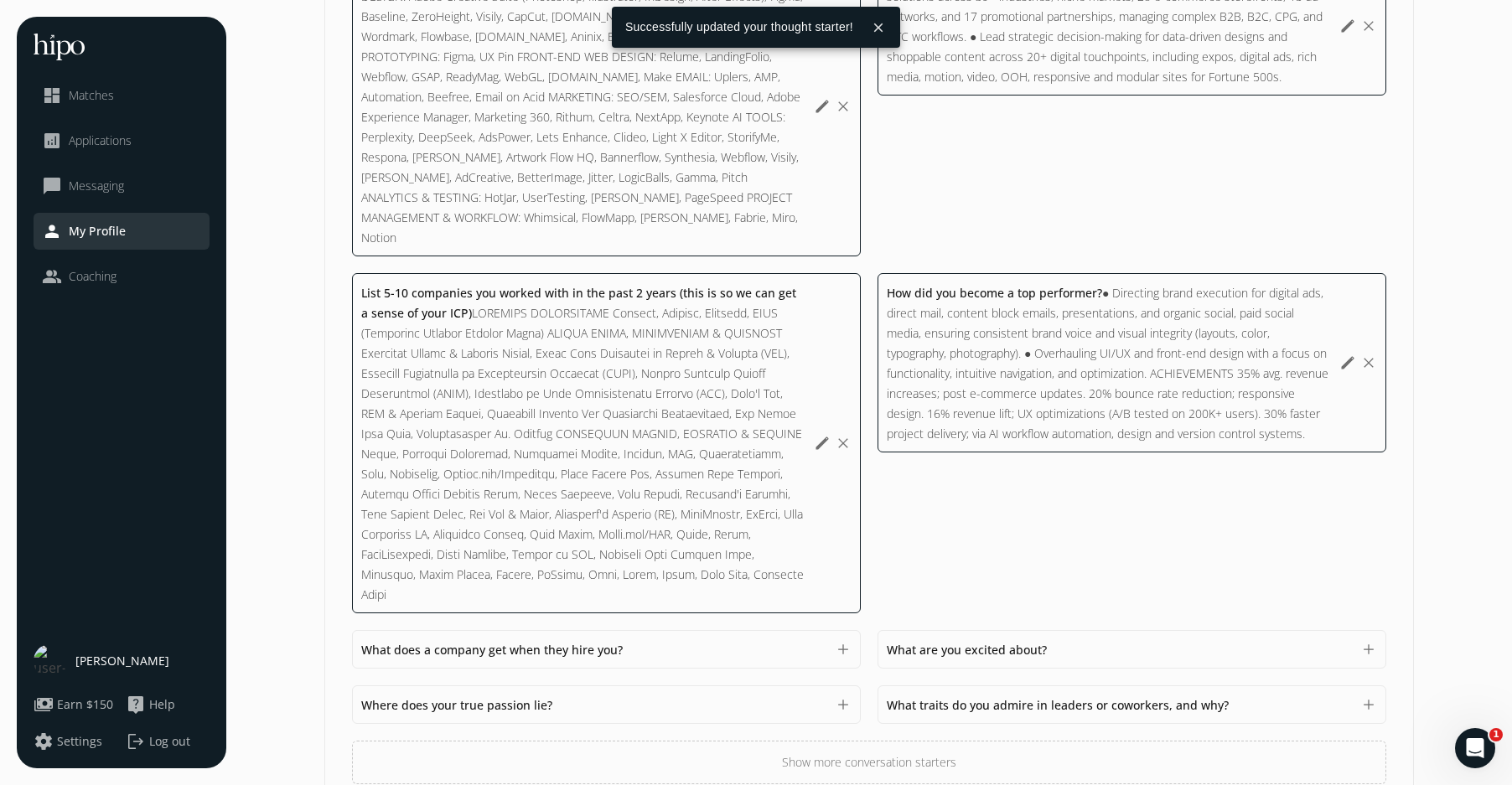
scroll to position [1518, 0]
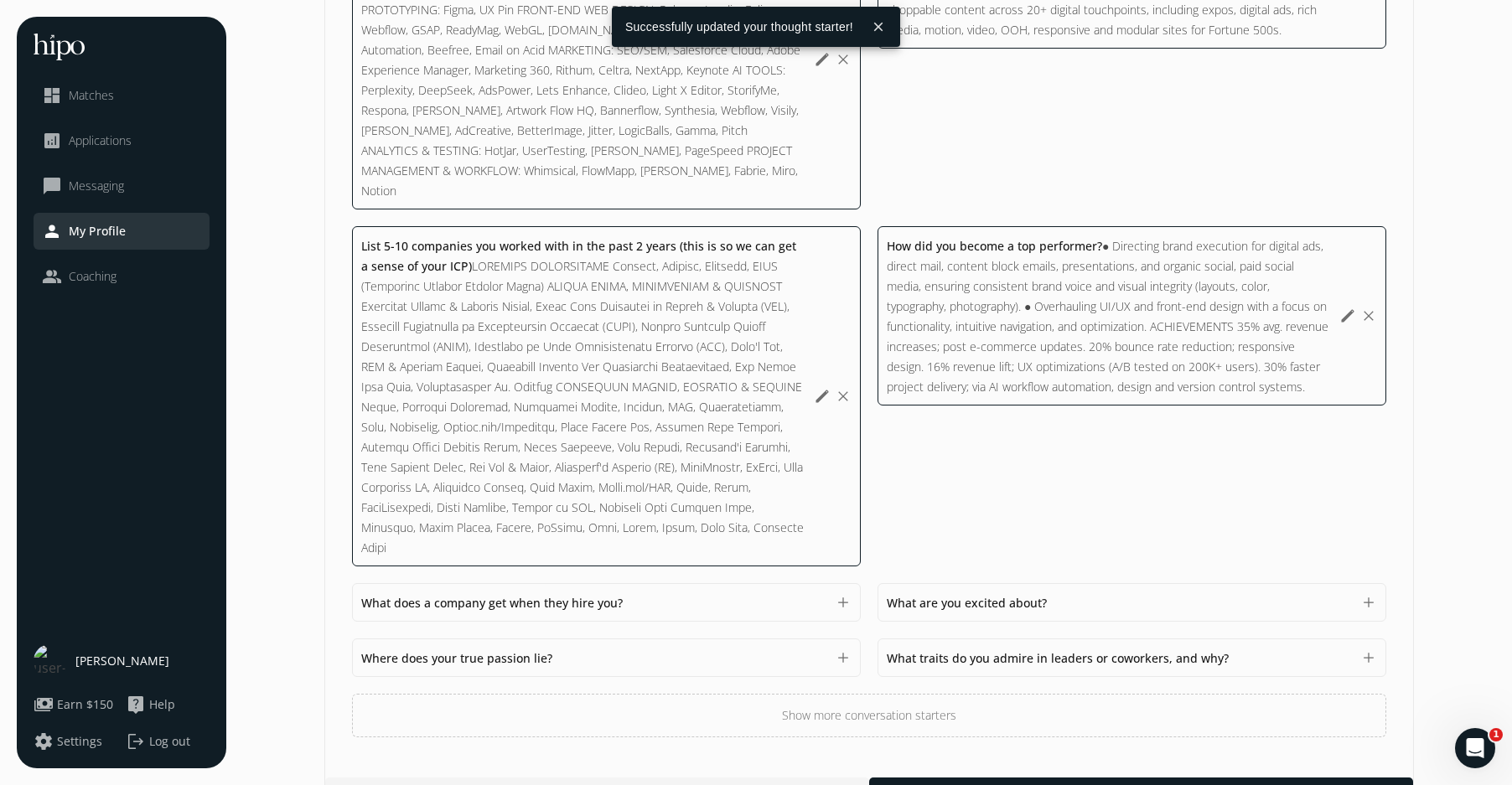
click at [719, 592] on div "What does a company get when they hire you? 1500" at bounding box center [594, 602] width 465 height 20
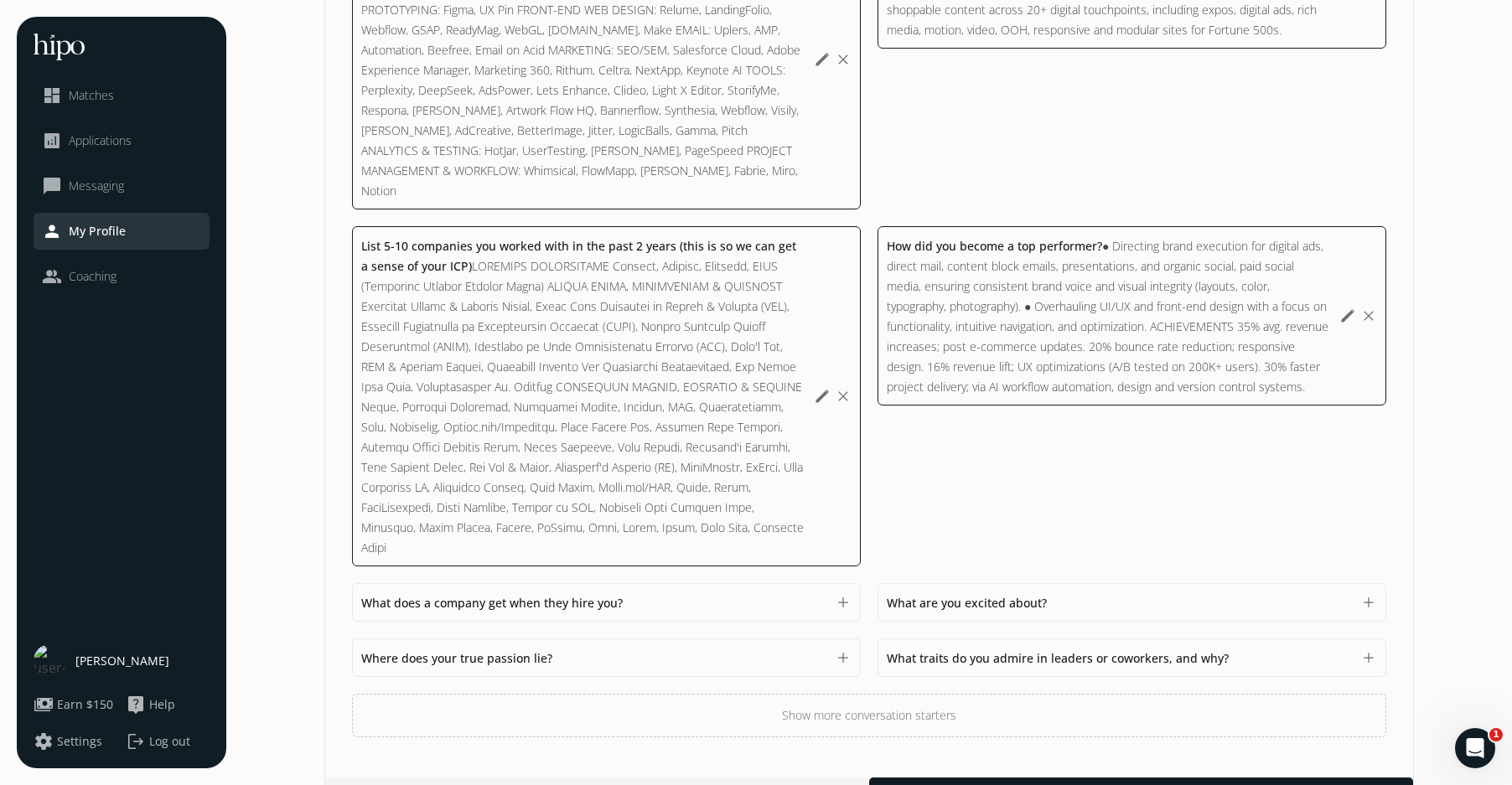
click at [1061, 592] on div "What are you excited about? 1500" at bounding box center [1119, 602] width 465 height 20
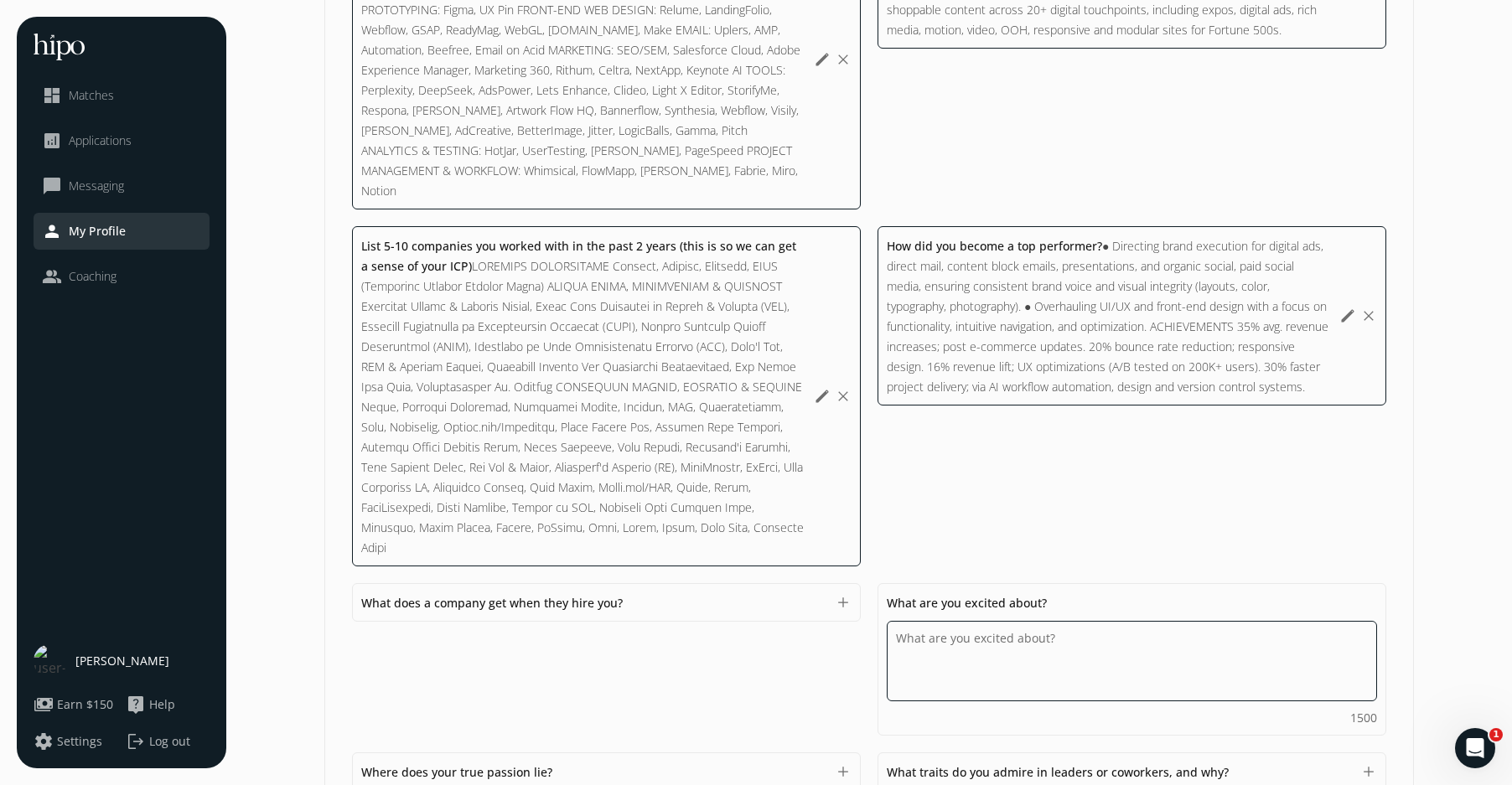
paste textarea "REVENUE GROWTH: Delivered 238% e-commerce conversion growth, 42% increase in av…"
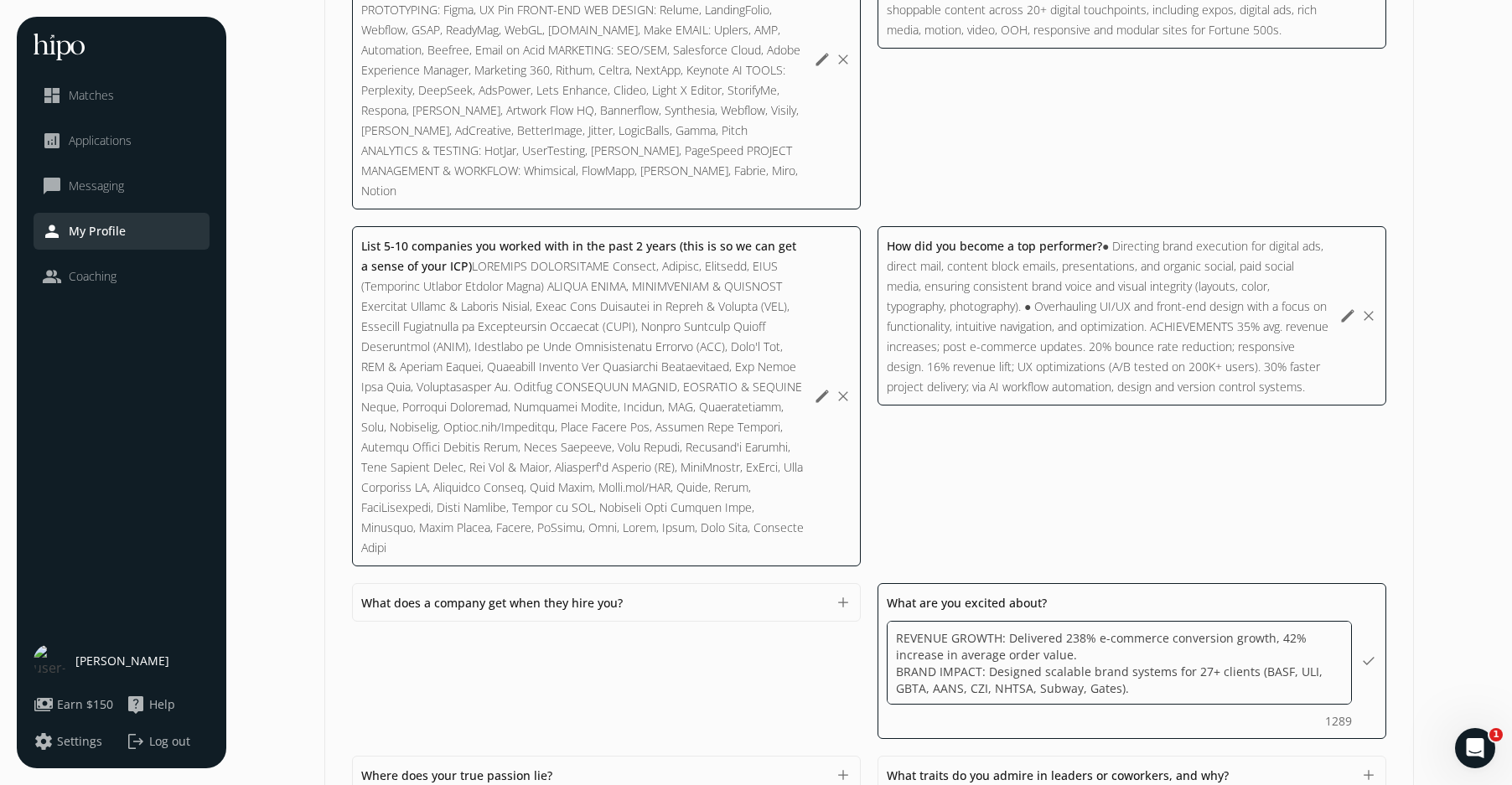
click at [0, 0] on textarea "REVENUE GROWTH: Delivered 238% e-commerce conversion growth, 42% increase in av…" at bounding box center [0, 0] width 0 height 0
type textarea "REVENUE GROWTH: Delivered 238% e-commerce conversion growth, 42% increase in av…"
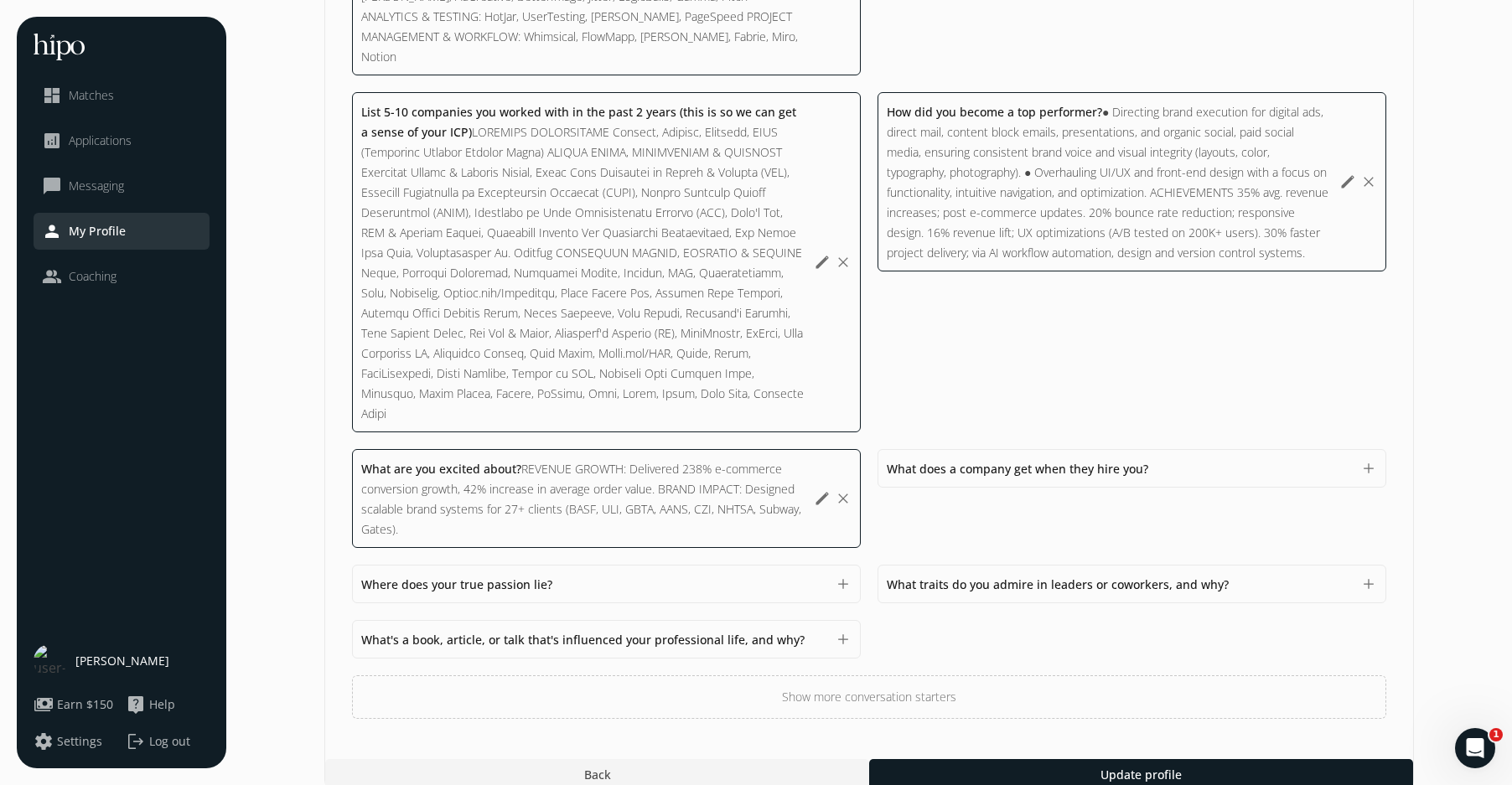
scroll to position [1633, 0]
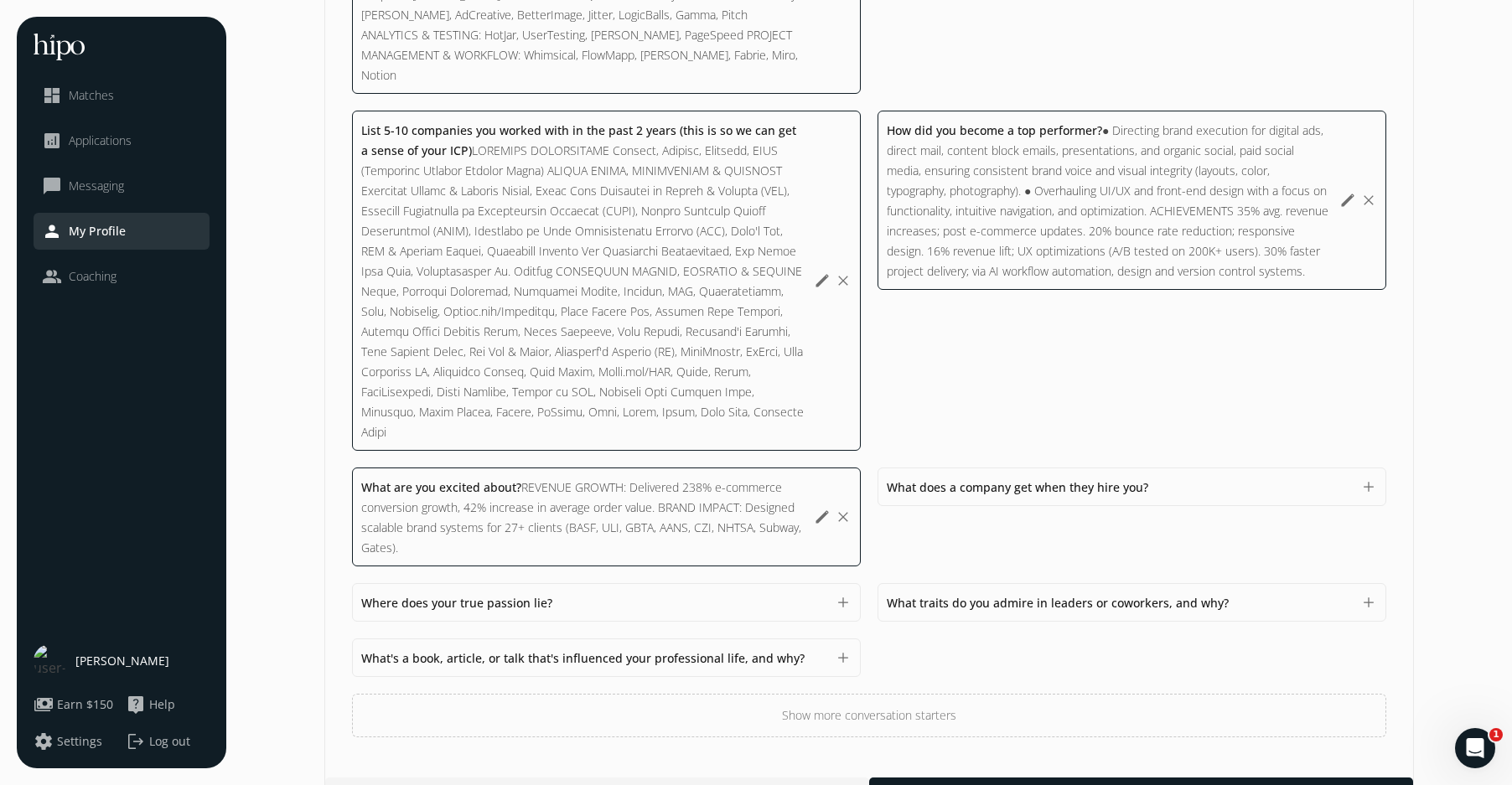
drag, startPoint x: 494, startPoint y: 494, endPoint x: 560, endPoint y: 463, distance: 72.9
click at [878, 492] on div "What are you excited about? REVENUE GROWTH: Delivered 238% e-commerce conversio…" at bounding box center [1133, 517] width 509 height 99
click at [837, 594] on button "add" at bounding box center [844, 603] width 17 height 17
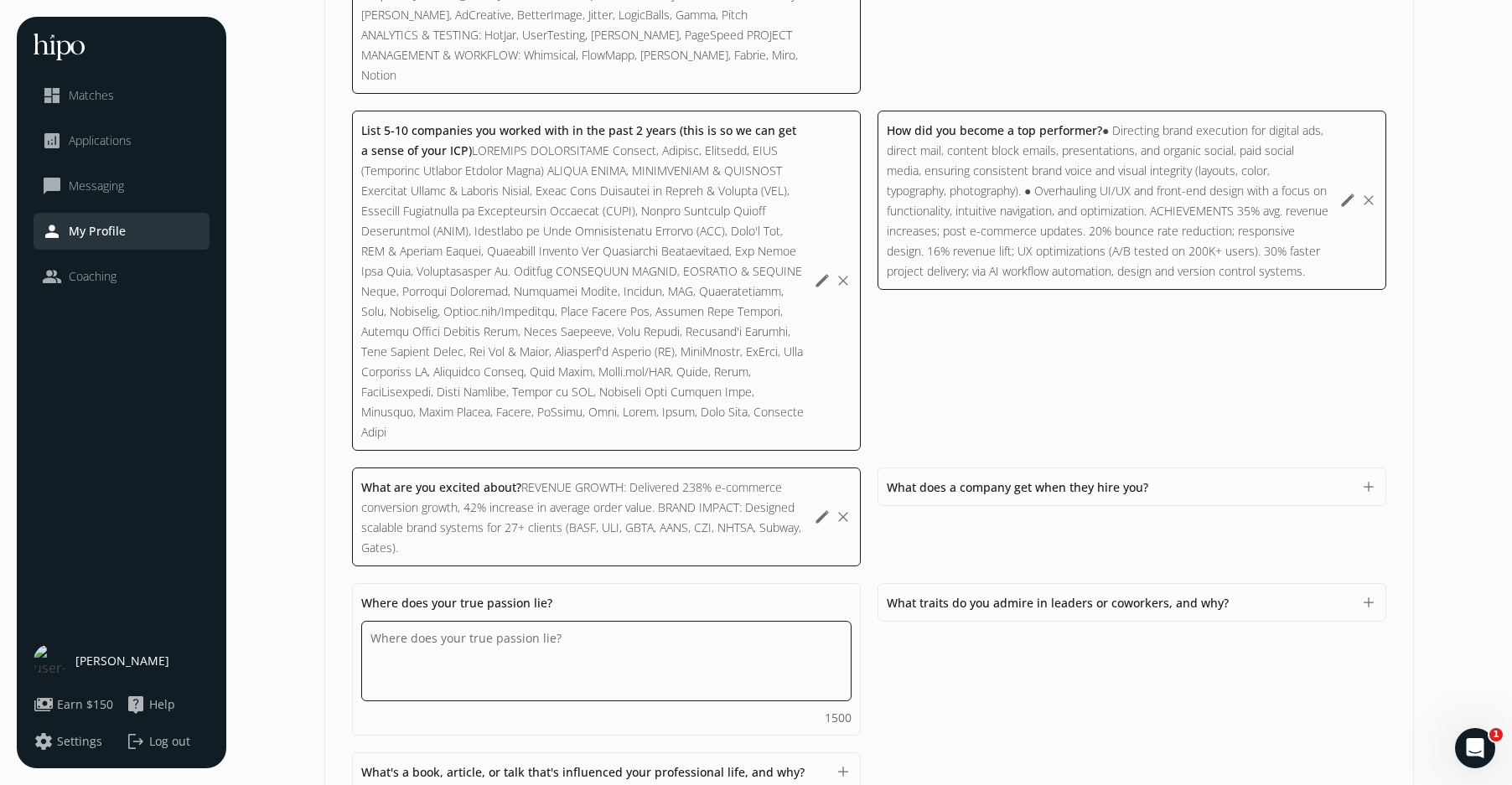
paste textarea "● Provided production support for account teams, producing high-performing bann…"
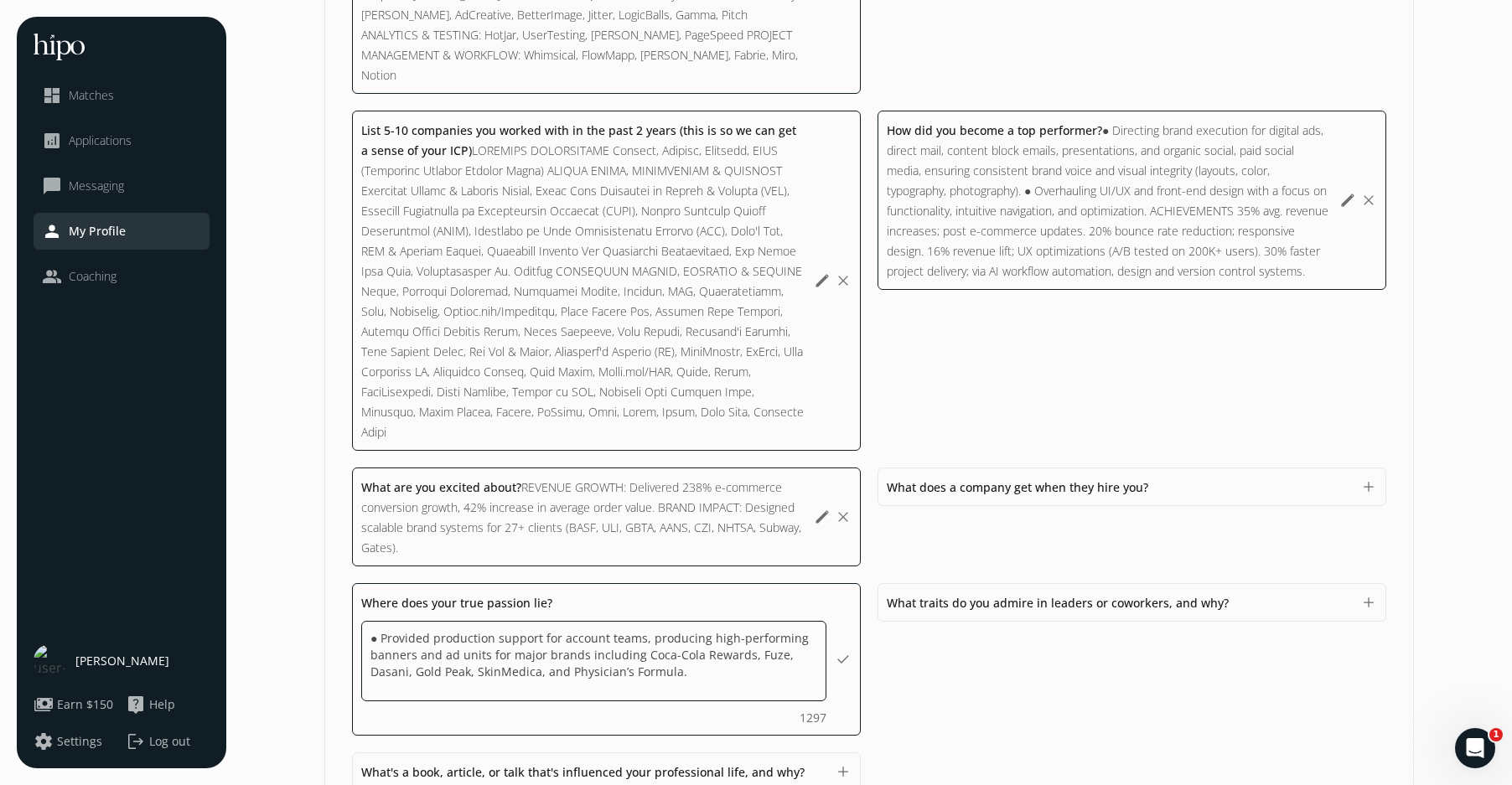
drag, startPoint x: 373, startPoint y: 602, endPoint x: 385, endPoint y: 603, distance: 12.0
click at [0, 0] on textarea "● Provided production support for account teams, producing high-performing bann…" at bounding box center [0, 0] width 0 height 0
type textarea "● Providing production support for account teams, producing high-performing ban…"
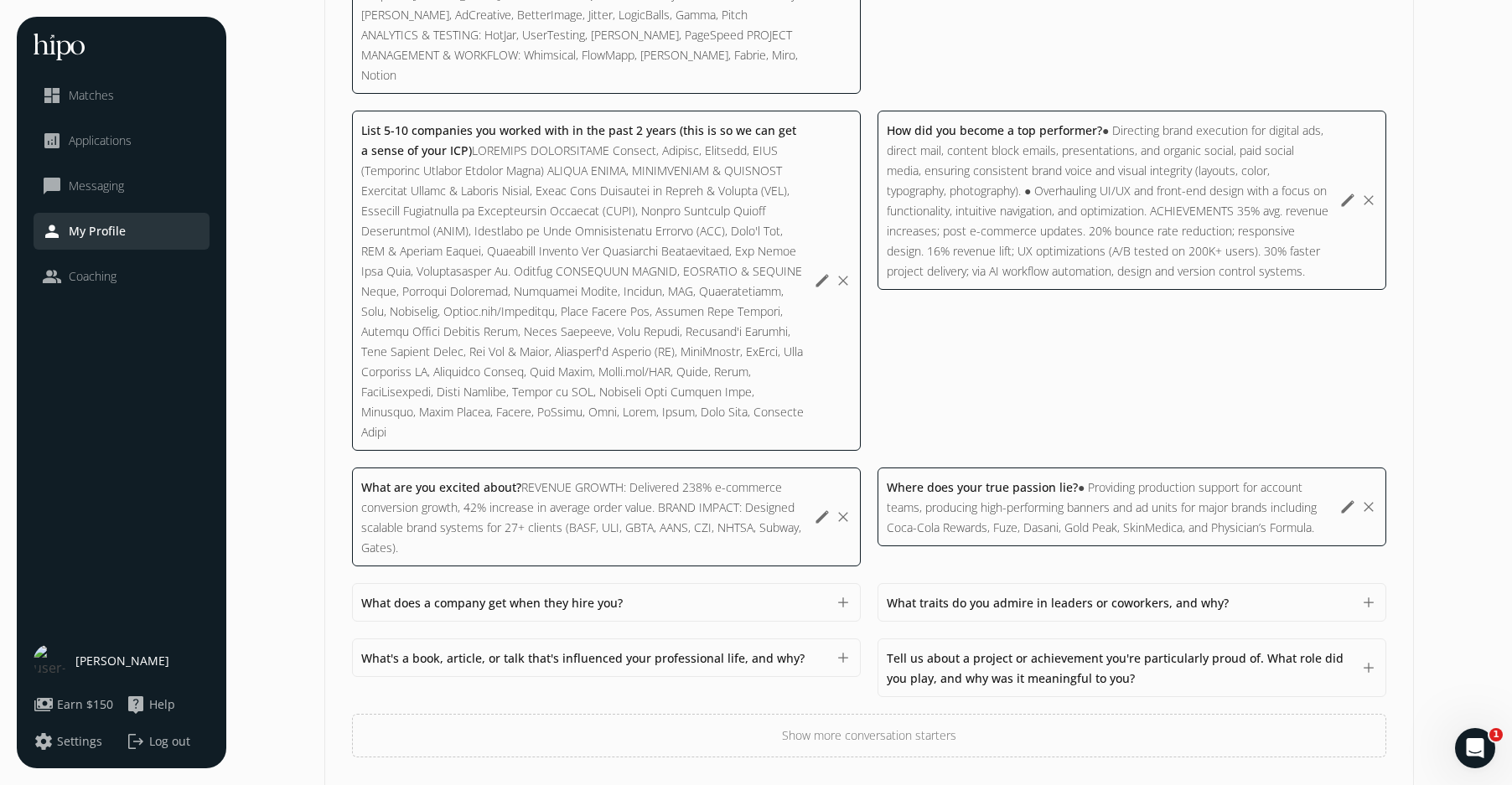
click at [1194, 477] on div "Where does your true passion lie? ● Providing production support for account te…" at bounding box center [1108, 507] width 445 height 60
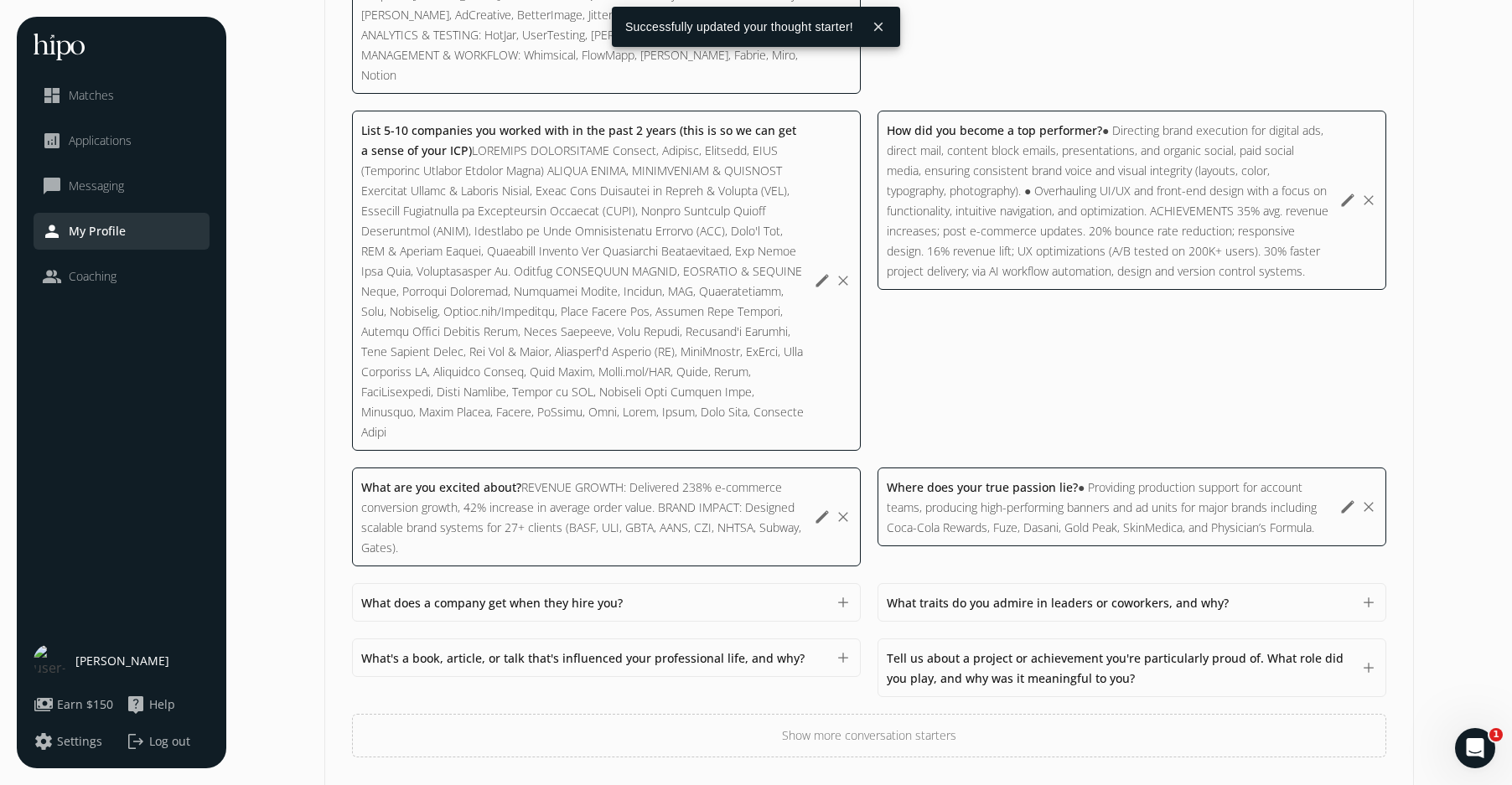
click at [992, 595] on span "What traits do you admire in leaders or coworkers, and why?" at bounding box center [1057, 603] width 342 height 16
click at [1054, 595] on span "What traits do you admire in leaders or coworkers, and why?" at bounding box center [1057, 603] width 342 height 16
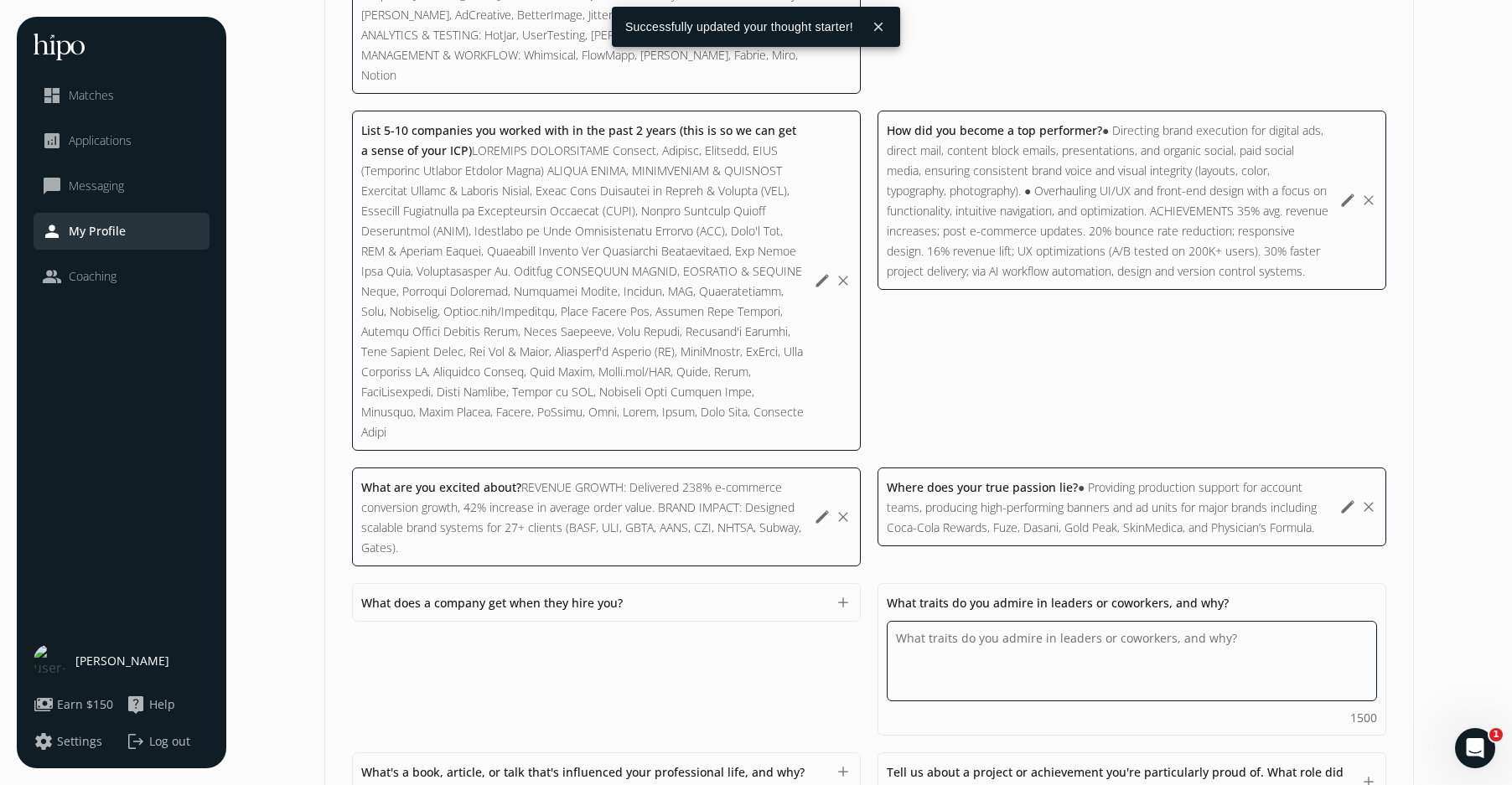
paste textarea "ACHIEVEMENTS 35% avg. revenue increases; post e-commerce updates. 20% bounce ra…"
type textarea "ACHIEVEMENTS 35% avg. revenue increases; post e-commerce updates. 20% bounce ra…"
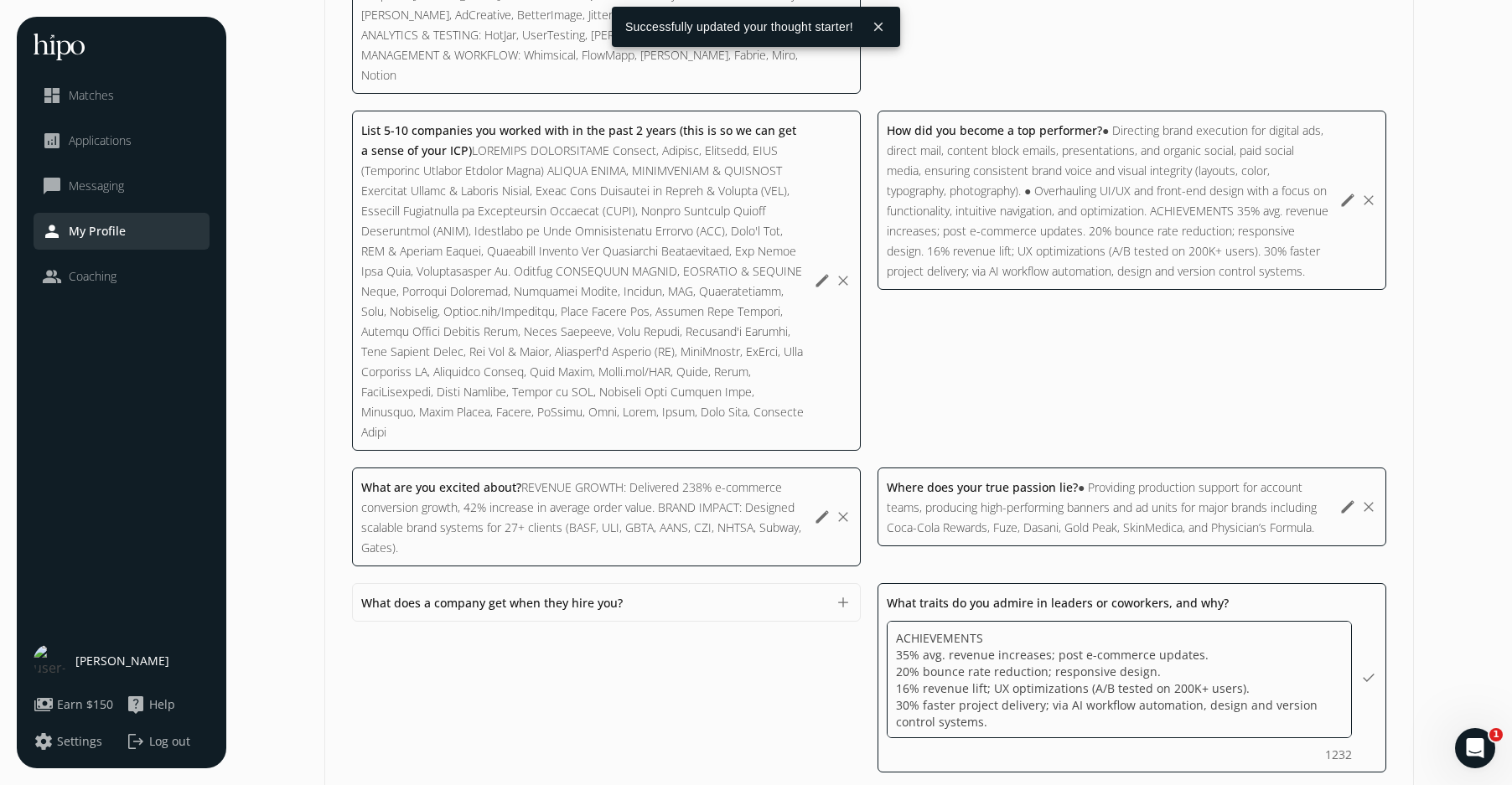
scroll to position [2, 0]
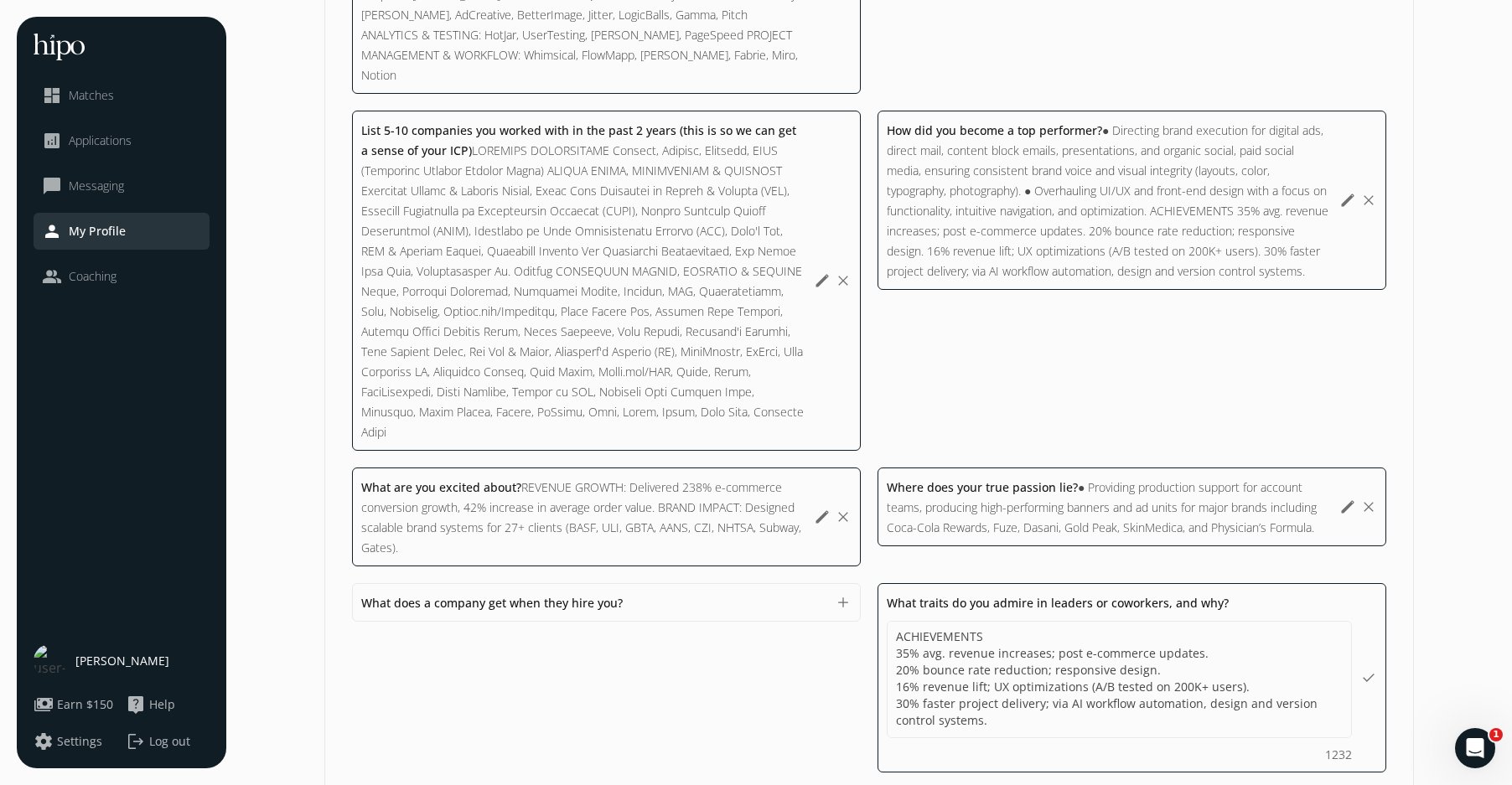
type textarea "ACHIEVEMENTS 35% avg. revenue increases; post e-commerce updates. 20% bounce ra…"
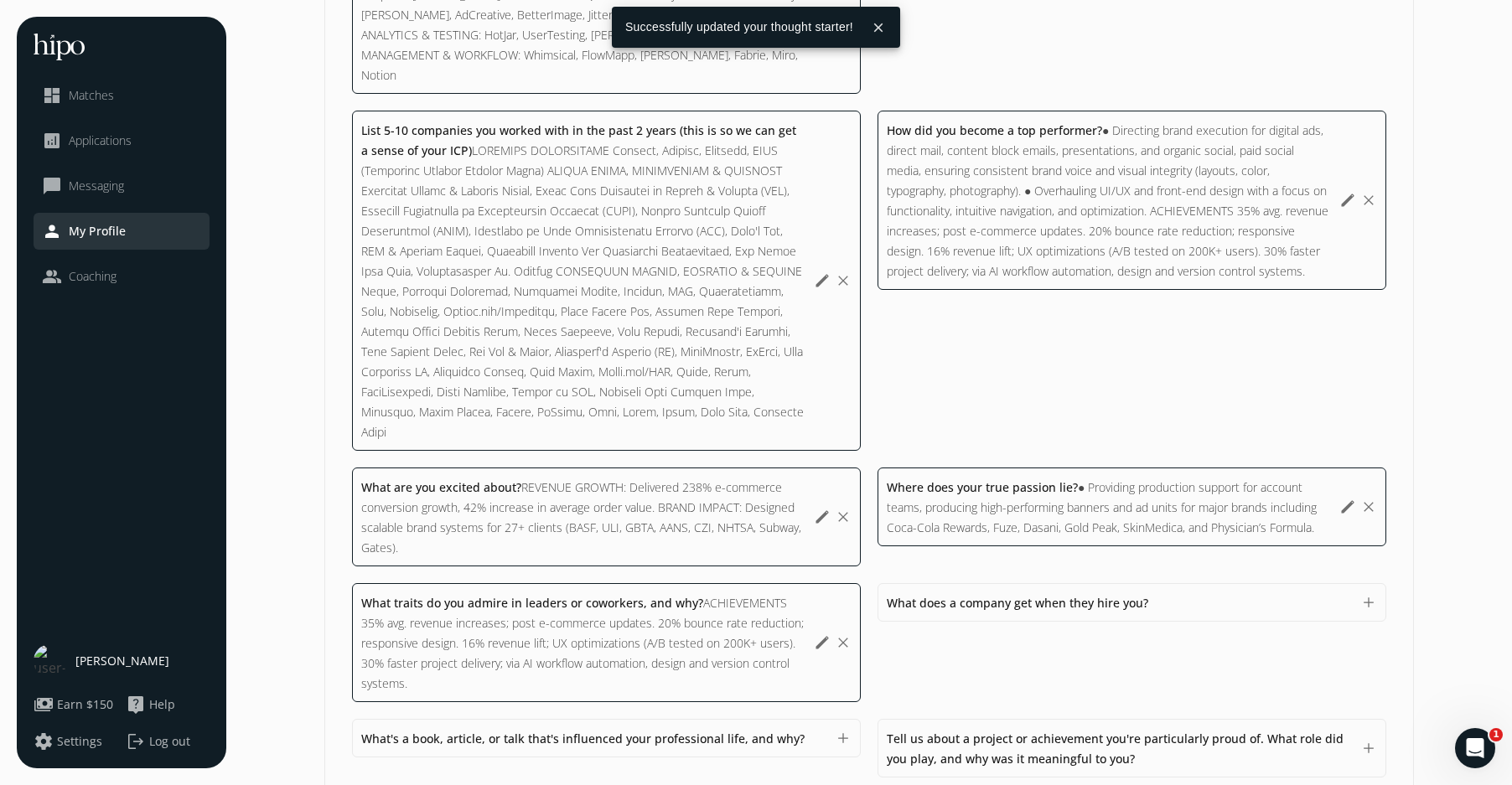
click at [570, 595] on span "What traits do you admire in leaders or coworkers, and why?" at bounding box center [532, 603] width 342 height 16
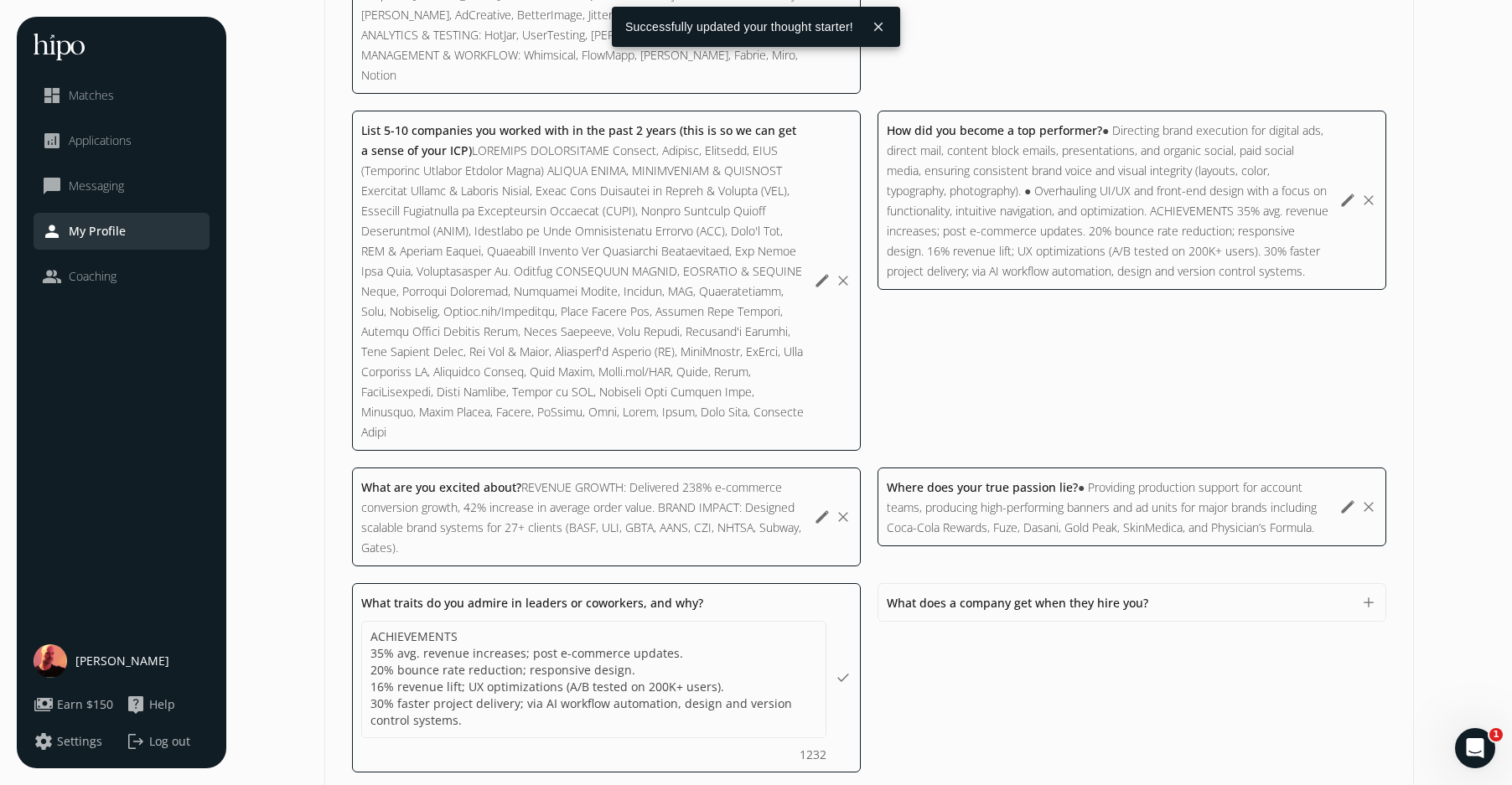
click at [971, 595] on span "What does a company get when they hire you?" at bounding box center [1017, 603] width 261 height 16
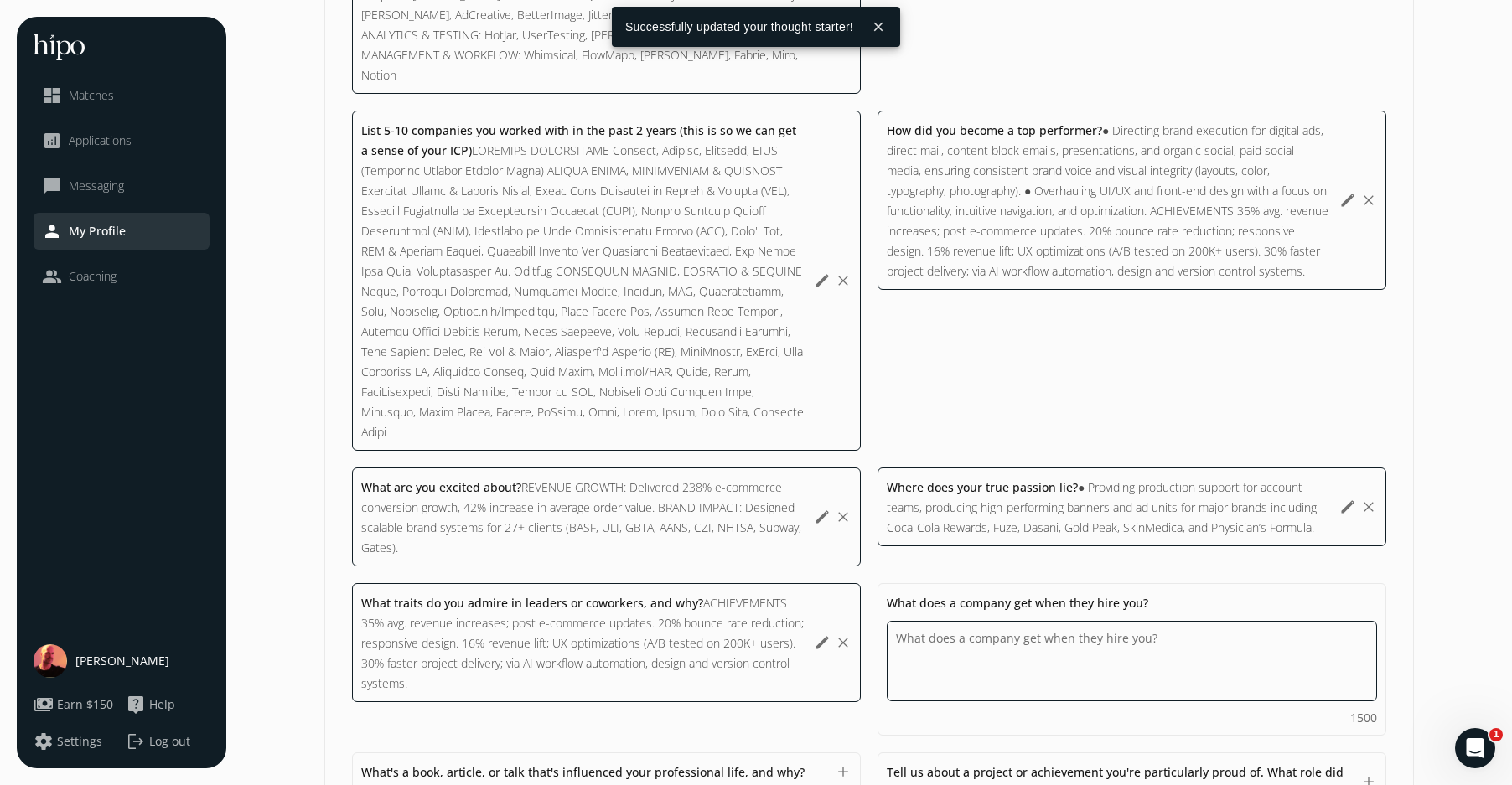
scroll to position [0, 0]
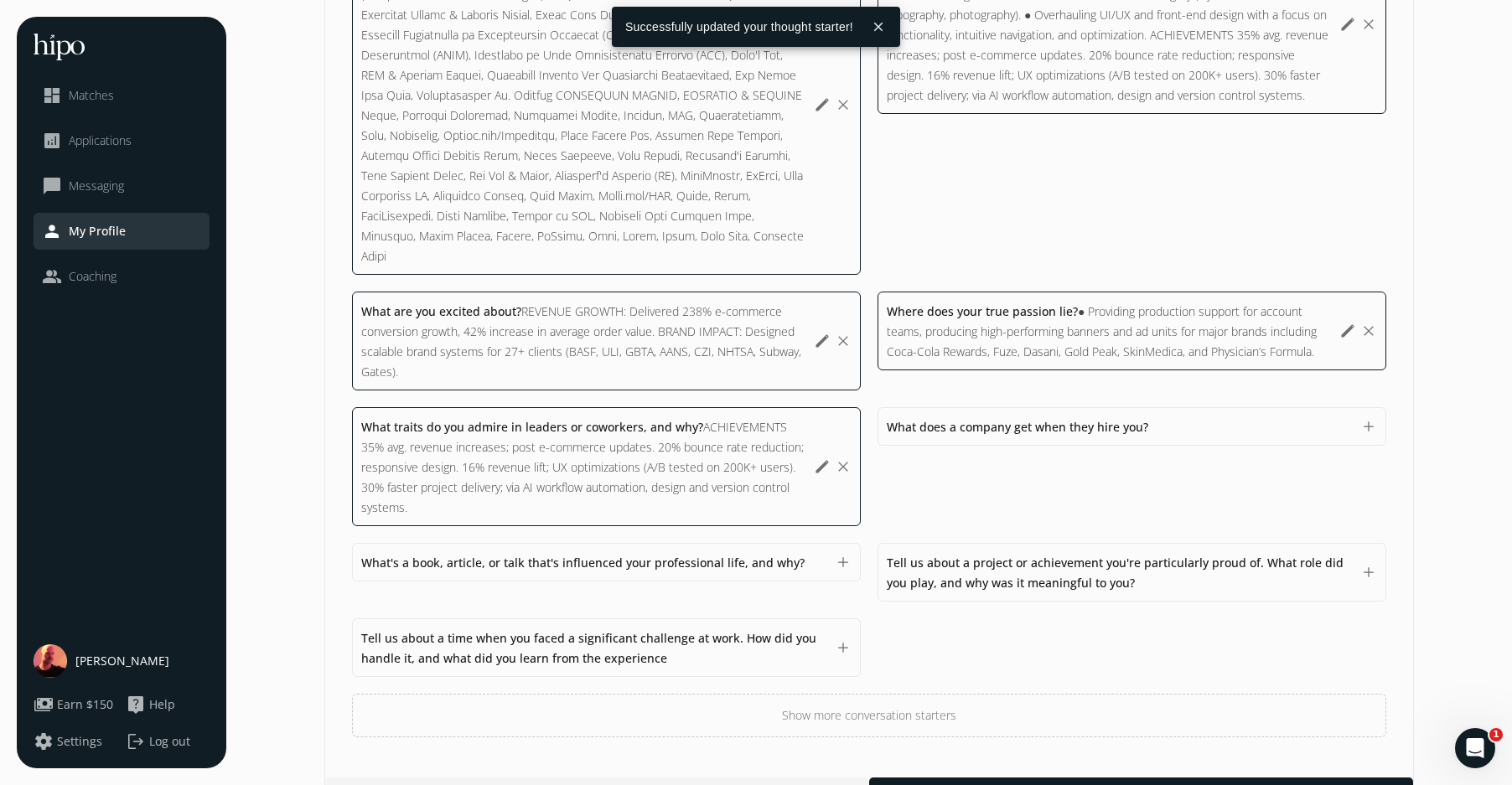
scroll to position [1801, 0]
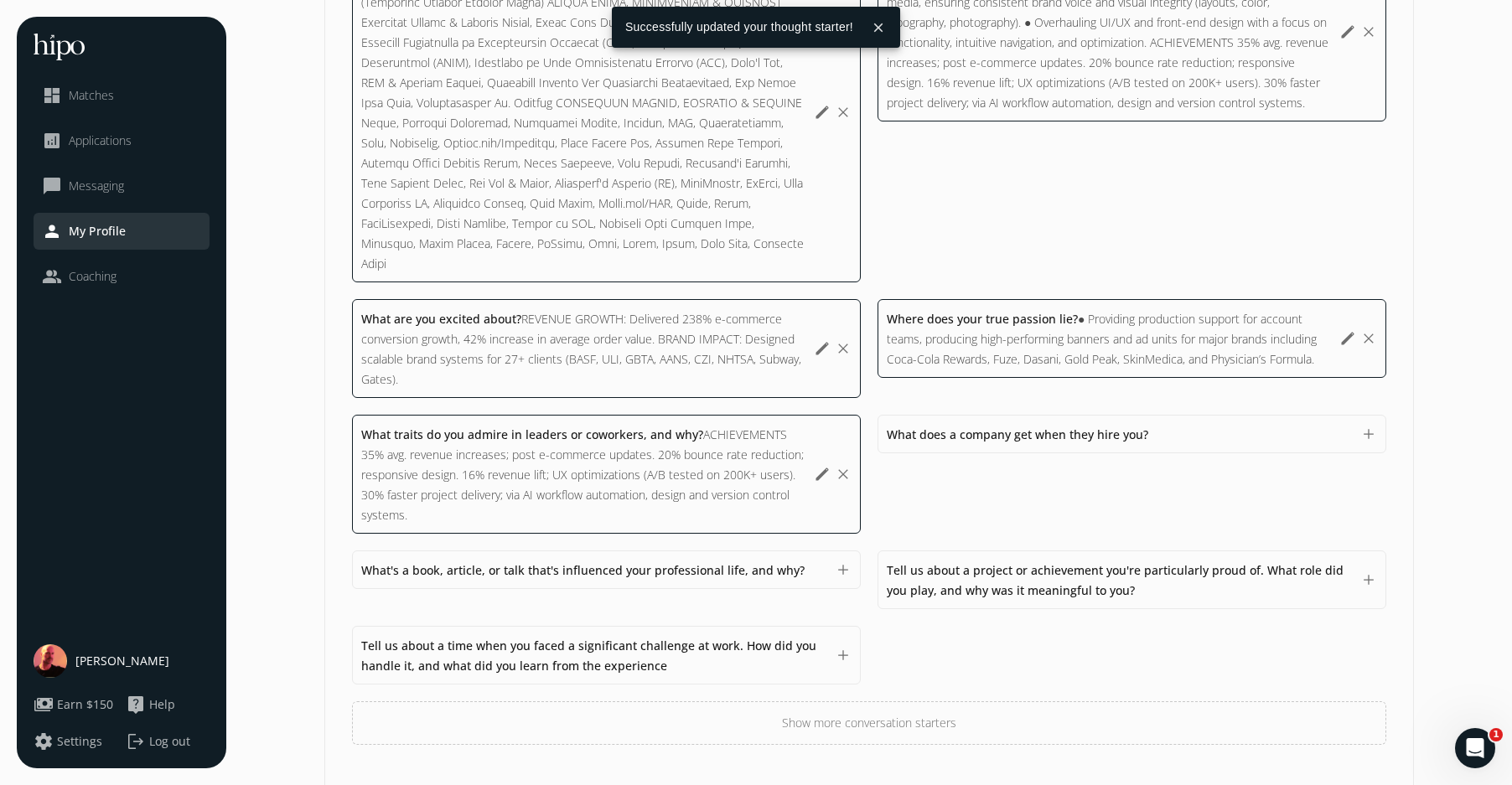
click at [1085, 785] on div at bounding box center [1141, 800] width 544 height 30
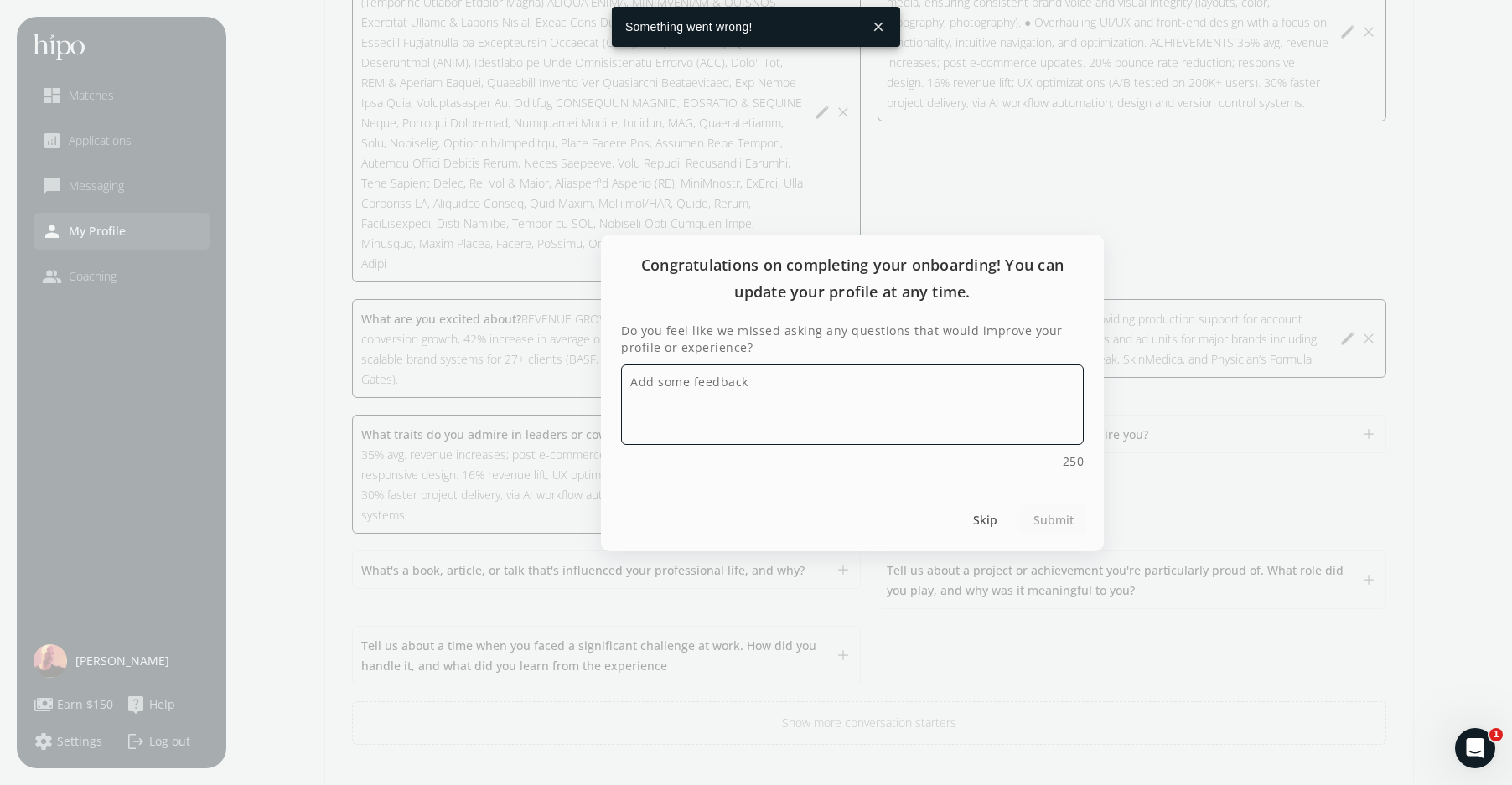
click at [765, 385] on textarea "Do you feel like we missed asking any questions that would improve your profile…" at bounding box center [853, 405] width 462 height 80
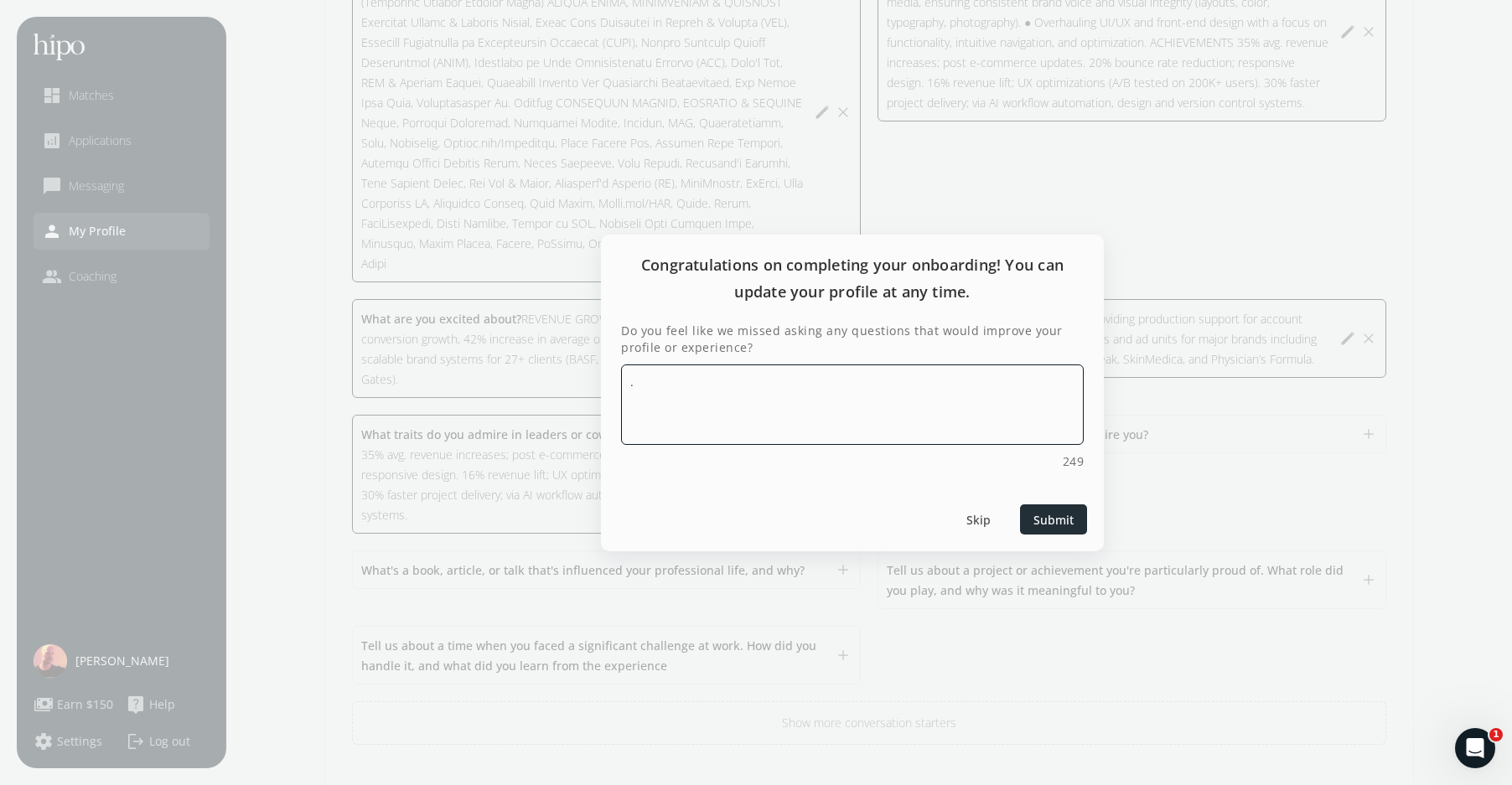
type textarea "."
click at [1059, 525] on span "Submit" at bounding box center [1053, 518] width 40 height 18
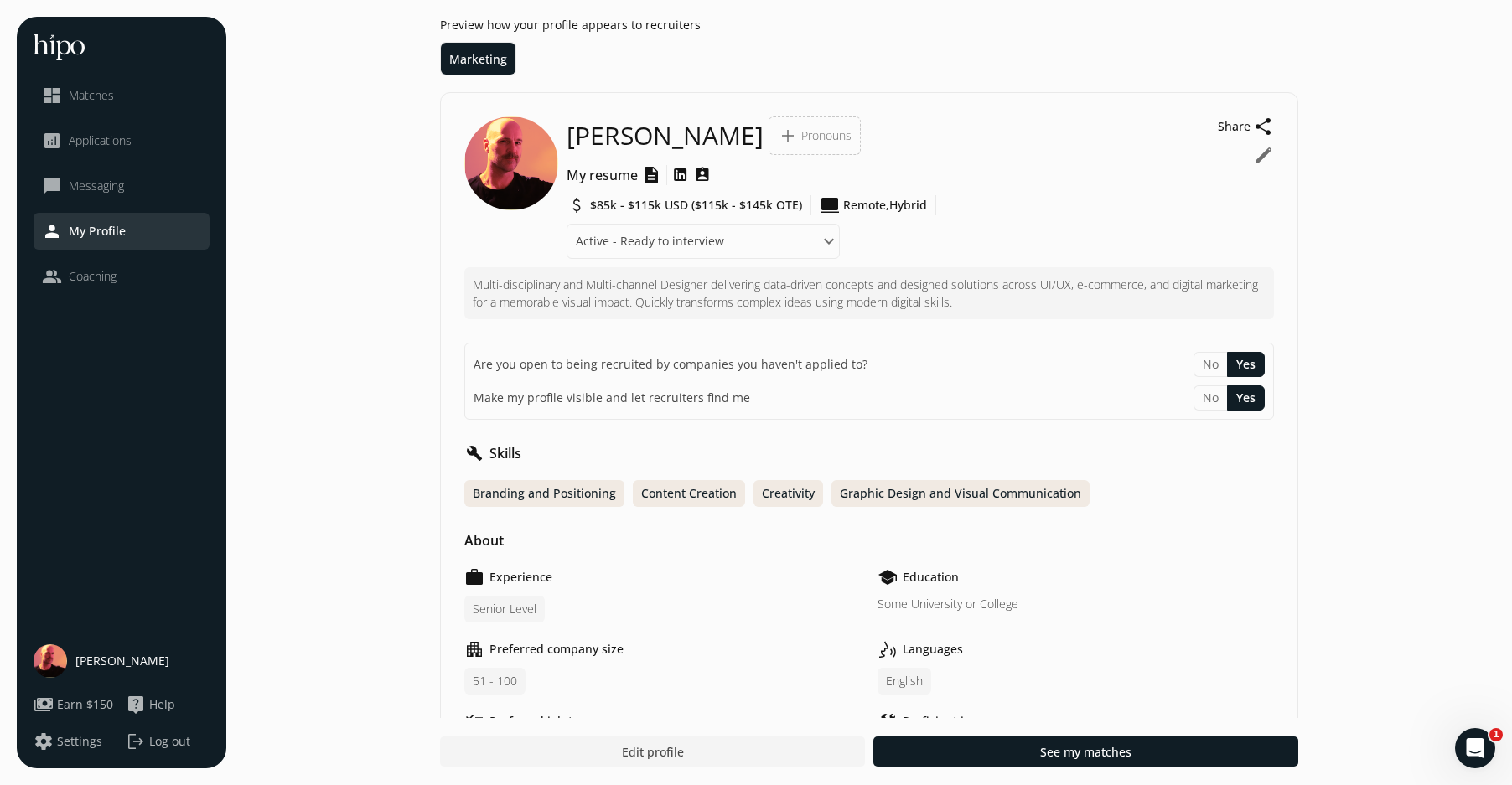
scroll to position [6, 0]
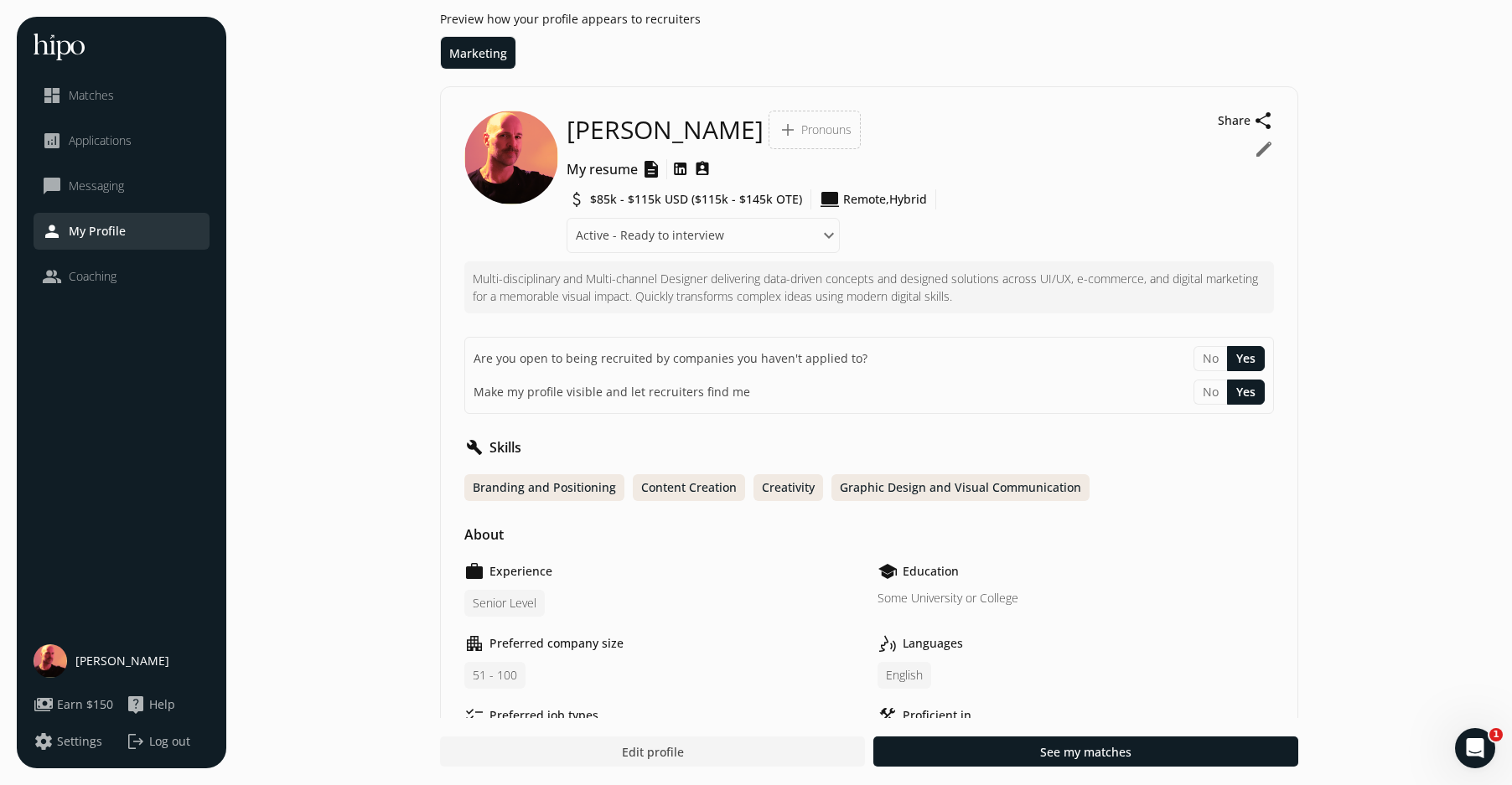
click at [1262, 118] on span "share" at bounding box center [1264, 120] width 20 height 20
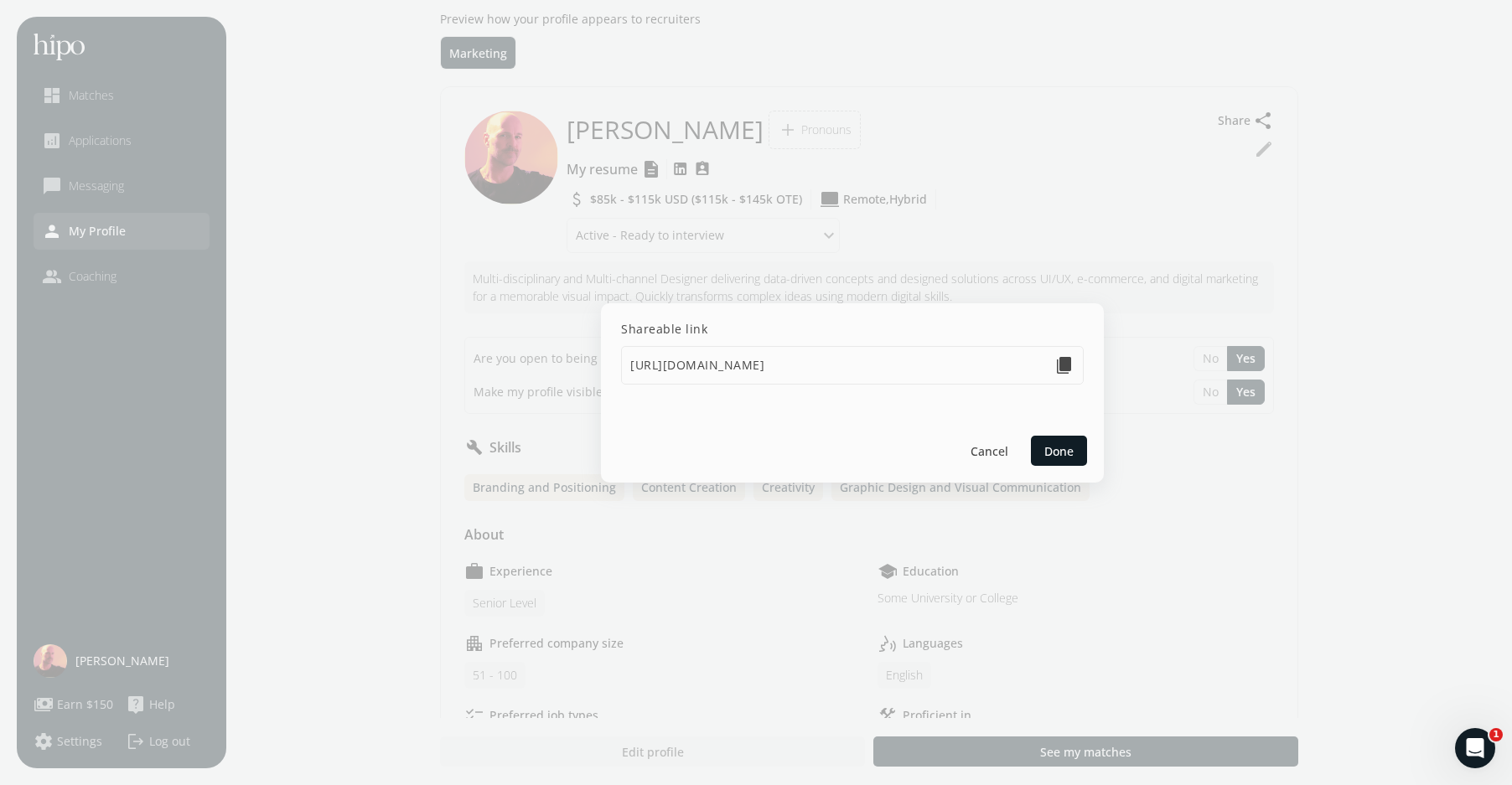
click at [1064, 361] on button "content_copy" at bounding box center [1064, 365] width 20 height 20
drag, startPoint x: 1057, startPoint y: 451, endPoint x: 1067, endPoint y: 466, distance: 18.0
click at [1057, 452] on span "Done" at bounding box center [1059, 450] width 29 height 18
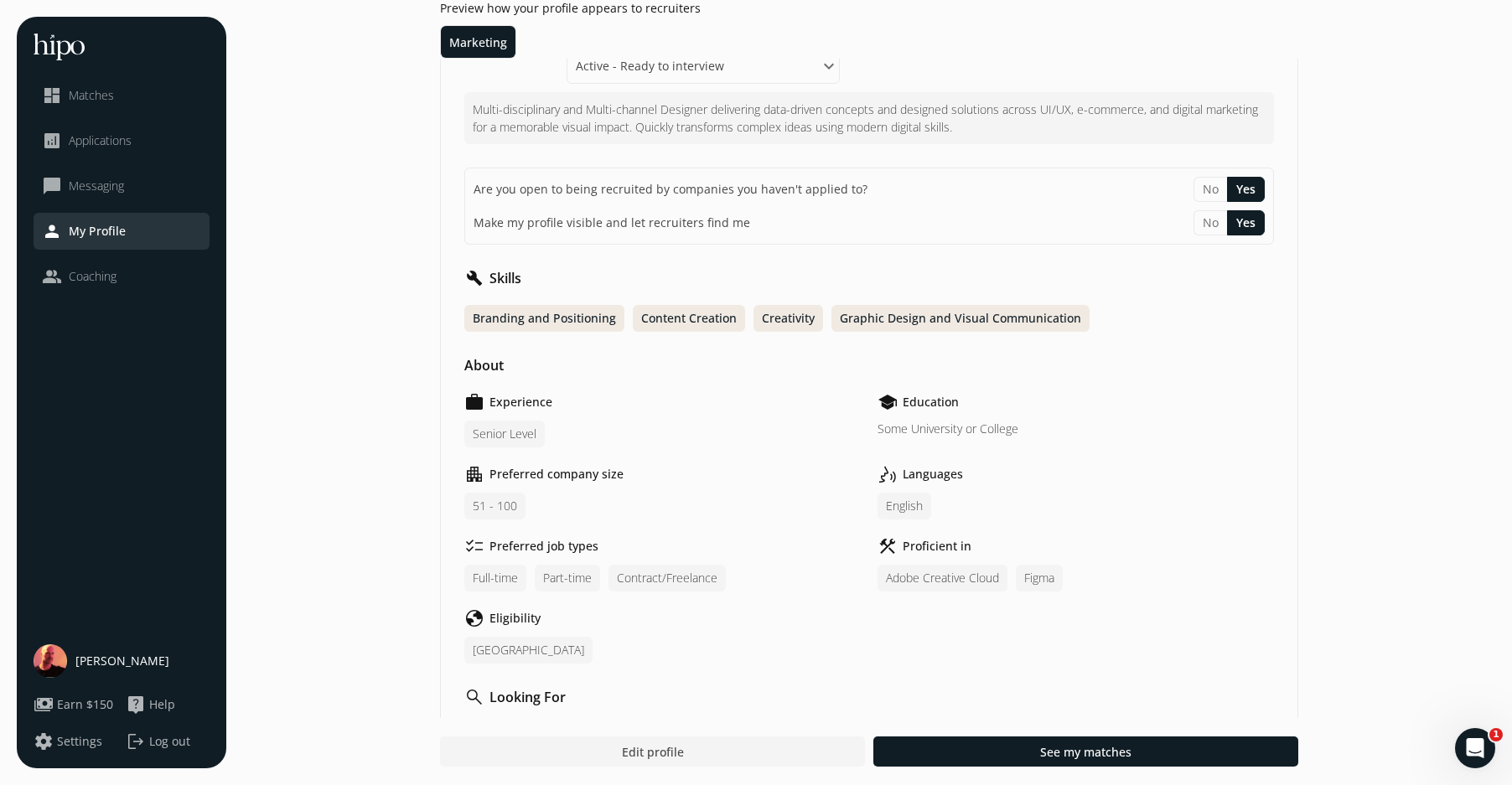
scroll to position [219, 0]
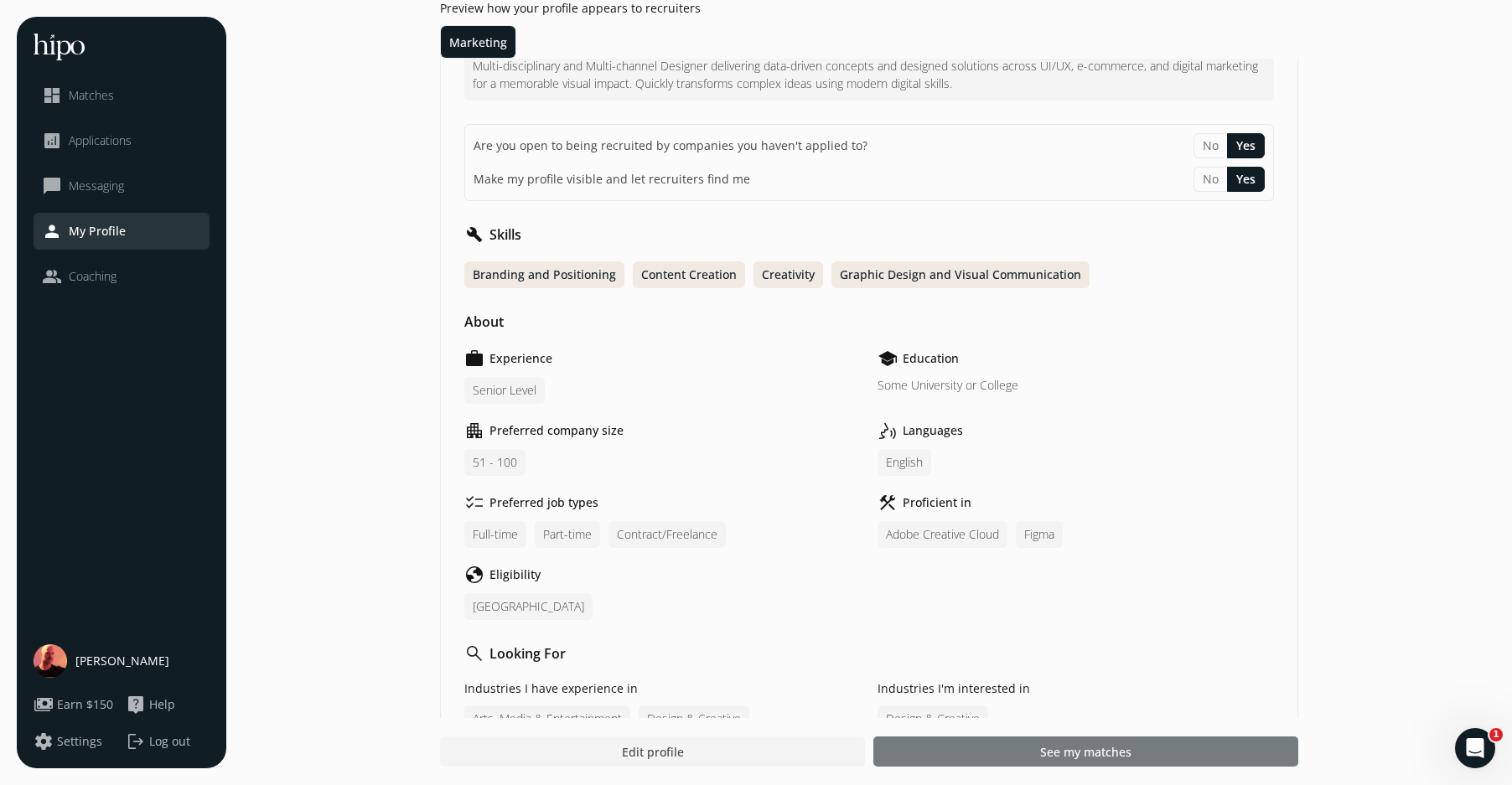
drag, startPoint x: 1071, startPoint y: 749, endPoint x: 1024, endPoint y: 653, distance: 106.9
click at [1071, 749] on span "See my matches" at bounding box center [1086, 751] width 92 height 18
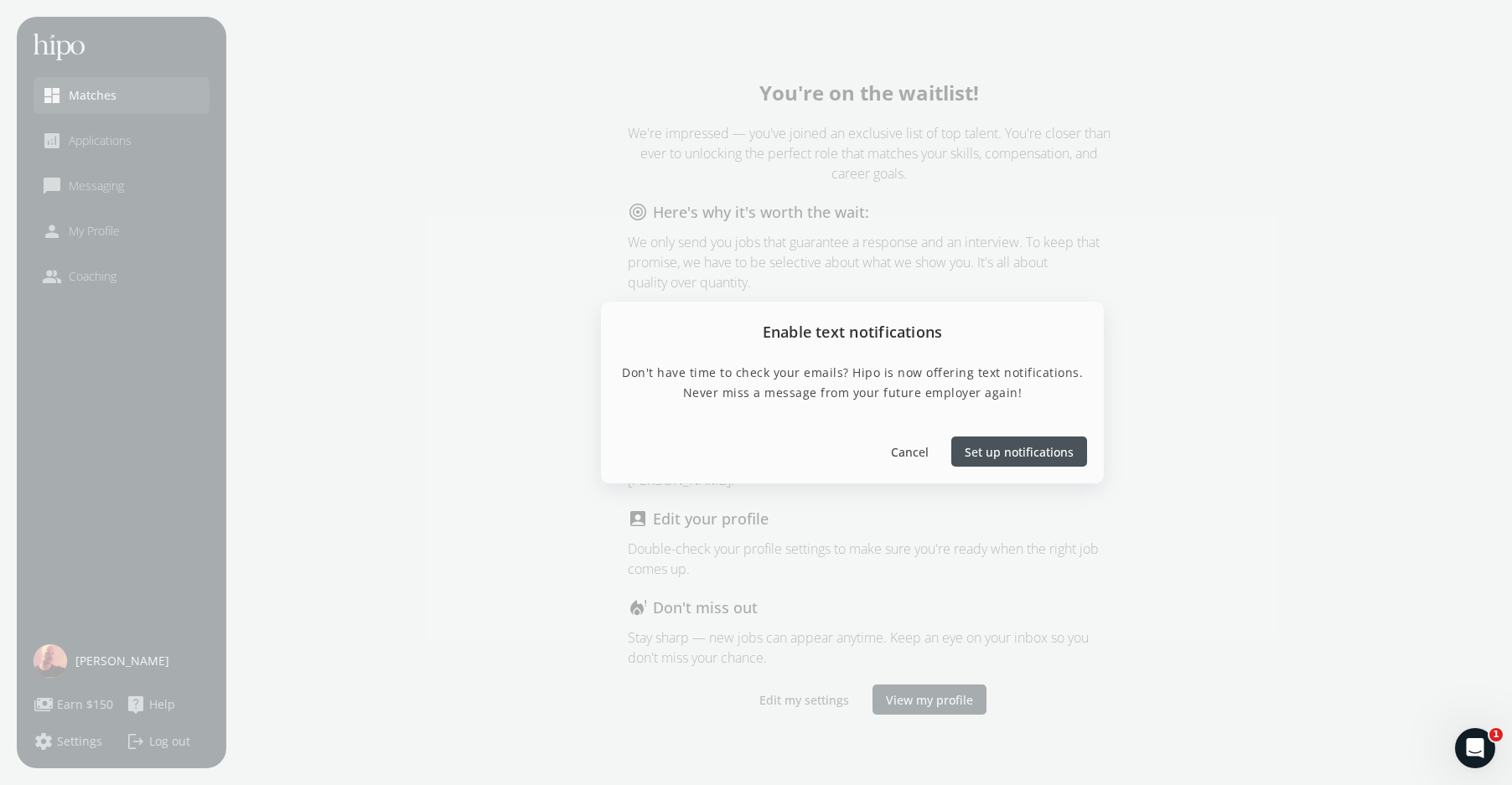
click at [982, 411] on div "Don't have time to check your emails? Hipo is now offering text notifications. …" at bounding box center [852, 391] width 503 height 57
click at [1003, 453] on span "Set up notifications" at bounding box center [1020, 452] width 109 height 18
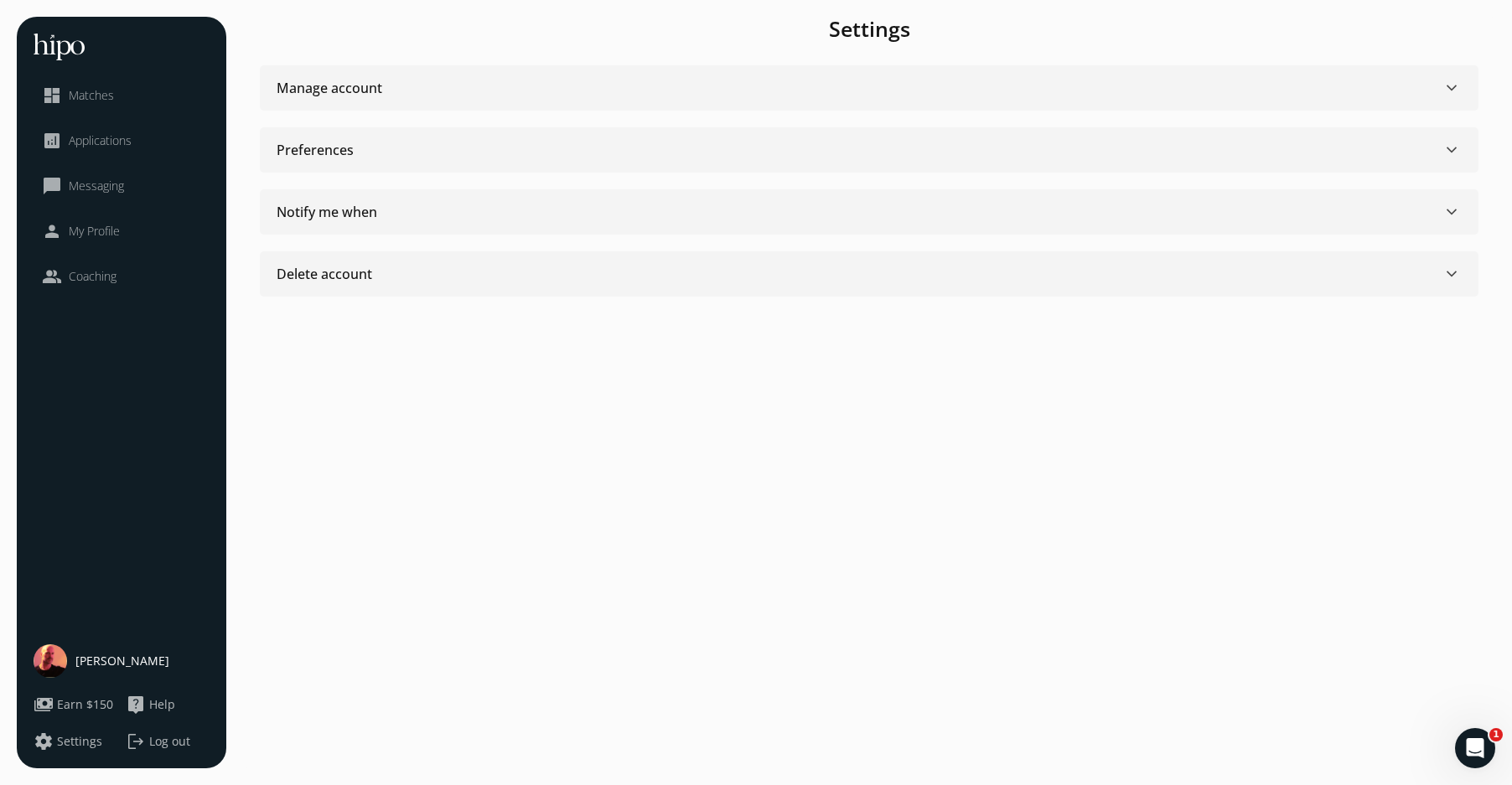
click at [674, 91] on div "Manage account keyboard_arrow_down" at bounding box center [870, 87] width 1185 height 20
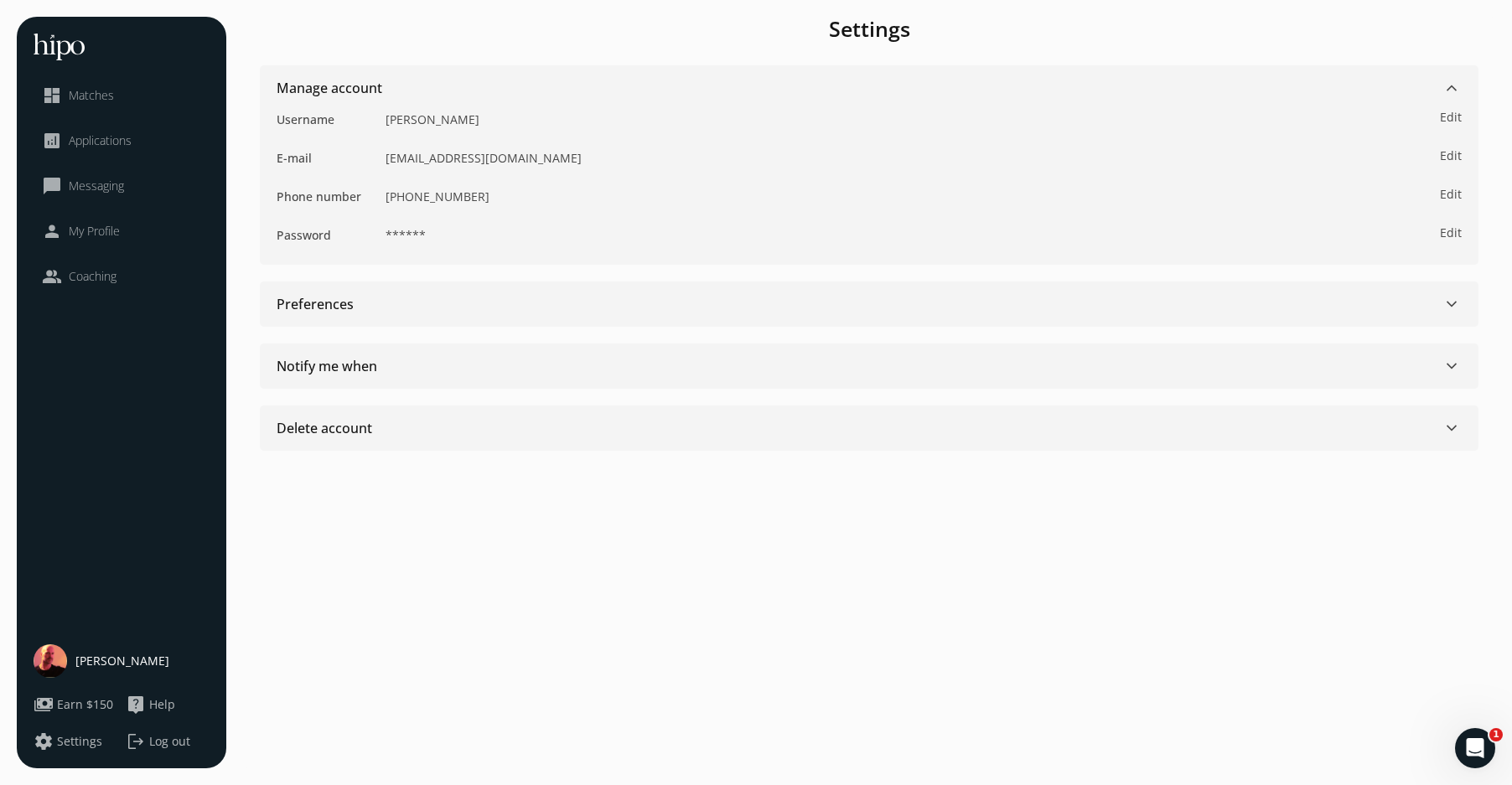
click at [629, 312] on div "Preferences keyboard_arrow_down" at bounding box center [870, 303] width 1185 height 20
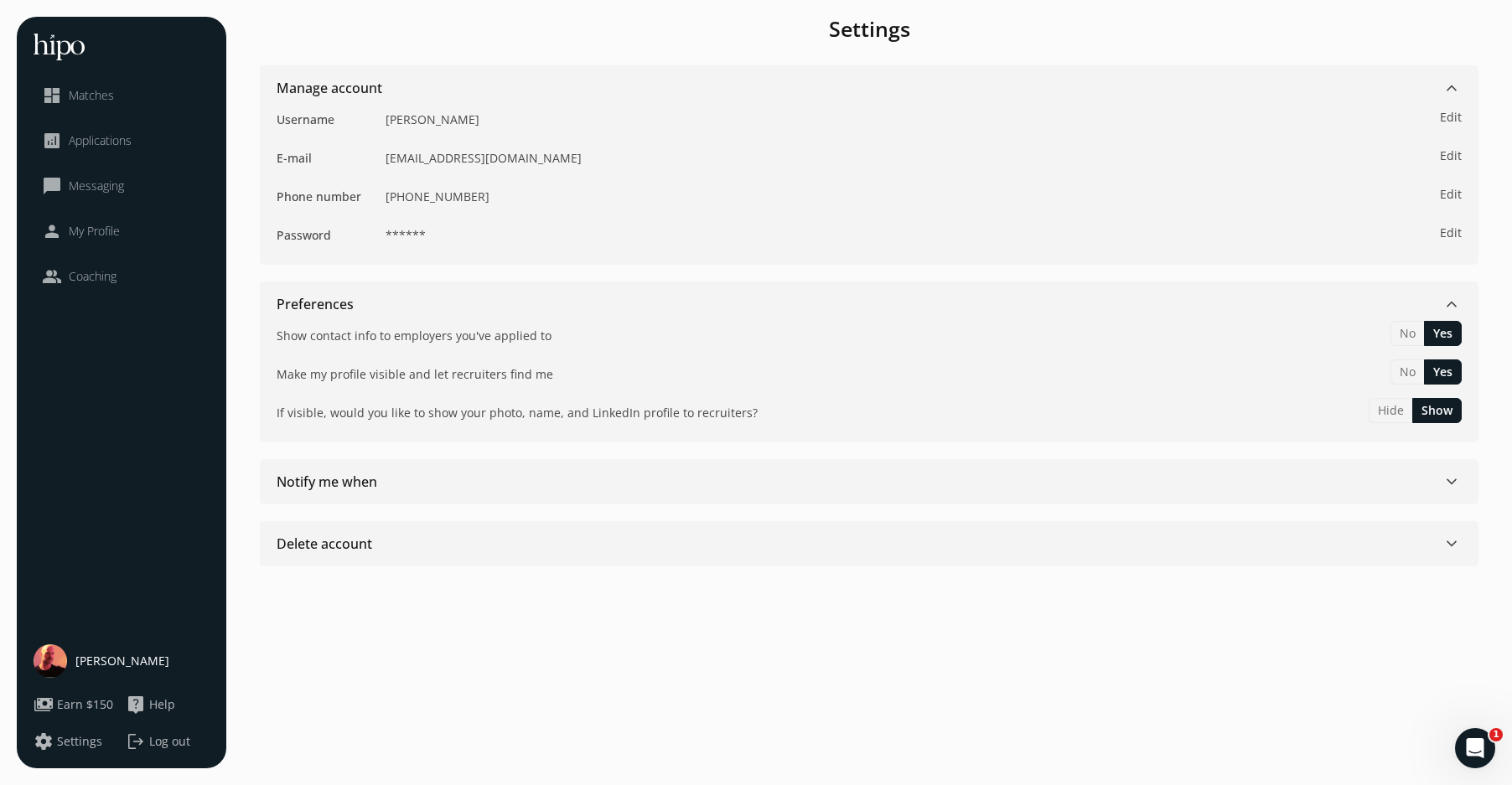
click at [630, 478] on div "Notify me when keyboard_arrow_down" at bounding box center [870, 481] width 1185 height 20
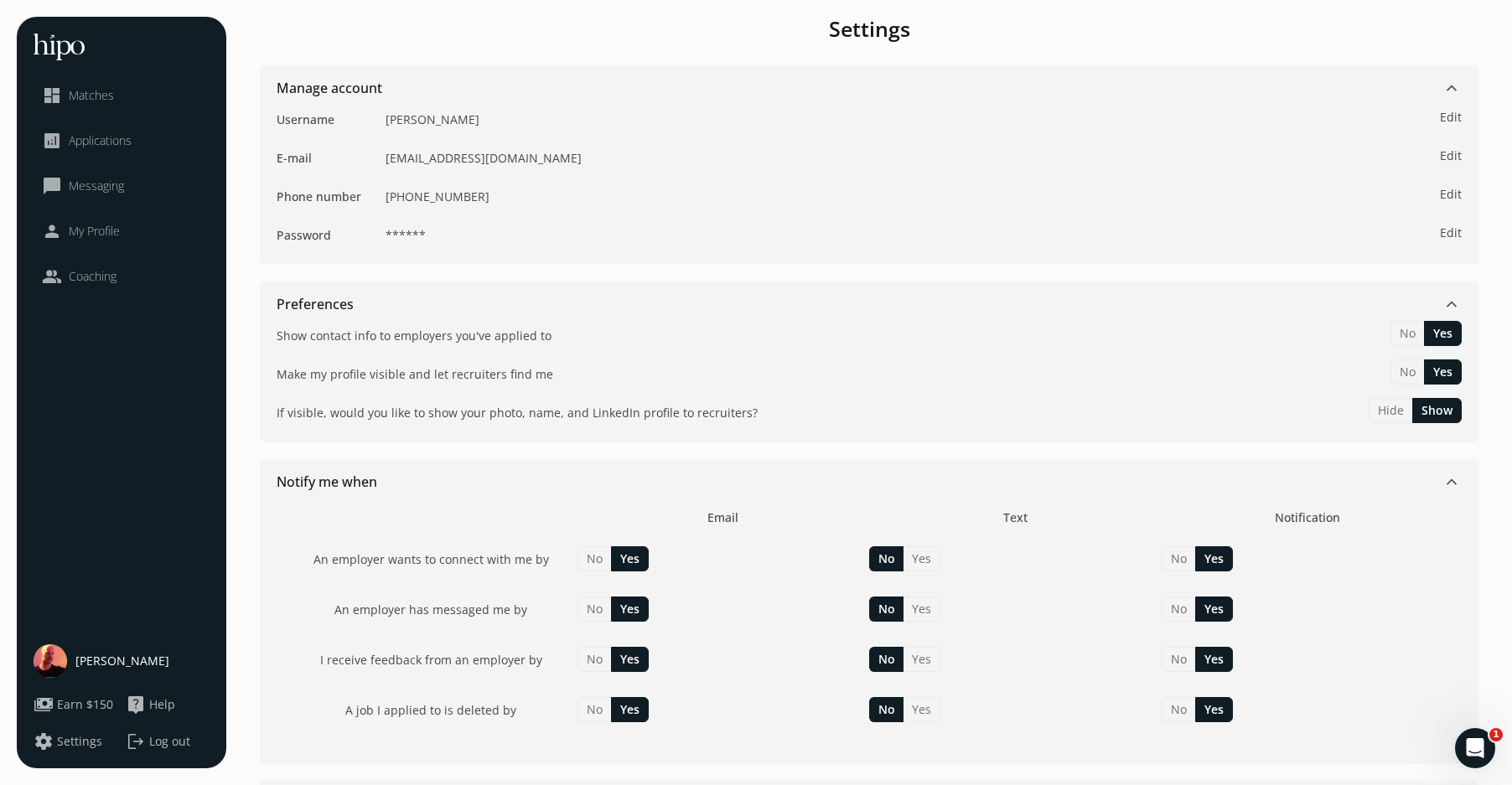
click at [1276, 88] on span "keyboard_arrow_down" at bounding box center [1451, 87] width 20 height 20
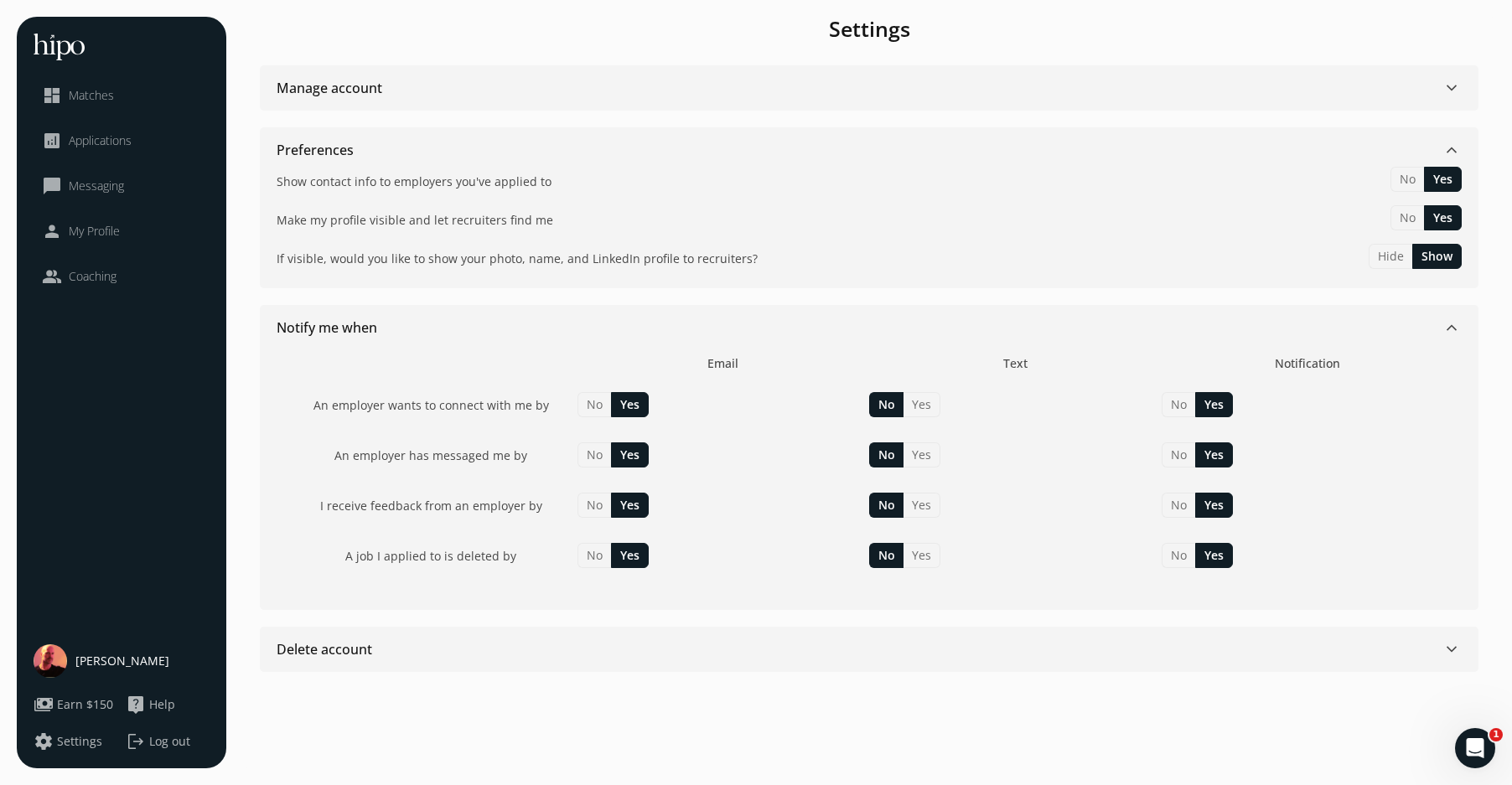
click at [1276, 144] on span "keyboard_arrow_down" at bounding box center [1451, 150] width 20 height 20
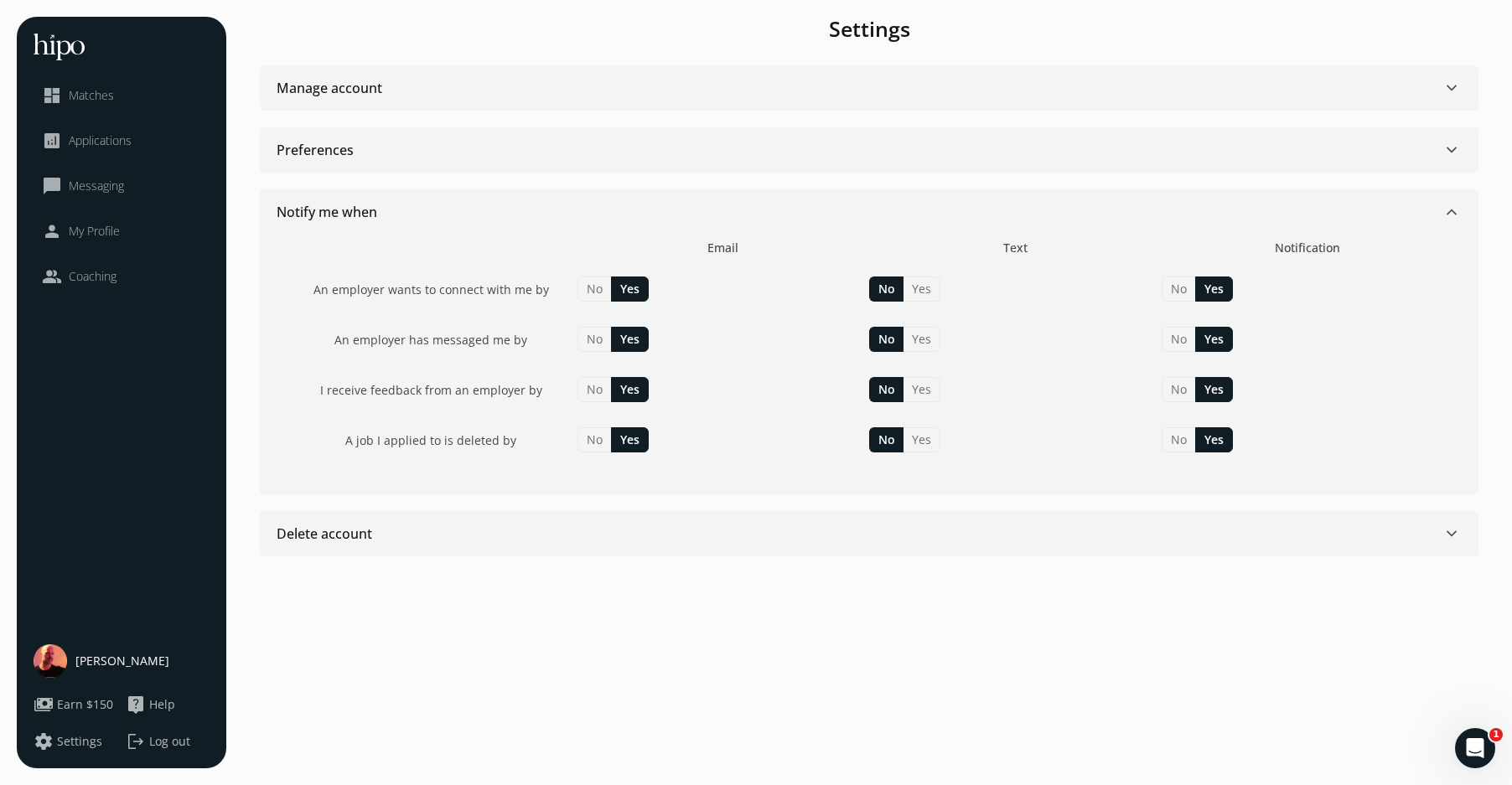
click at [1276, 210] on span "keyboard_arrow_down" at bounding box center [1451, 211] width 20 height 20
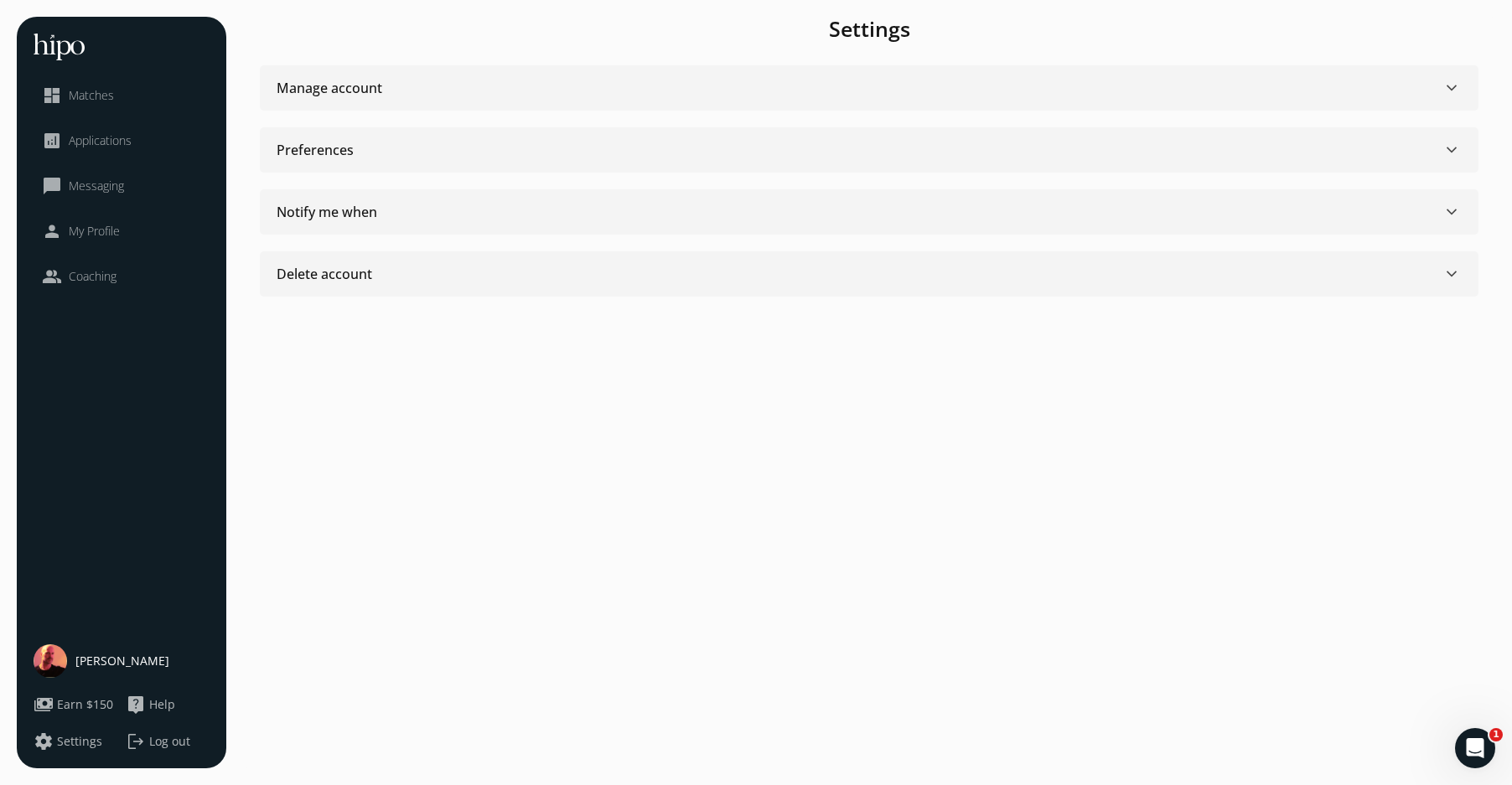
drag, startPoint x: 1178, startPoint y: 408, endPoint x: 1161, endPoint y: 396, distance: 20.8
click at [1179, 407] on div "Change name New first name New last name Cancel Done Change email New email add…" at bounding box center [870, 392] width 1253 height 751
drag, startPoint x: 1043, startPoint y: 316, endPoint x: 1047, endPoint y: 331, distance: 15.5
click at [1043, 316] on div "Change name New first name New last name Cancel Done Change email New email add…" at bounding box center [870, 392] width 1253 height 751
click at [100, 93] on span "Matches" at bounding box center [91, 95] width 45 height 17
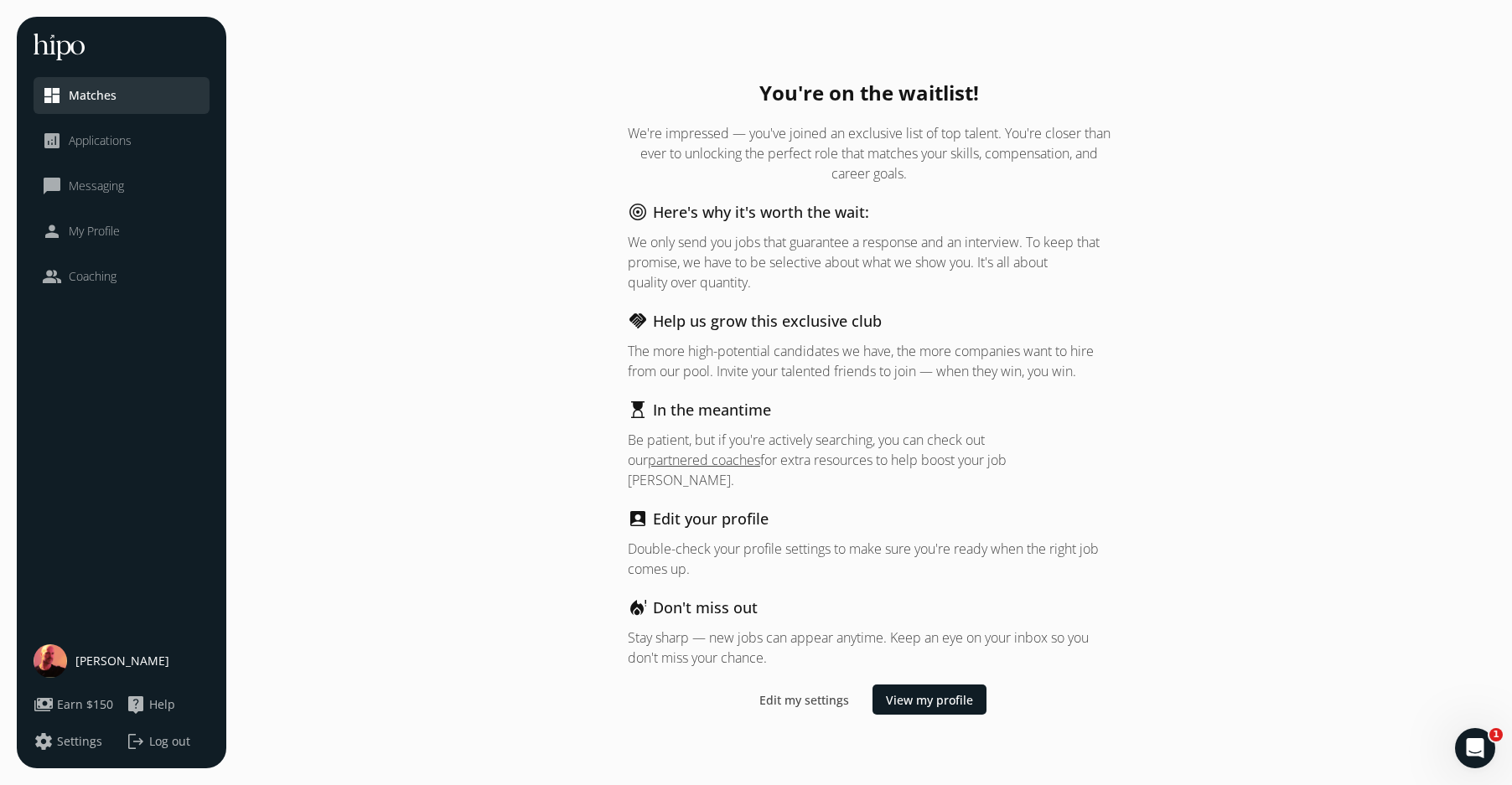
drag, startPoint x: 1287, startPoint y: 461, endPoint x: 1175, endPoint y: 459, distance: 112.0
click at [1276, 460] on div "You're on the waitlist! We're impressed — you've joined an exclusive list of to…" at bounding box center [870, 392] width 1253 height 751
click at [710, 469] on link "partnered coaches" at bounding box center [704, 460] width 112 height 19
click at [1255, 401] on div "You're on the waitlist! We're impressed — you've joined an exclusive list of to…" at bounding box center [870, 392] width 1253 height 751
click at [1169, 421] on div "You're on the waitlist! We're impressed — you've joined an exclusive list of to…" at bounding box center [870, 392] width 1253 height 751
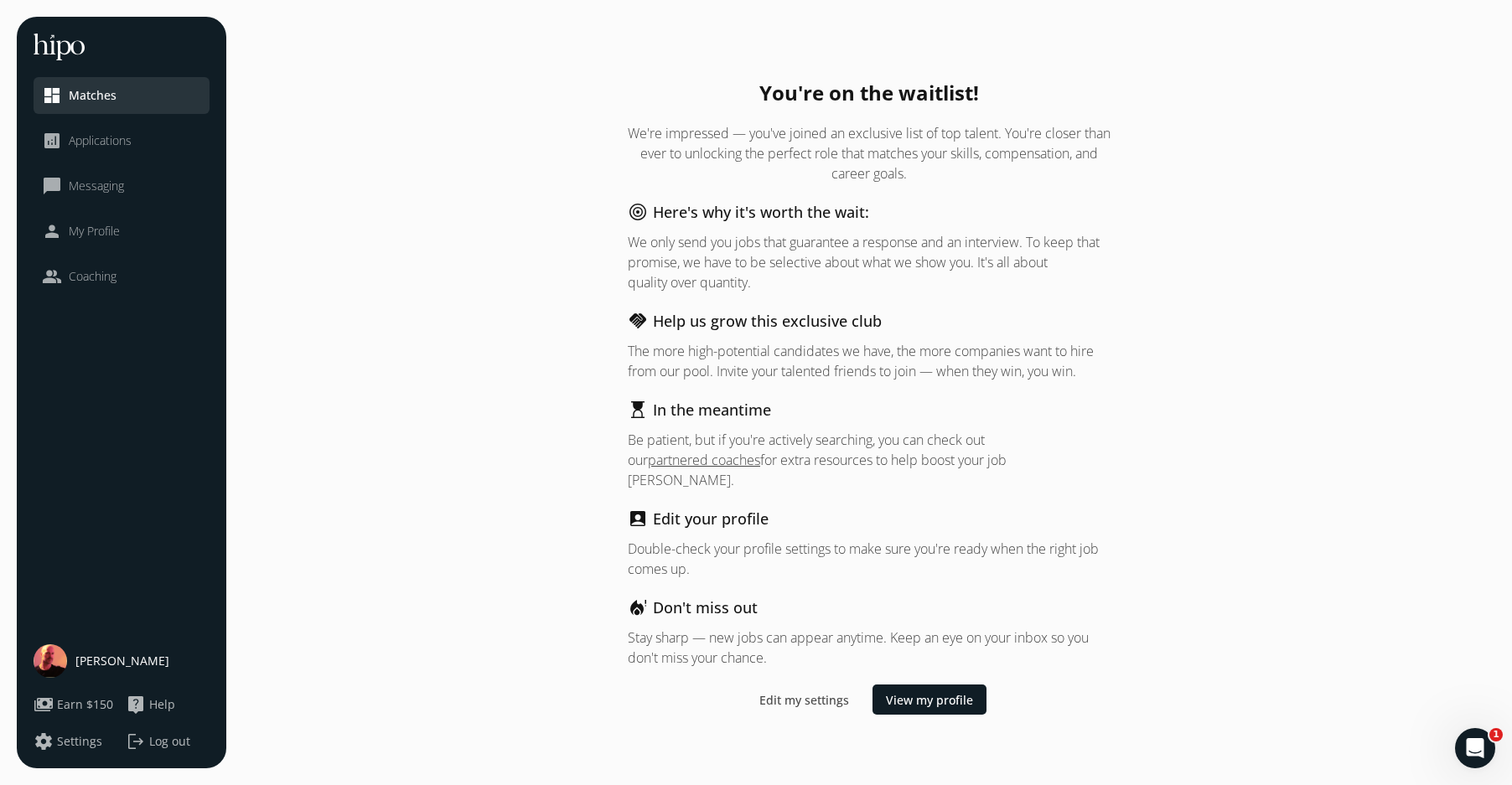
drag, startPoint x: 1203, startPoint y: 381, endPoint x: 1256, endPoint y: 466, distance: 100.2
click at [1205, 390] on div "You're on the waitlist! We're impressed — you've joined an exclusive list of to…" at bounding box center [870, 392] width 1253 height 751
click at [1276, 737] on icon "Open Intercom Messenger" at bounding box center [1474, 747] width 28 height 28
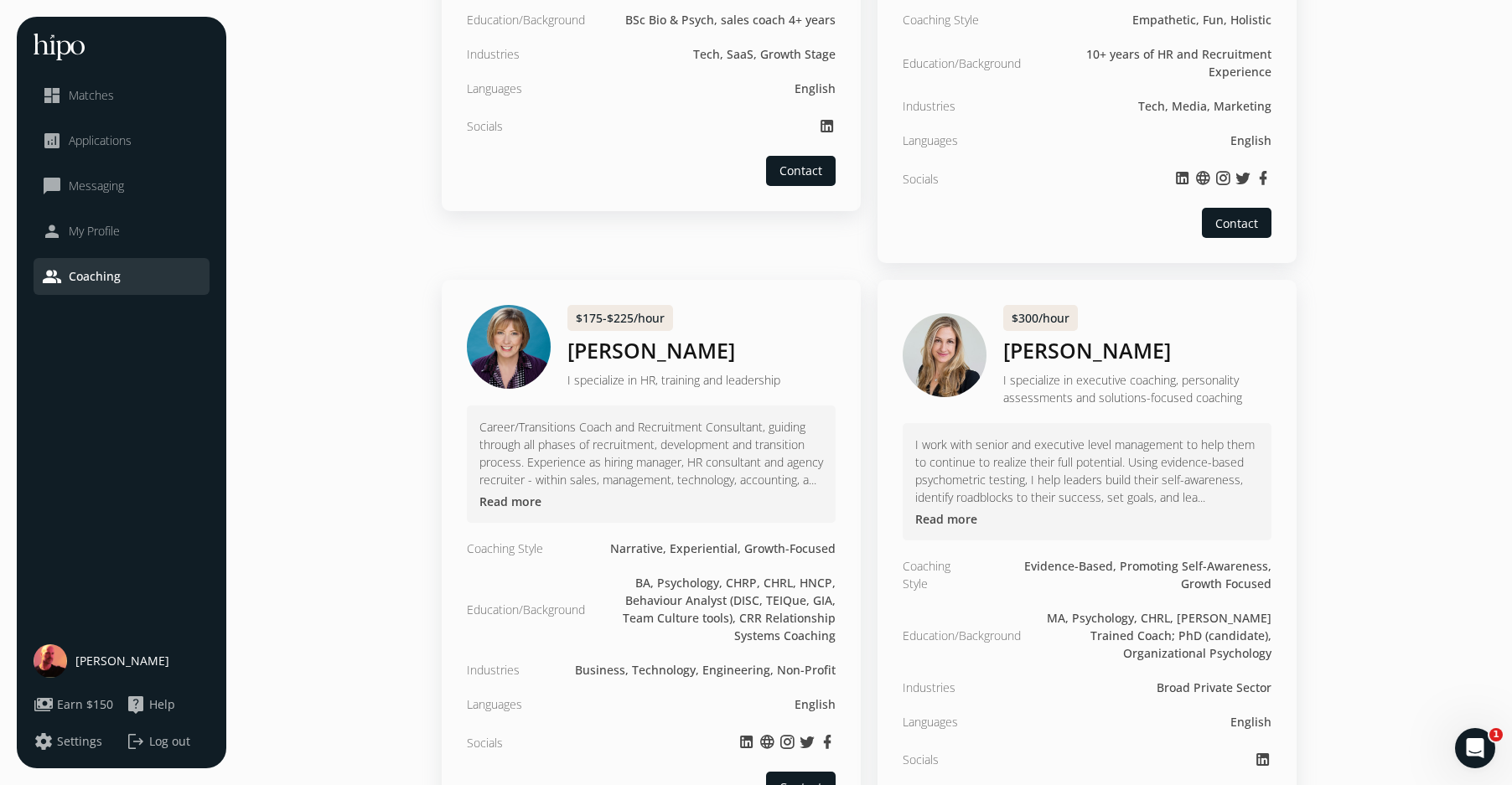
scroll to position [1626, 0]
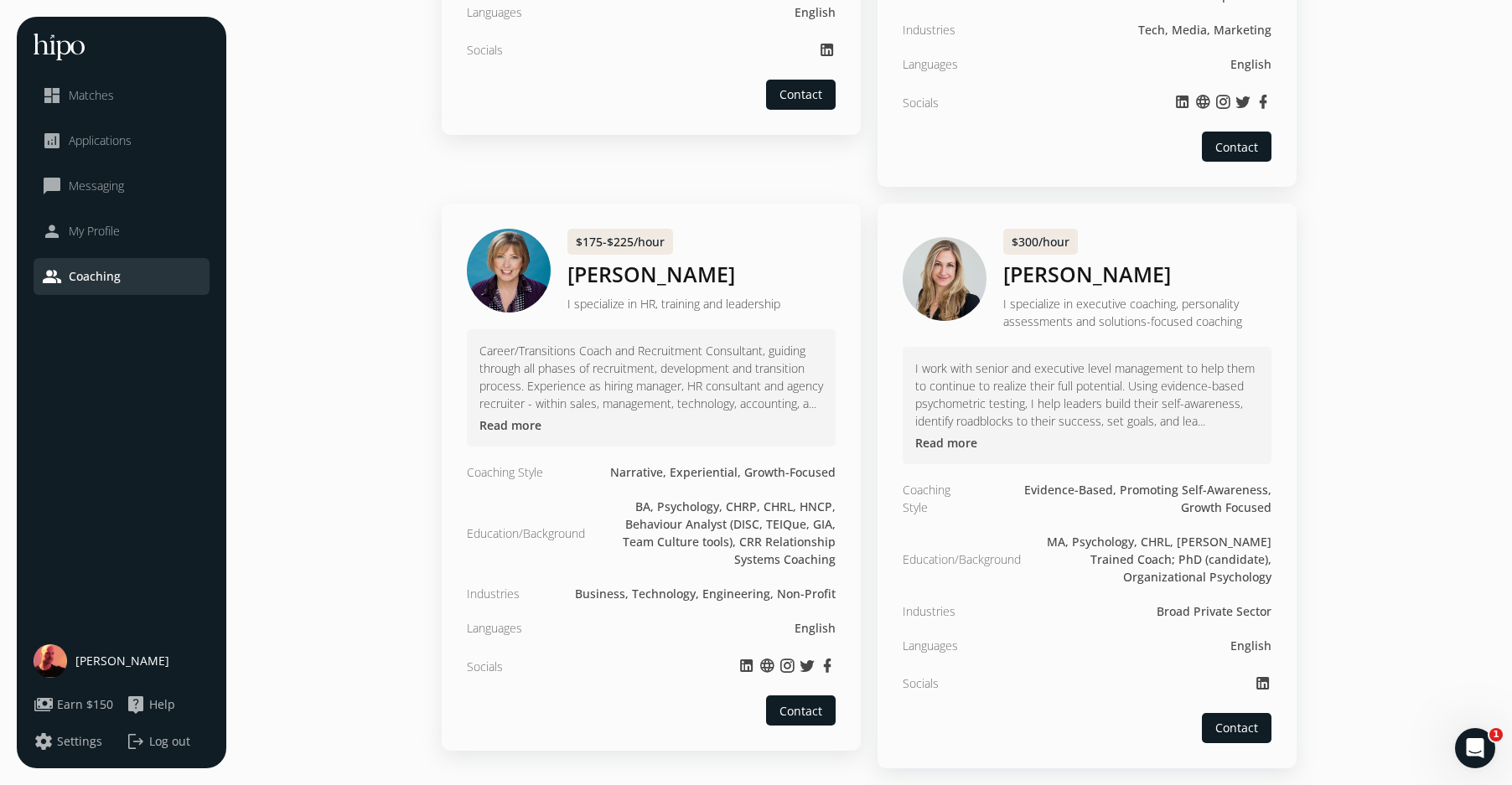
drag, startPoint x: 1422, startPoint y: 158, endPoint x: 1410, endPoint y: 156, distance: 12.2
